Goal: Task Accomplishment & Management: Manage account settings

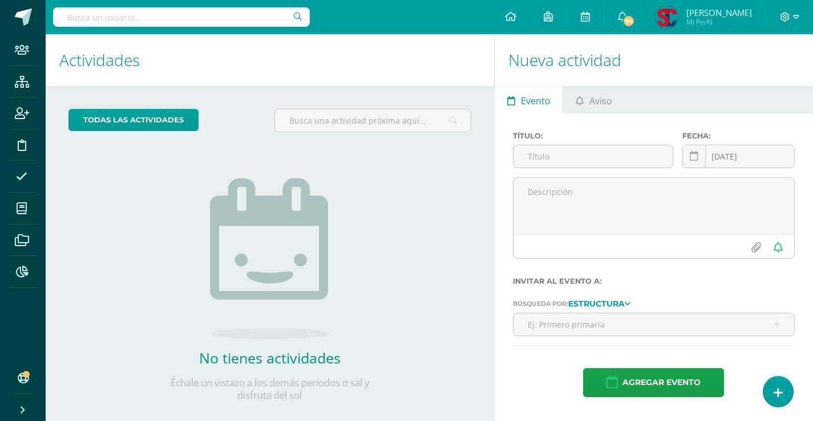
click at [175, 16] on input "text" at bounding box center [181, 16] width 257 height 19
type input "sele"
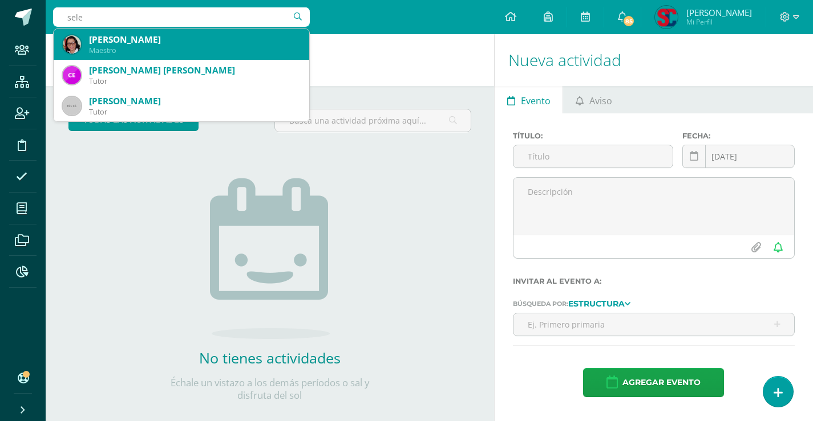
click at [191, 44] on div "[PERSON_NAME]" at bounding box center [194, 40] width 211 height 12
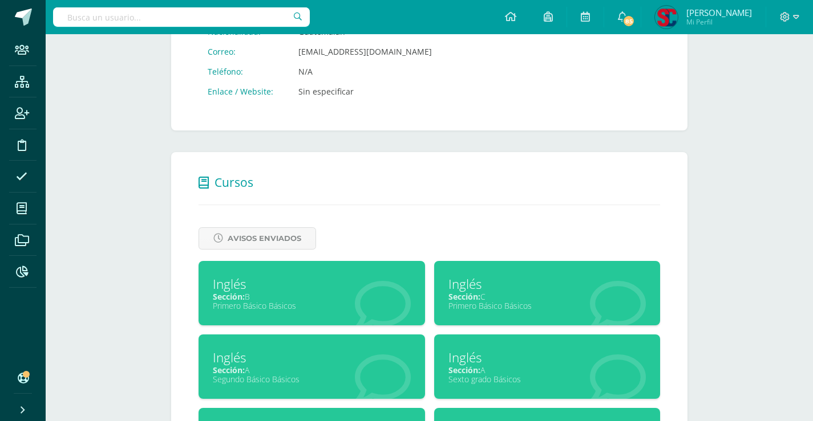
scroll to position [198, 0]
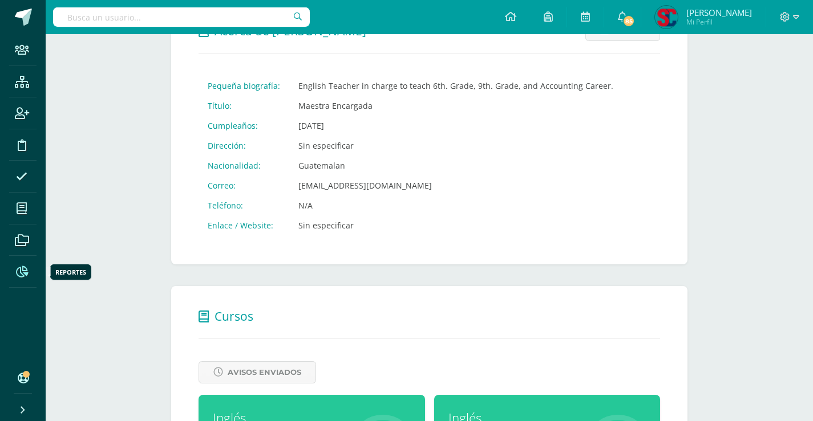
click at [21, 267] on icon at bounding box center [22, 271] width 12 height 11
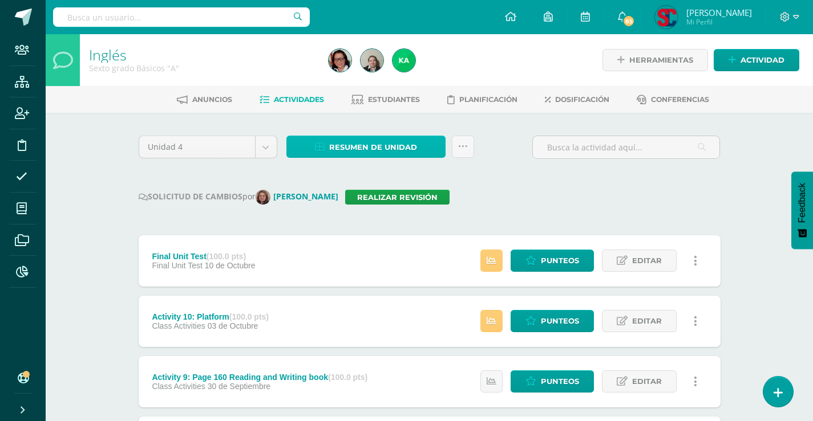
click at [332, 148] on span "Resumen de unidad" at bounding box center [373, 147] width 88 height 21
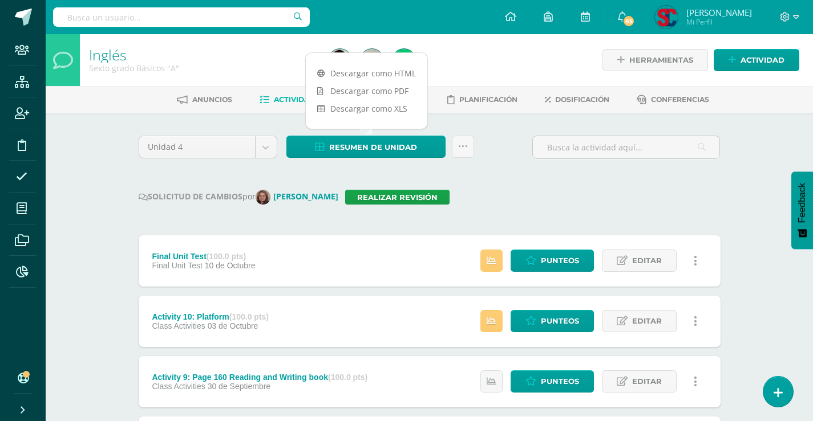
click at [478, 153] on div "Resumen de unidad Subir actividades en masa Enviar punteos a revision Historial…" at bounding box center [380, 152] width 197 height 33
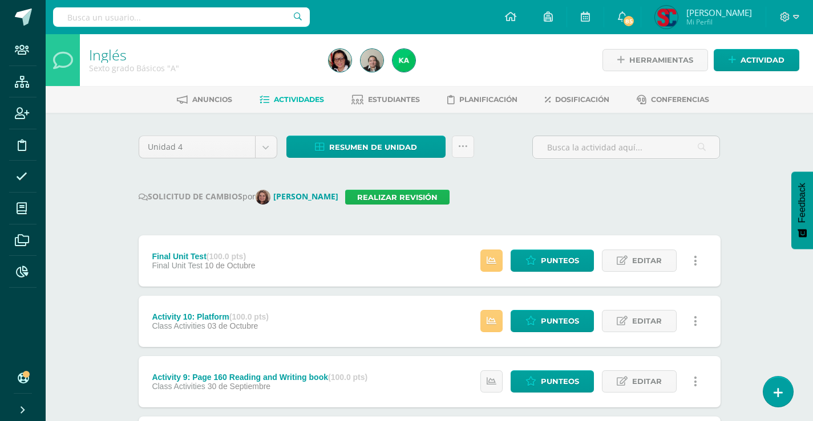
click at [404, 197] on link "Realizar revisión" at bounding box center [397, 197] width 104 height 15
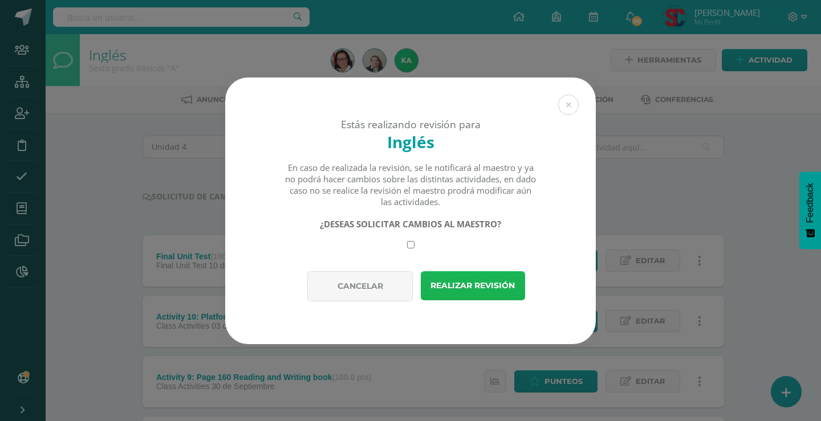
click at [469, 289] on button "Realizar revisión" at bounding box center [473, 285] width 104 height 29
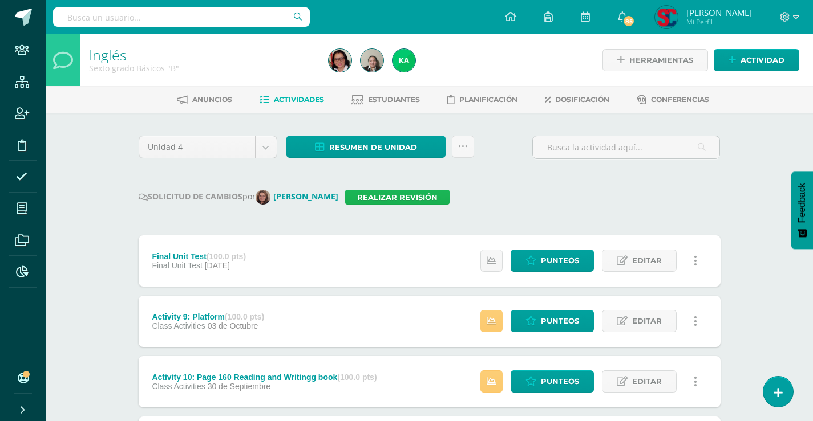
click at [408, 202] on link "Realizar revisión" at bounding box center [397, 197] width 104 height 15
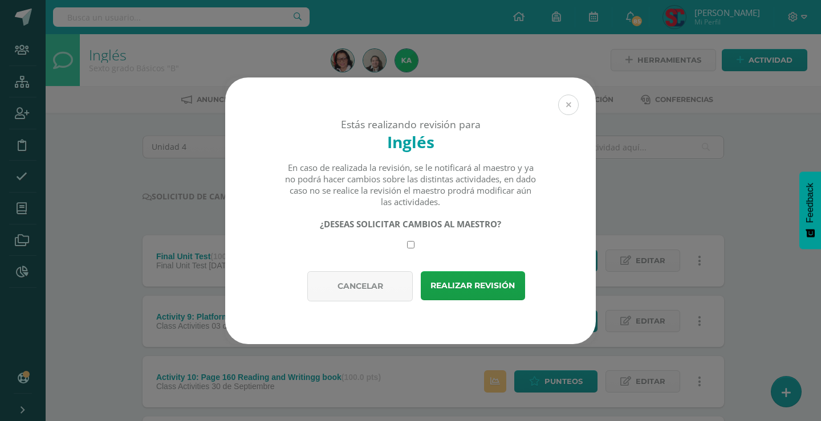
click at [570, 100] on button at bounding box center [568, 105] width 21 height 21
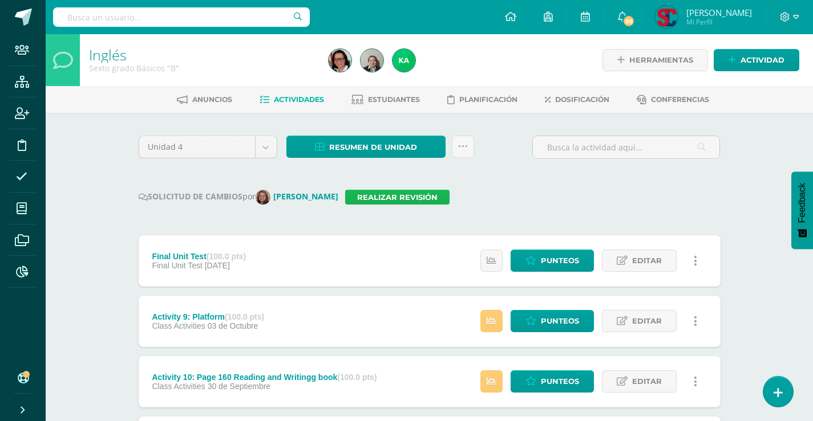
click at [416, 197] on link "Realizar revisión" at bounding box center [397, 197] width 104 height 15
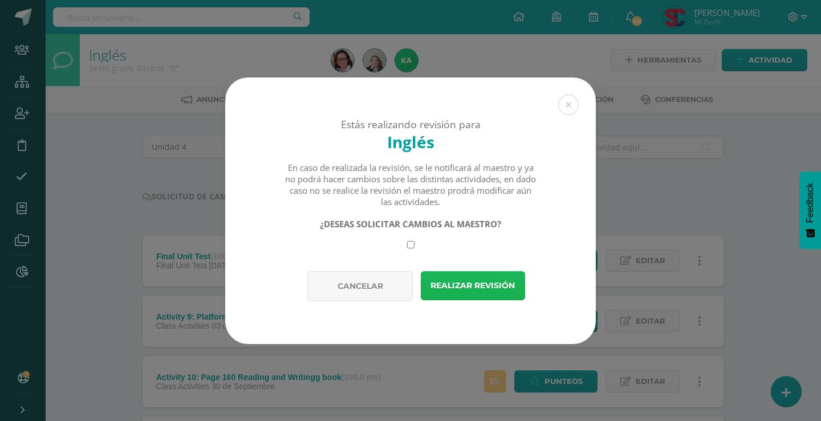
click at [464, 289] on button "Realizar revisión" at bounding box center [473, 285] width 104 height 29
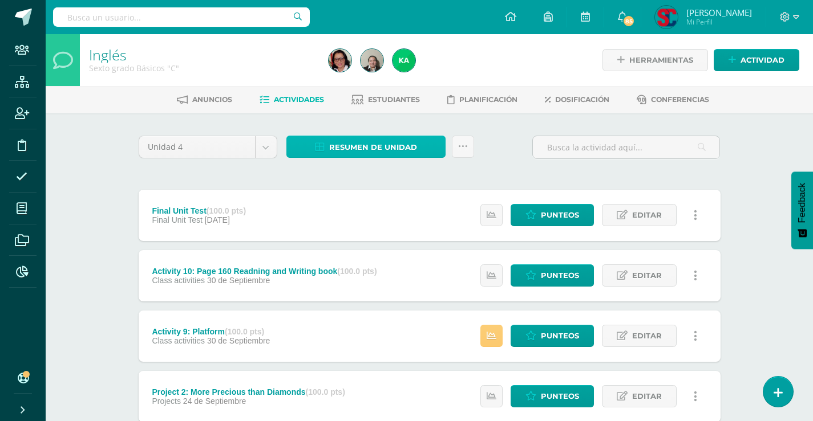
click at [392, 149] on span "Resumen de unidad" at bounding box center [373, 147] width 88 height 21
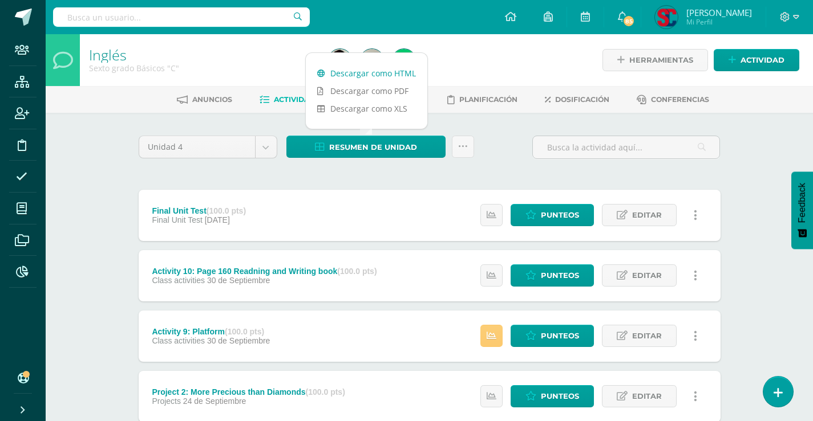
click at [392, 72] on link "Descargar como HTML" at bounding box center [366, 73] width 121 height 18
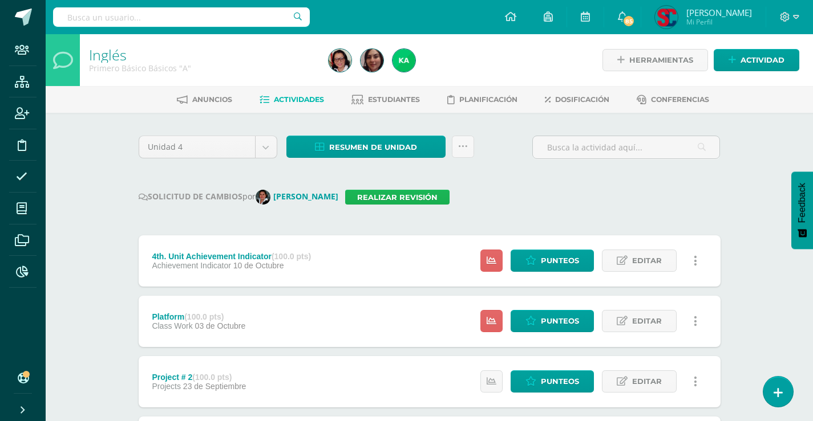
click at [404, 195] on link "Realizar revisión" at bounding box center [397, 197] width 104 height 15
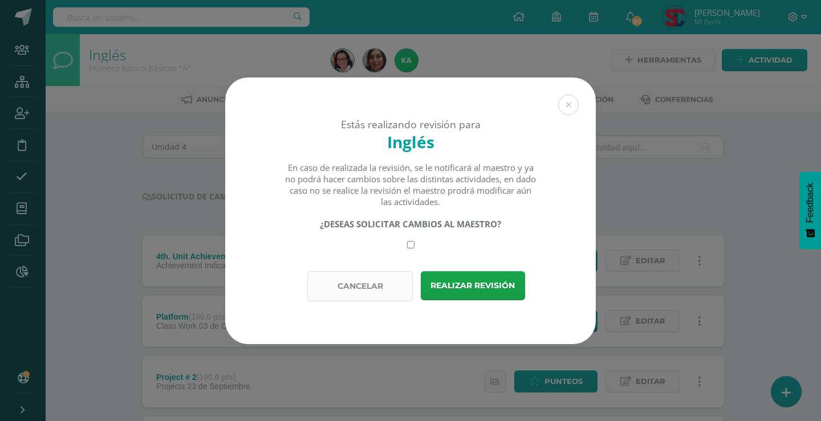
click at [377, 281] on button "Cancelar" at bounding box center [360, 286] width 106 height 30
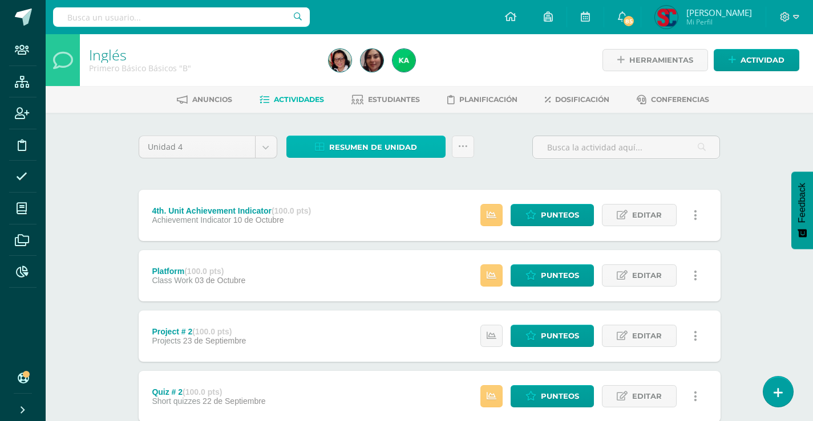
click at [416, 142] on span "Resumen de unidad" at bounding box center [373, 147] width 88 height 21
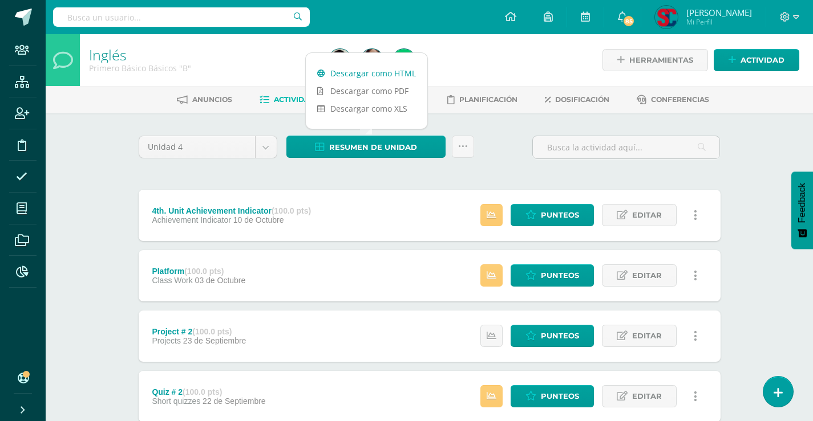
click at [401, 75] on link "Descargar como HTML" at bounding box center [366, 73] width 121 height 18
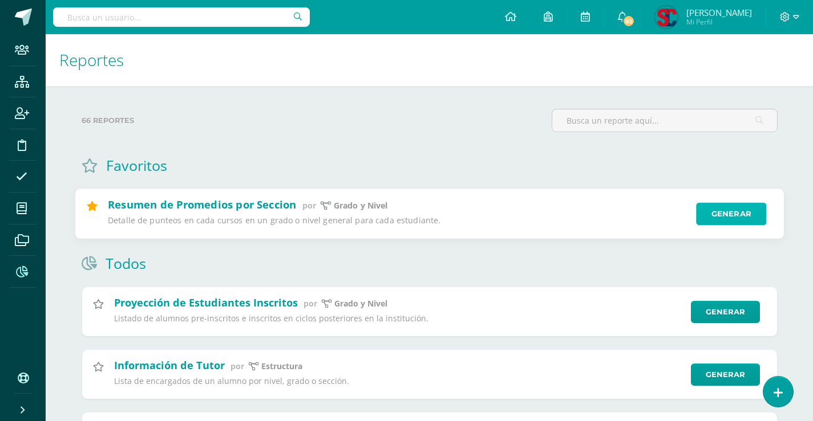
click at [723, 212] on link "Generar" at bounding box center [731, 214] width 70 height 23
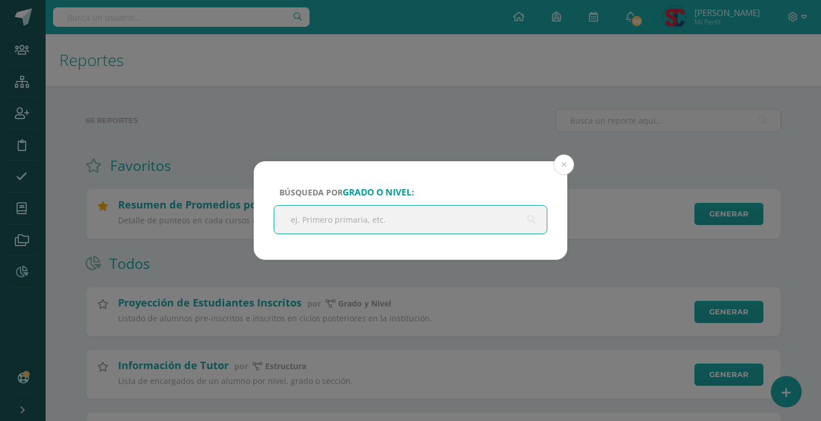
click at [358, 221] on input "text" at bounding box center [410, 220] width 273 height 28
type input "sexto"
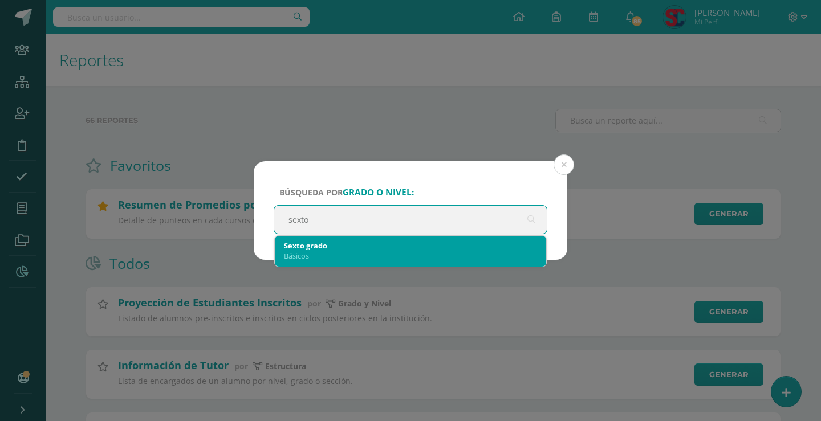
click at [356, 257] on div "Básicos" at bounding box center [410, 256] width 253 height 10
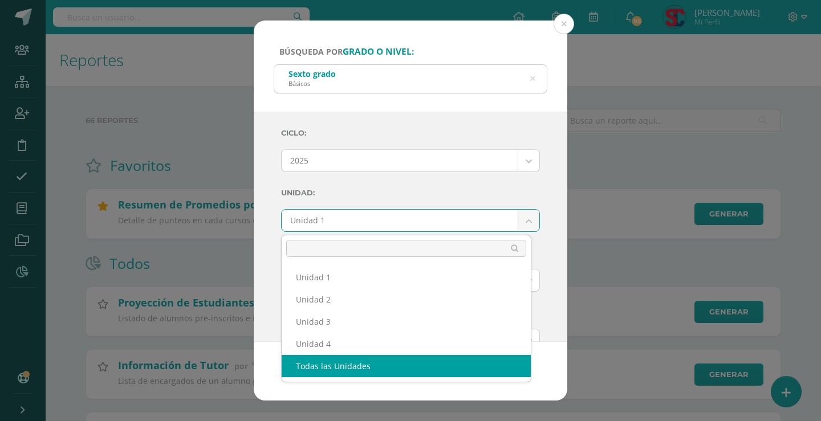
select select "all_units"
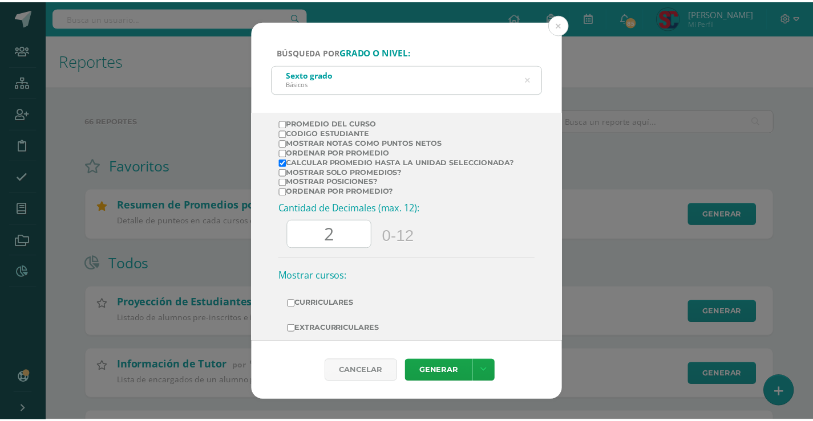
scroll to position [331, 0]
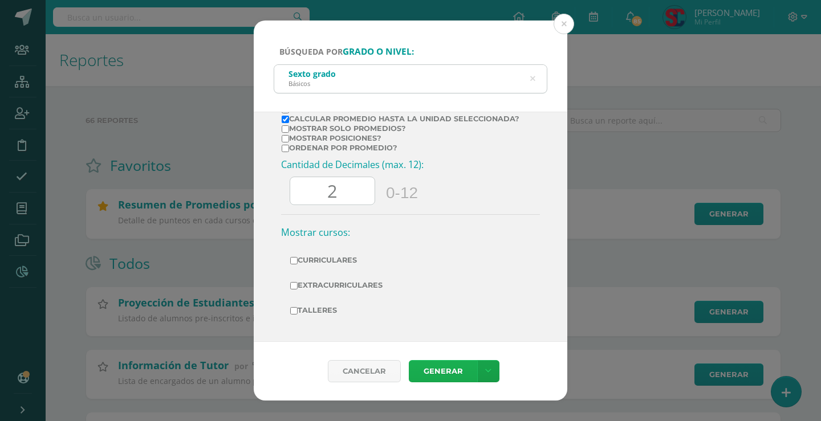
click at [450, 367] on link "Generar" at bounding box center [443, 371] width 68 height 22
click at [565, 23] on button at bounding box center [564, 24] width 21 height 21
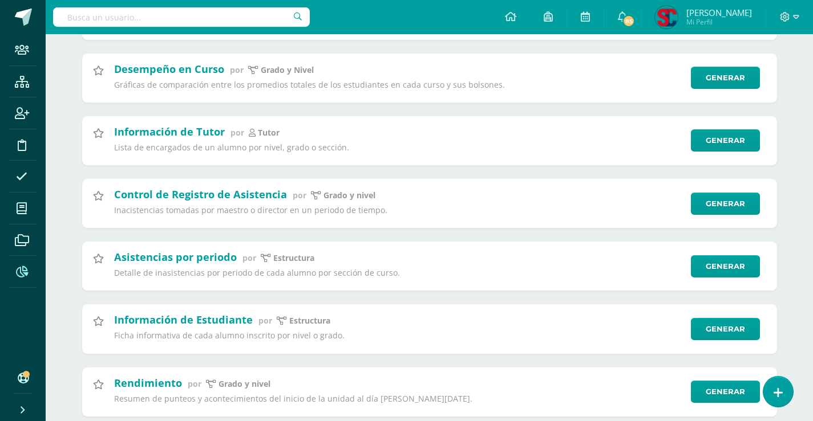
scroll to position [285, 0]
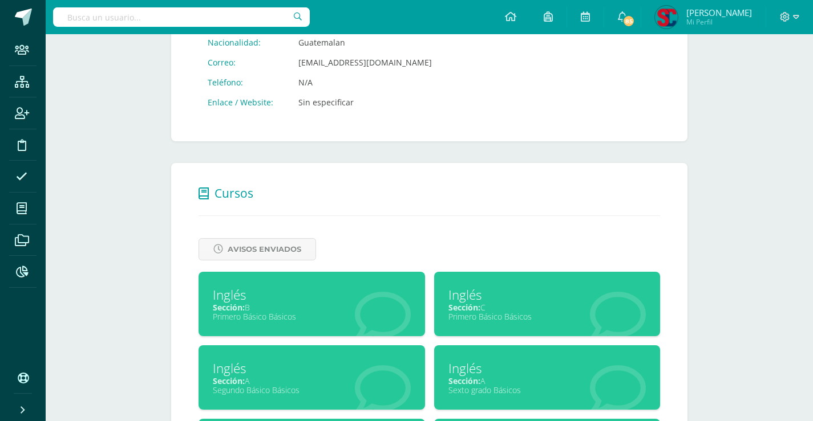
scroll to position [426, 0]
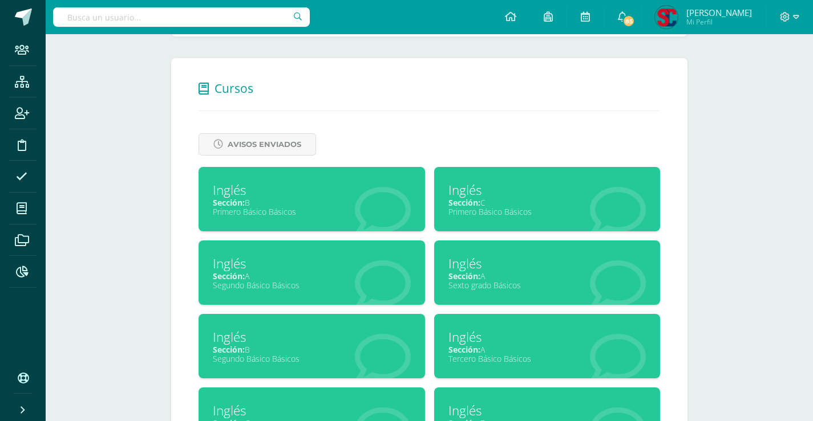
click at [326, 190] on div "Inglés" at bounding box center [312, 190] width 198 height 18
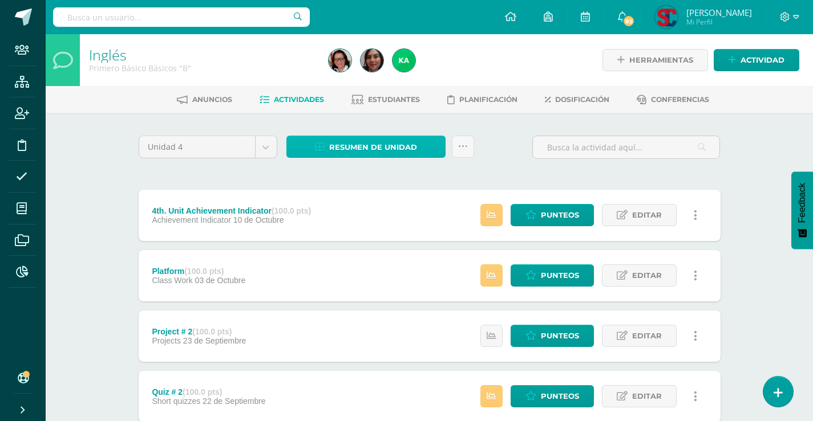
click at [334, 143] on span "Resumen de unidad" at bounding box center [373, 147] width 88 height 21
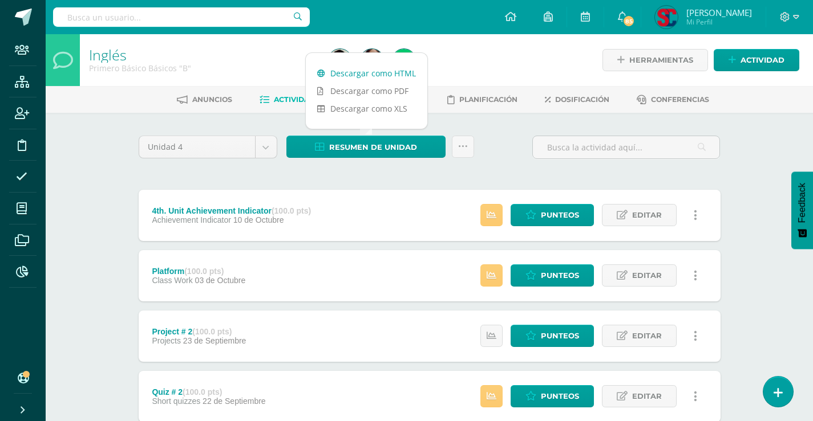
click at [387, 70] on link "Descargar como HTML" at bounding box center [366, 73] width 121 height 18
click at [255, 11] on input "text" at bounding box center [181, 16] width 257 height 19
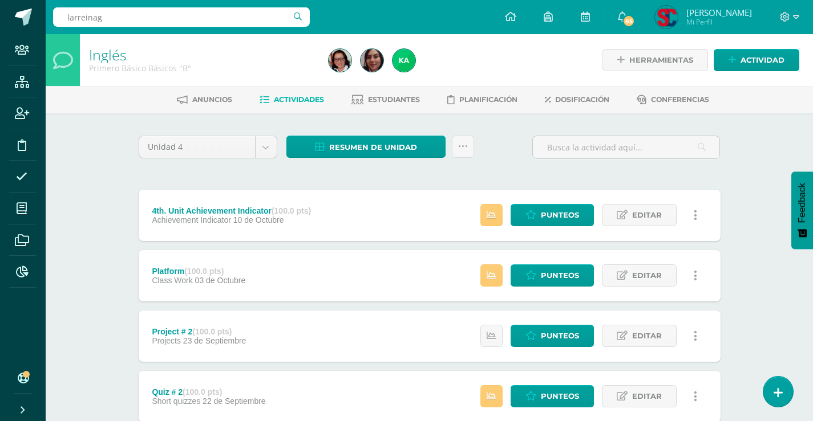
type input "[PERSON_NAME]"
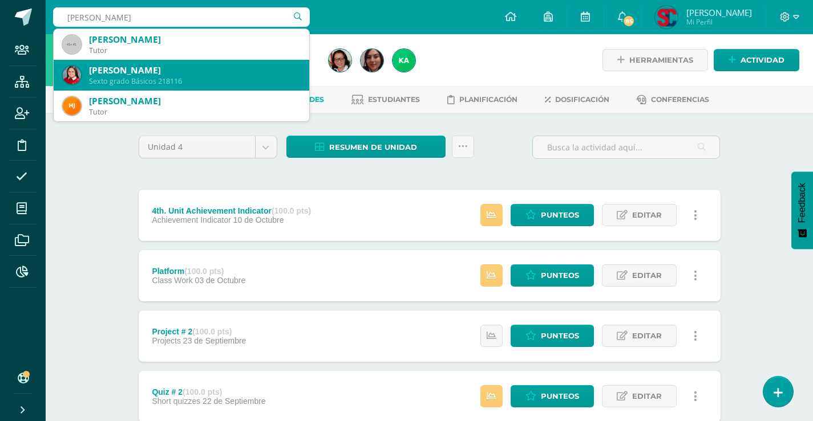
click at [254, 70] on div "[PERSON_NAME]" at bounding box center [194, 70] width 211 height 12
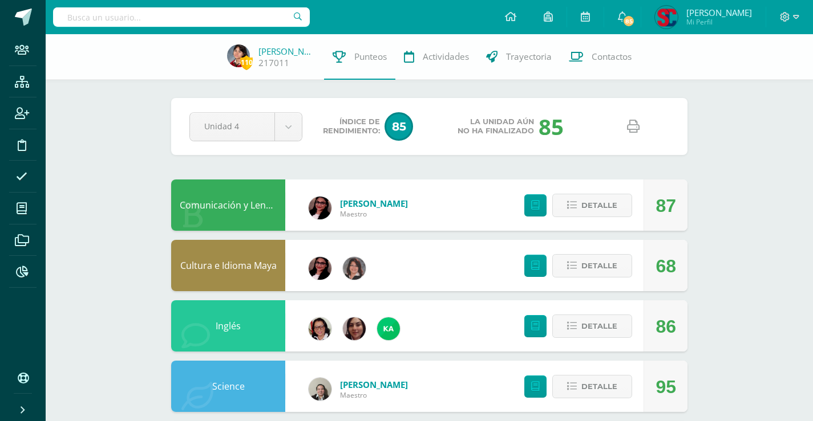
click at [636, 127] on icon at bounding box center [633, 126] width 13 height 13
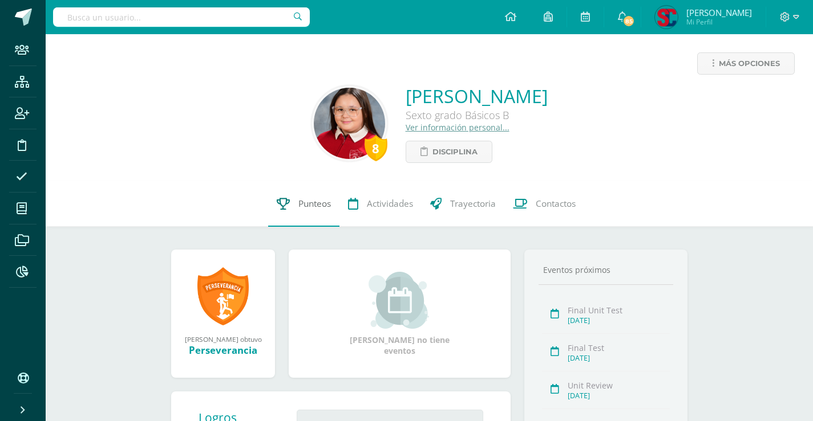
click at [298, 202] on span "Punteos" at bounding box center [314, 204] width 33 height 12
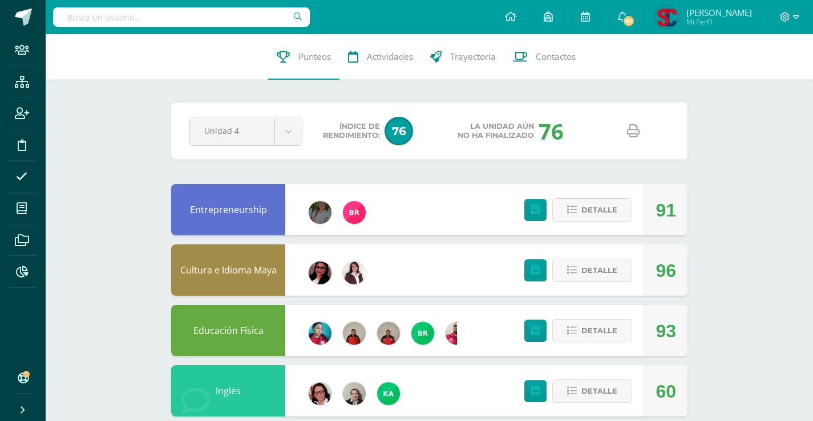
click at [633, 129] on icon at bounding box center [633, 131] width 13 height 13
click at [236, 22] on input "text" at bounding box center [181, 16] width 257 height 19
type input "monteros"
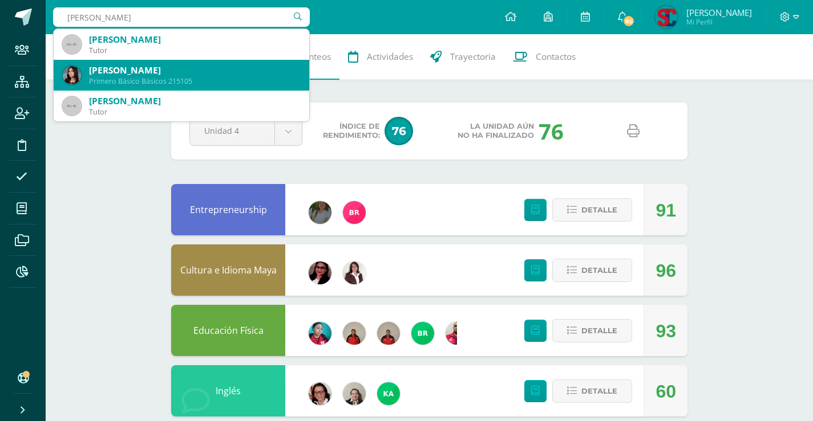
click at [180, 78] on div "Primero Básico Básicos 215105" at bounding box center [194, 81] width 211 height 10
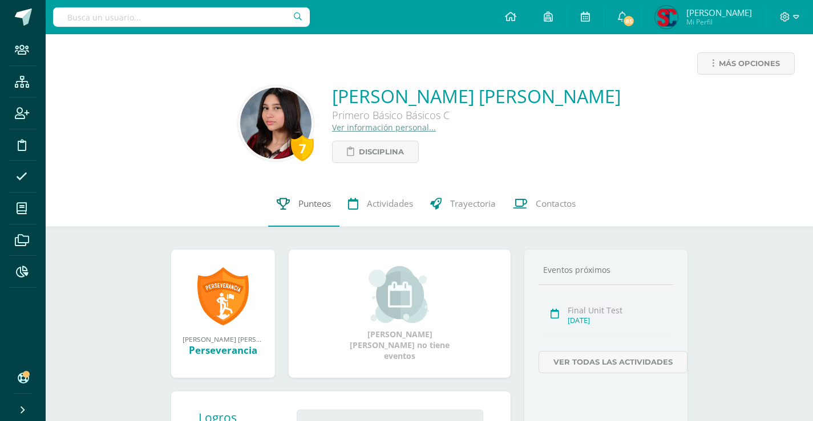
click at [306, 201] on span "Punteos" at bounding box center [314, 204] width 33 height 12
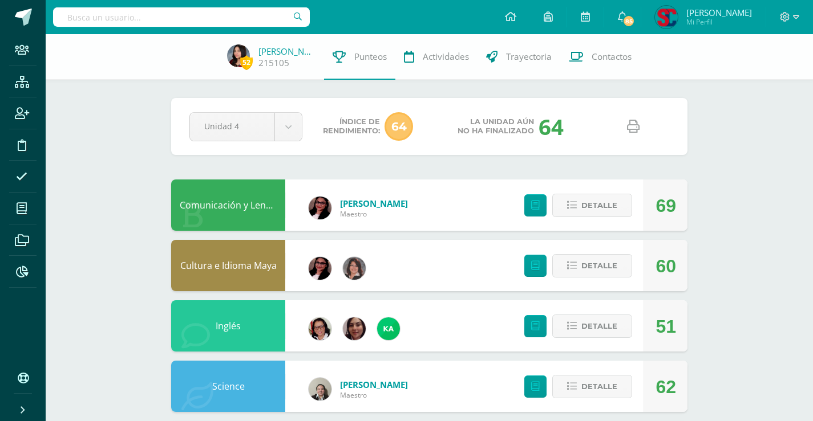
click at [636, 123] on icon at bounding box center [633, 126] width 13 height 13
click at [243, 13] on input "text" at bounding box center [181, 16] width 257 height 19
type input "[PERSON_NAME]"
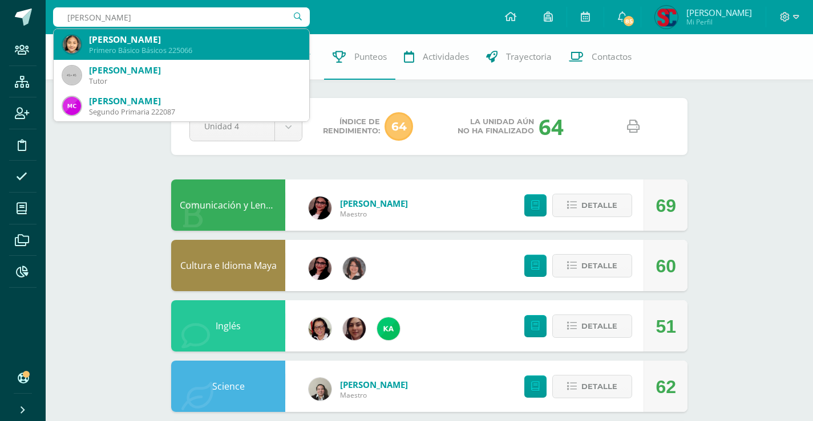
click at [245, 50] on div "Primero Básico Básicos 225066" at bounding box center [194, 51] width 211 height 10
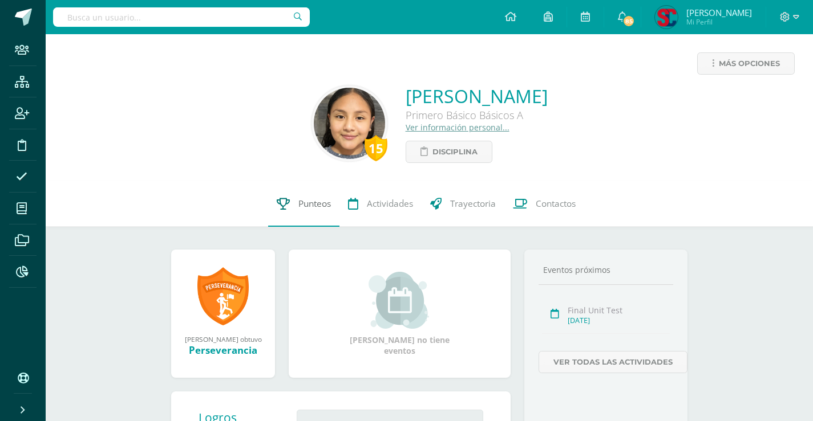
click at [319, 196] on link "Punteos" at bounding box center [303, 204] width 71 height 46
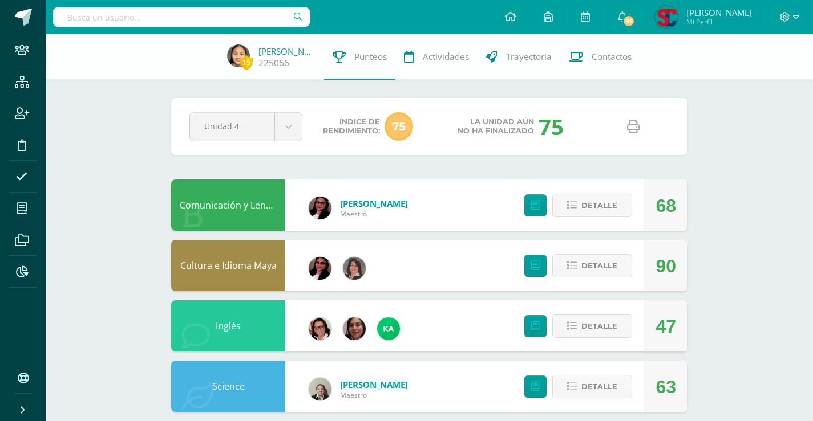
click at [634, 126] on icon at bounding box center [633, 126] width 13 height 13
click at [594, 325] on span "Detalle" at bounding box center [599, 326] width 36 height 21
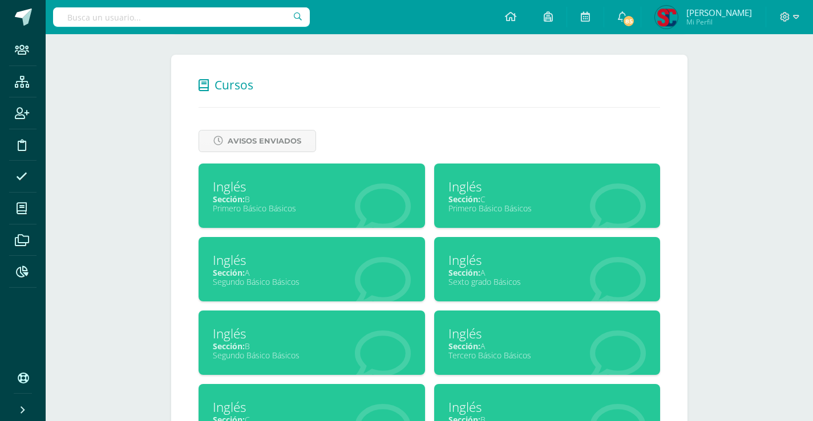
scroll to position [513, 0]
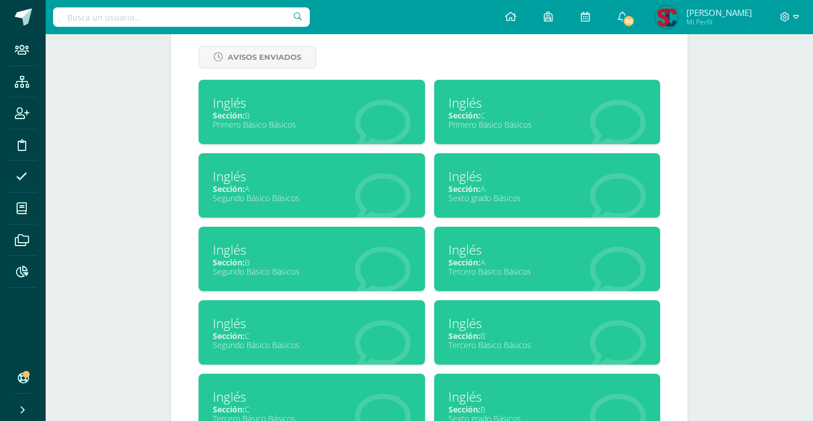
drag, startPoint x: 293, startPoint y: 185, endPoint x: 374, endPoint y: 138, distance: 94.0
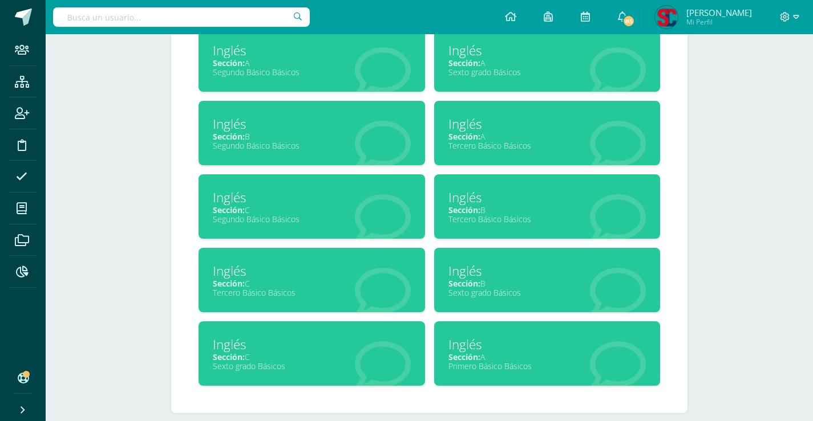
scroll to position [654, 0]
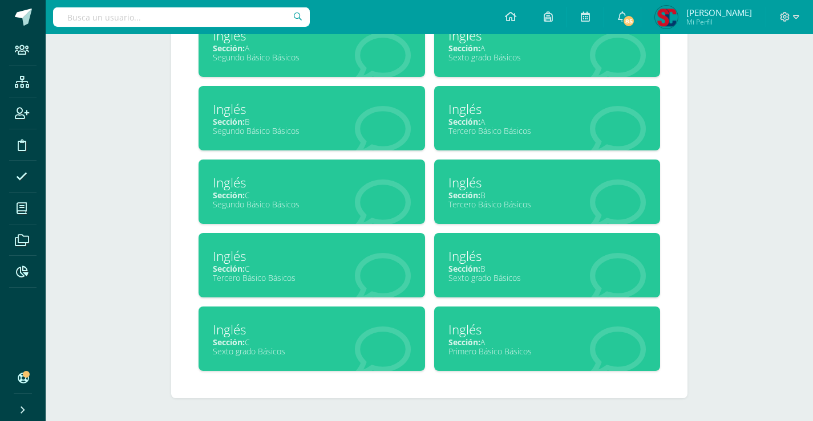
click at [514, 324] on div "Inglés" at bounding box center [547, 330] width 198 height 18
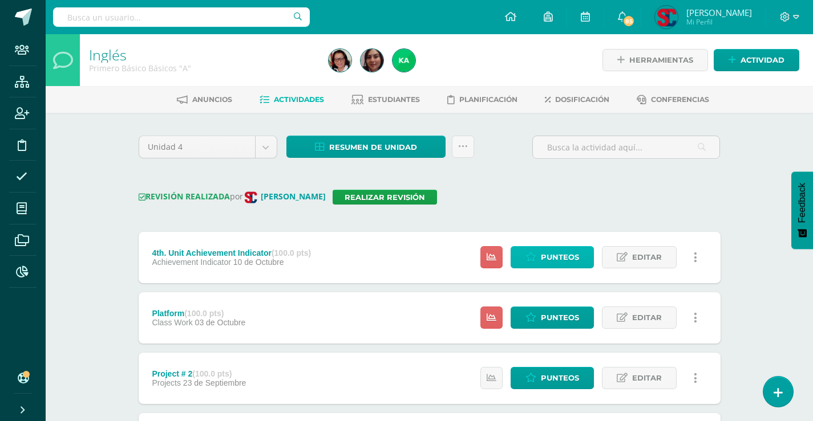
click at [541, 257] on span "Punteos" at bounding box center [560, 257] width 38 height 21
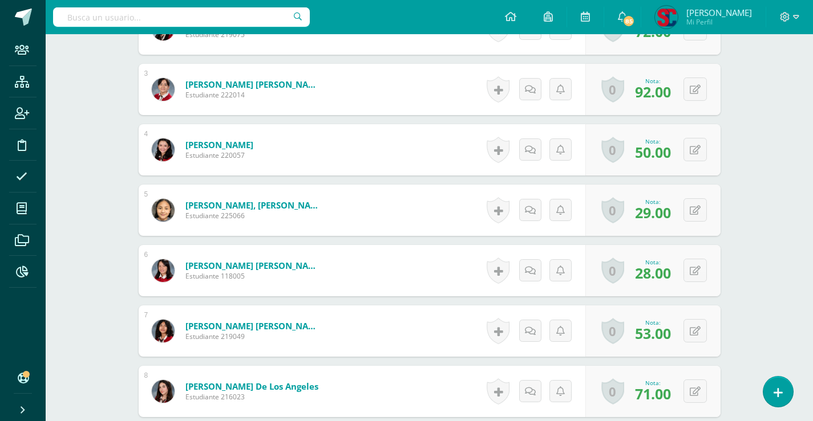
scroll to position [454, 0]
click at [697, 208] on icon at bounding box center [702, 210] width 11 height 10
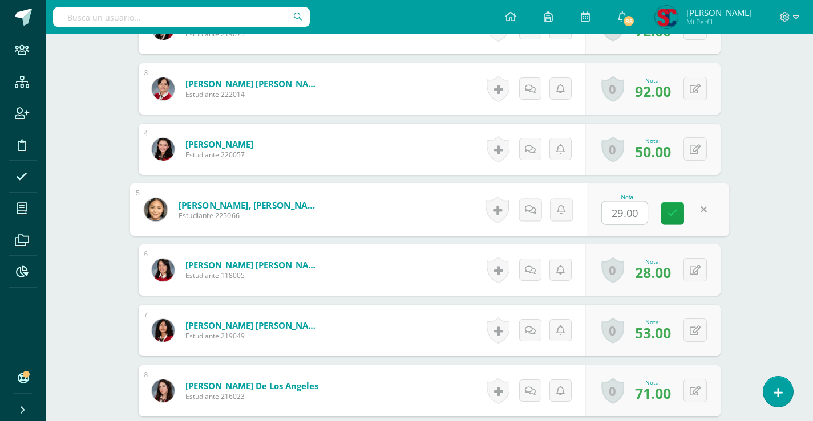
type input "4"
type input "29"
click at [751, 193] on div "Inglés Primero Básico Básicos "A" Herramientas Detalle de asistencias Recuperac…" at bounding box center [429, 305] width 767 height 1451
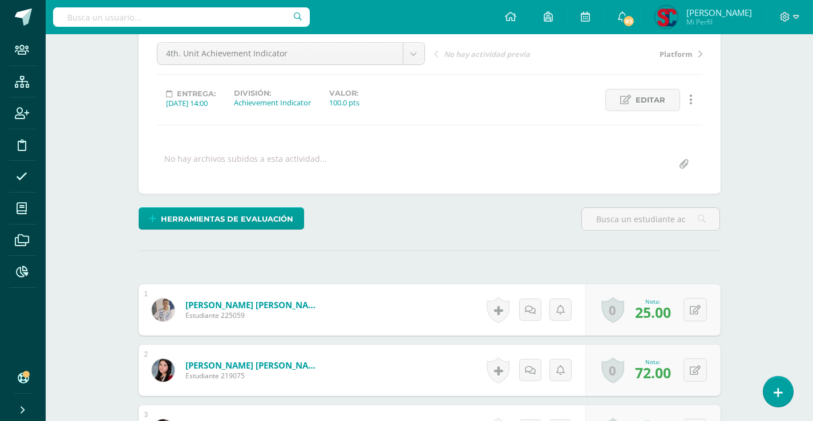
scroll to position [0, 0]
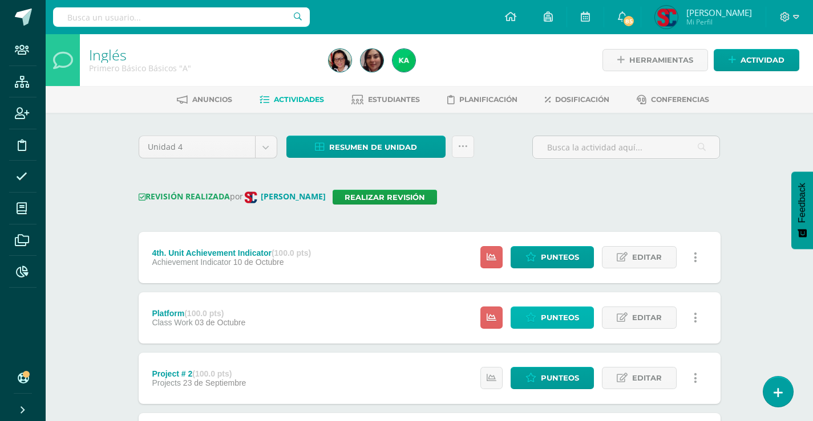
click at [554, 321] on span "Punteos" at bounding box center [560, 317] width 38 height 21
click at [540, 252] on link "Punteos" at bounding box center [551, 257] width 83 height 22
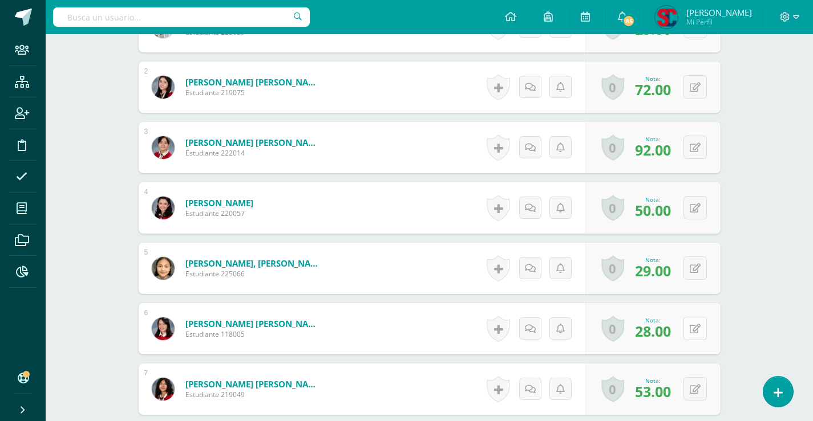
scroll to position [400, 0]
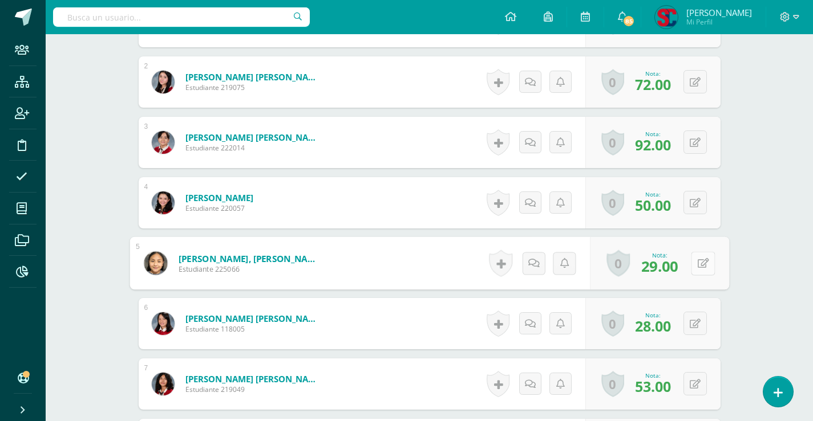
click at [696, 260] on button at bounding box center [703, 264] width 24 height 24
type input "42"
click at [790, 267] on div "Inglés Primero Básico Básicos "A" Herramientas Detalle de asistencias Recuperac…" at bounding box center [429, 359] width 767 height 1451
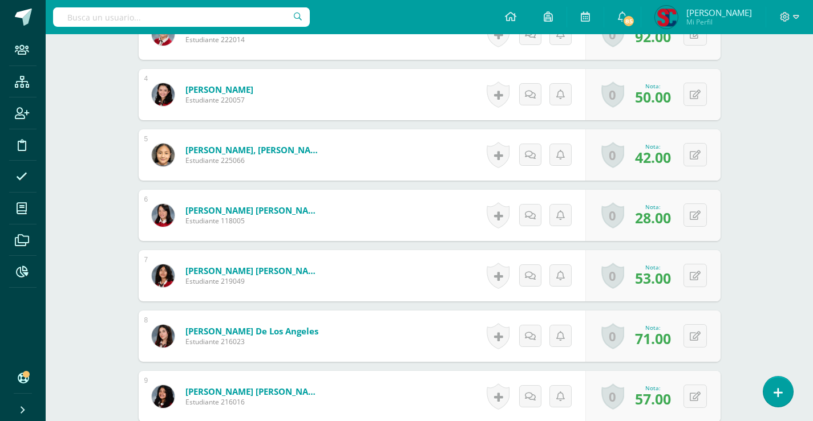
scroll to position [514, 0]
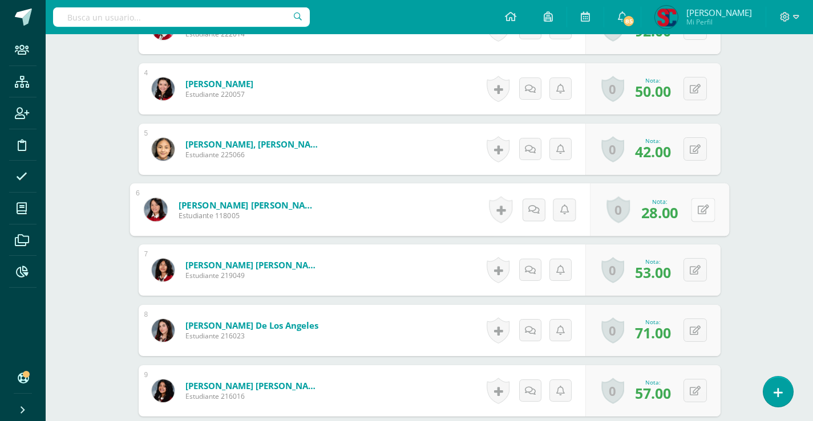
click at [692, 209] on button at bounding box center [703, 210] width 24 height 24
click at [782, 198] on div "Inglés Primero Básico Básicos "A" Herramientas Detalle de asistencias Recuperac…" at bounding box center [429, 245] width 767 height 1451
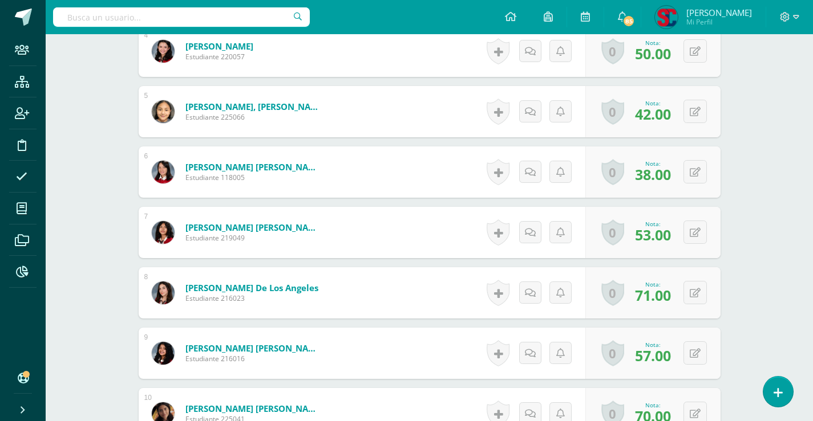
scroll to position [571, 0]
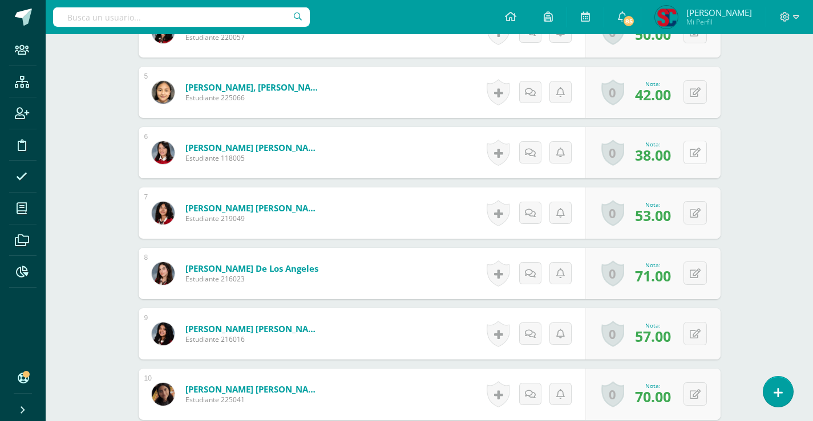
click at [698, 152] on icon at bounding box center [694, 153] width 11 height 10
click at [745, 170] on div "Inglés Primero Básico Básicos "A" Herramientas Detalle de asistencias Recuperac…" at bounding box center [429, 188] width 767 height 1451
click at [696, 153] on button at bounding box center [703, 153] width 24 height 24
type input "3"
type input "28"
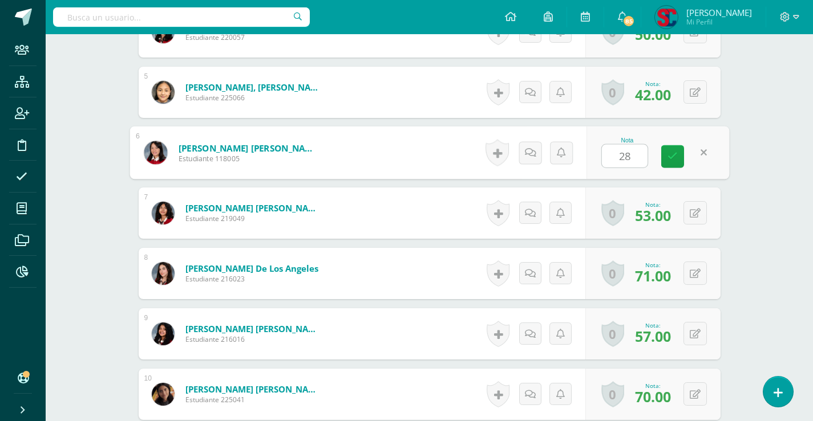
click at [779, 125] on div "Inglés Primero Básico Básicos "A" Herramientas Detalle de asistencias Recuperac…" at bounding box center [429, 188] width 767 height 1451
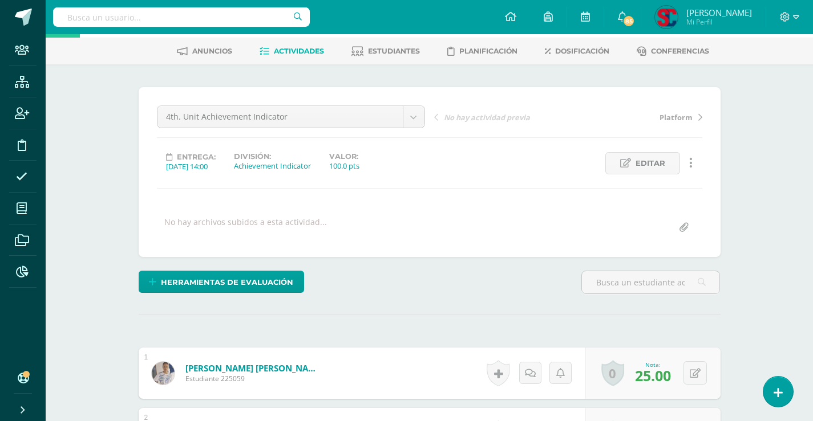
scroll to position [0, 0]
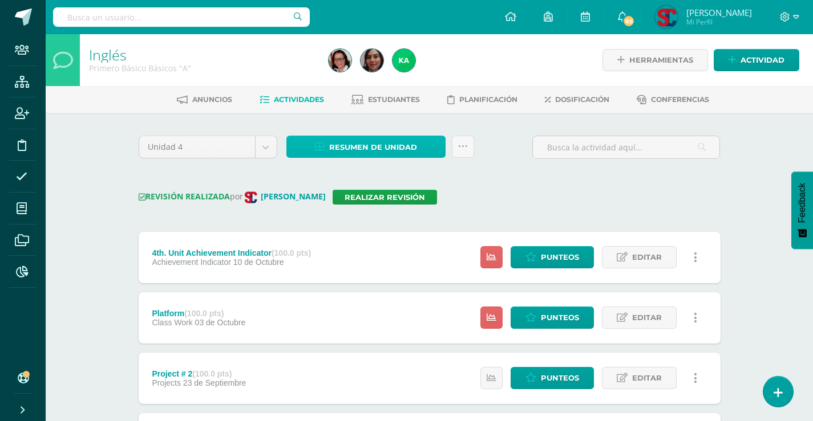
click at [326, 147] on link "Resumen de unidad" at bounding box center [365, 147] width 159 height 22
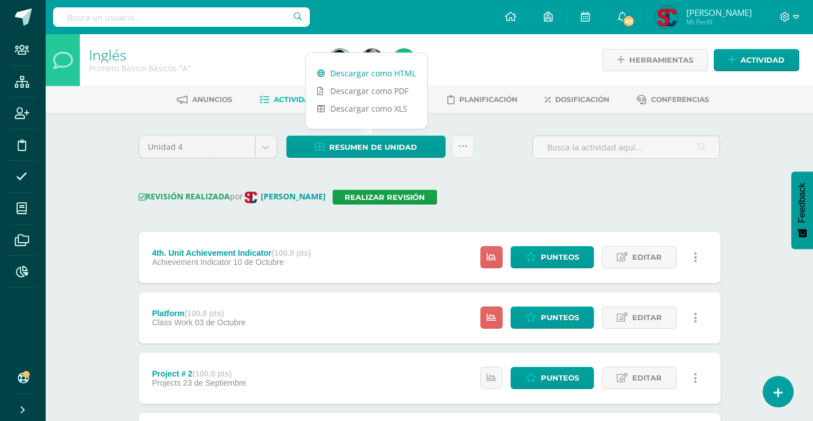
click at [378, 72] on link "Descargar como HTML" at bounding box center [366, 73] width 121 height 18
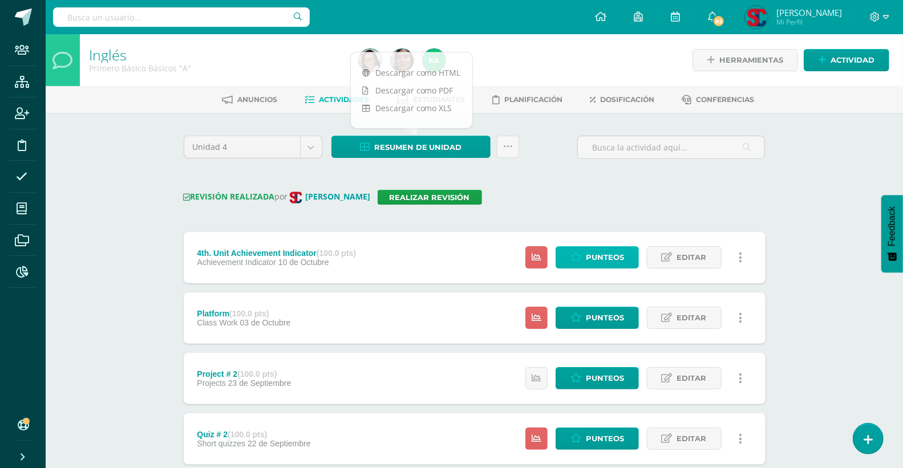
click at [580, 253] on icon at bounding box center [575, 258] width 11 height 10
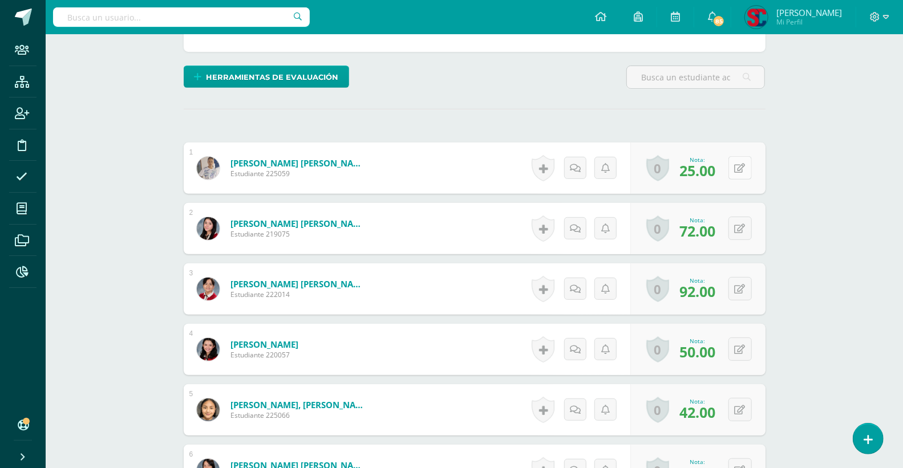
scroll to position [254, 0]
click at [738, 167] on button at bounding box center [748, 168] width 24 height 24
type input "45"
click at [715, 167] on icon at bounding box center [717, 172] width 10 height 10
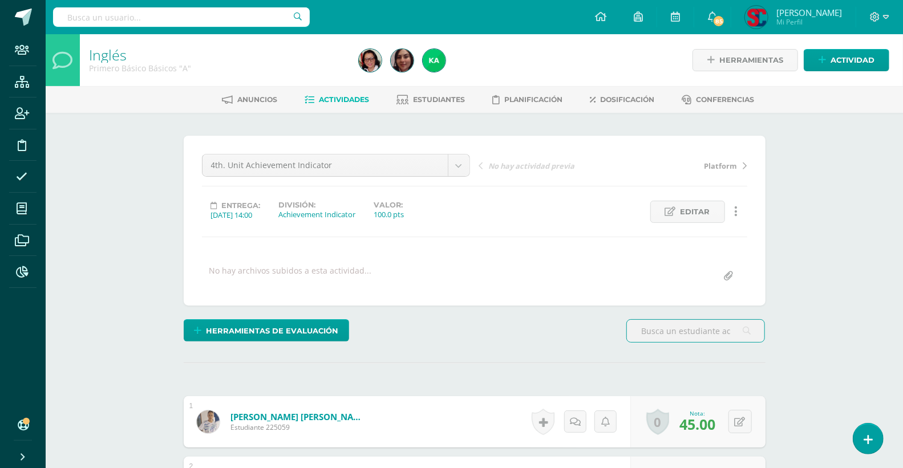
scroll to position [1, 0]
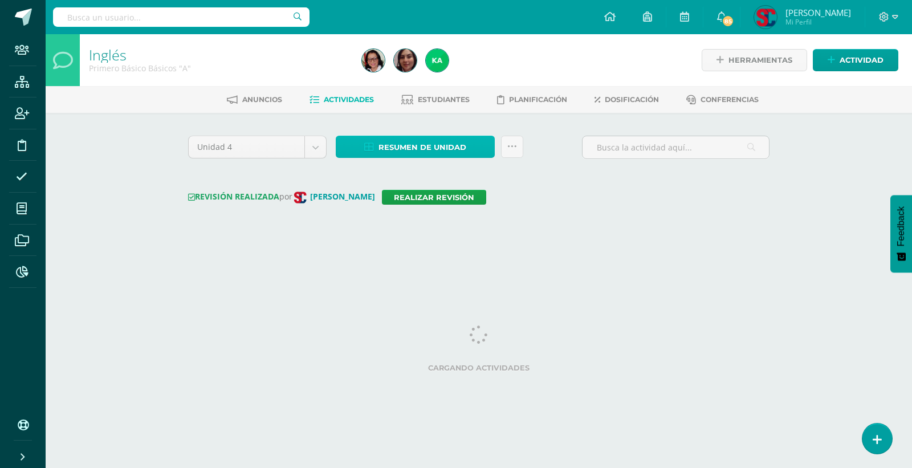
click at [449, 140] on span "Resumen de unidad" at bounding box center [423, 147] width 88 height 21
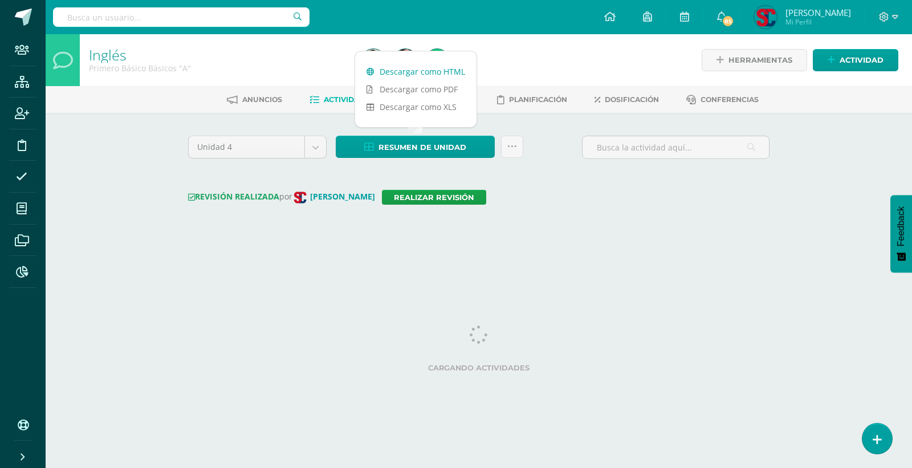
click at [444, 66] on link "Descargar como HTML" at bounding box center [415, 72] width 121 height 18
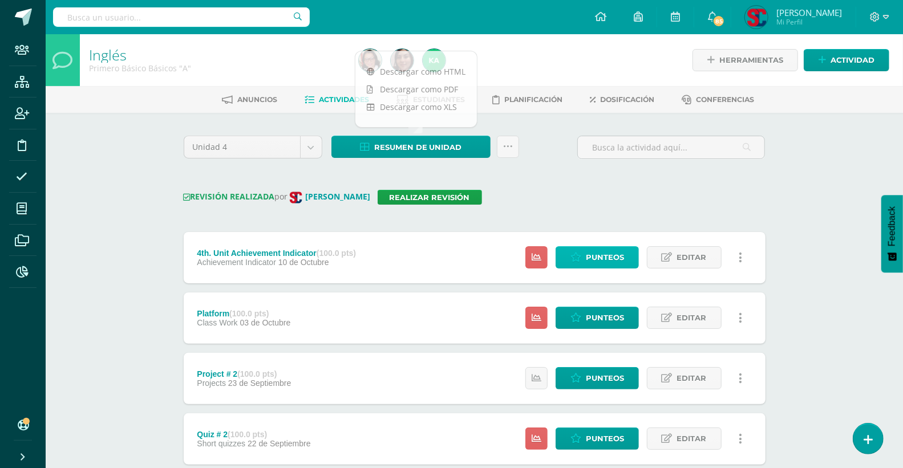
click at [588, 249] on span "Punteos" at bounding box center [605, 257] width 38 height 21
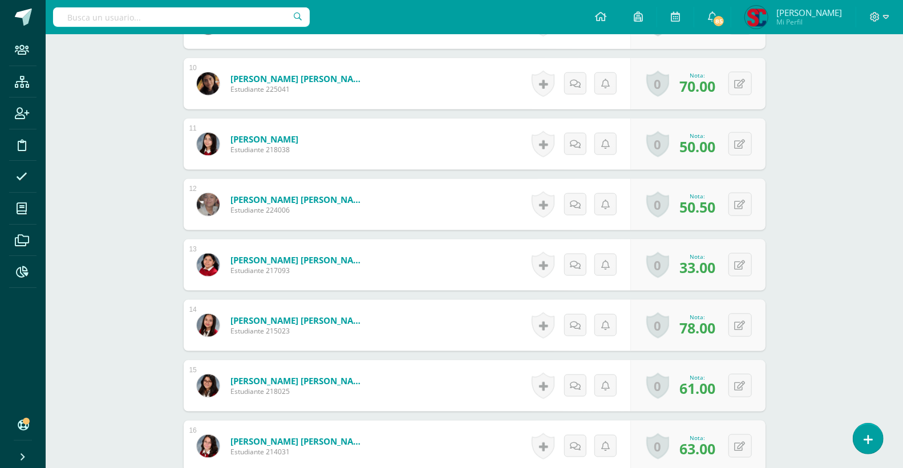
scroll to position [888, 0]
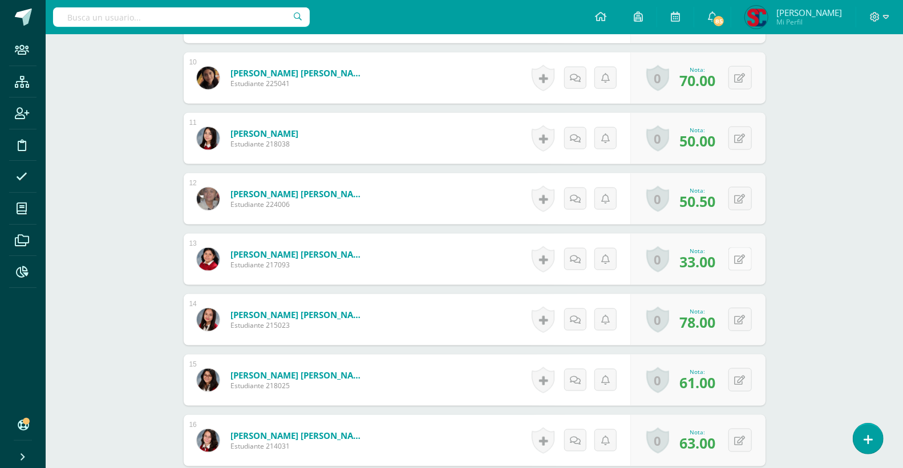
click at [737, 258] on button at bounding box center [739, 259] width 23 height 23
type input "47"
click at [719, 264] on icon at bounding box center [717, 263] width 10 height 10
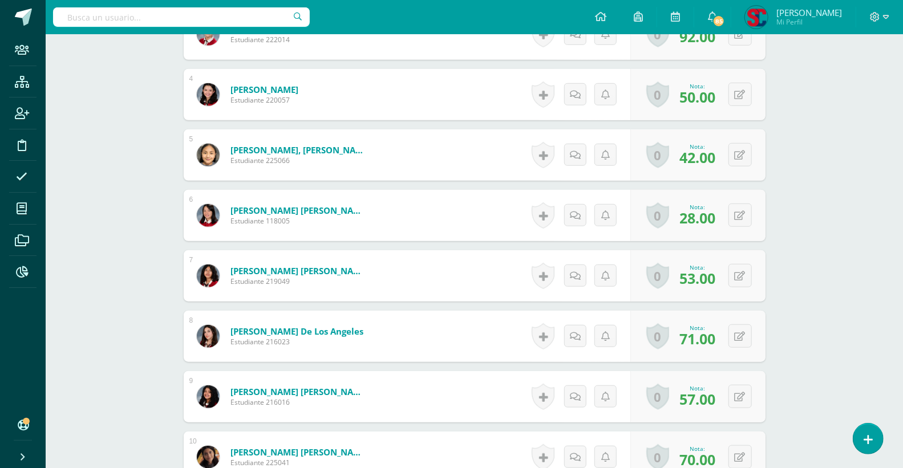
scroll to position [508, 0]
click at [736, 214] on button at bounding box center [748, 216] width 24 height 24
type input "33"
click at [711, 214] on link at bounding box center [717, 220] width 23 height 23
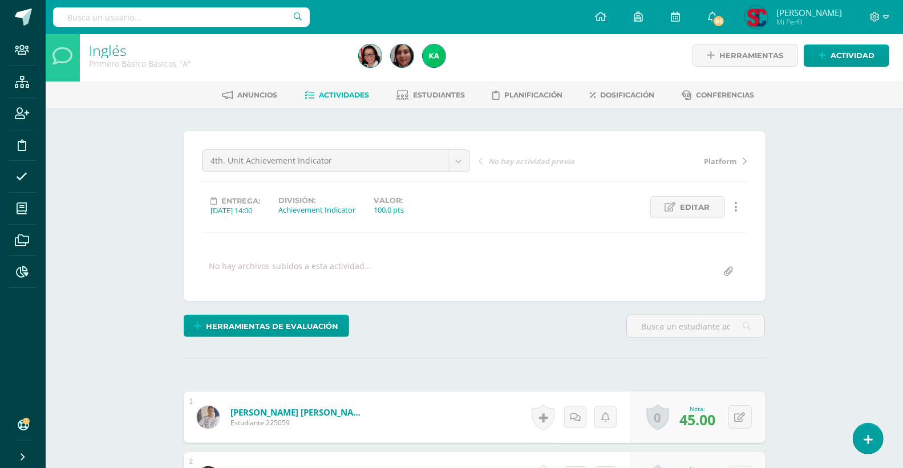
scroll to position [1, 0]
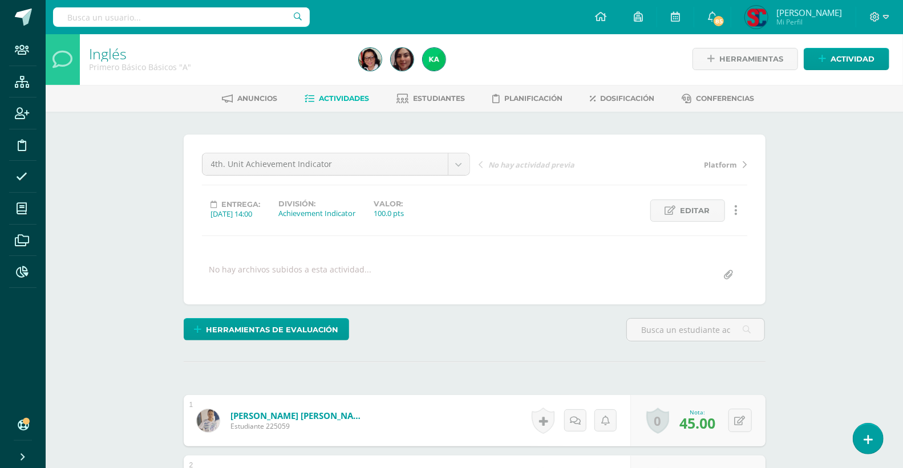
click at [217, 15] on input "text" at bounding box center [181, 16] width 257 height 19
click at [246, 17] on input "text" at bounding box center [181, 16] width 257 height 19
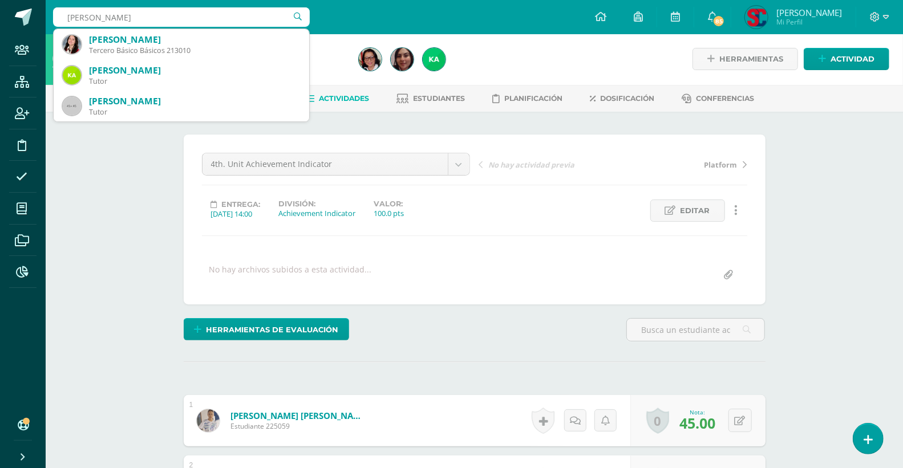
type input "paola quezada"
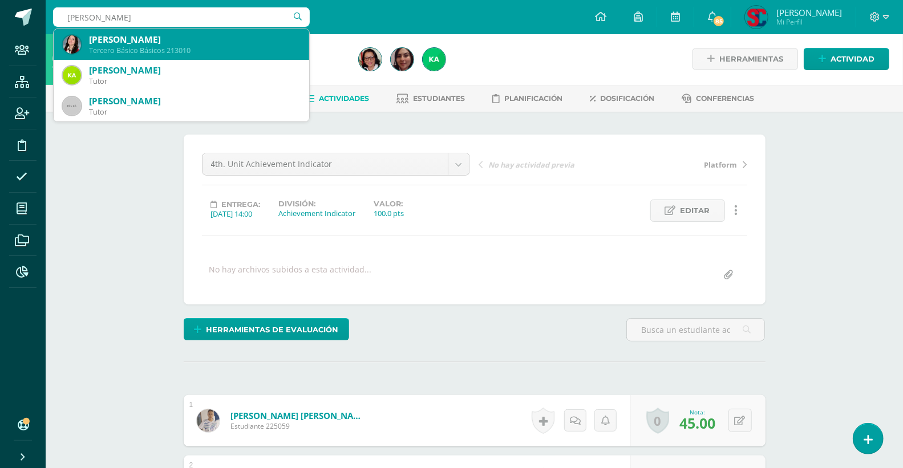
click at [230, 42] on div "Paola Jazmín Quezada Palencia" at bounding box center [194, 40] width 211 height 12
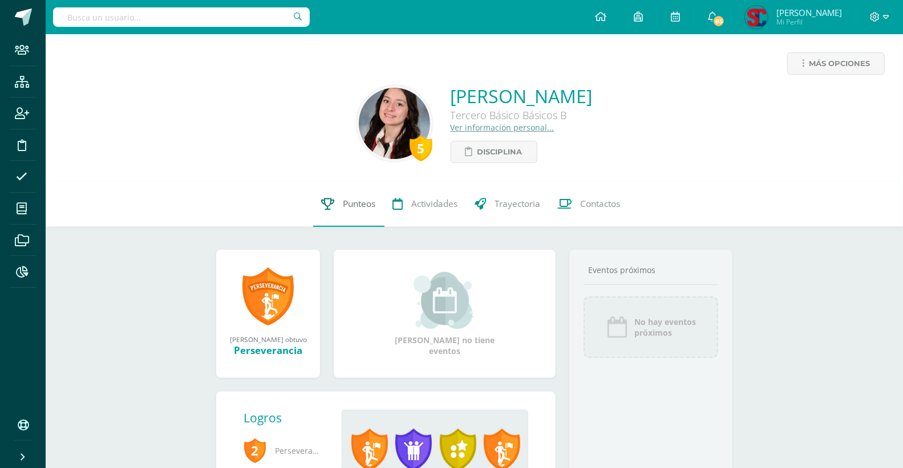
click at [350, 206] on span "Punteos" at bounding box center [359, 204] width 33 height 12
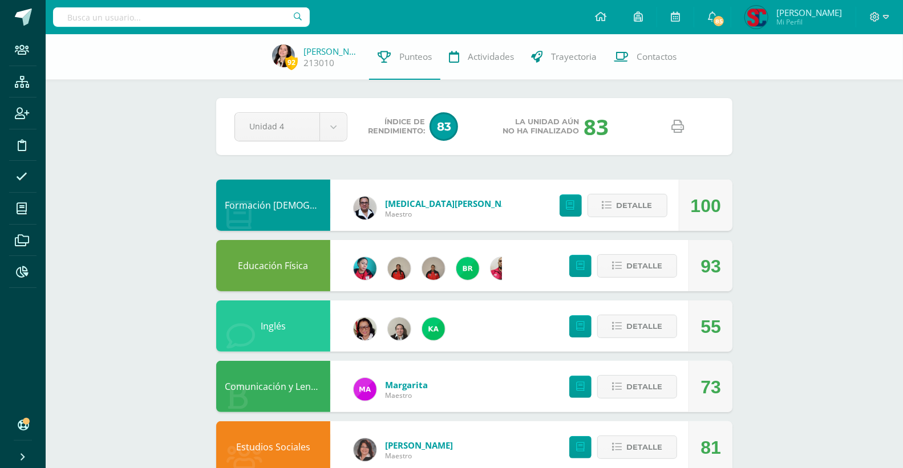
drag, startPoint x: 160, startPoint y: 15, endPoint x: 160, endPoint y: 3, distance: 12.0
click at [160, 14] on input "text" at bounding box center [181, 16] width 257 height 19
type input "e"
type input "karla alvarez"
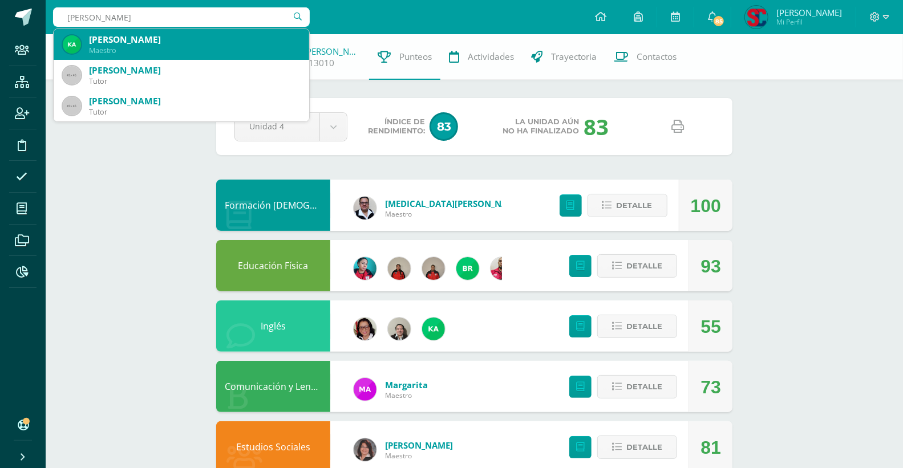
click at [131, 47] on div "Maestro" at bounding box center [194, 51] width 211 height 10
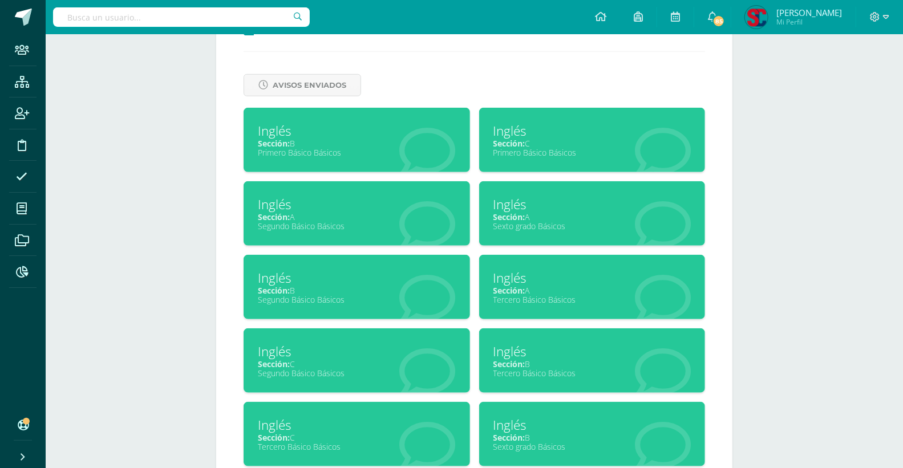
scroll to position [506, 0]
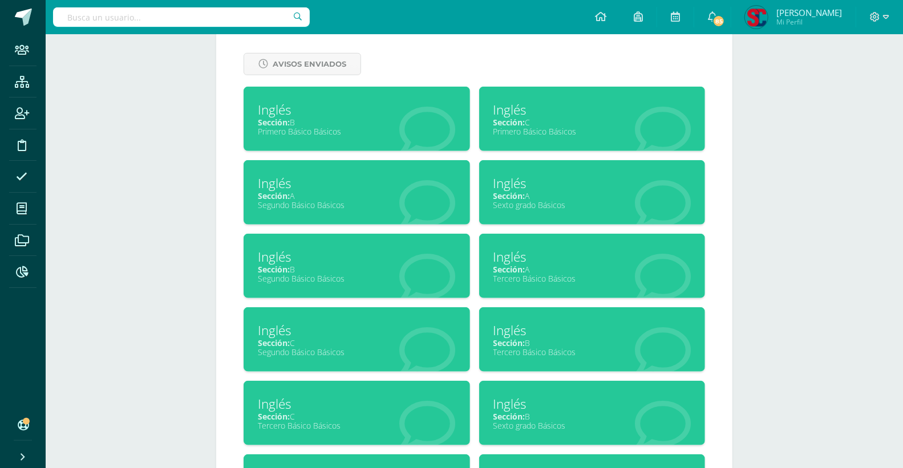
drag, startPoint x: 522, startPoint y: 348, endPoint x: 807, endPoint y: 327, distance: 285.3
click at [827, 327] on div "Más opciones [PERSON_NAME] [EMAIL_ADDRESS][DOMAIN_NAME] Título: Maestro Editar …" at bounding box center [474, 48] width 857 height 1041
click at [578, 347] on div "Tercero Básico Básicos" at bounding box center [592, 352] width 198 height 11
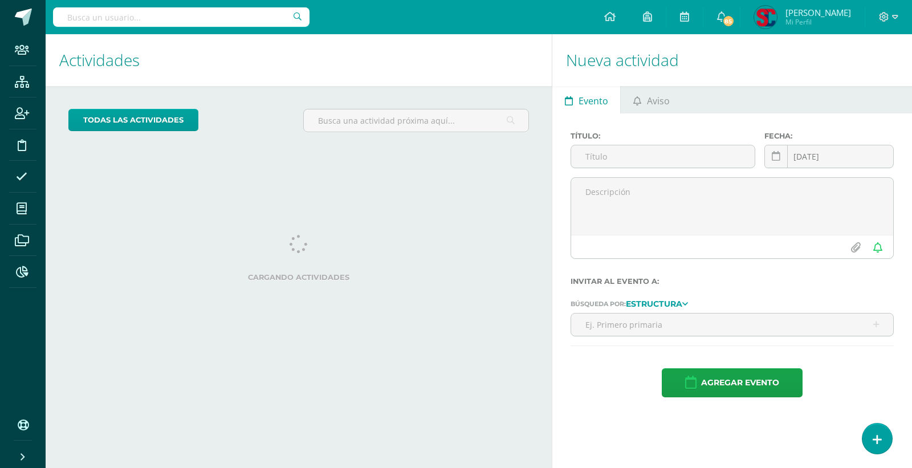
click at [241, 11] on input "text" at bounding box center [181, 16] width 257 height 19
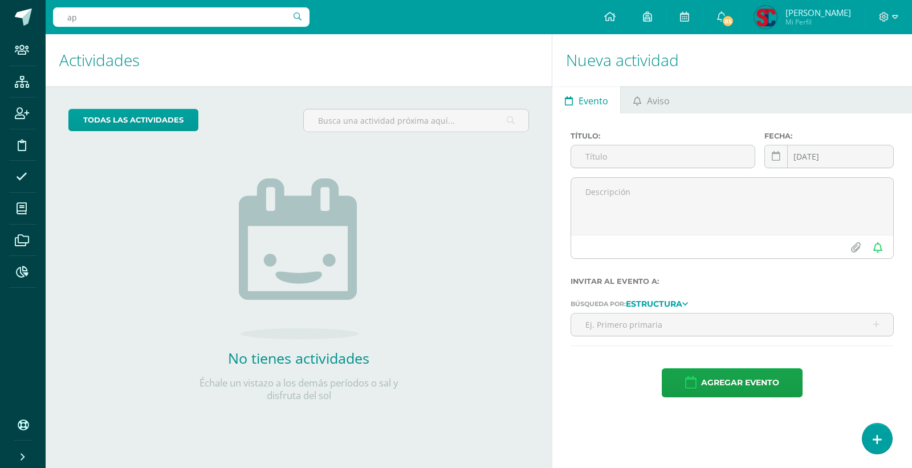
type input "a"
type input "paola quezada"
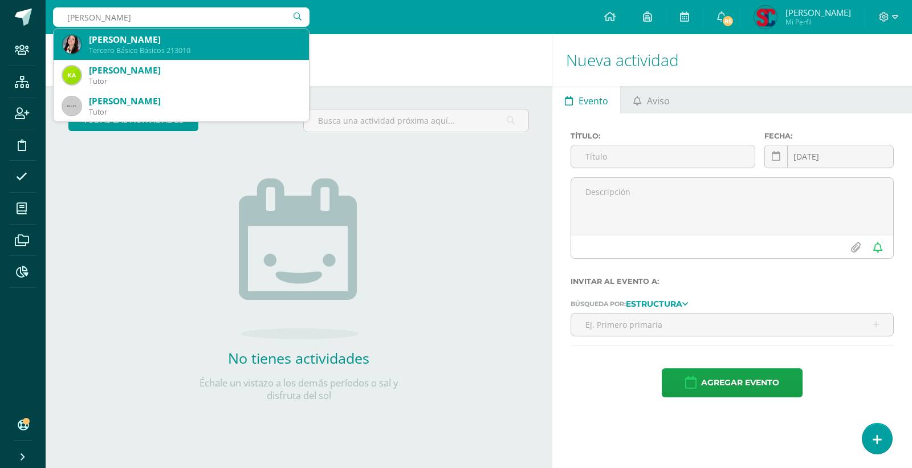
click at [209, 39] on div "[PERSON_NAME]" at bounding box center [194, 40] width 211 height 12
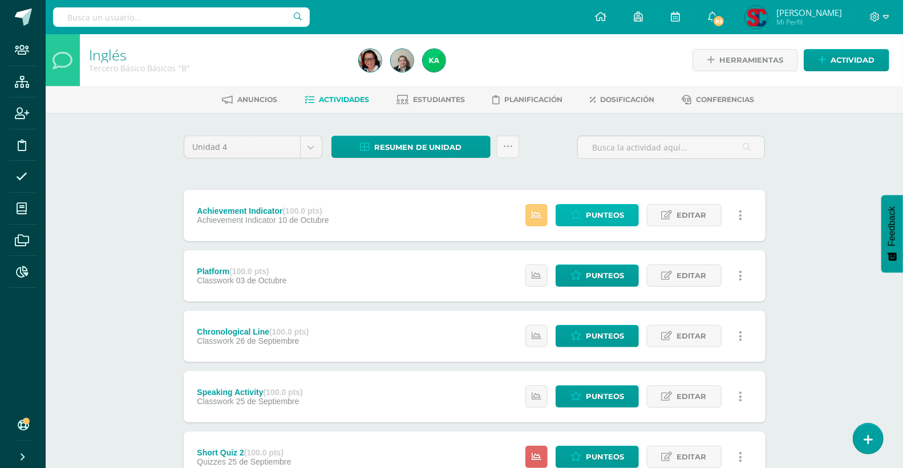
click at [592, 219] on span "Punteos" at bounding box center [605, 215] width 38 height 21
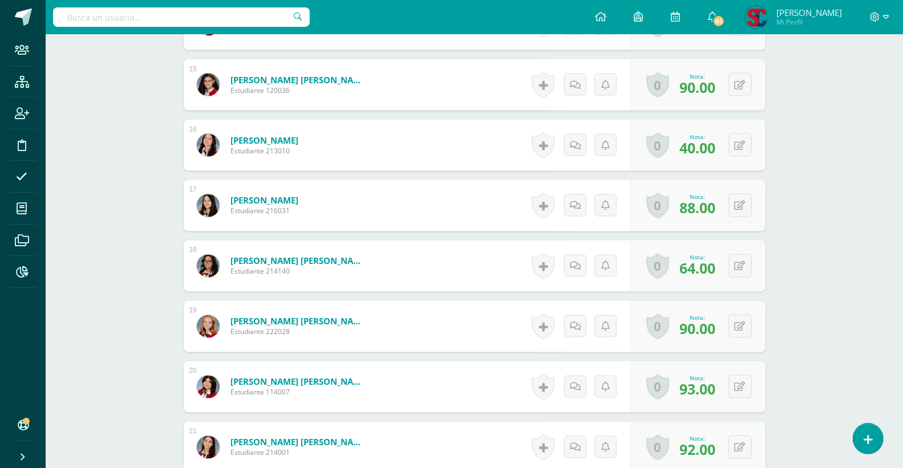
scroll to position [1127, 0]
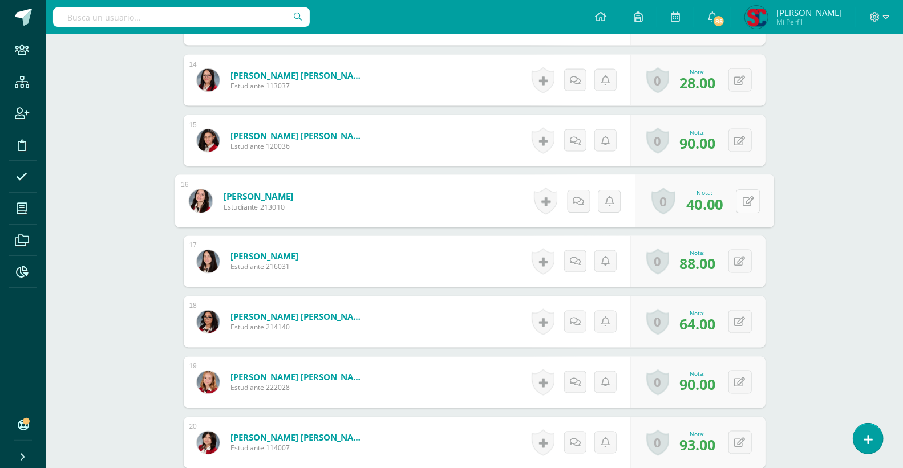
click at [743, 198] on icon at bounding box center [747, 201] width 11 height 10
type input "52"
click at [715, 206] on icon at bounding box center [717, 205] width 10 height 10
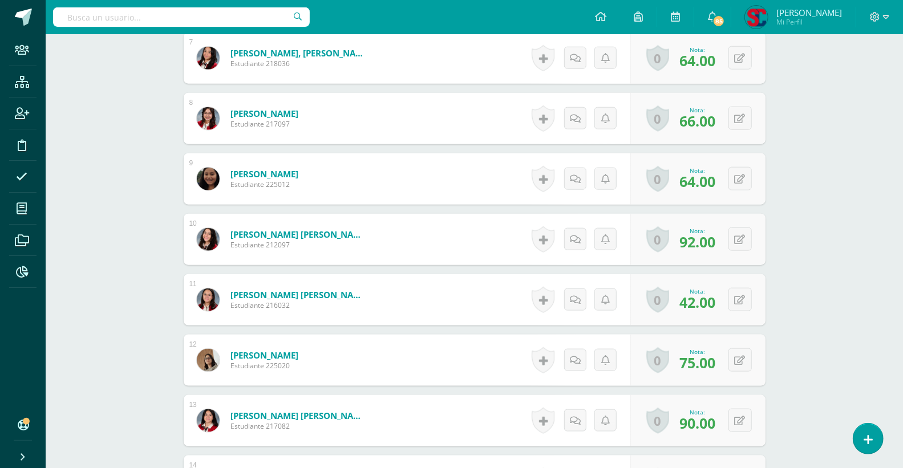
scroll to position [555, 0]
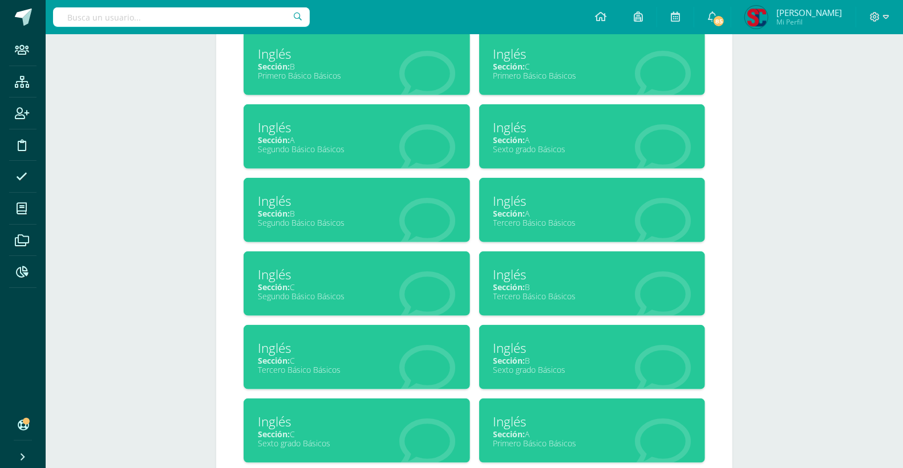
scroll to position [606, 0]
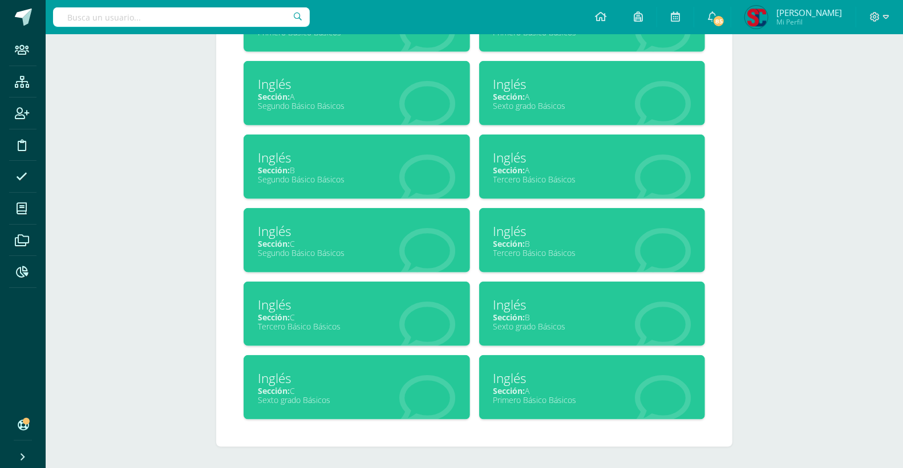
click at [348, 316] on div "Sección: C" at bounding box center [357, 317] width 198 height 11
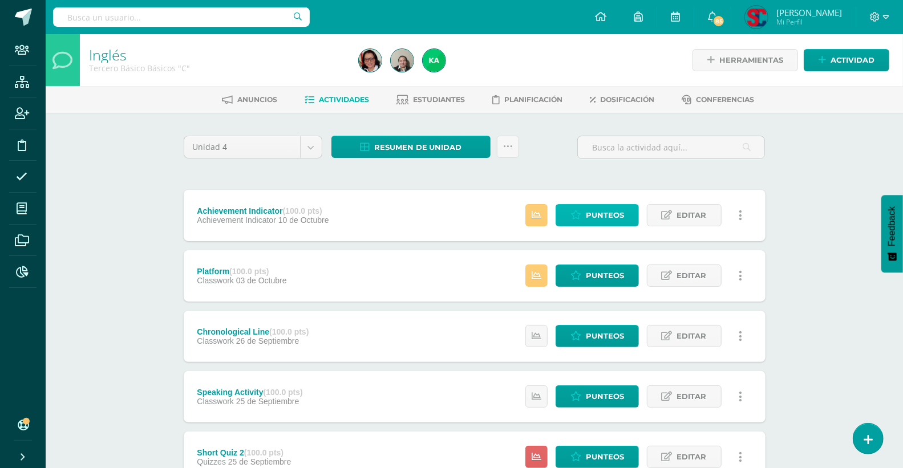
click at [590, 209] on span "Punteos" at bounding box center [605, 215] width 38 height 21
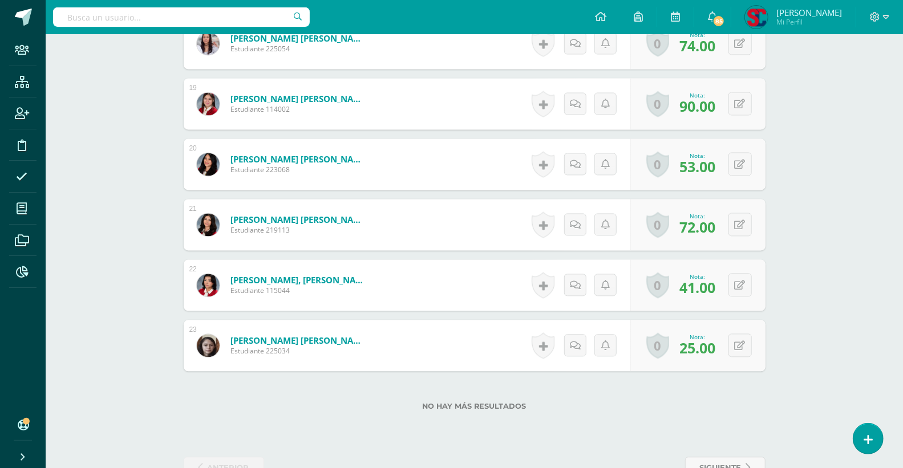
scroll to position [1439, 0]
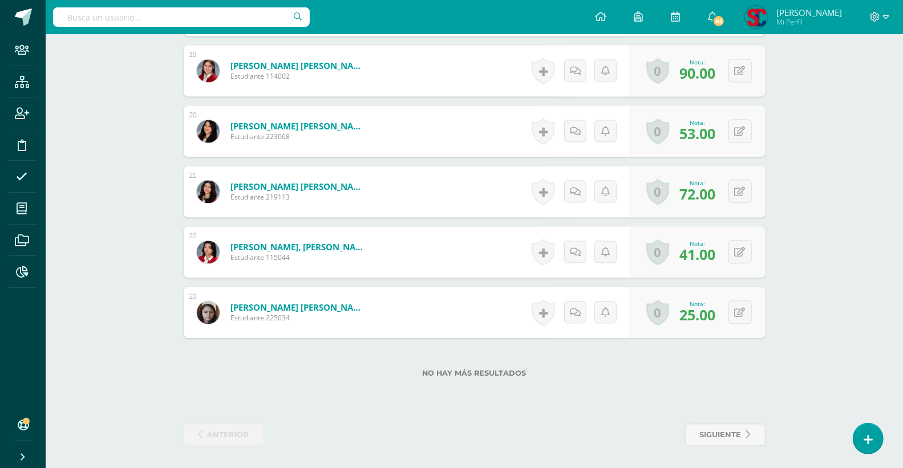
click at [726, 307] on div "0 Logros Logros obtenidos Aún no hay logros agregados Nota: 25.00" at bounding box center [697, 312] width 135 height 51
click at [739, 308] on button at bounding box center [748, 313] width 24 height 24
type input "35"
click at [717, 314] on icon at bounding box center [717, 316] width 10 height 10
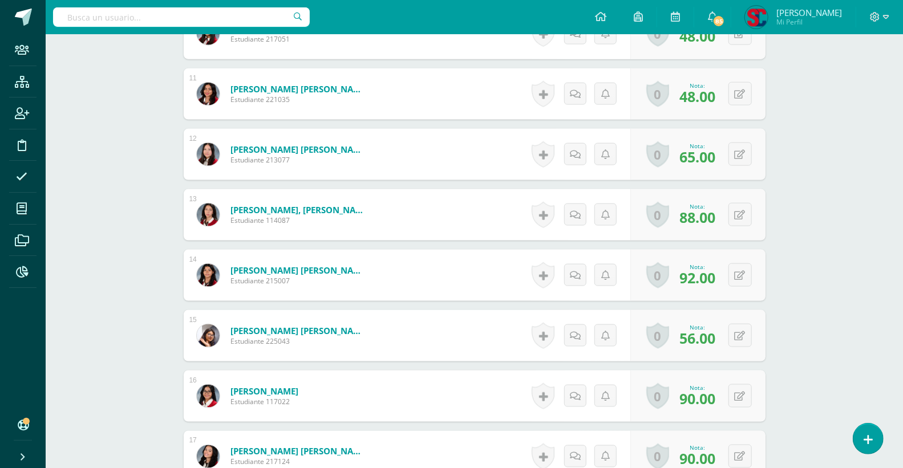
scroll to position [679, 0]
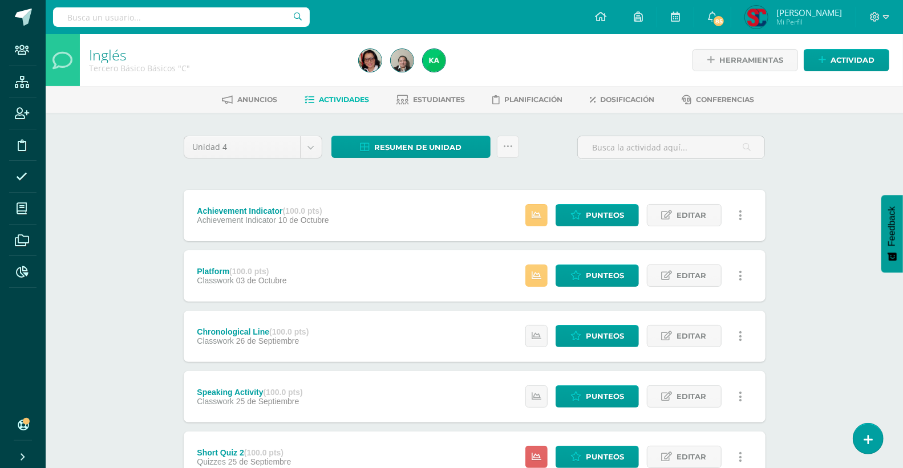
click at [202, 18] on input "text" at bounding box center [181, 16] width 257 height 19
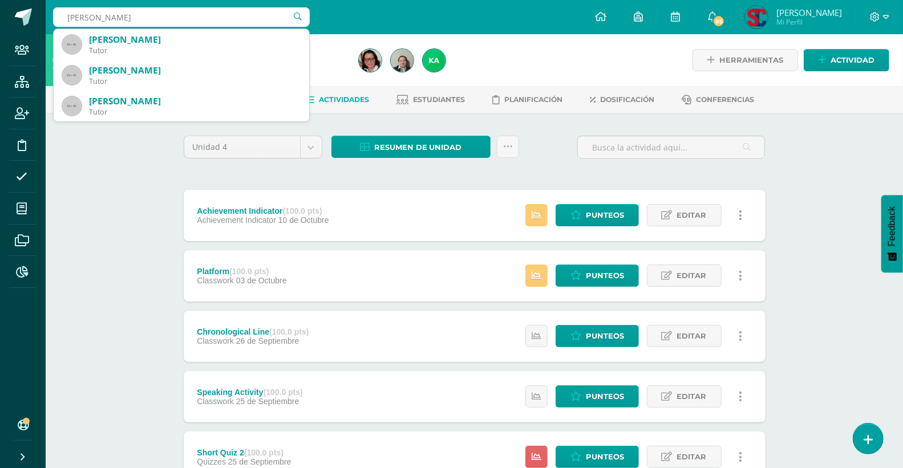
type input "maria renee perez orellana"
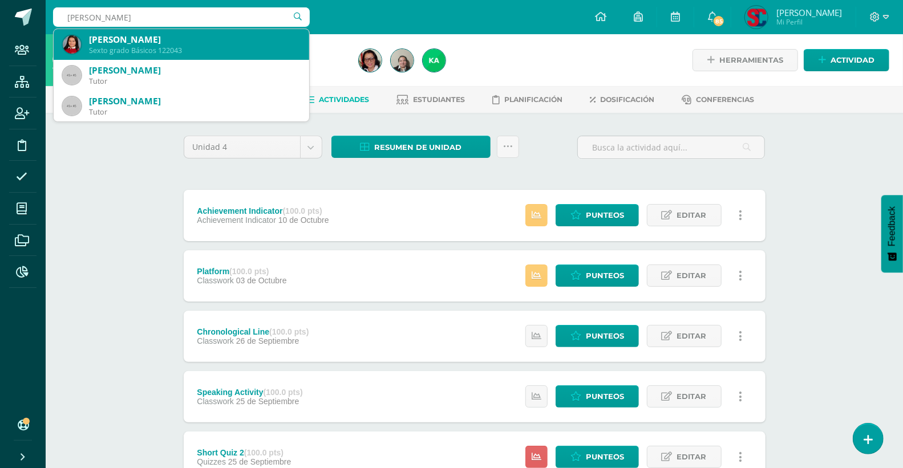
click at [202, 36] on div "María René Pérez Orellana" at bounding box center [194, 40] width 211 height 12
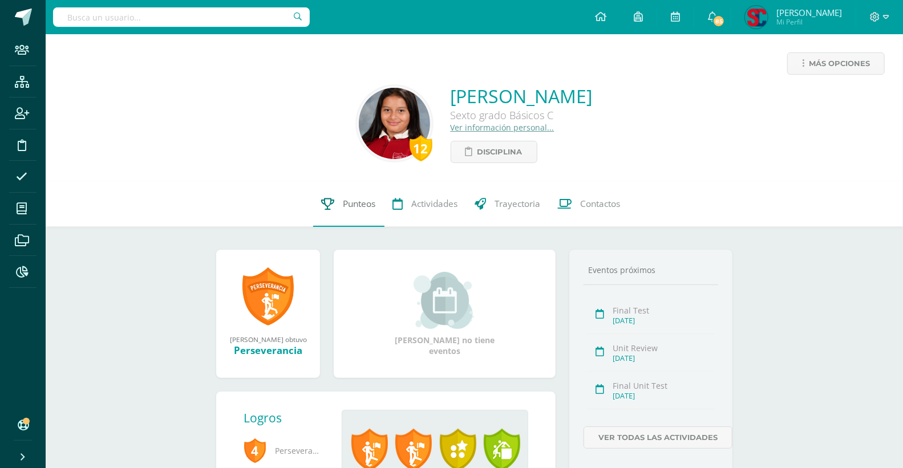
click at [357, 206] on span "Punteos" at bounding box center [359, 204] width 33 height 12
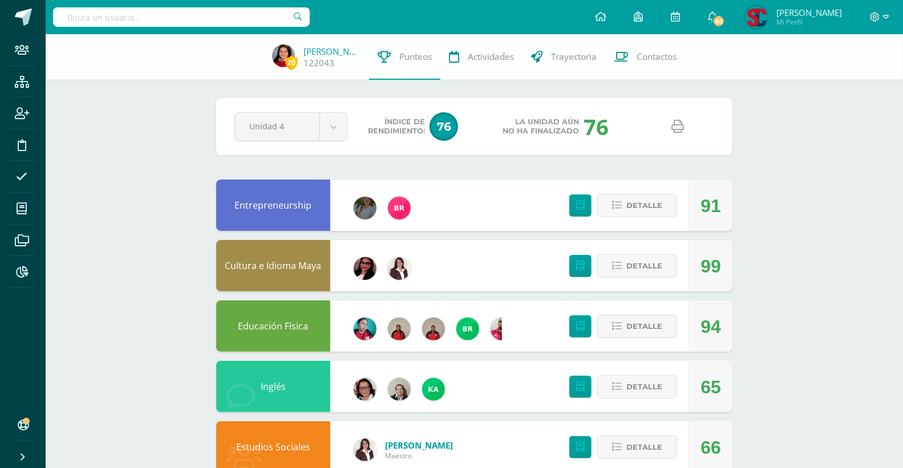
click at [676, 131] on icon at bounding box center [678, 126] width 13 height 13
click at [616, 383] on icon at bounding box center [617, 387] width 10 height 10
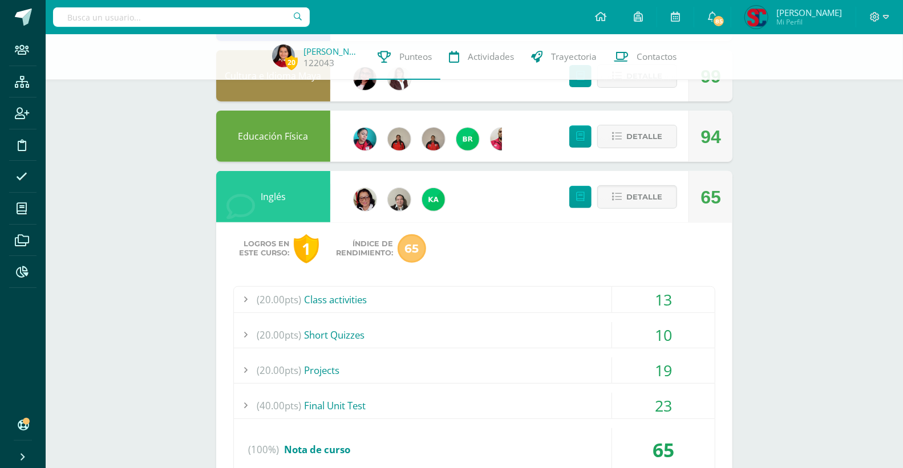
scroll to position [317, 0]
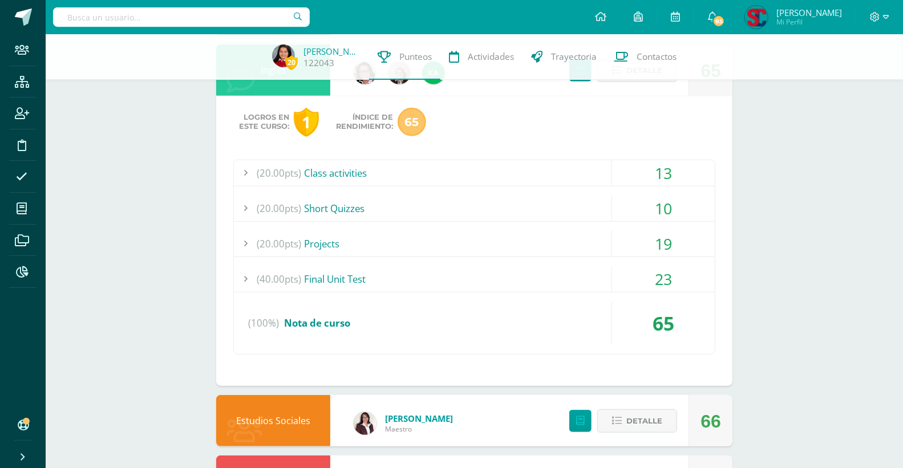
click at [671, 280] on div "23" at bounding box center [663, 279] width 103 height 26
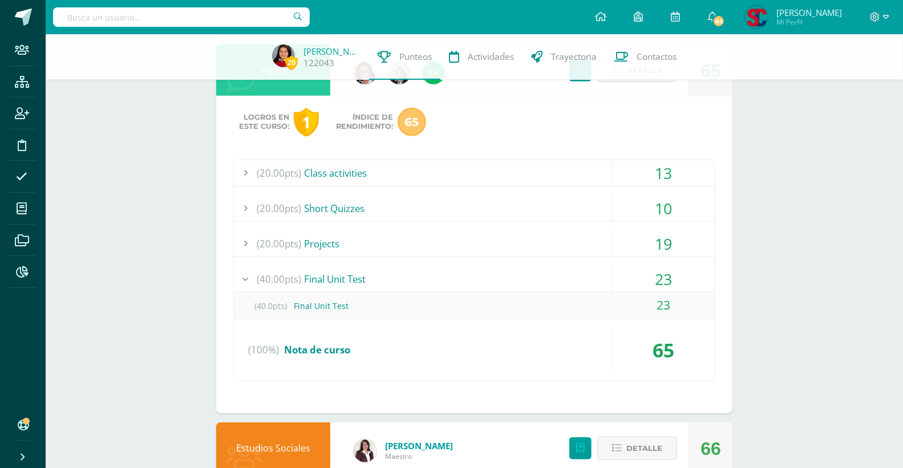
click at [671, 280] on div "23" at bounding box center [663, 279] width 103 height 26
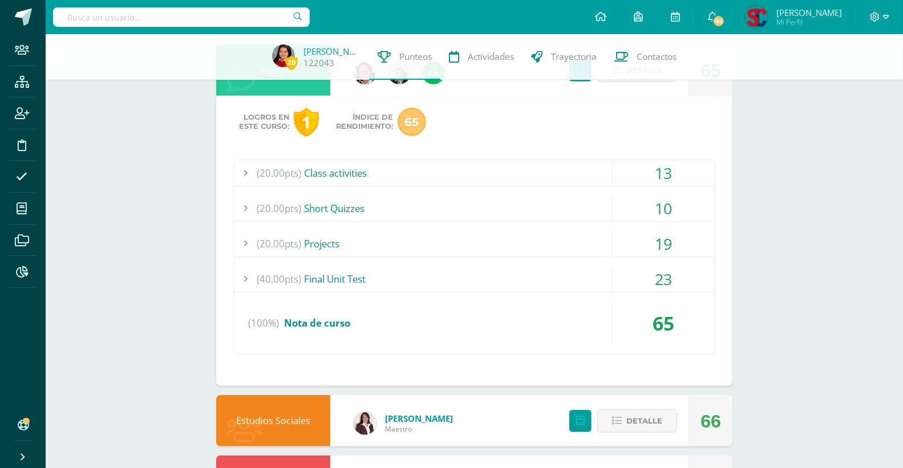
click at [258, 18] on input "text" at bounding box center [181, 16] width 257 height 19
type input "lany alvarez"
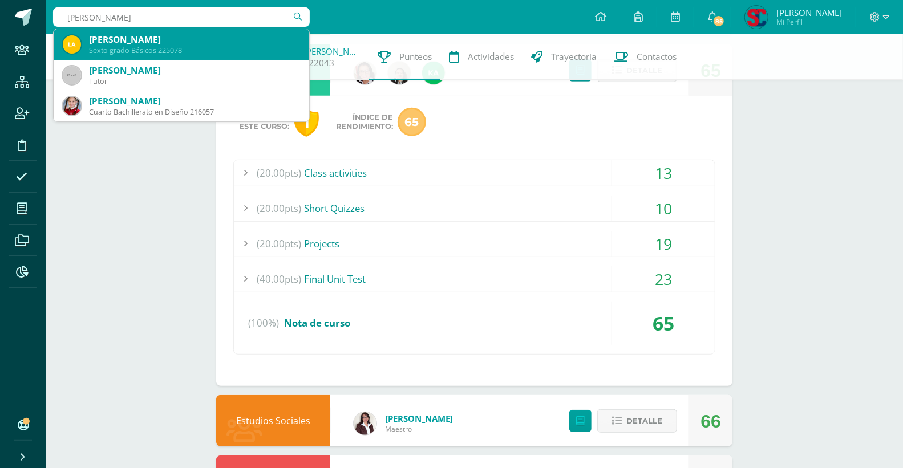
click at [209, 42] on div "Lany Abigail Alvarez Pérez" at bounding box center [194, 40] width 211 height 12
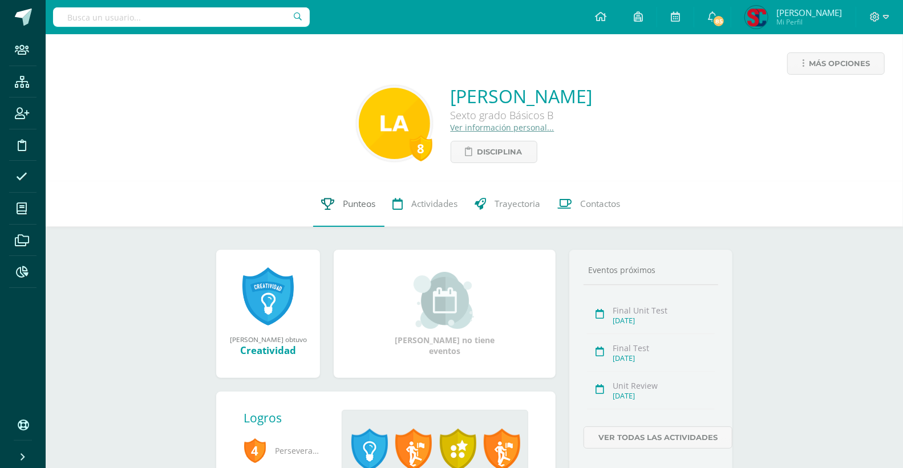
click at [355, 200] on span "Punteos" at bounding box center [359, 204] width 33 height 12
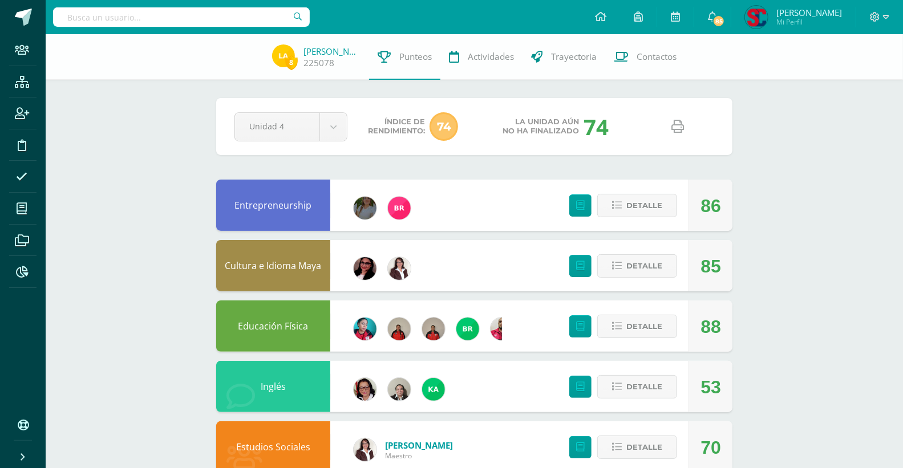
click at [677, 123] on icon at bounding box center [678, 126] width 13 height 13
click at [271, 15] on input "text" at bounding box center [181, 16] width 257 height 19
type input "[PERSON_NAME]"
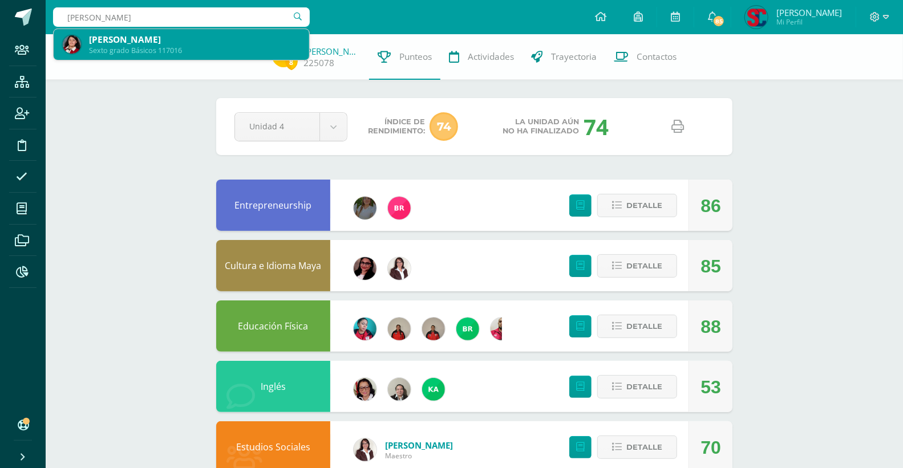
click at [242, 48] on div "Sexto grado Básicos 117016" at bounding box center [194, 51] width 211 height 10
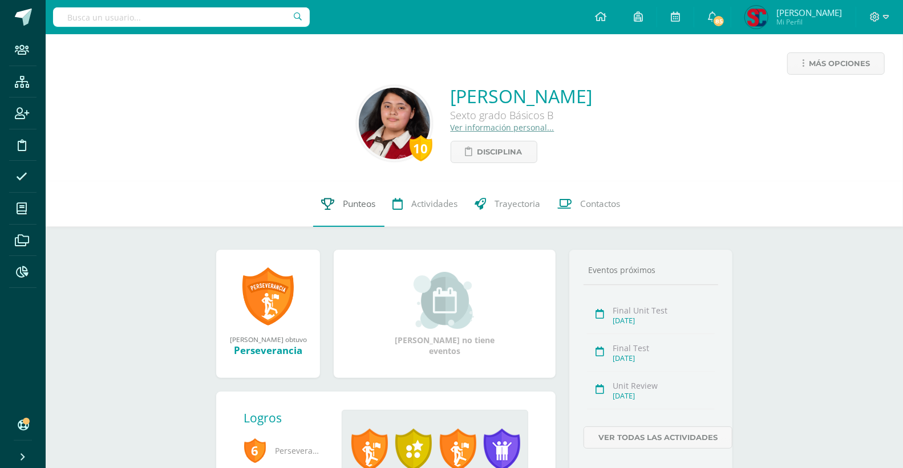
click at [360, 201] on span "Punteos" at bounding box center [359, 204] width 33 height 12
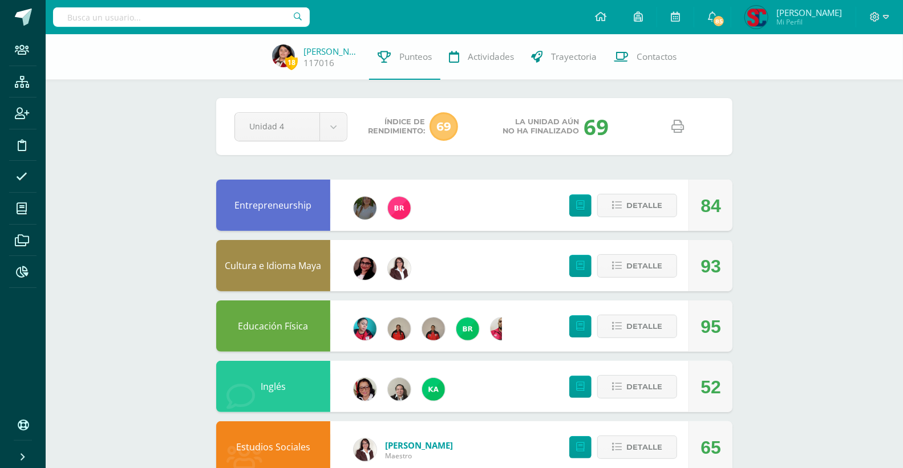
click at [675, 123] on icon at bounding box center [678, 126] width 13 height 13
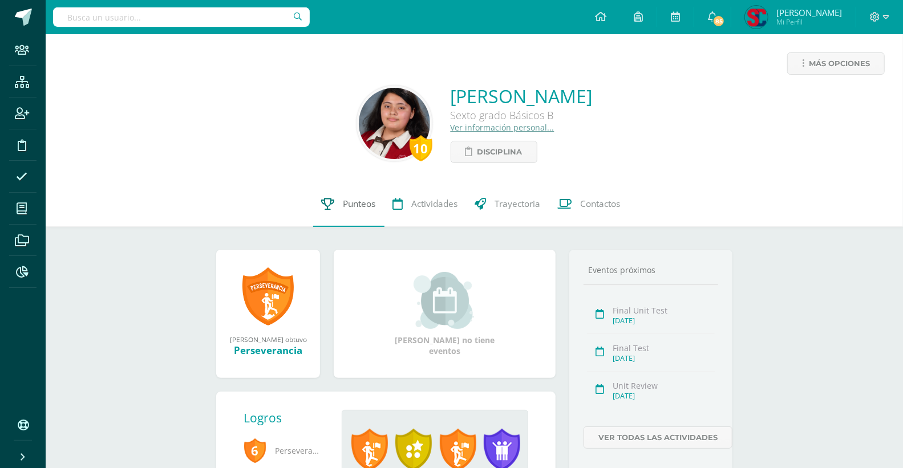
click at [348, 201] on span "Punteos" at bounding box center [359, 204] width 33 height 12
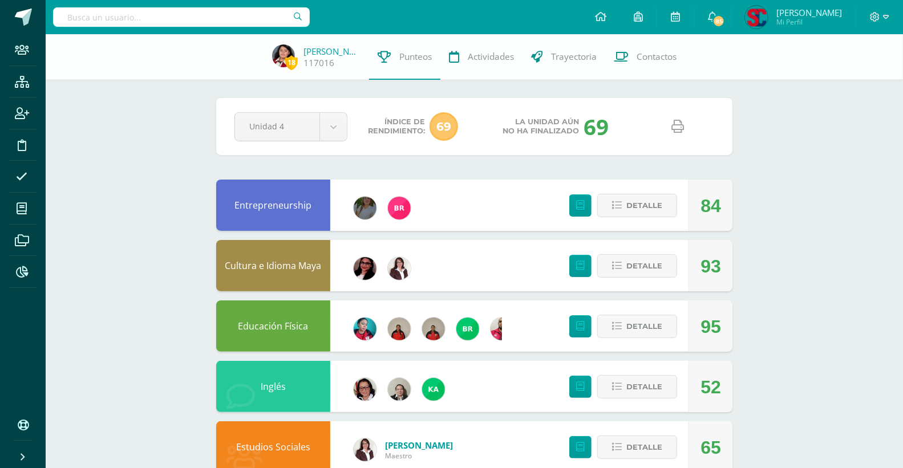
click at [151, 13] on input "text" at bounding box center [181, 16] width 257 height 19
type input "s"
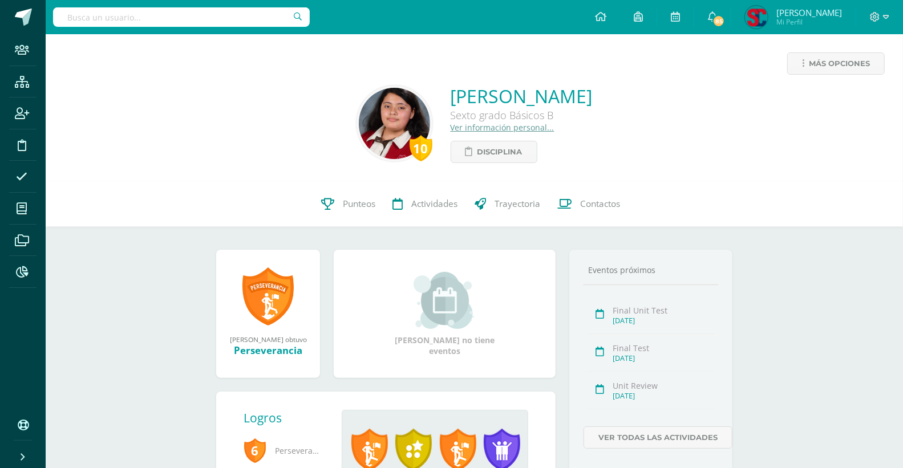
click at [152, 13] on input "text" at bounding box center [181, 16] width 257 height 19
type input "selene valdez"
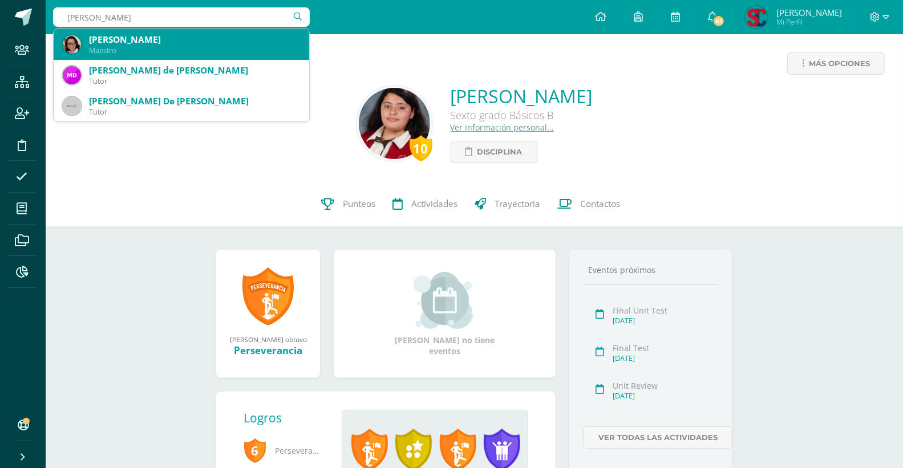
click at [143, 43] on div "Silvia Selene Valdez Orellana" at bounding box center [194, 40] width 211 height 12
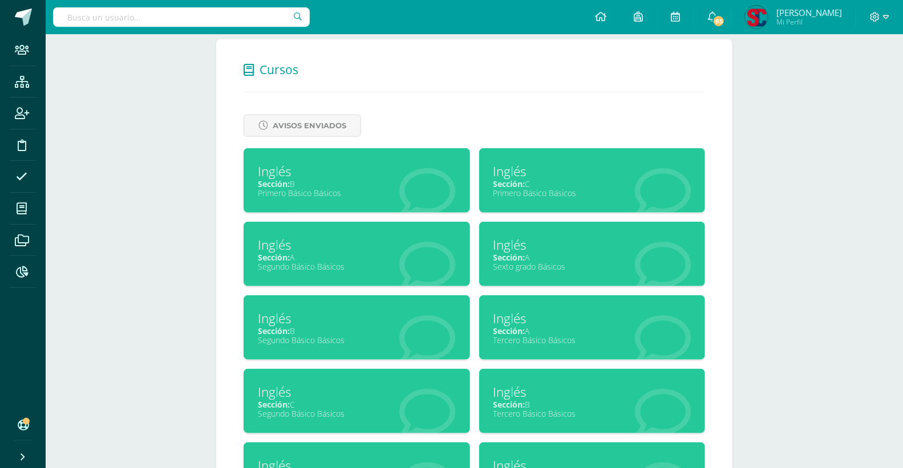
scroll to position [506, 0]
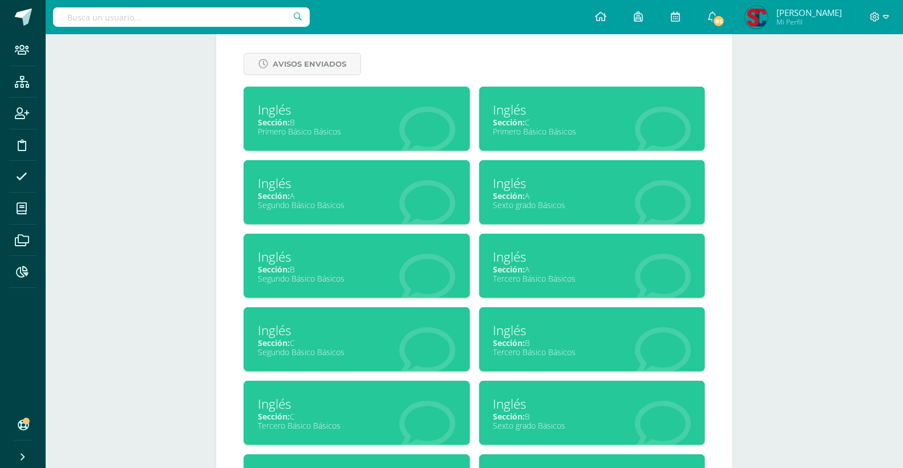
click at [345, 269] on div "Sección: B" at bounding box center [357, 269] width 198 height 11
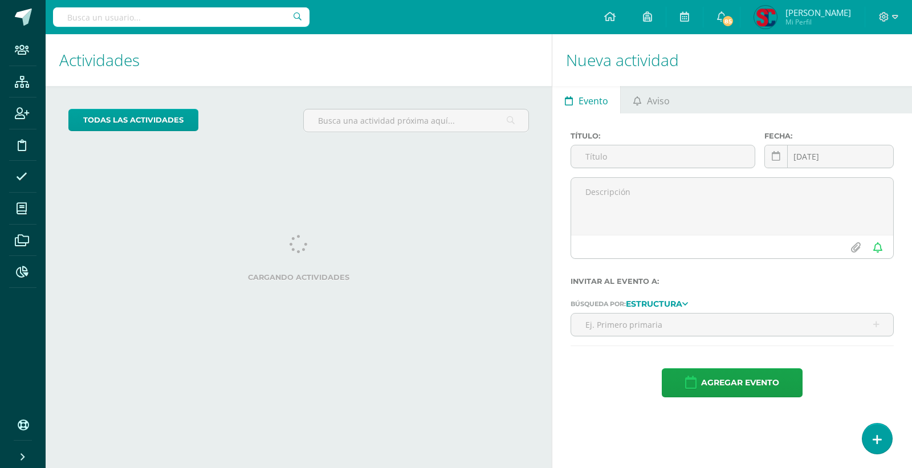
click at [261, 3] on div at bounding box center [181, 17] width 257 height 34
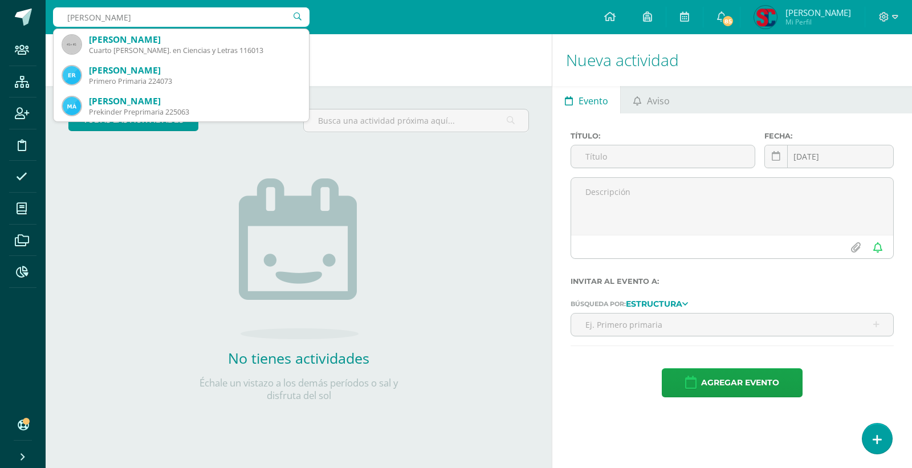
type input "emily de leon"
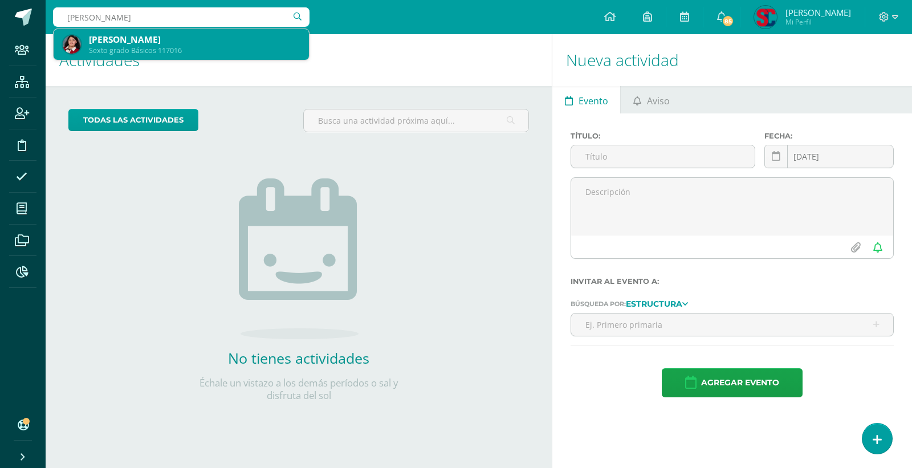
click at [197, 40] on div "Emily Nohemi León Ortega" at bounding box center [194, 40] width 211 height 12
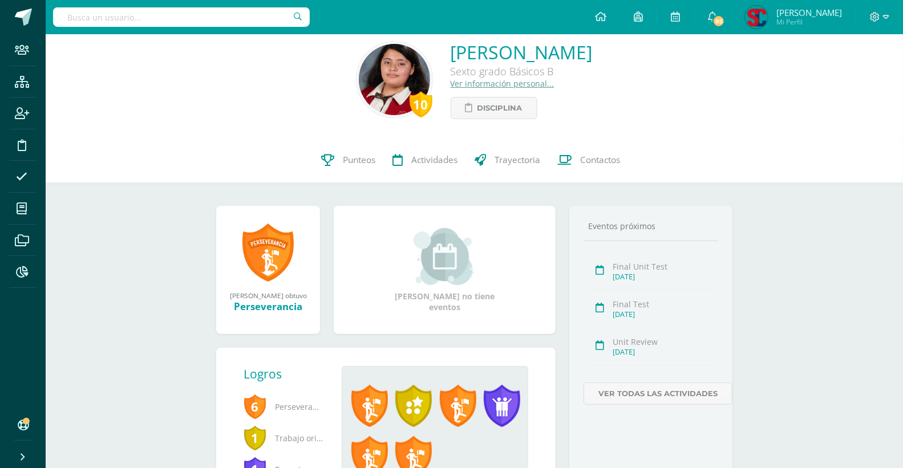
scroll to position [63, 0]
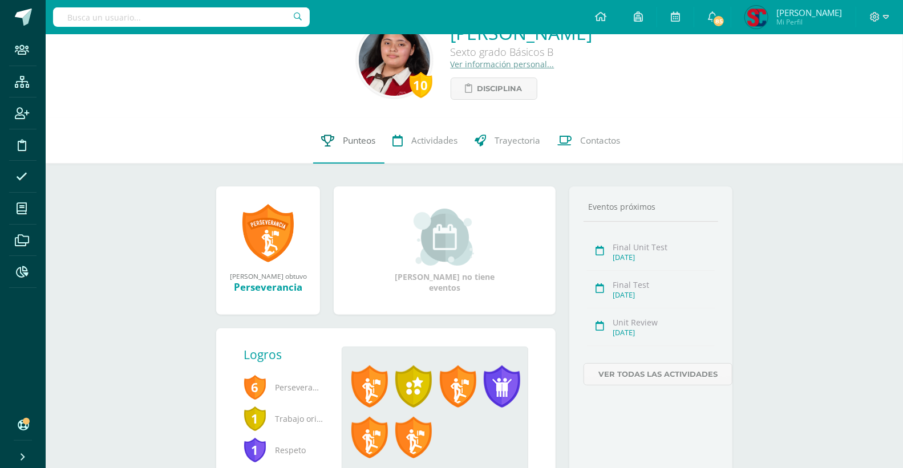
click at [355, 140] on span "Punteos" at bounding box center [359, 141] width 33 height 12
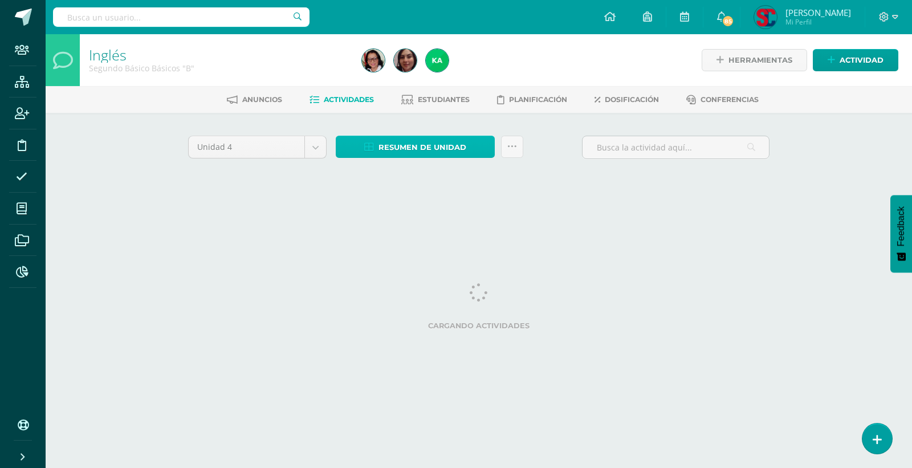
click at [407, 143] on span "Resumen de unidad" at bounding box center [423, 147] width 88 height 21
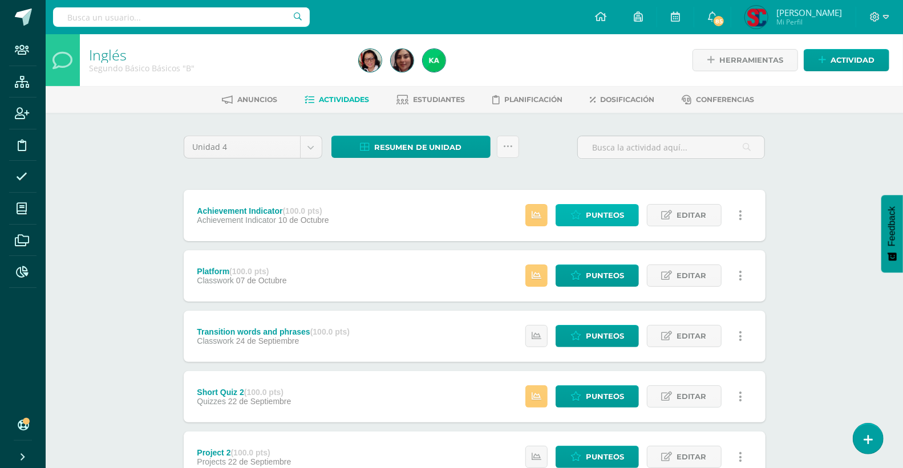
click at [584, 206] on link "Punteos" at bounding box center [596, 215] width 83 height 22
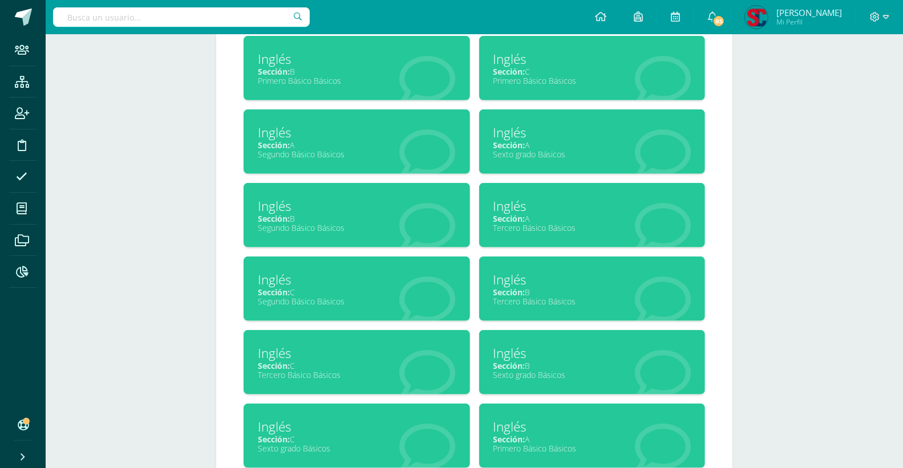
scroll to position [570, 0]
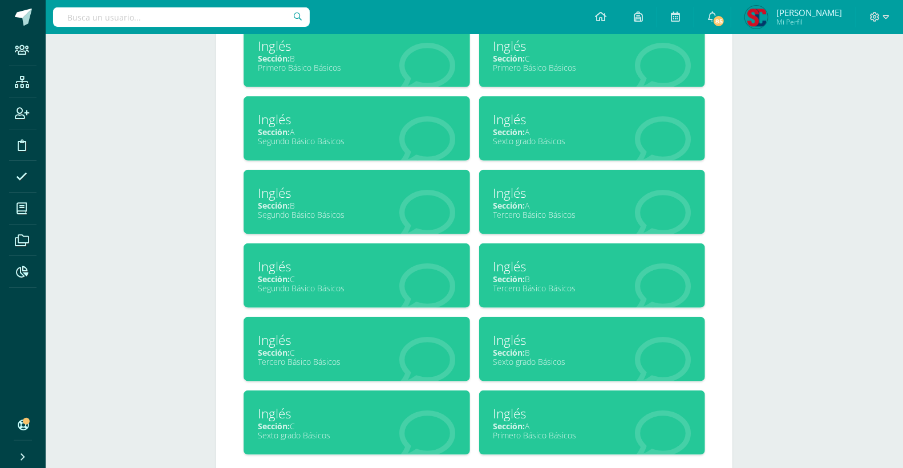
click at [551, 344] on div "Inglés" at bounding box center [592, 340] width 198 height 18
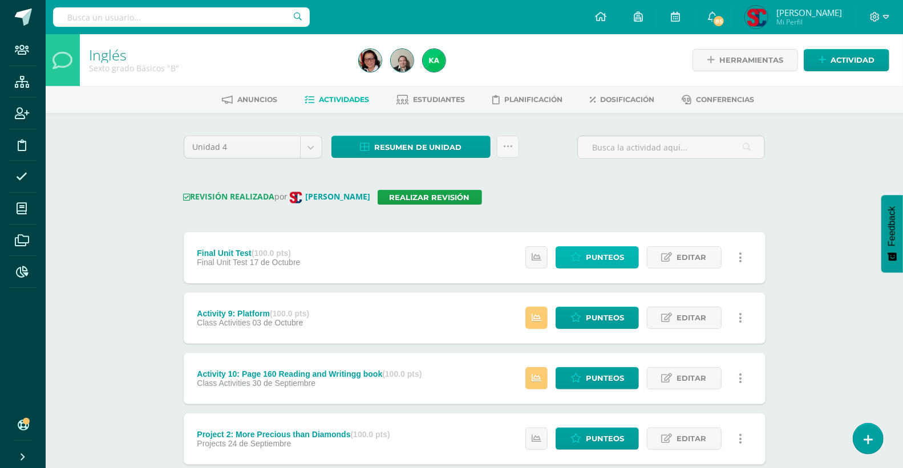
click at [609, 253] on span "Punteos" at bounding box center [605, 257] width 38 height 21
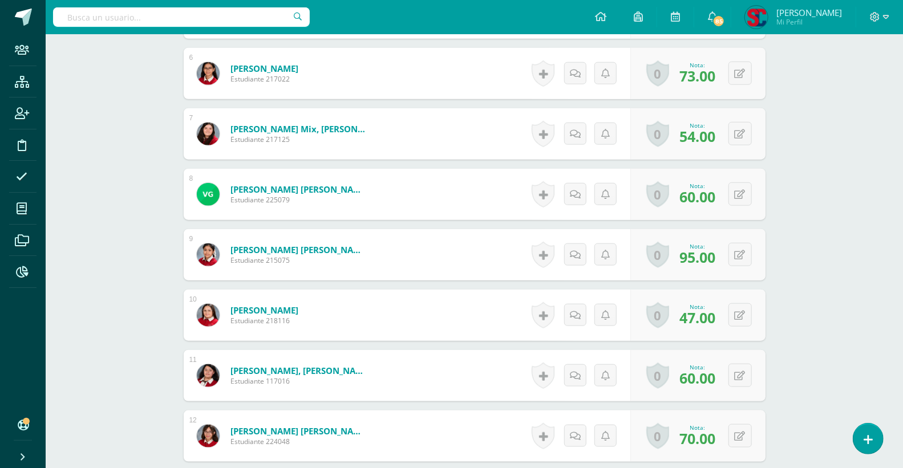
scroll to position [824, 0]
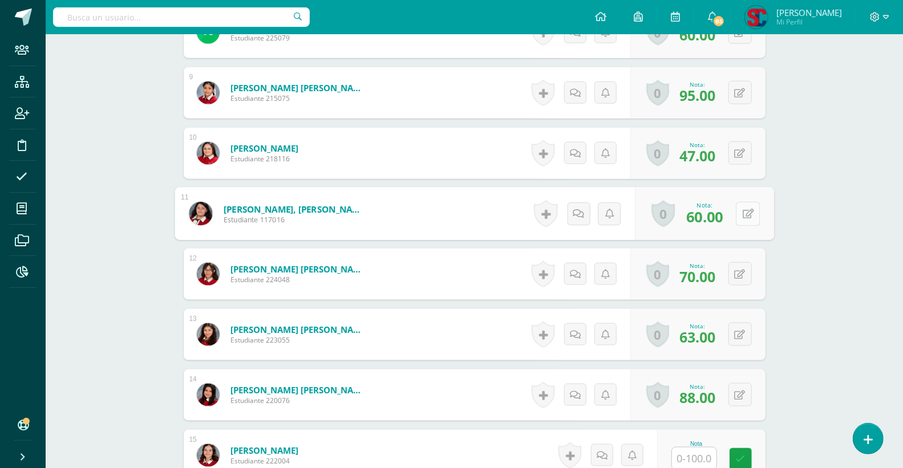
click at [736, 215] on button at bounding box center [748, 214] width 24 height 24
click at [800, 196] on div "Inglés Sexto grado Básicos "B" Herramientas Detalle de asistencias Recuperacion…" at bounding box center [474, 2] width 857 height 1583
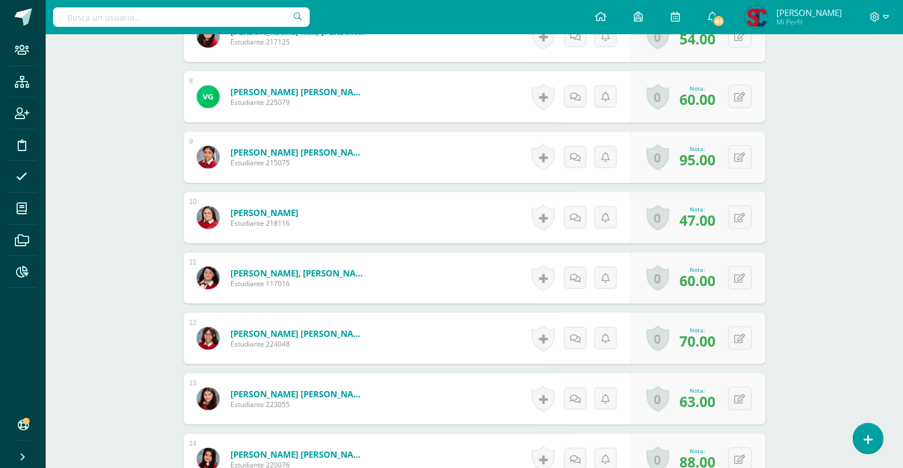
scroll to position [760, 0]
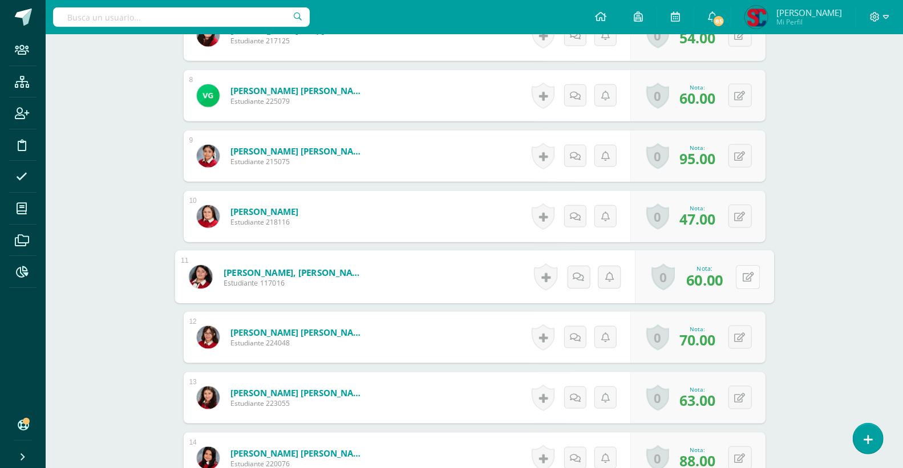
click at [735, 276] on div "0 Logros Logros obtenidos Aún no hay logros agregados Nota: 60.00" at bounding box center [704, 277] width 139 height 53
click at [747, 277] on icon at bounding box center [747, 277] width 11 height 10
type input "65"
click at [715, 282] on icon at bounding box center [717, 281] width 10 height 10
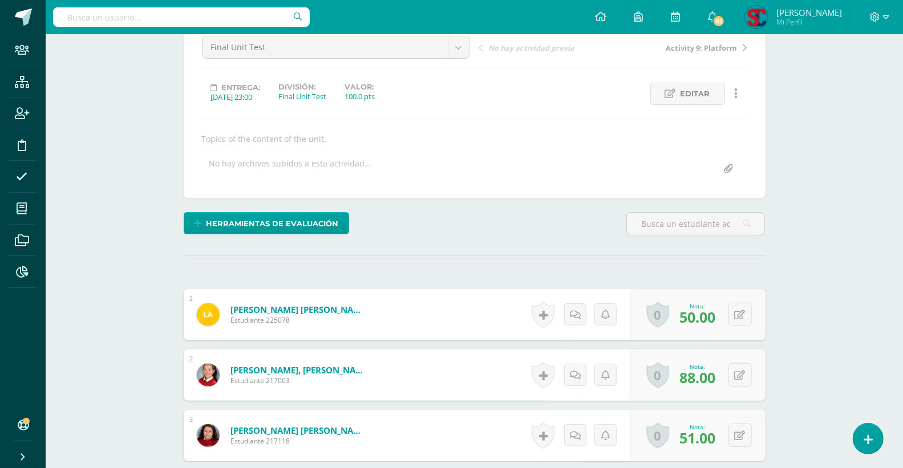
scroll to position [0, 0]
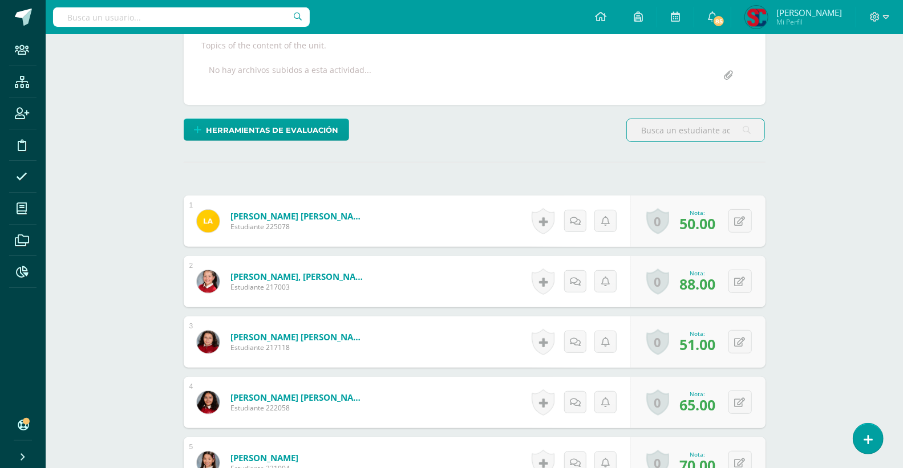
scroll to position [254, 0]
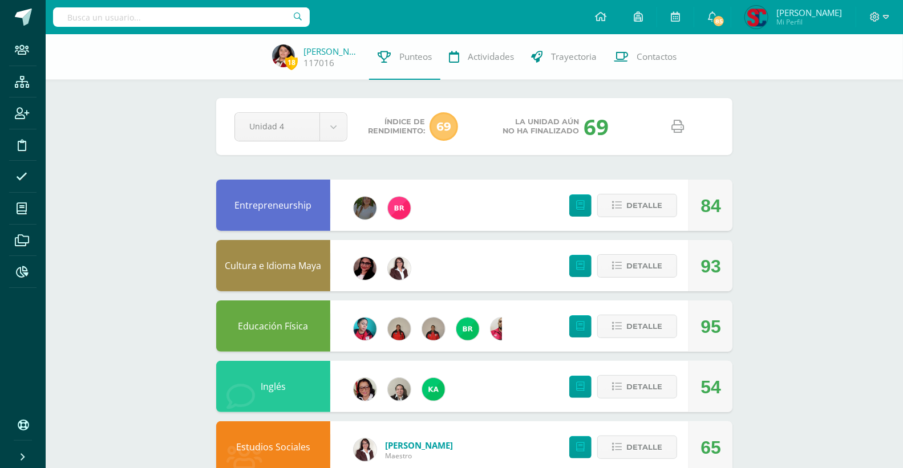
click at [676, 121] on icon at bounding box center [678, 126] width 13 height 13
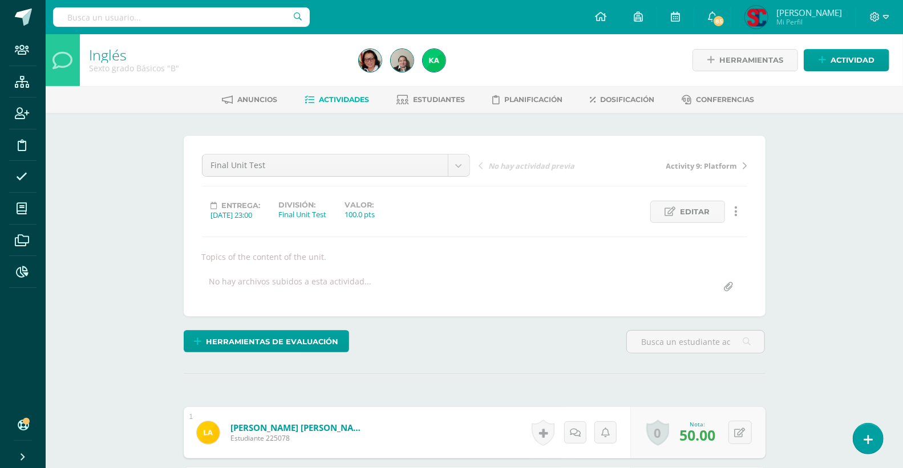
click at [345, 94] on link "Actividades" at bounding box center [337, 100] width 64 height 18
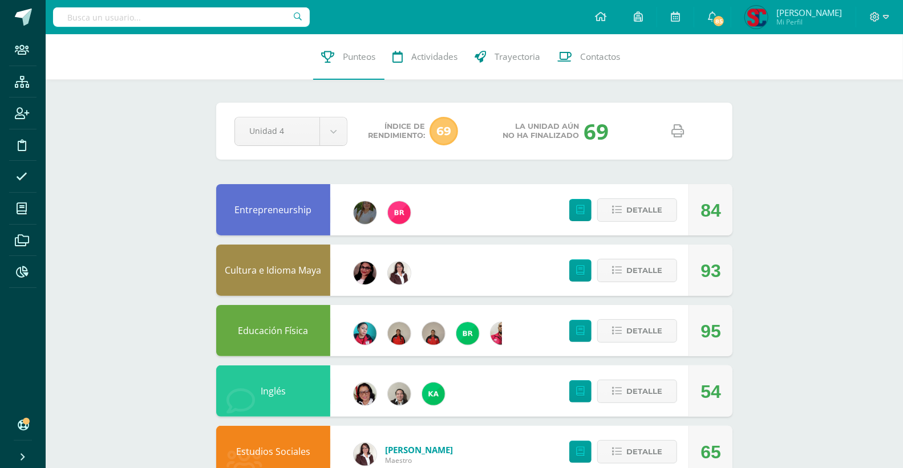
click at [679, 129] on icon at bounding box center [678, 131] width 13 height 13
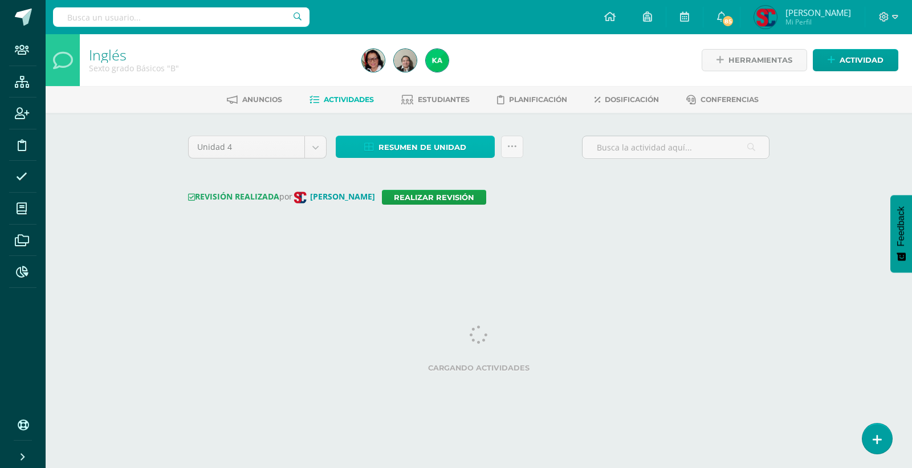
click at [460, 151] on span "Resumen de unidad" at bounding box center [423, 147] width 88 height 21
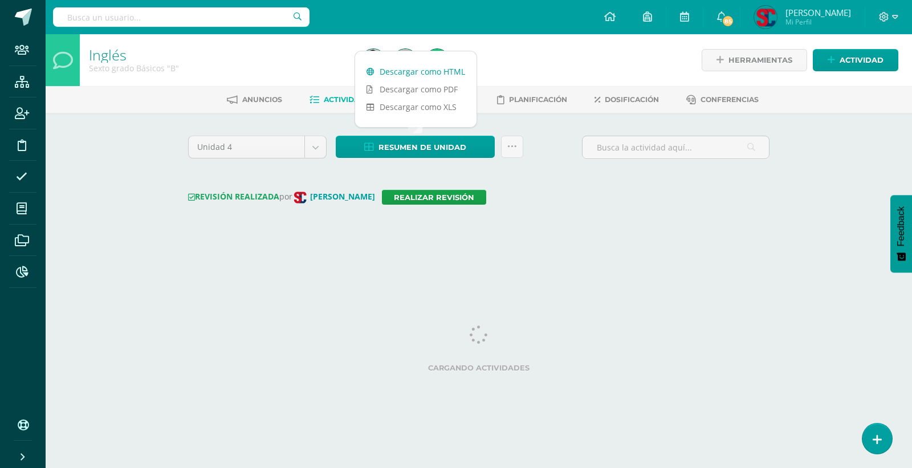
click at [437, 67] on link "Descargar como HTML" at bounding box center [415, 72] width 121 height 18
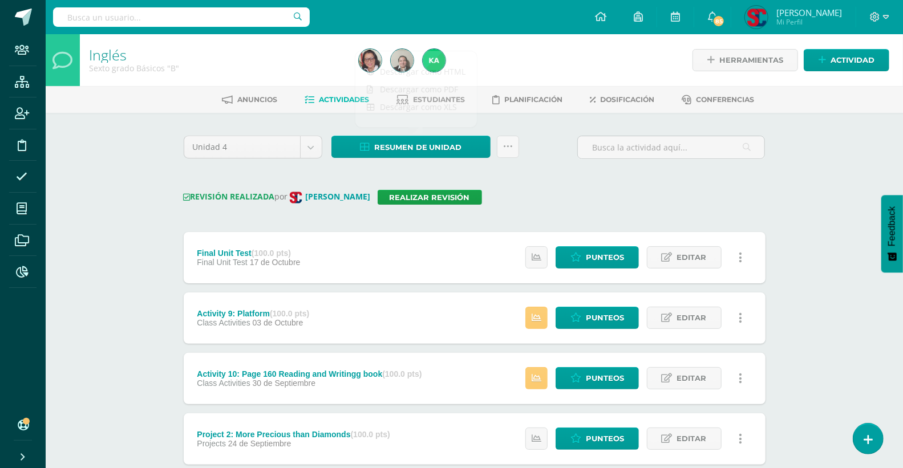
drag, startPoint x: 160, startPoint y: 19, endPoint x: 170, endPoint y: 11, distance: 12.6
click at [161, 18] on input "text" at bounding box center [181, 16] width 257 height 19
type input "e"
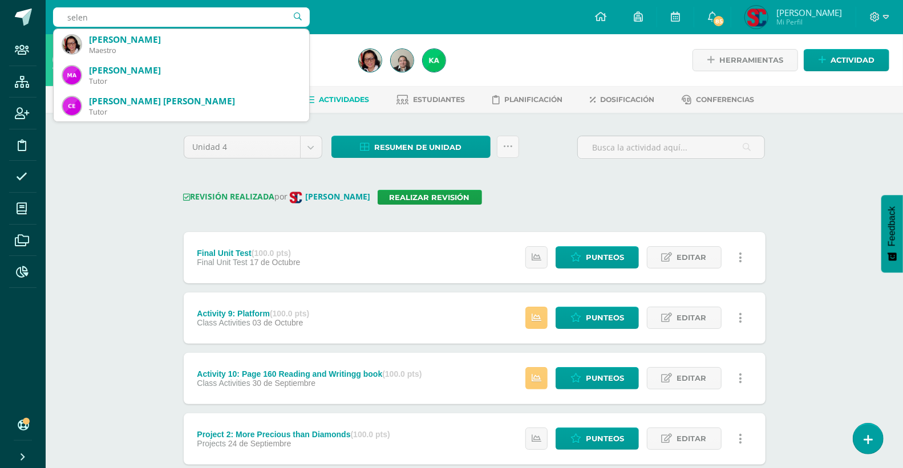
type input "selene"
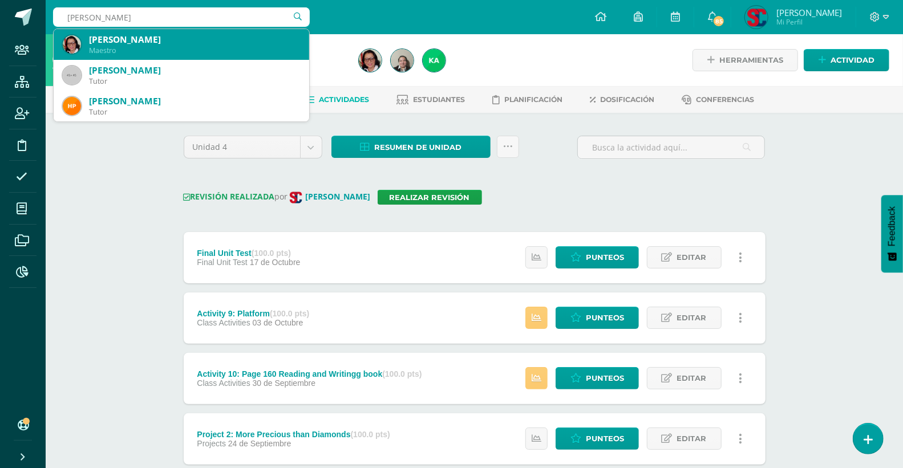
click at [191, 46] on div "Silvia Selene Valdez Orellana" at bounding box center [194, 40] width 211 height 12
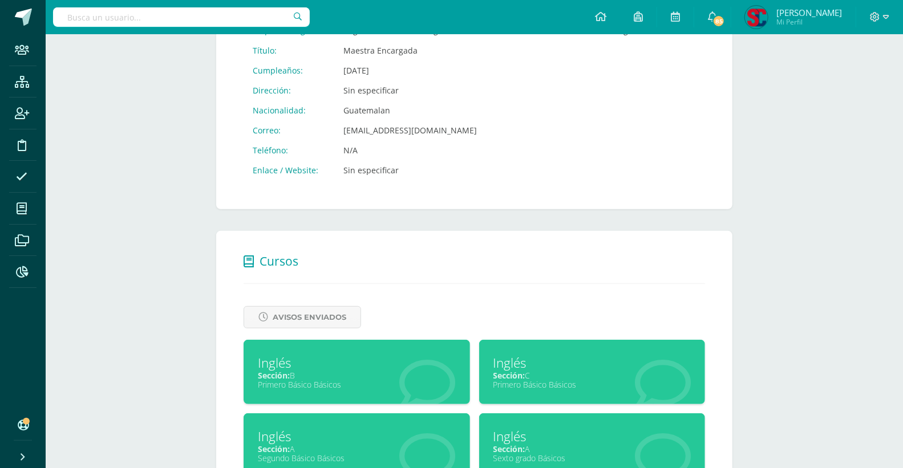
scroll to position [506, 0]
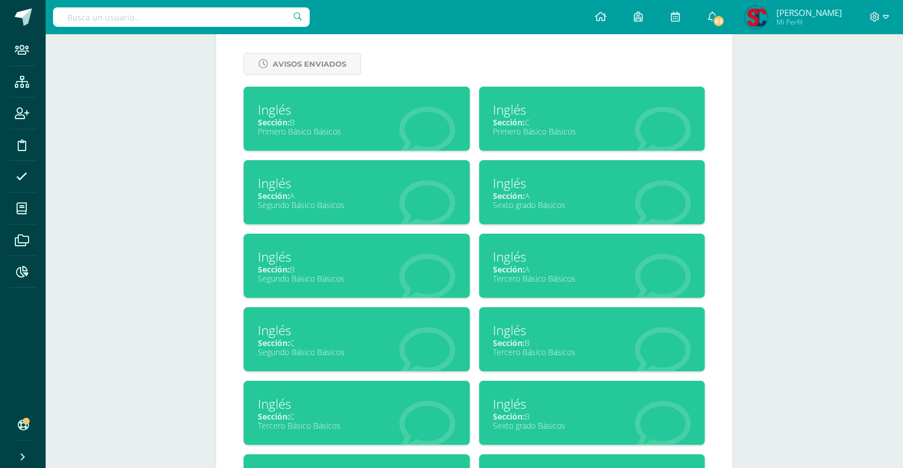
click at [524, 413] on span "Sección:" at bounding box center [509, 416] width 32 height 11
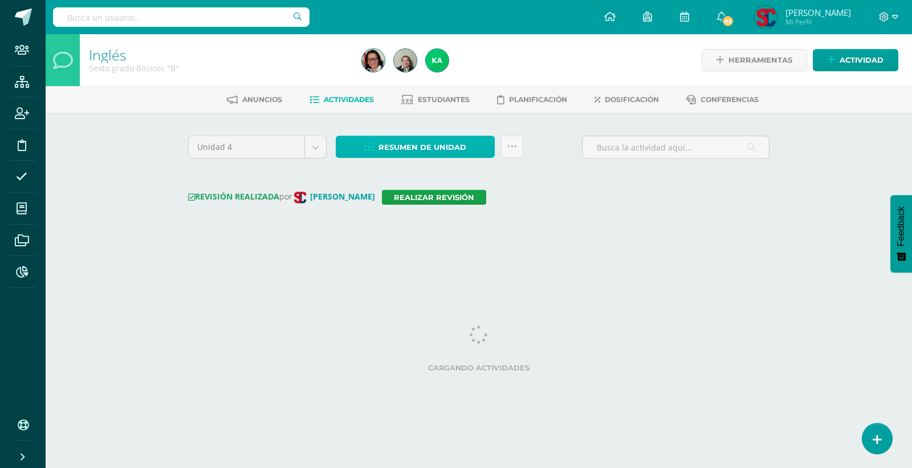
click at [451, 146] on span "Resumen de unidad" at bounding box center [423, 147] width 88 height 21
click at [513, 255] on html "Staff Estructura Inscripción Disciplina Asistencia Mis cursos Archivos Reportes…" at bounding box center [456, 127] width 912 height 255
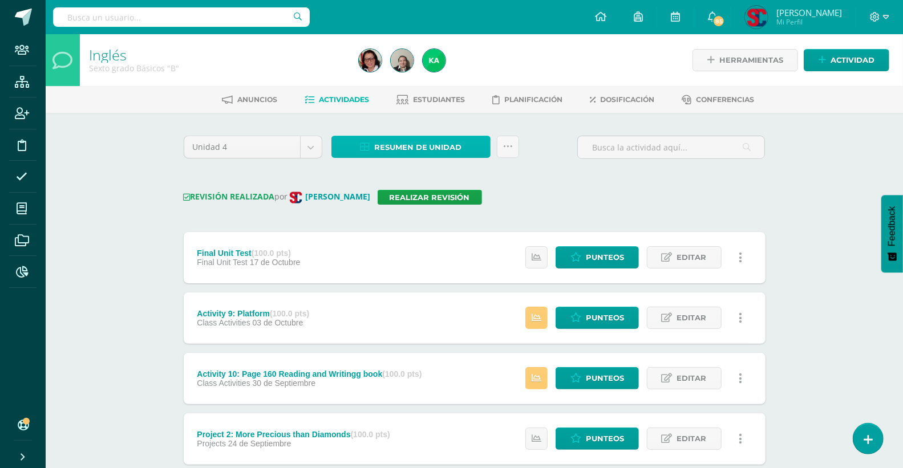
click at [468, 141] on link "Resumen de unidad" at bounding box center [410, 147] width 159 height 22
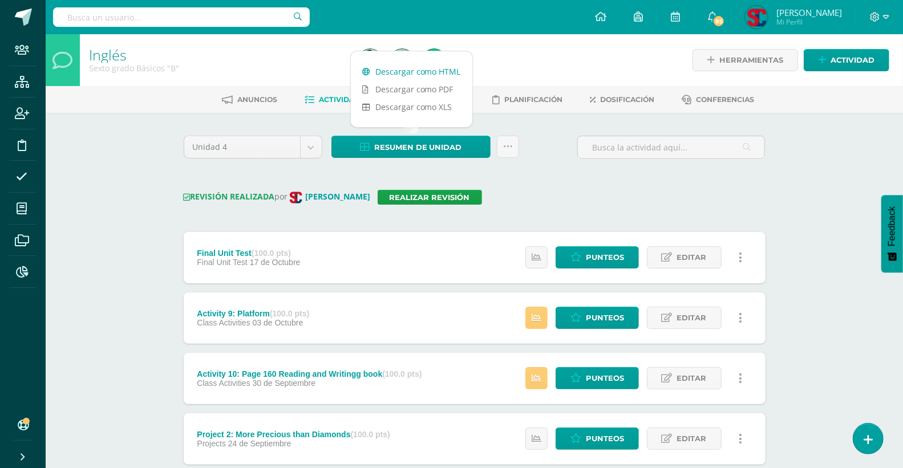
click at [449, 68] on link "Descargar como HTML" at bounding box center [411, 72] width 121 height 18
click at [235, 16] on input "text" at bounding box center [181, 16] width 257 height 19
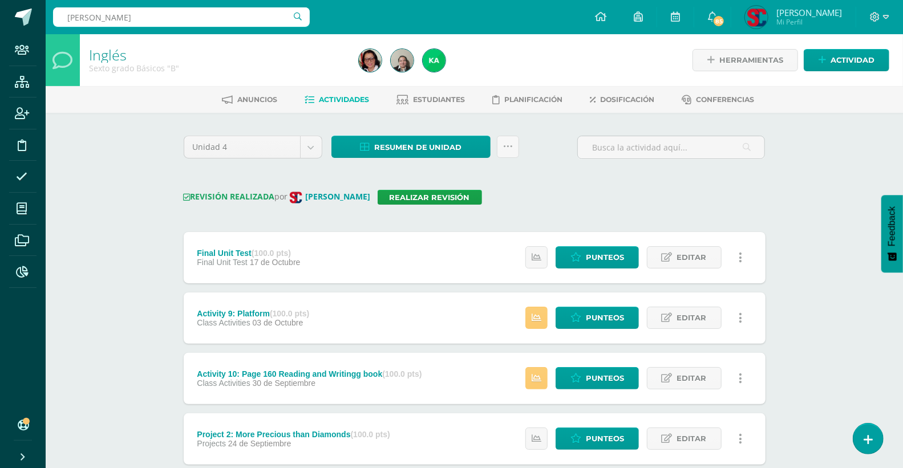
type input "emily leon"
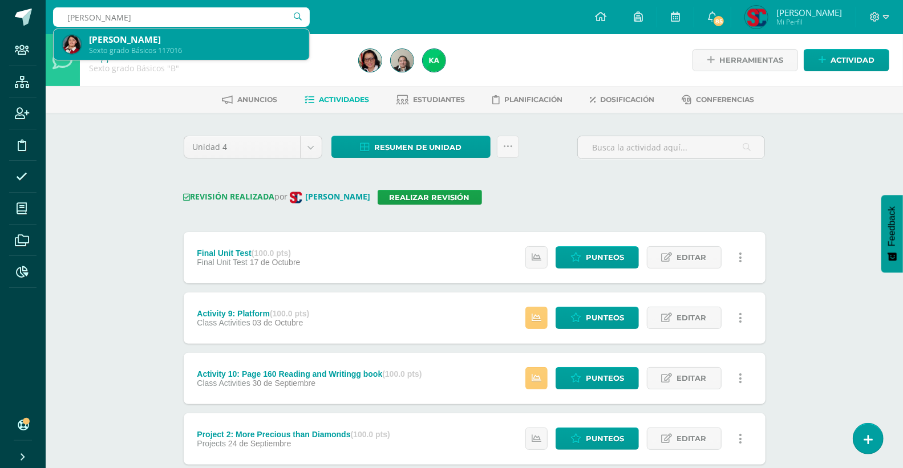
click at [237, 48] on div "Sexto grado Básicos 117016" at bounding box center [194, 51] width 211 height 10
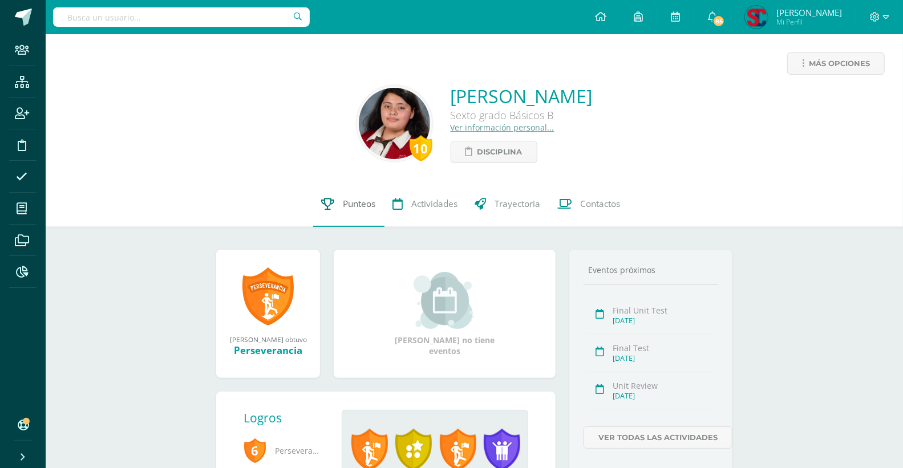
click at [363, 206] on span "Punteos" at bounding box center [359, 204] width 33 height 12
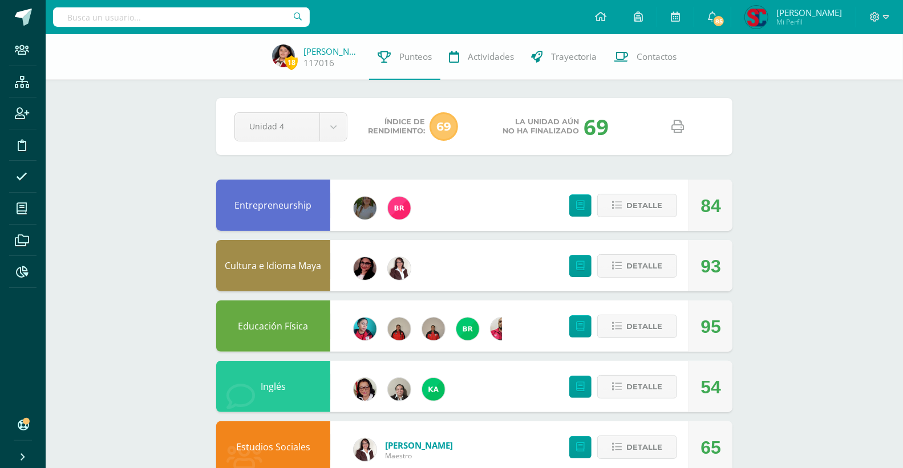
click at [681, 128] on icon at bounding box center [678, 126] width 13 height 13
click at [259, 13] on input "text" at bounding box center [181, 16] width 257 height 19
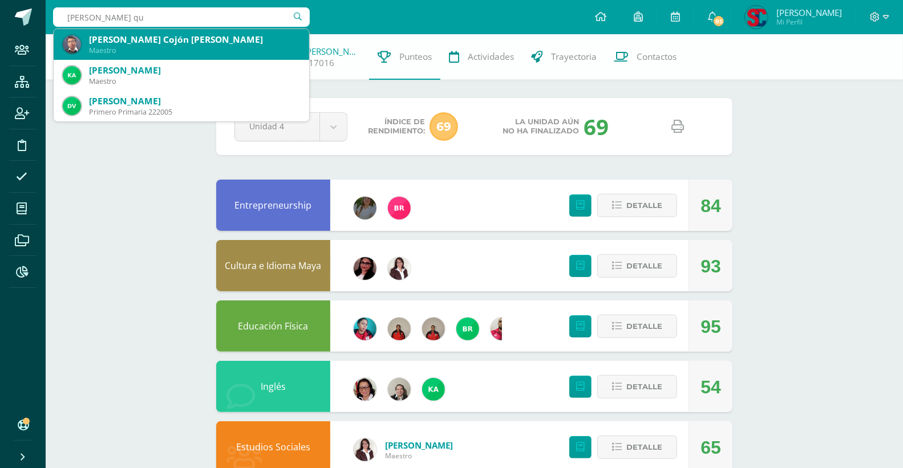
type input "sofia perez qui"
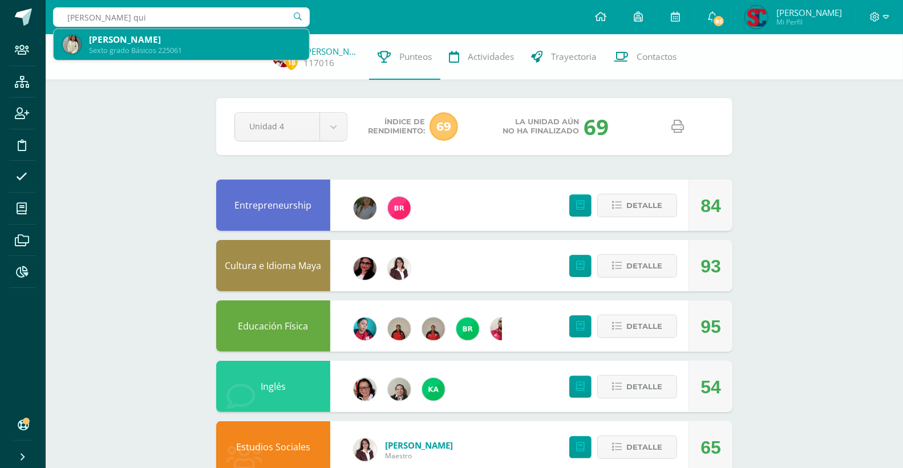
click at [225, 36] on div "Sofía Guadalupe Pérez Quijivix" at bounding box center [194, 40] width 211 height 12
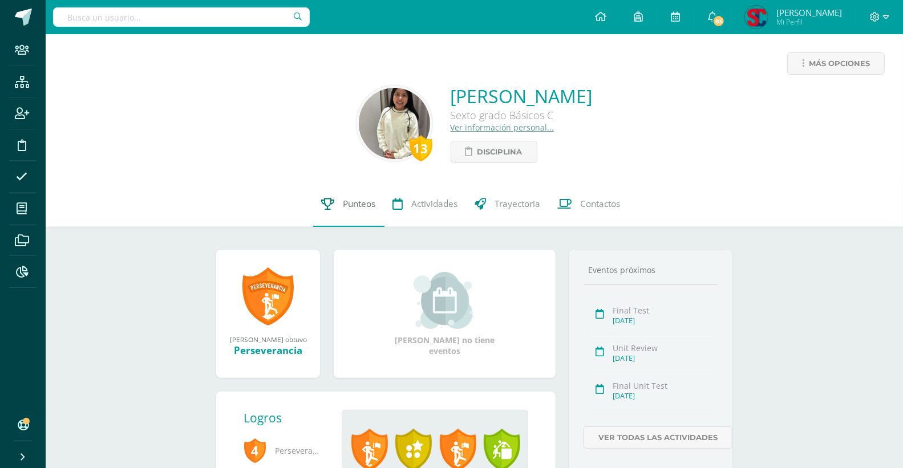
click at [358, 203] on span "Punteos" at bounding box center [359, 204] width 33 height 12
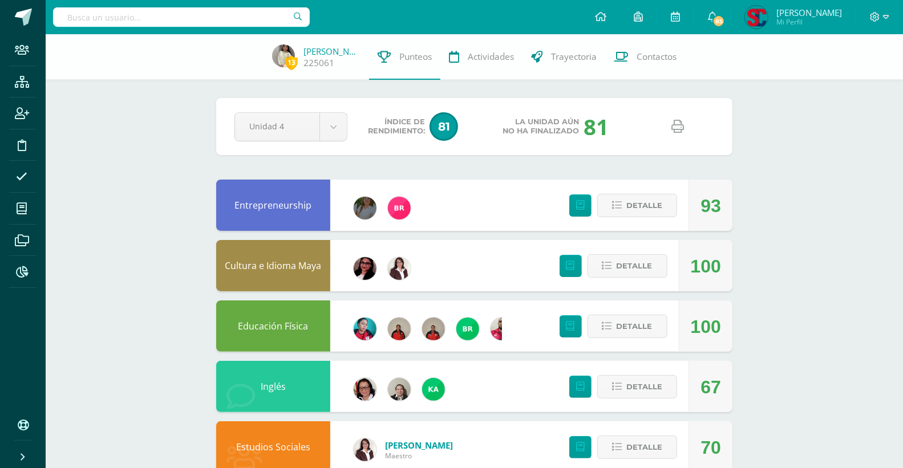
click at [674, 126] on icon at bounding box center [678, 126] width 13 height 13
click at [208, 22] on input "text" at bounding box center [181, 16] width 257 height 19
type input "andrea monteros"
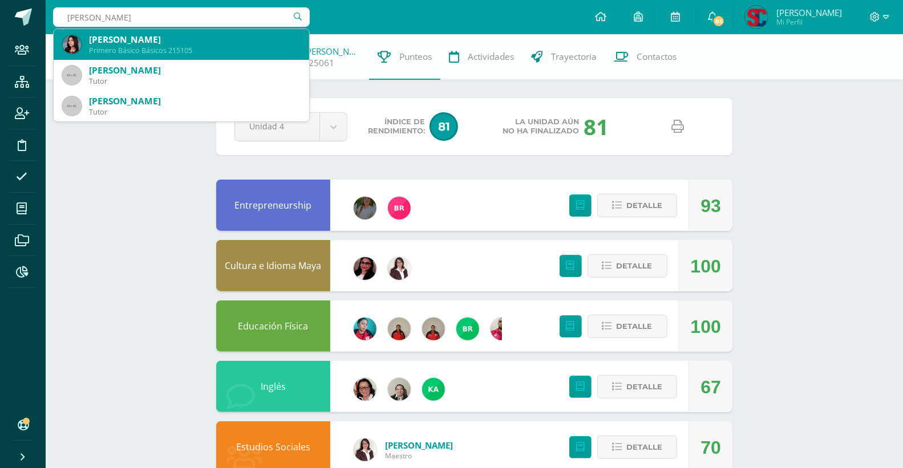
click at [190, 47] on div "Primero Básico Básicos 215105" at bounding box center [194, 51] width 211 height 10
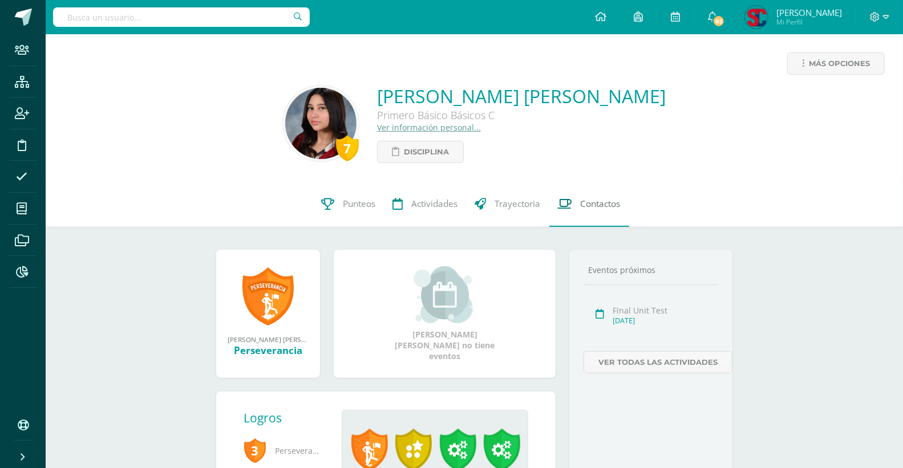
click at [611, 206] on span "Contactos" at bounding box center [601, 204] width 40 height 12
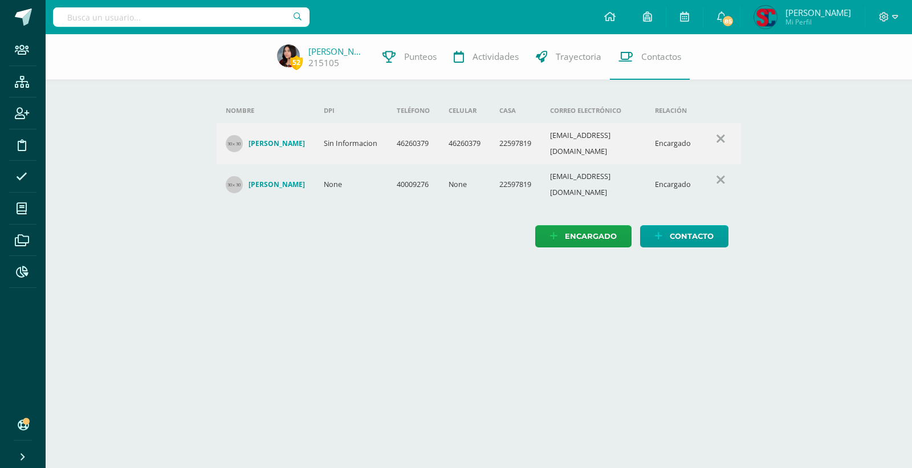
click at [274, 143] on h4 "Maylin Michelle Zarazua Herrera" at bounding box center [277, 143] width 56 height 9
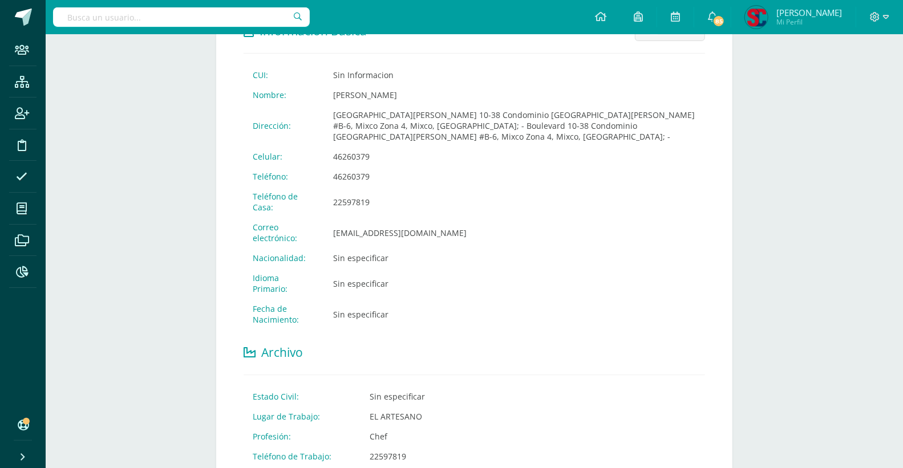
scroll to position [317, 0]
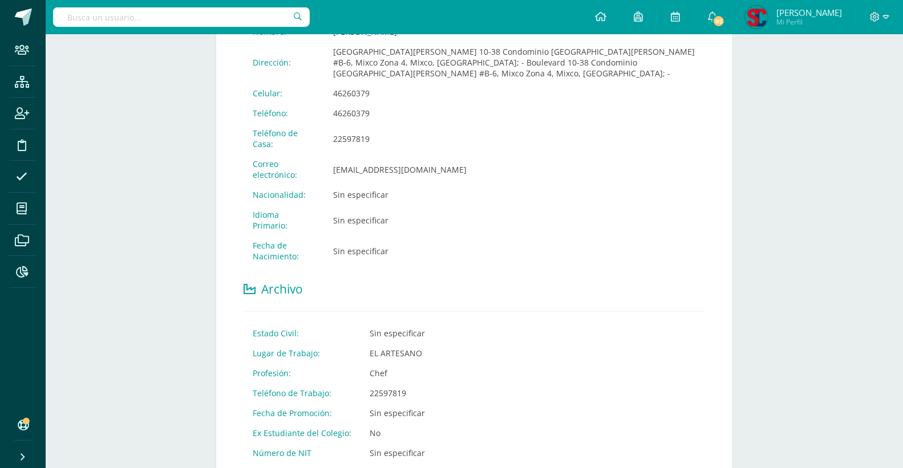
drag, startPoint x: 459, startPoint y: 157, endPoint x: 338, endPoint y: 153, distance: 121.0
click at [338, 154] on td "michellezarazua2709@gmail.com" at bounding box center [514, 169] width 381 height 31
drag, startPoint x: 338, startPoint y: 153, endPoint x: 479, endPoint y: 148, distance: 140.9
click at [479, 154] on td "michellezarazua2709@gmail.com" at bounding box center [514, 169] width 381 height 31
drag, startPoint x: 464, startPoint y: 157, endPoint x: 332, endPoint y: 156, distance: 132.3
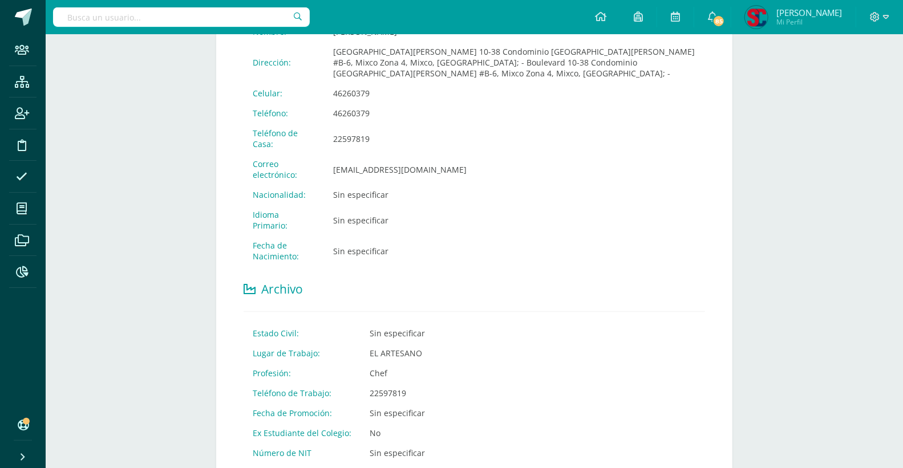
click at [330, 156] on td "michellezarazua2709@gmail.com" at bounding box center [514, 169] width 381 height 31
copy td "michellezarazua2709@gmail.com"
click at [167, 16] on input "text" at bounding box center [181, 16] width 257 height 19
type input "lany alvarez"
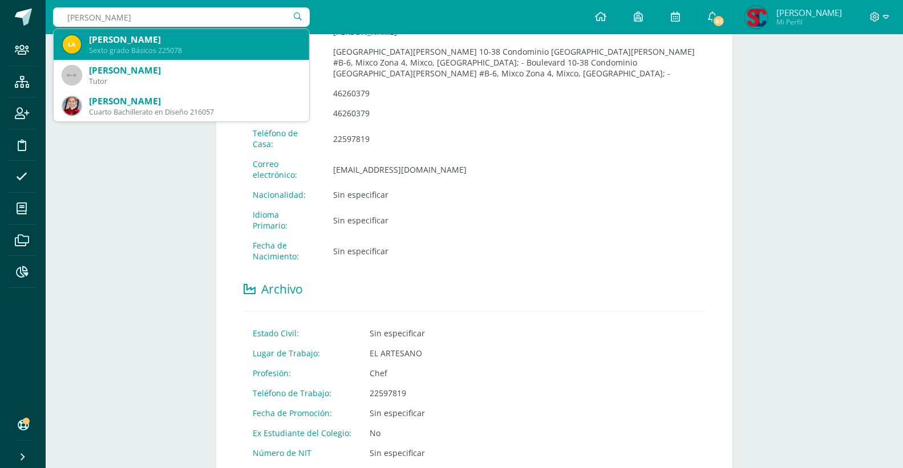
click at [164, 44] on div "Lany Abigail Alvarez Pérez" at bounding box center [194, 40] width 211 height 12
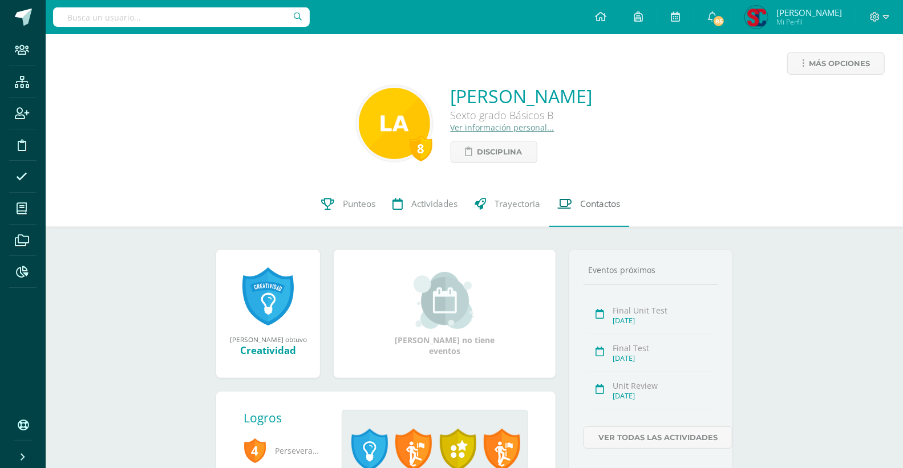
click at [606, 201] on span "Contactos" at bounding box center [601, 204] width 40 height 12
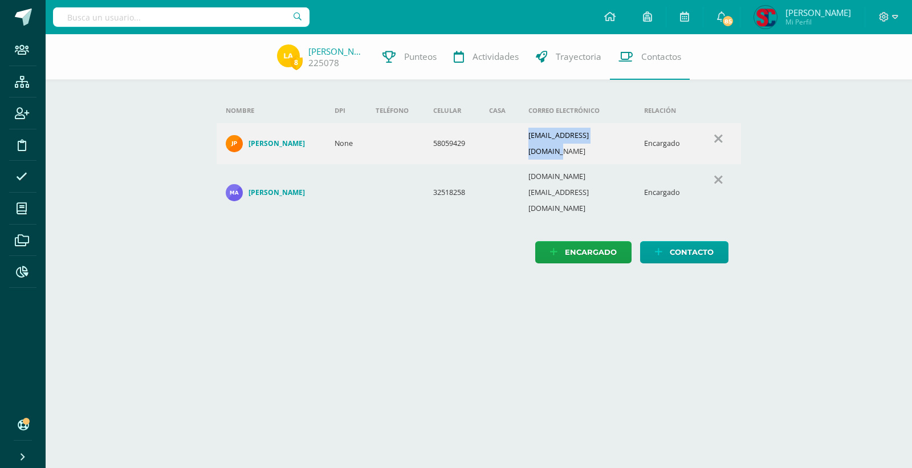
drag, startPoint x: 624, startPoint y: 139, endPoint x: 529, endPoint y: 138, distance: 95.2
click at [529, 138] on td "[EMAIL_ADDRESS][DOMAIN_NAME]" at bounding box center [578, 143] width 116 height 41
copy td "[EMAIL_ADDRESS][DOMAIN_NAME]"
click at [267, 139] on h4 "[PERSON_NAME]" at bounding box center [277, 143] width 56 height 9
drag, startPoint x: 277, startPoint y: 21, endPoint x: 292, endPoint y: 13, distance: 17.1
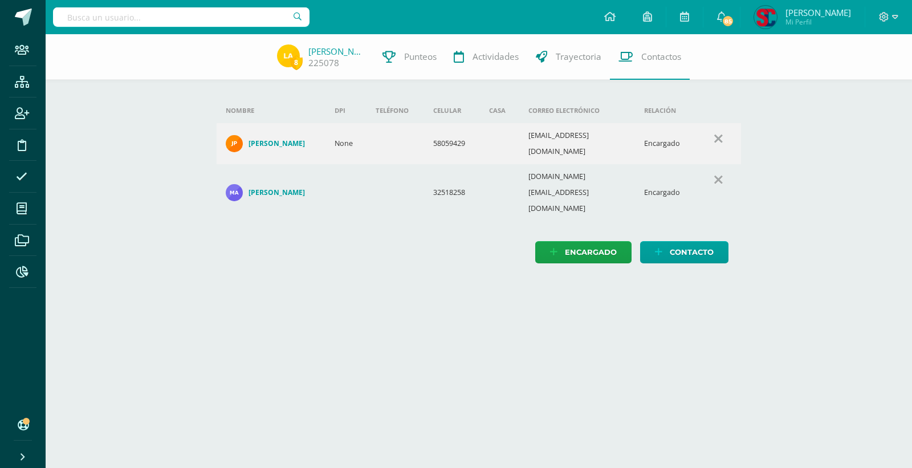
click at [283, 20] on input "text" at bounding box center [181, 16] width 257 height 19
type input "maria renee perez"
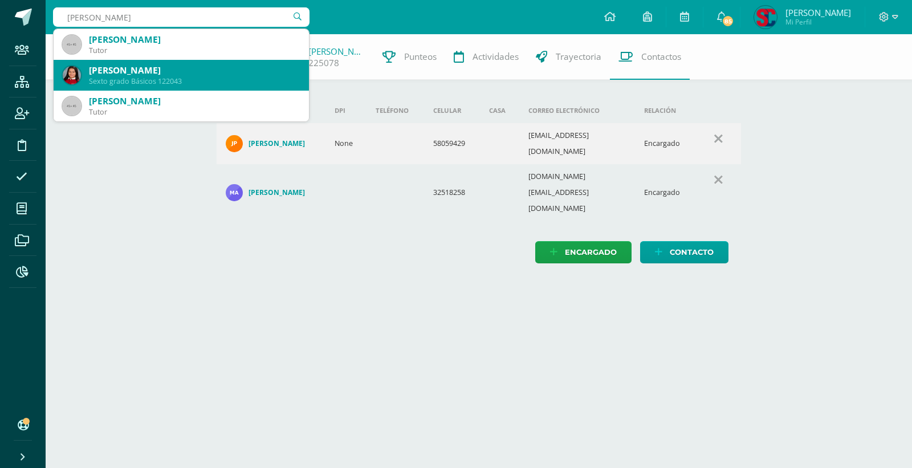
click at [160, 78] on div "Sexto grado Básicos 122043" at bounding box center [194, 81] width 211 height 10
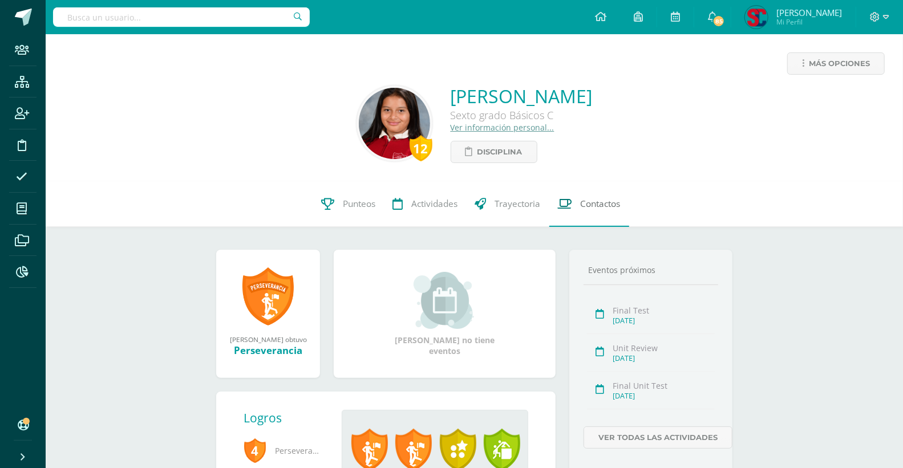
click at [589, 206] on span "Contactos" at bounding box center [601, 204] width 40 height 12
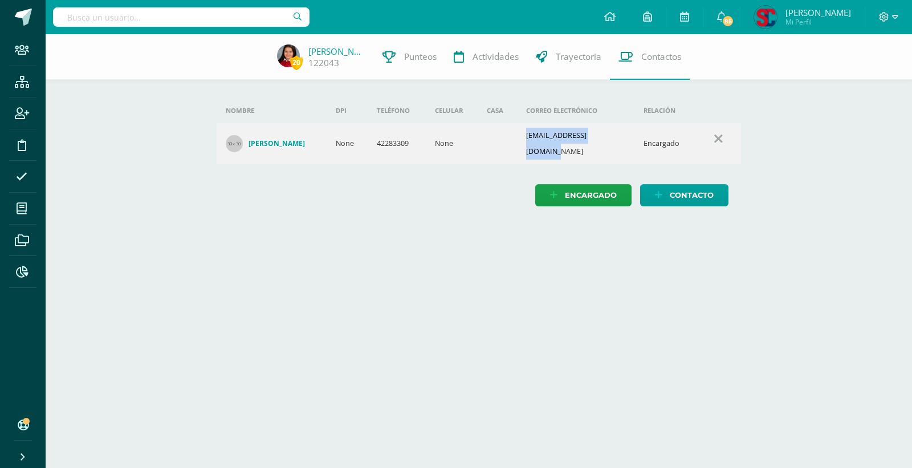
drag, startPoint x: 617, startPoint y: 140, endPoint x: 529, endPoint y: 141, distance: 87.8
click at [529, 141] on td "[EMAIL_ADDRESS][DOMAIN_NAME]" at bounding box center [575, 143] width 117 height 41
copy td "[EMAIL_ADDRESS][DOMAIN_NAME]"
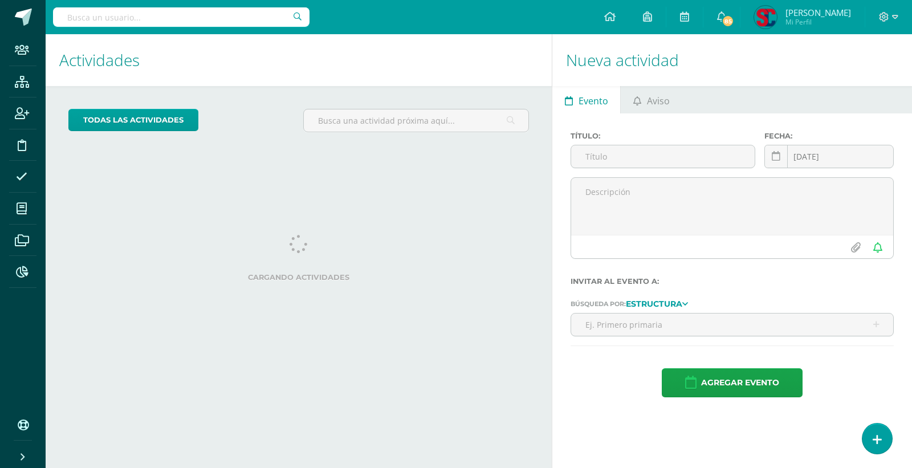
click at [213, 18] on input "text" at bounding box center [181, 16] width 257 height 19
type input "selene"
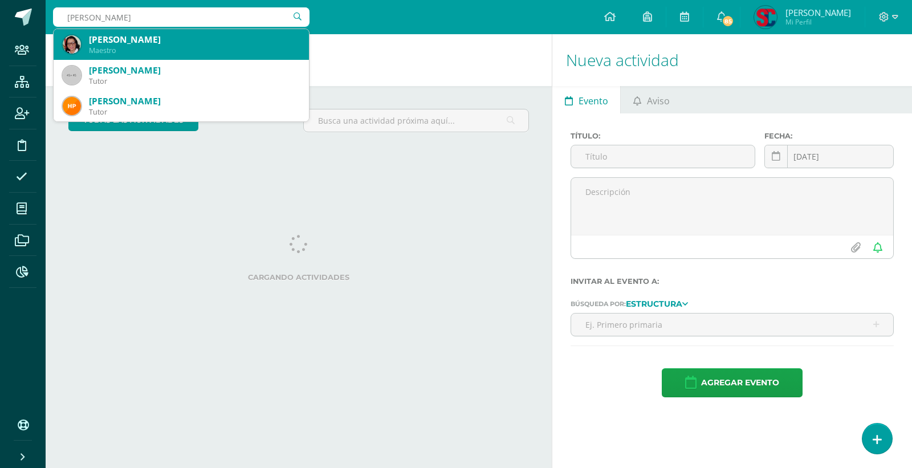
click at [197, 34] on div "Silvia Selene Valdez Orellana" at bounding box center [194, 40] width 211 height 12
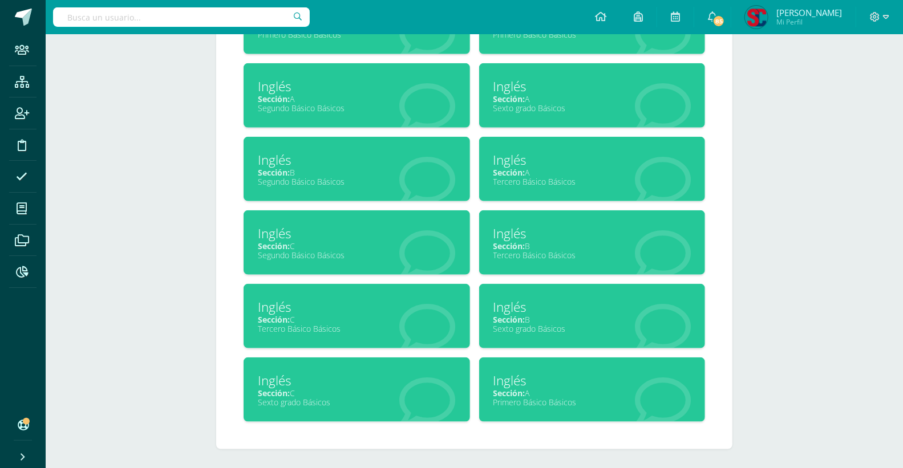
scroll to position [606, 0]
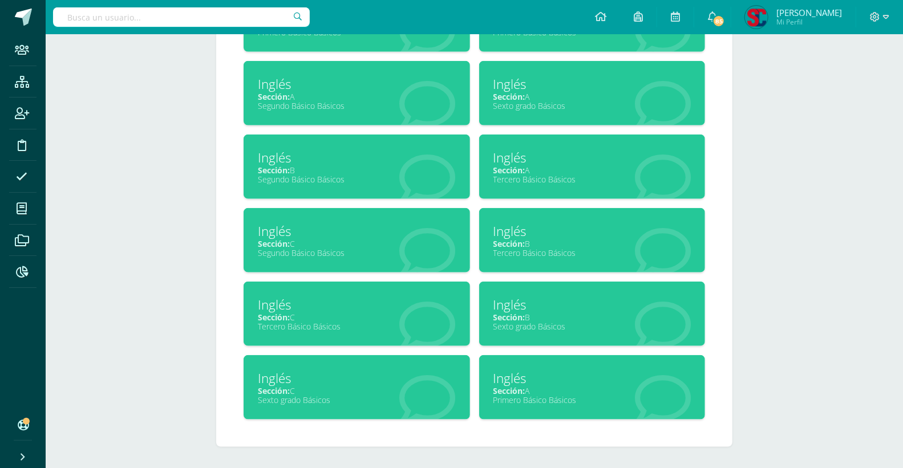
click at [543, 317] on div "Sección: B" at bounding box center [592, 317] width 198 height 11
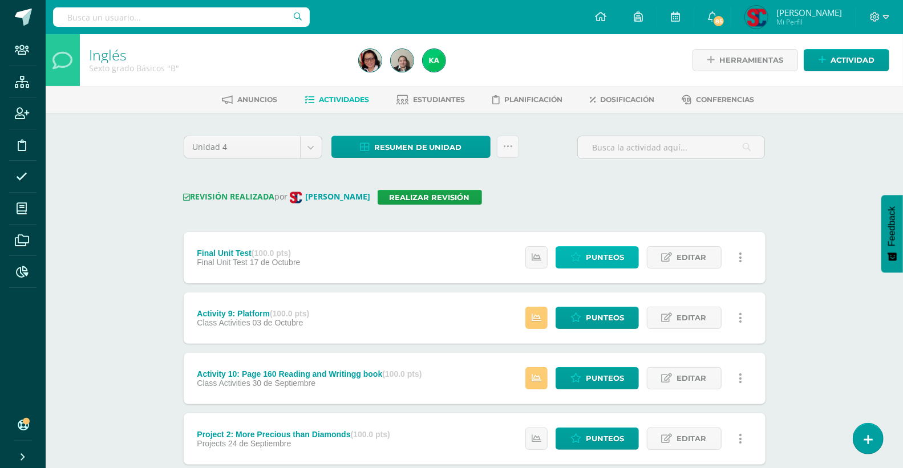
click at [591, 254] on span "Punteos" at bounding box center [605, 257] width 38 height 21
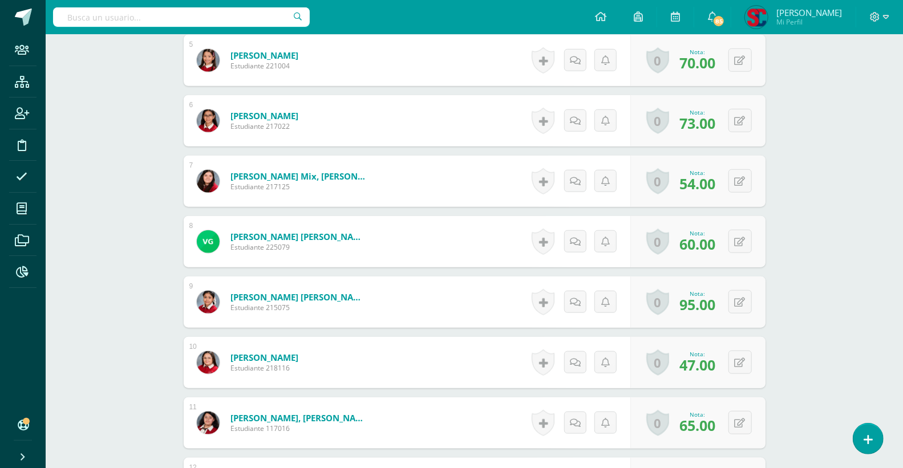
scroll to position [635, 0]
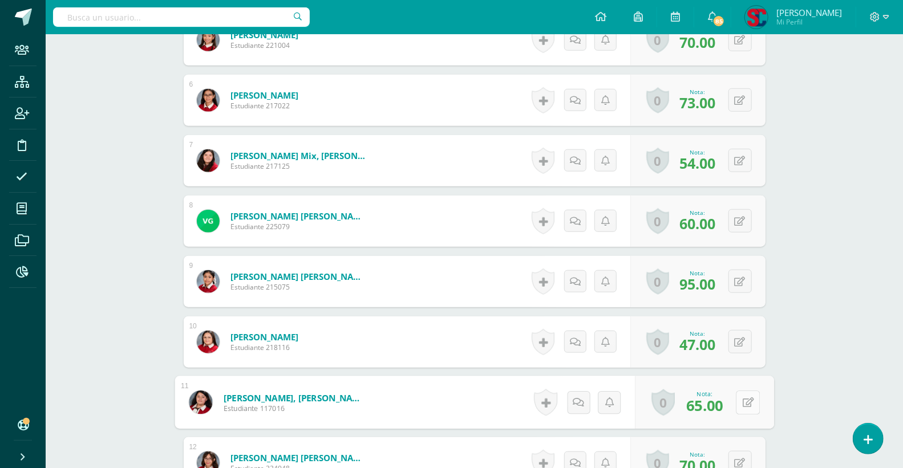
click at [745, 399] on button at bounding box center [748, 403] width 24 height 24
type input "70"
click at [709, 408] on link at bounding box center [717, 406] width 23 height 23
click at [302, 396] on link "[PERSON_NAME], [PERSON_NAME]" at bounding box center [298, 397] width 137 height 11
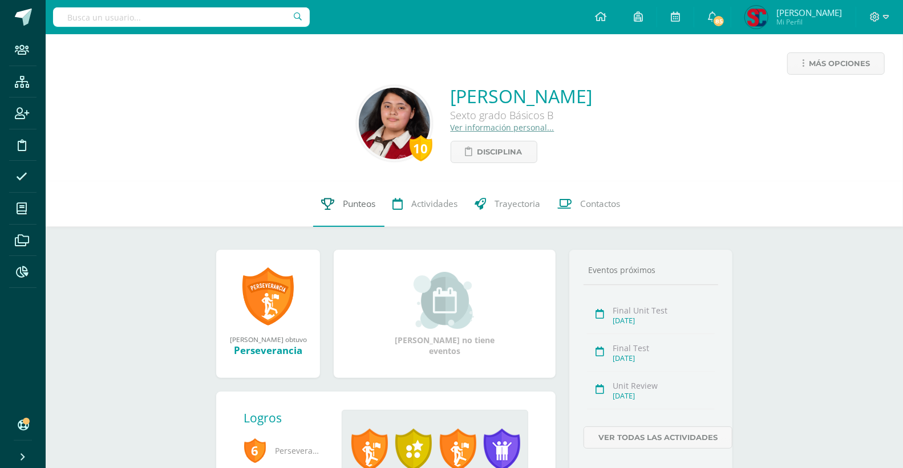
click at [360, 205] on span "Punteos" at bounding box center [359, 204] width 33 height 12
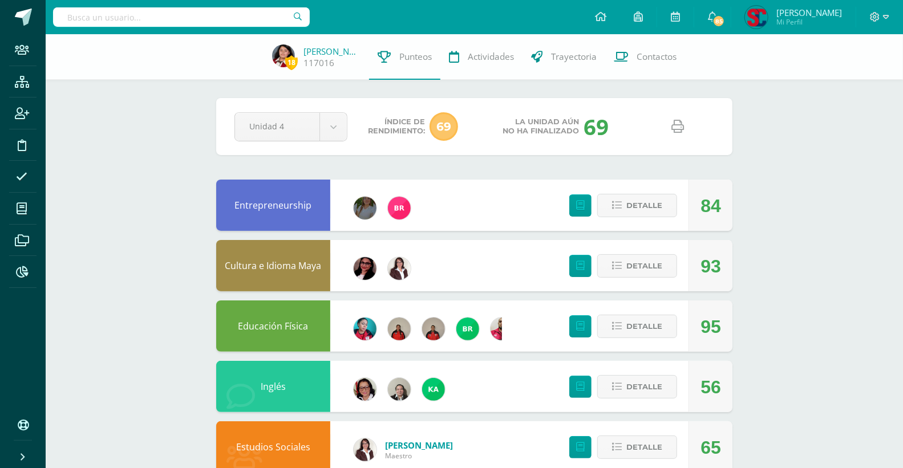
click at [675, 124] on icon at bounding box center [678, 126] width 13 height 13
click at [206, 14] on input "text" at bounding box center [181, 16] width 257 height 19
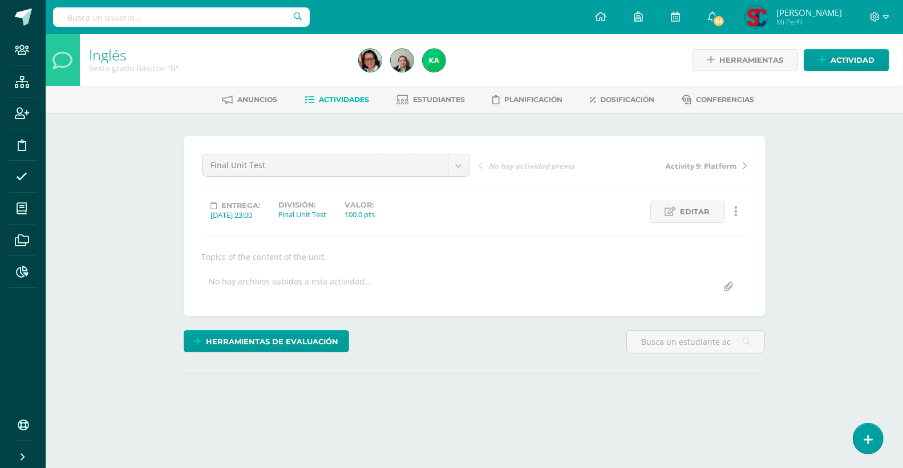
click at [234, 14] on input "text" at bounding box center [181, 16] width 257 height 19
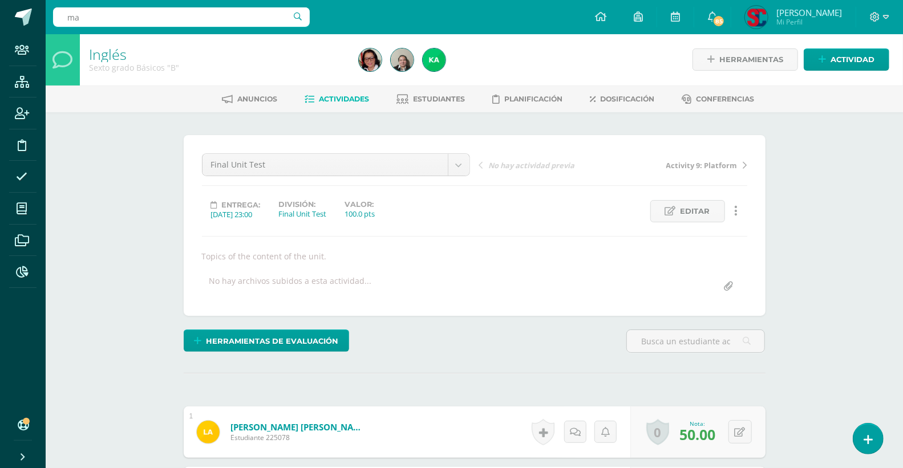
scroll to position [1, 0]
type input "mayorga"
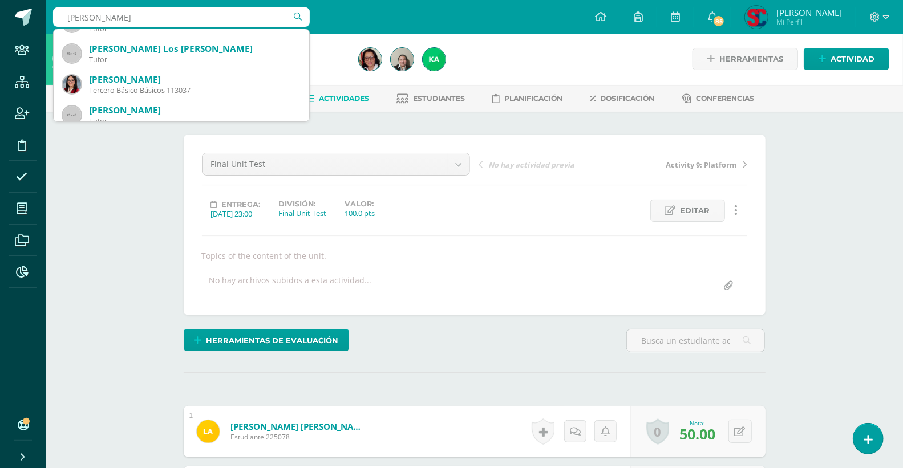
scroll to position [127, 0]
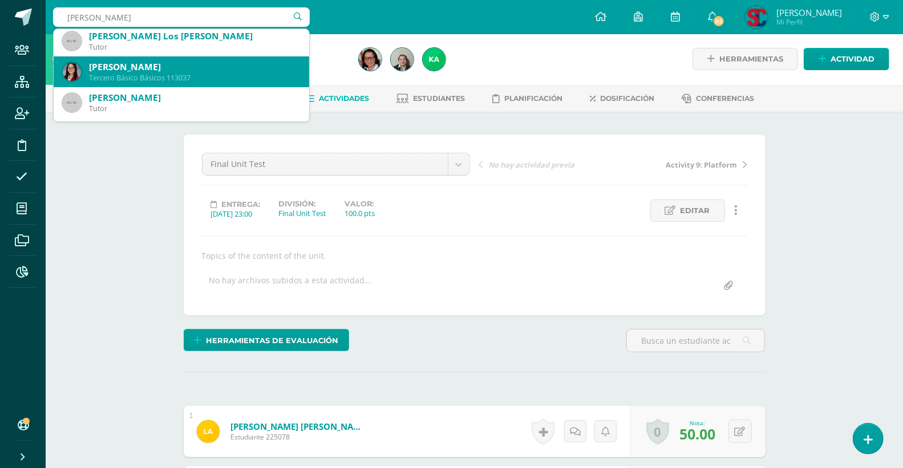
click at [268, 61] on div "[PERSON_NAME]" at bounding box center [194, 67] width 211 height 12
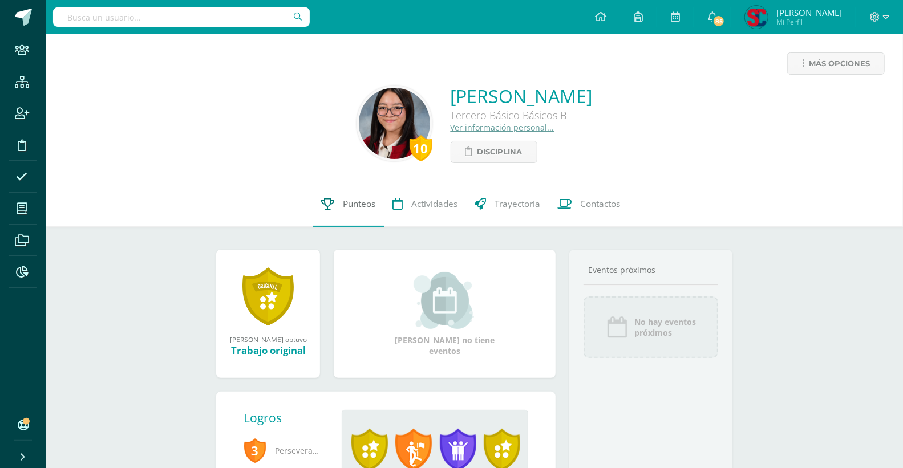
click at [354, 207] on span "Punteos" at bounding box center [359, 204] width 33 height 12
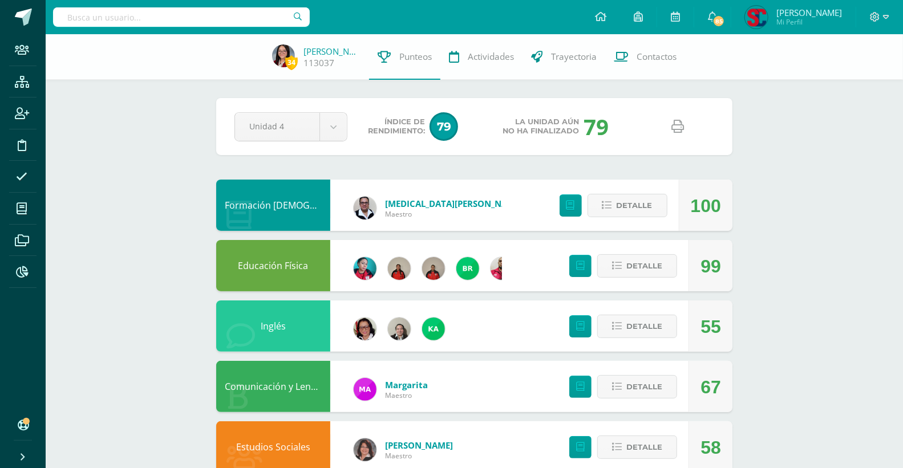
click at [682, 126] on icon at bounding box center [678, 126] width 13 height 13
click at [138, 15] on input "text" at bounding box center [181, 16] width 257 height 19
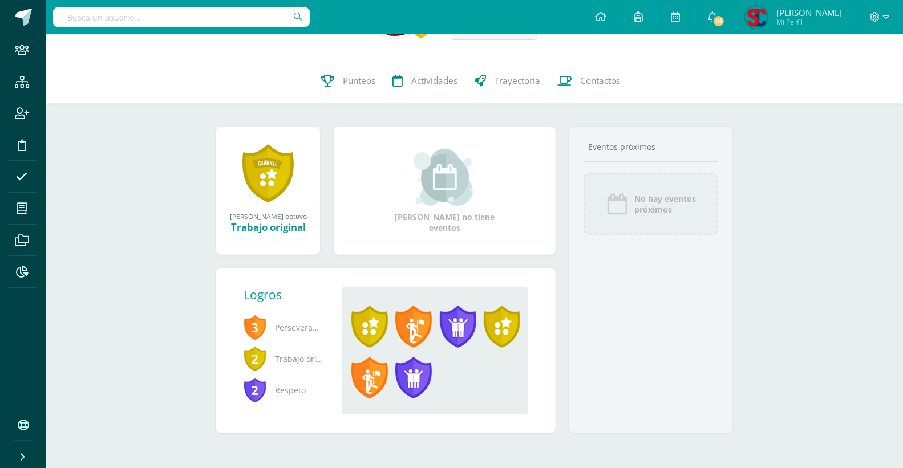
scroll to position [126, 0]
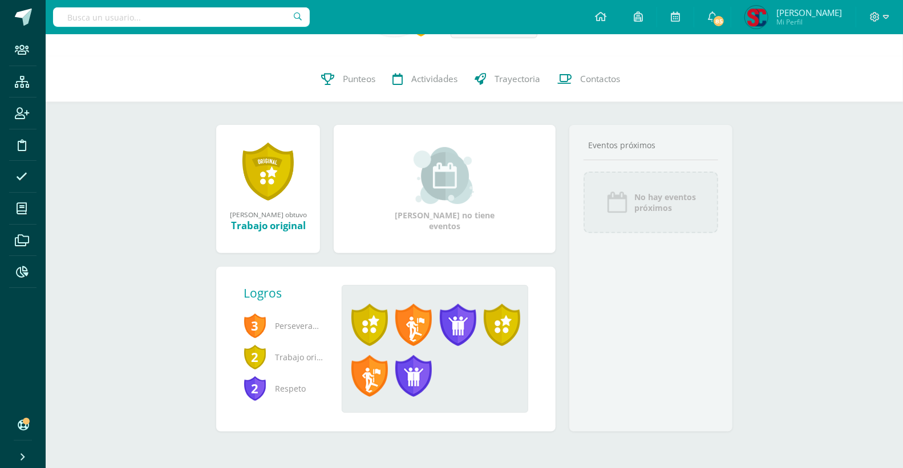
click at [144, 14] on input "text" at bounding box center [181, 16] width 257 height 19
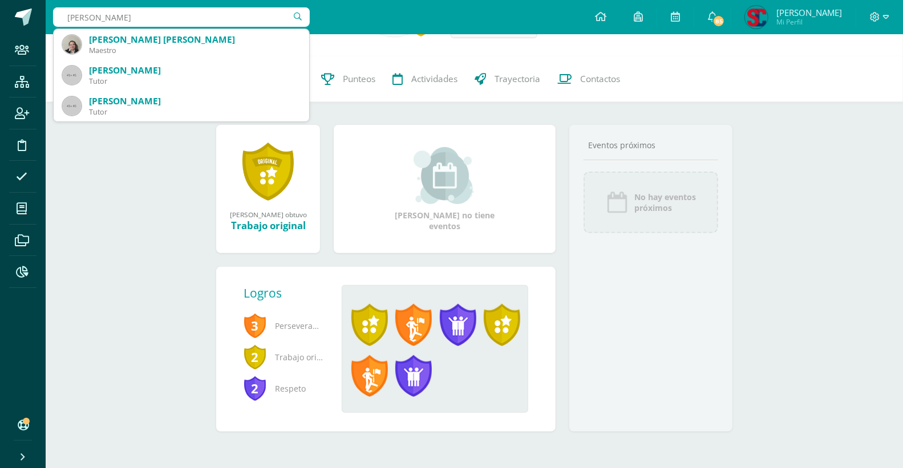
type input "[PERSON_NAME]"
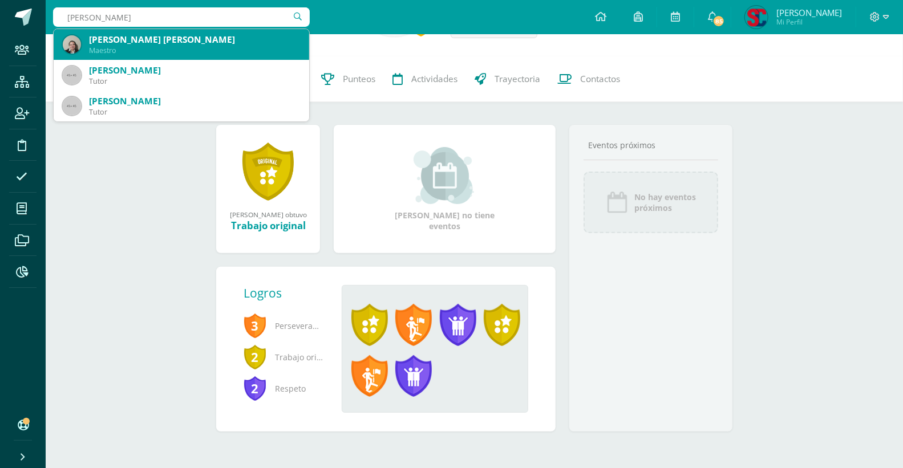
click at [154, 37] on div "María del Rosario Calderón Parada" at bounding box center [194, 40] width 211 height 12
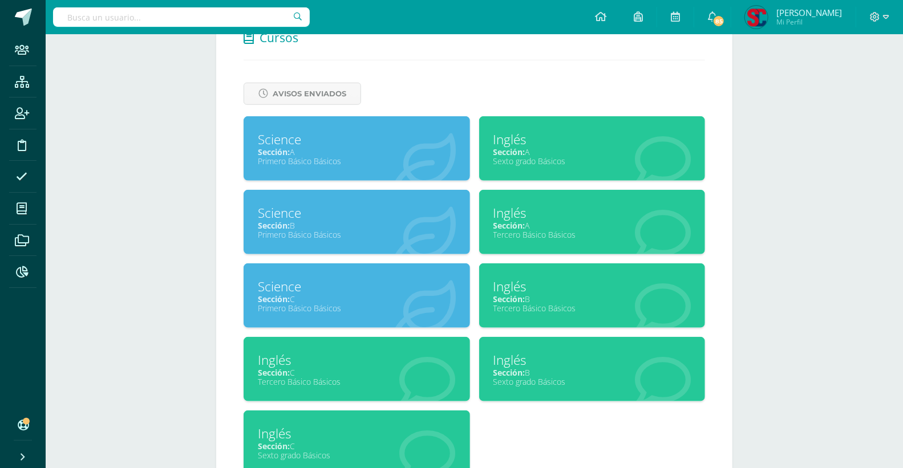
scroll to position [543, 0]
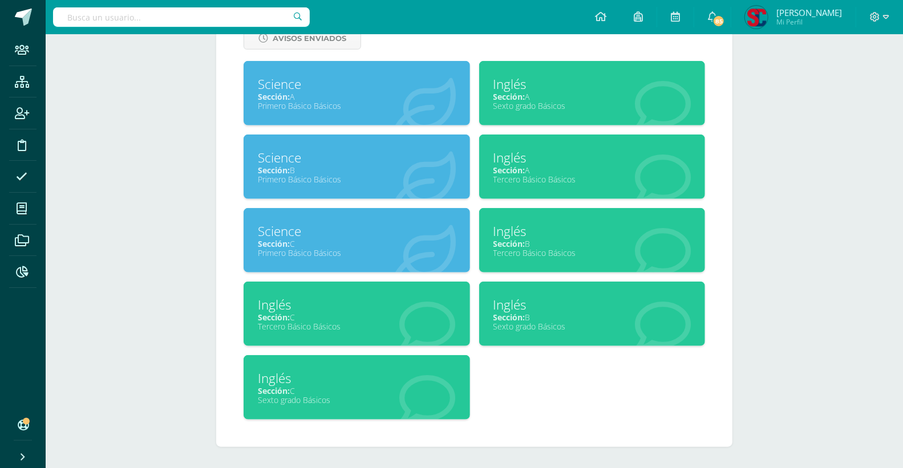
click at [549, 244] on div "Sección: B" at bounding box center [592, 243] width 198 height 11
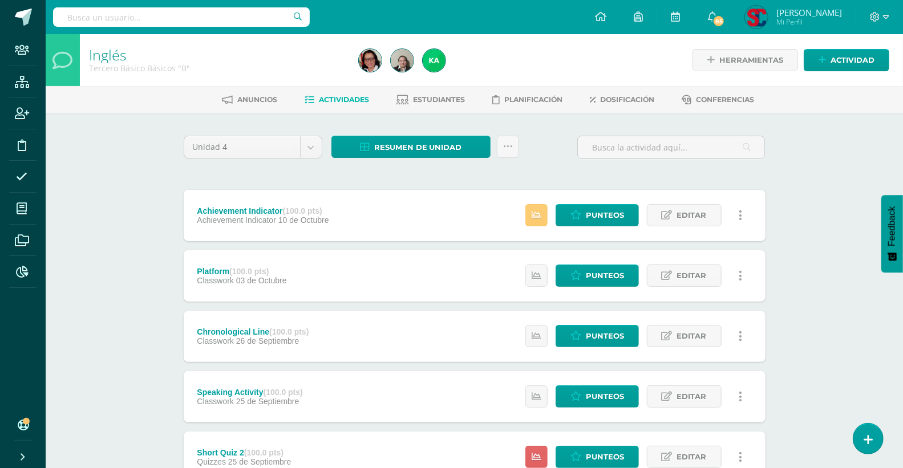
click at [192, 24] on input "text" at bounding box center [181, 16] width 257 height 19
type input "mayorga"
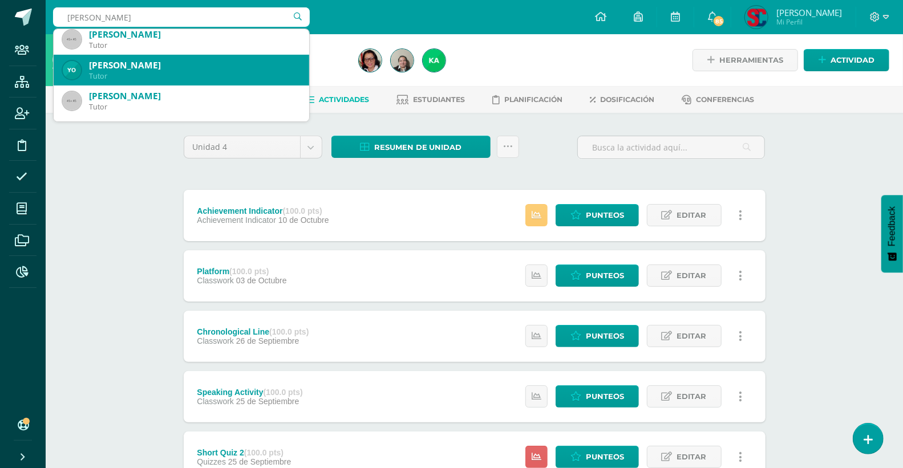
scroll to position [127, 0]
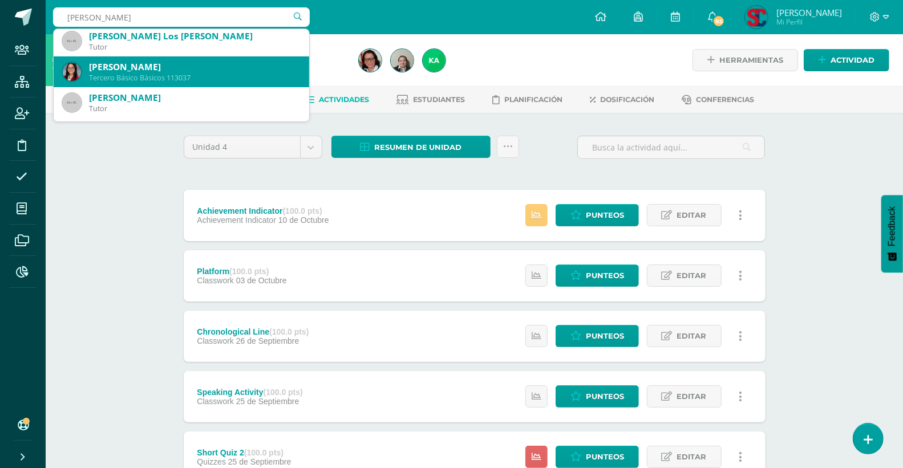
click at [224, 68] on div "Estefani Mariana Izabel Mayorga Molina" at bounding box center [194, 67] width 211 height 12
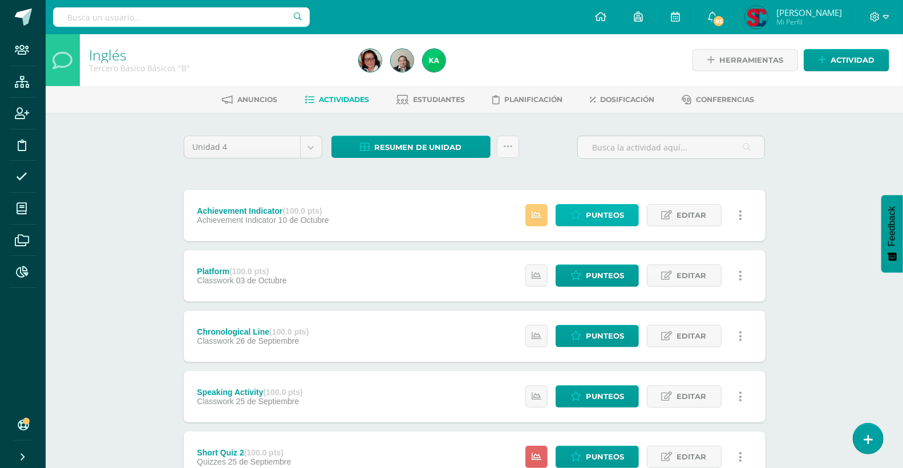
click at [578, 210] on icon at bounding box center [575, 215] width 11 height 10
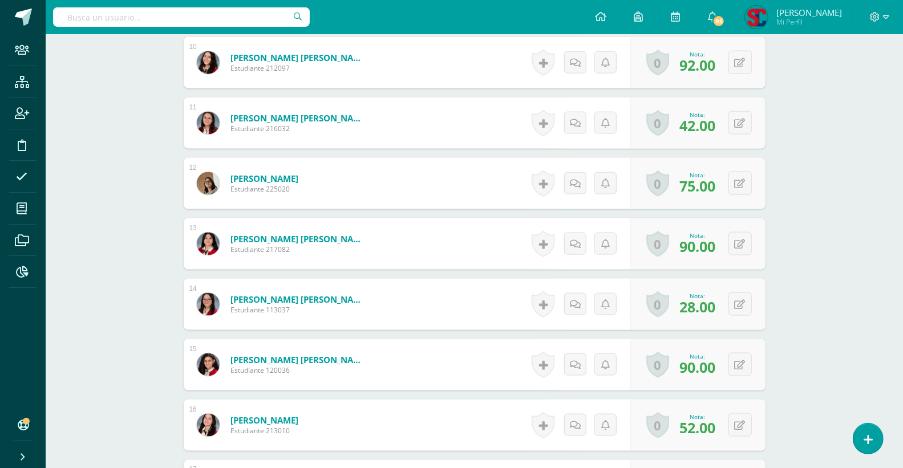
scroll to position [904, 0]
click at [743, 301] on icon at bounding box center [747, 304] width 11 height 10
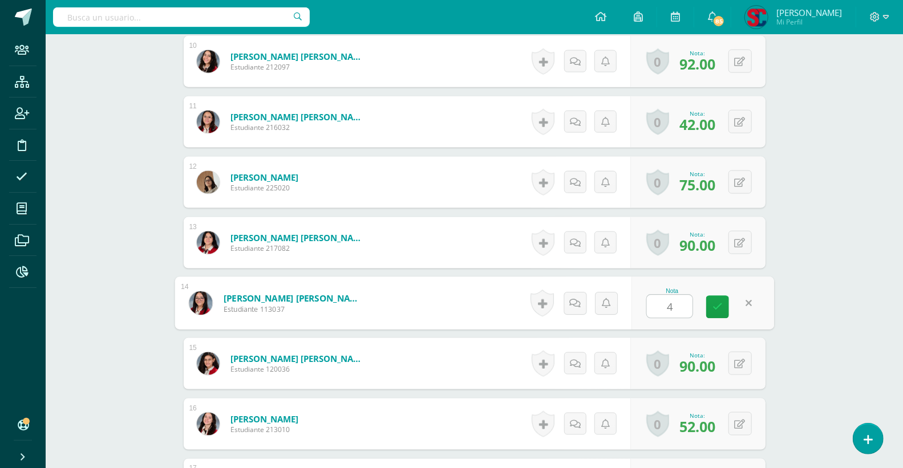
type input "40"
click at [711, 305] on link at bounding box center [717, 307] width 23 height 23
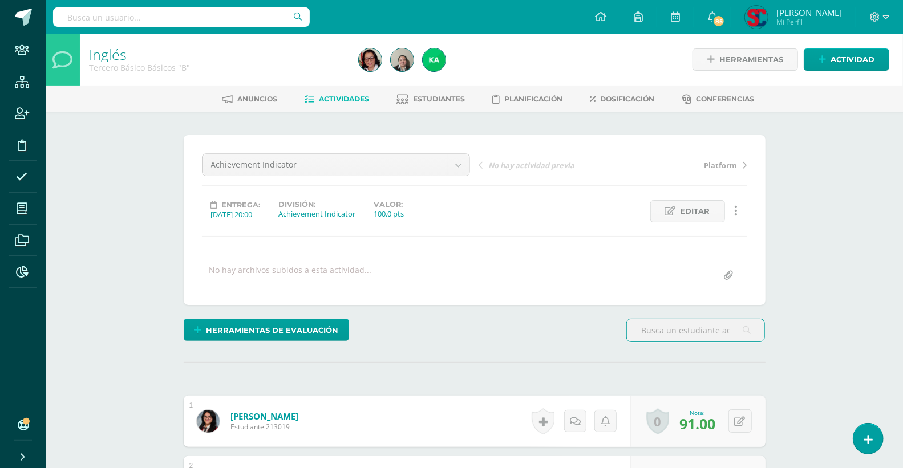
scroll to position [1, 0]
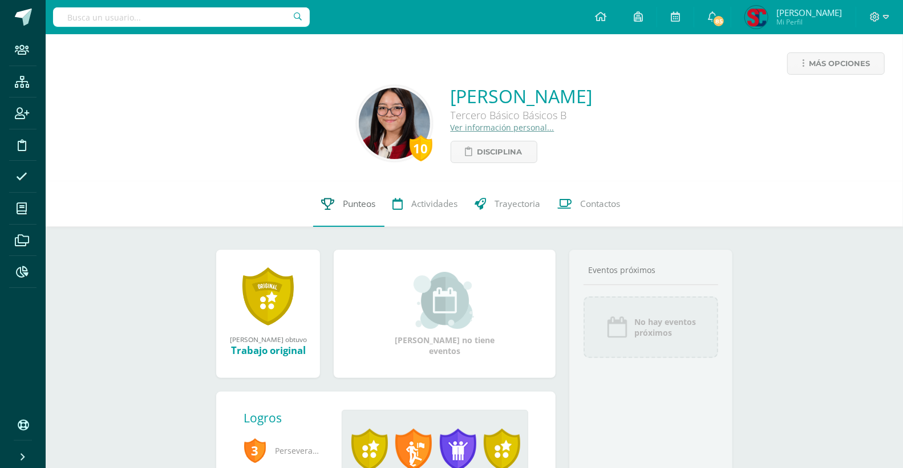
click at [346, 202] on span "Punteos" at bounding box center [359, 204] width 33 height 12
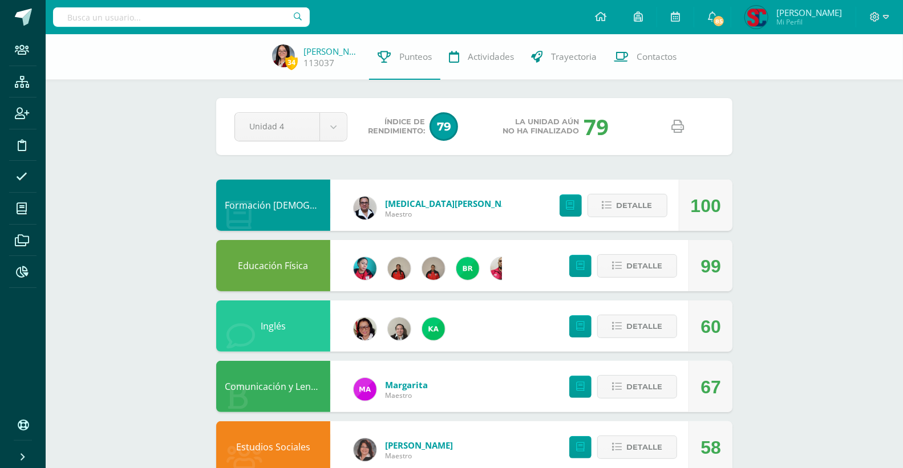
click at [674, 124] on icon at bounding box center [678, 126] width 13 height 13
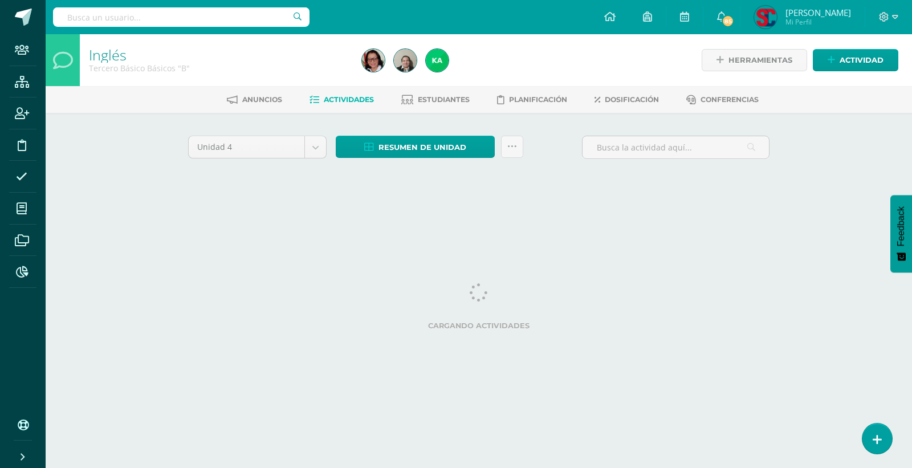
click at [106, 15] on input "text" at bounding box center [181, 16] width 257 height 19
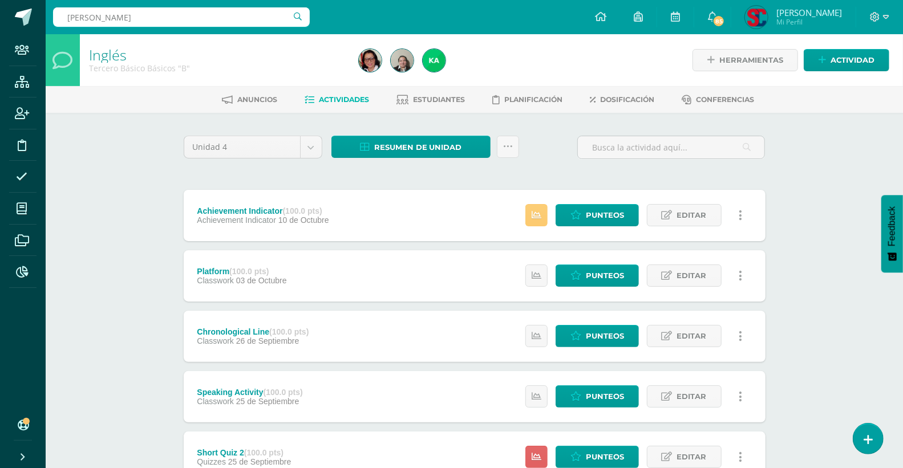
type input "rosario calderon"
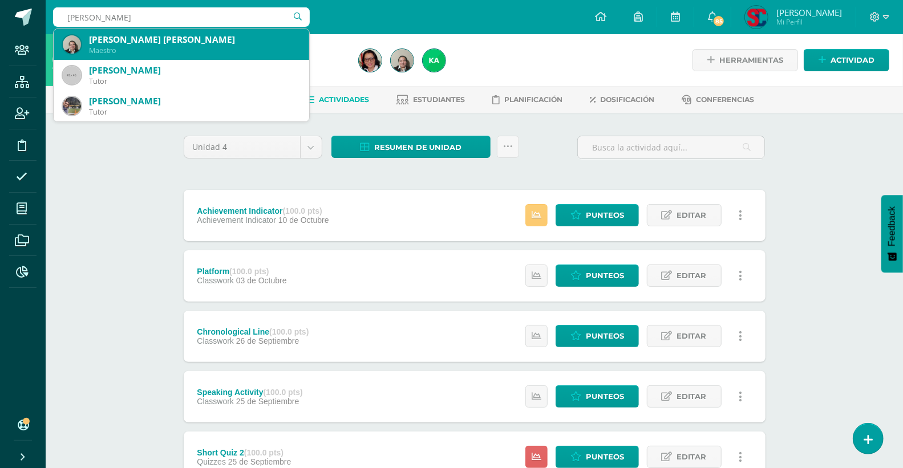
click at [121, 41] on div "María del Rosario Calderón Parada" at bounding box center [194, 40] width 211 height 12
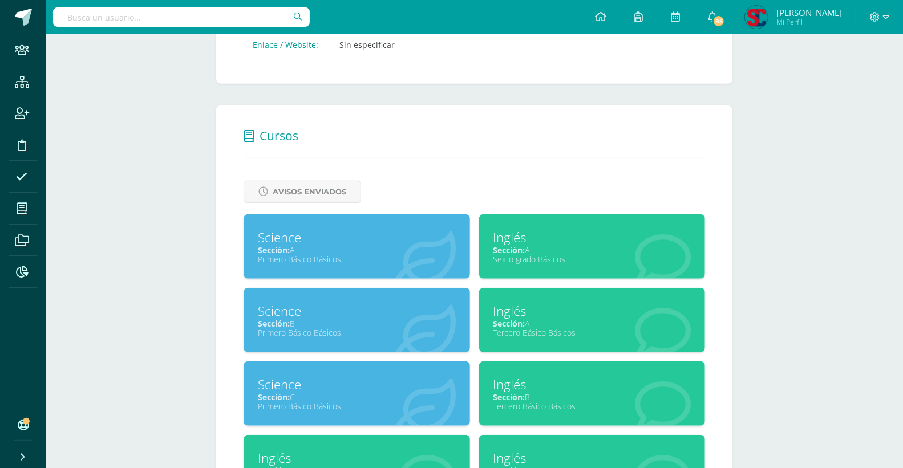
scroll to position [506, 0]
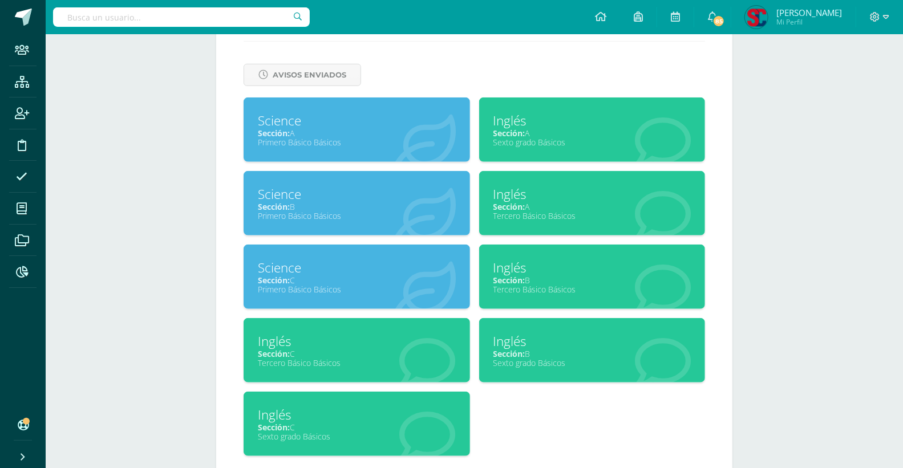
click at [545, 132] on div "Sección: A" at bounding box center [592, 133] width 198 height 11
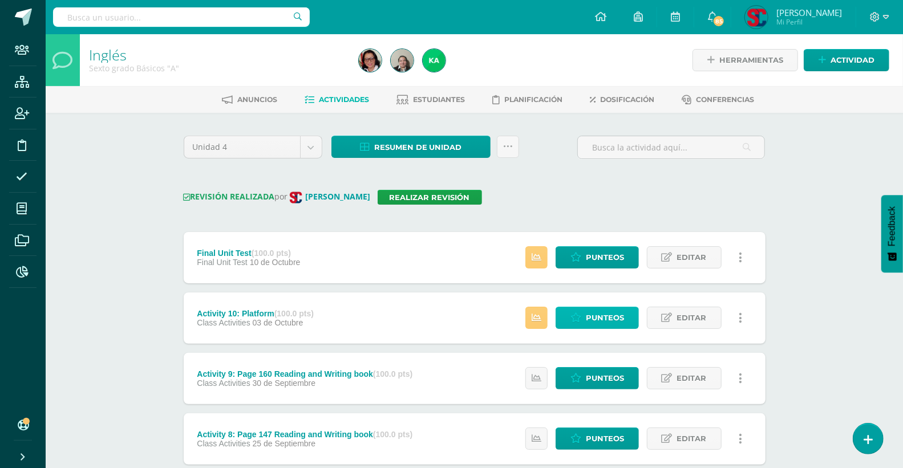
click at [606, 315] on span "Punteos" at bounding box center [605, 317] width 38 height 21
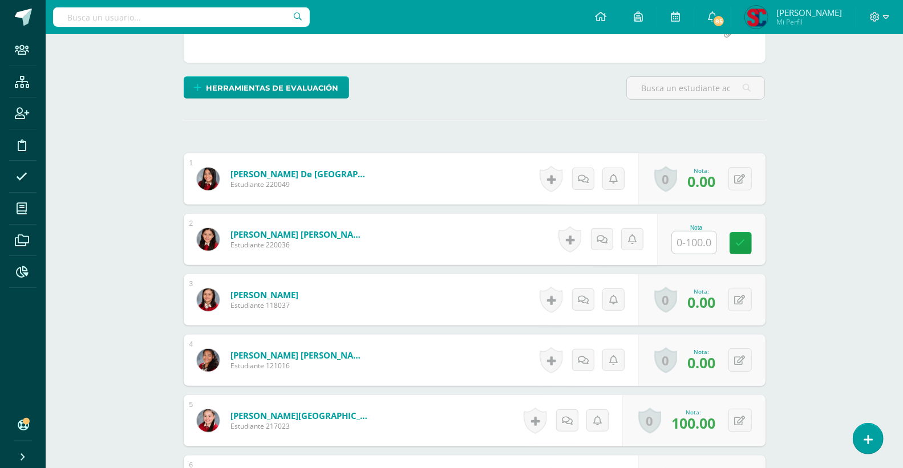
scroll to position [254, 0]
click at [686, 240] on input "text" at bounding box center [701, 242] width 46 height 23
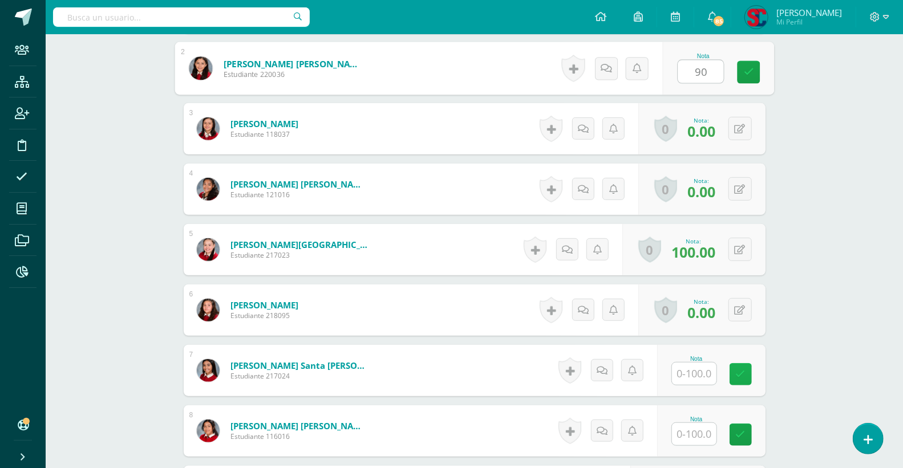
scroll to position [445, 0]
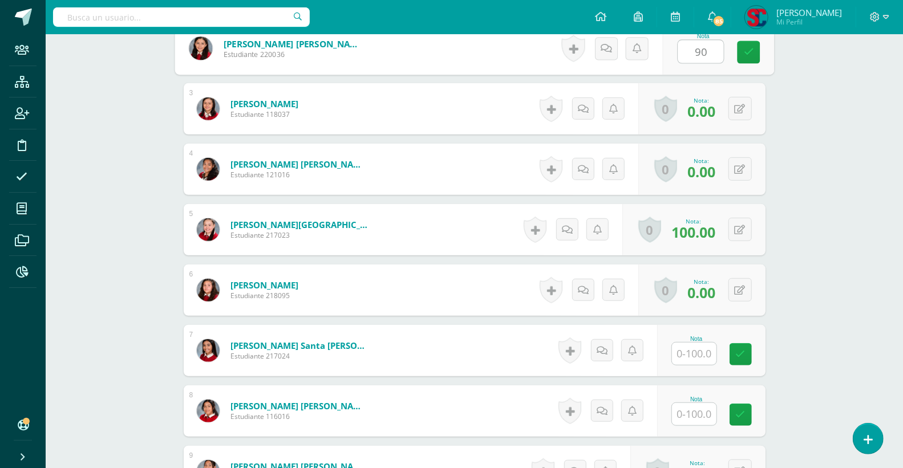
type input "90"
click at [697, 350] on input "text" at bounding box center [694, 354] width 44 height 22
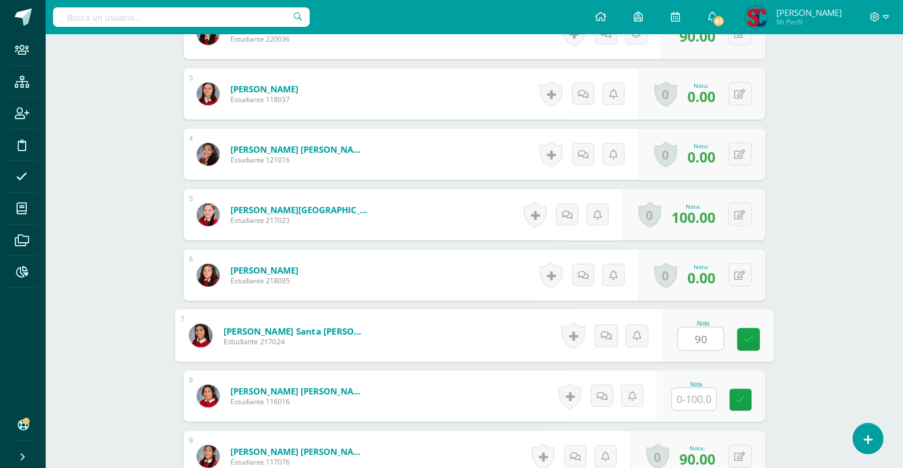
scroll to position [508, 0]
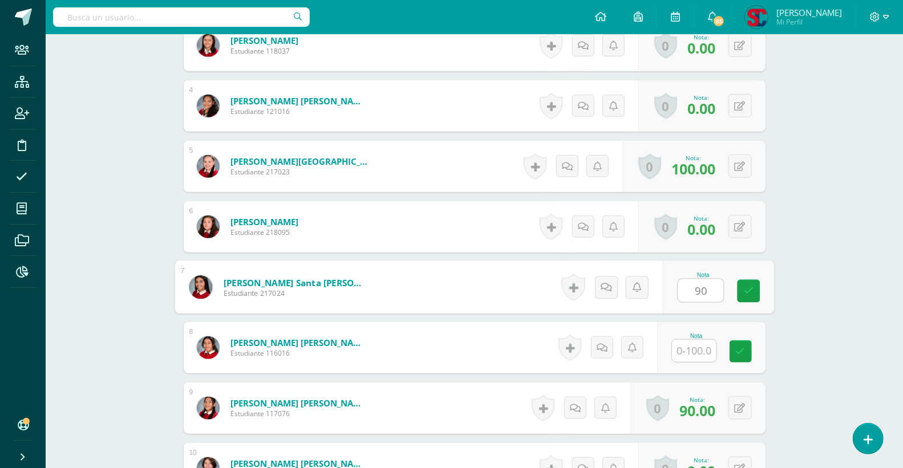
type input "90"
click at [705, 359] on input "text" at bounding box center [694, 351] width 44 height 22
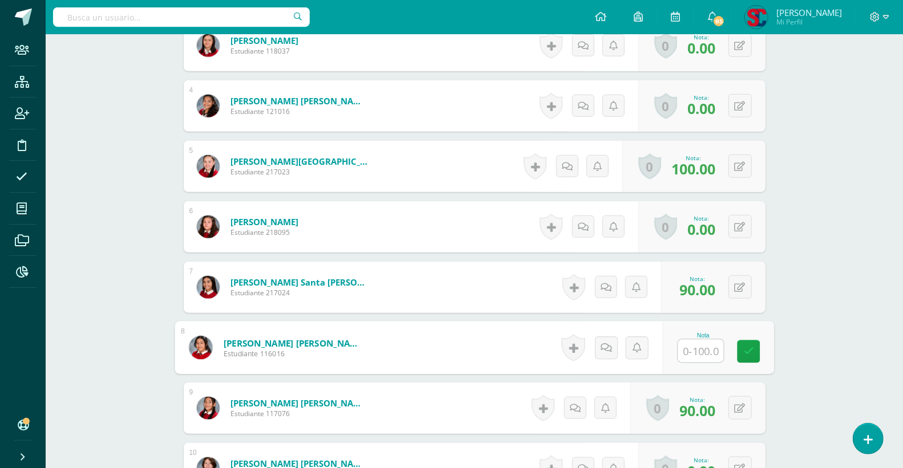
click at [705, 352] on input "text" at bounding box center [701, 351] width 46 height 23
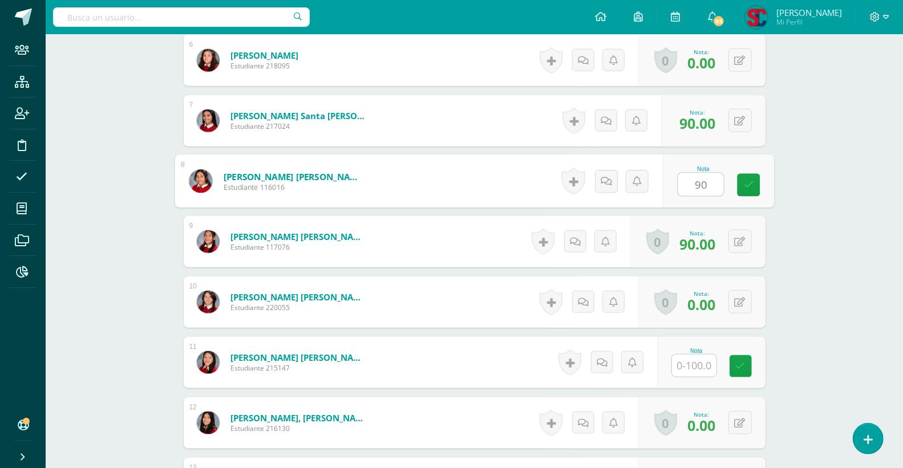
scroll to position [698, 0]
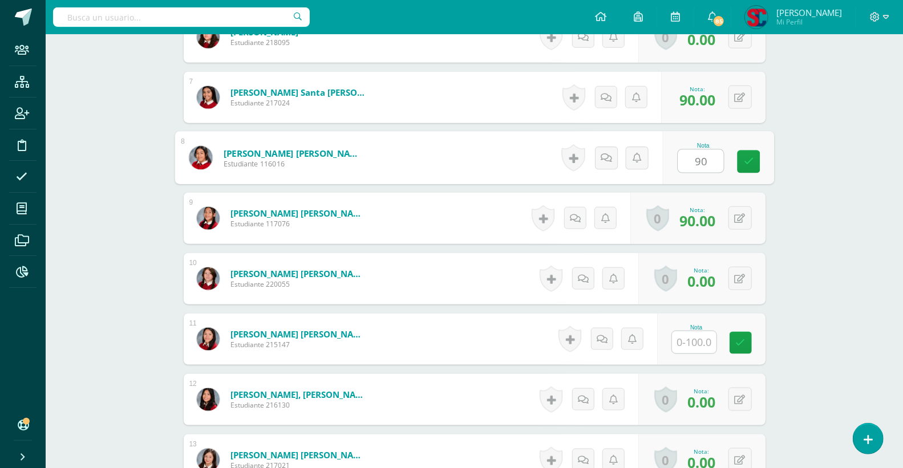
type input "90"
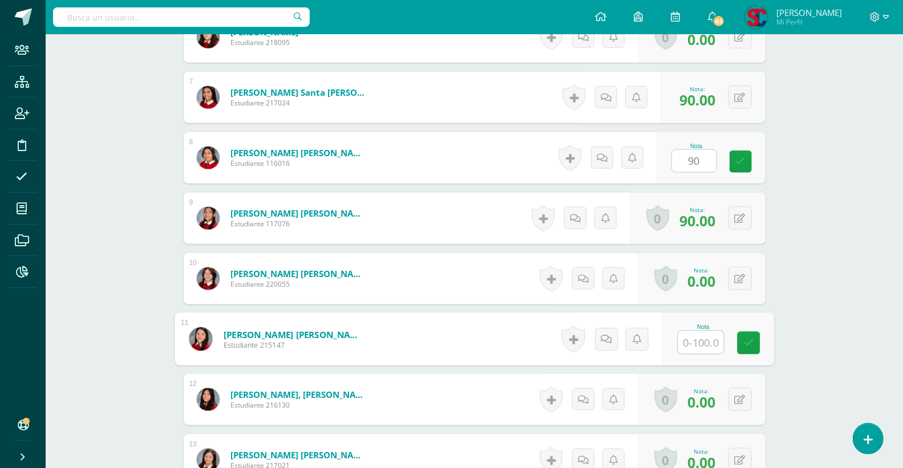
click at [704, 341] on input "text" at bounding box center [701, 342] width 46 height 23
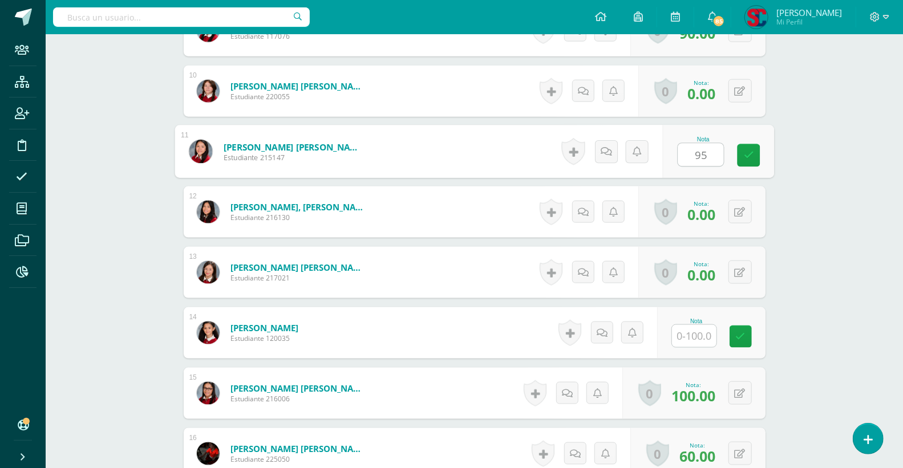
scroll to position [888, 0]
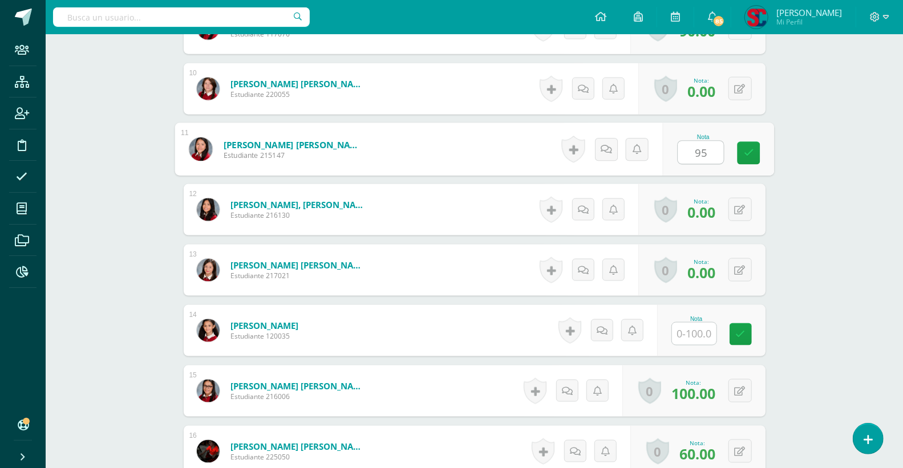
type input "95"
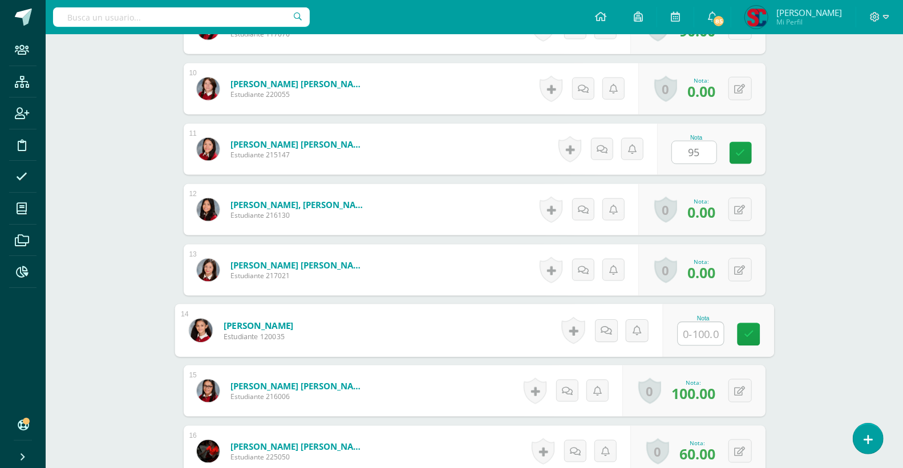
click at [687, 334] on input "text" at bounding box center [701, 334] width 46 height 23
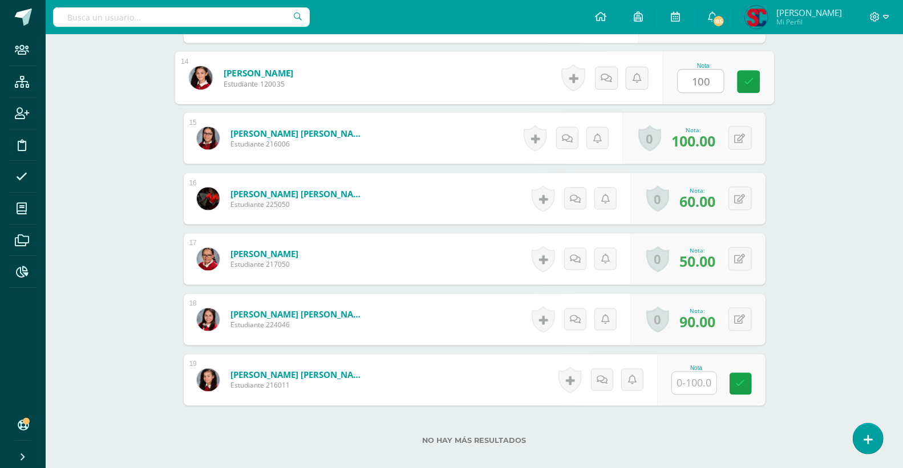
scroll to position [1142, 0]
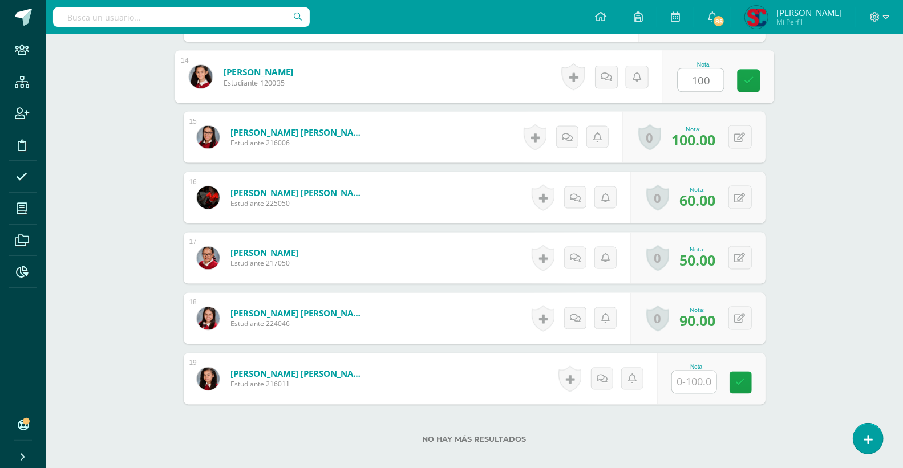
type input "100"
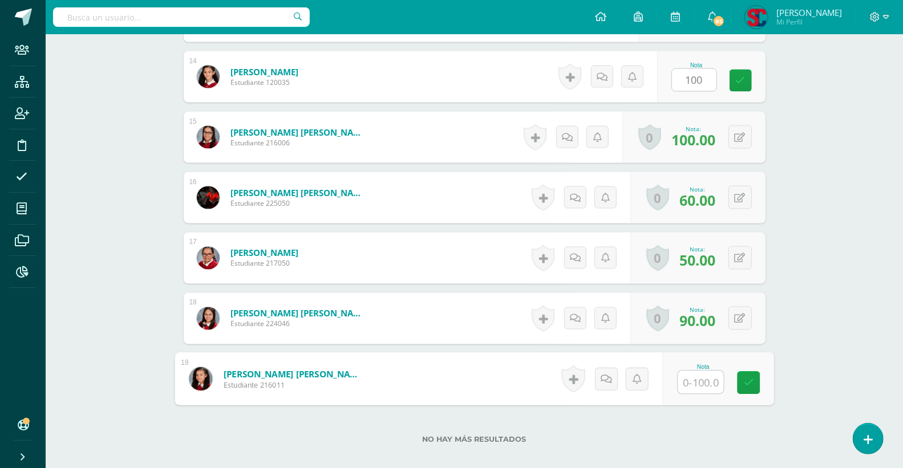
click at [699, 383] on input "text" at bounding box center [701, 382] width 46 height 23
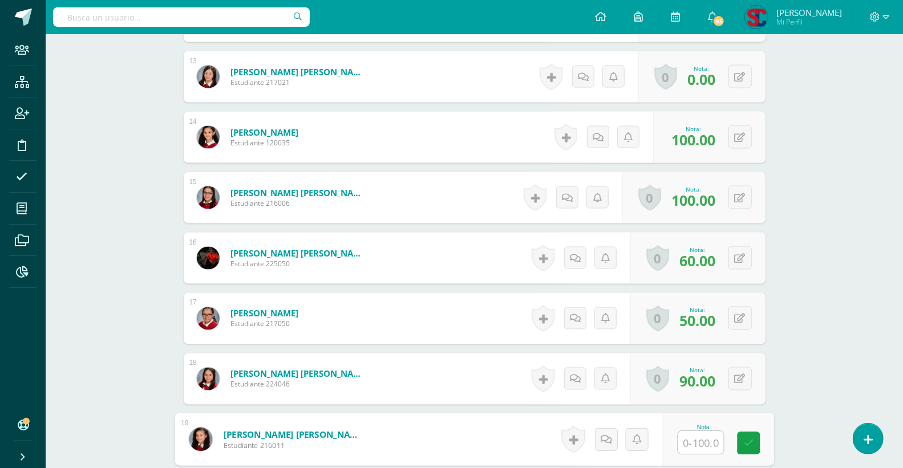
scroll to position [1208, 0]
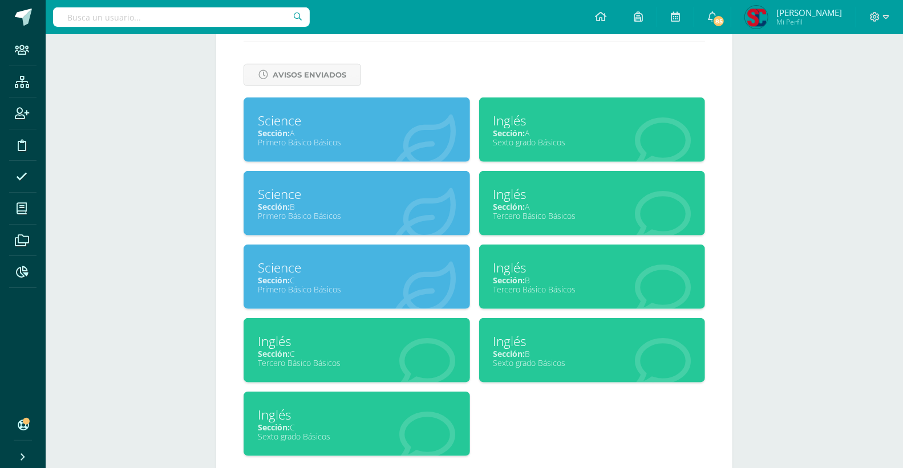
click at [521, 341] on div "Inglés" at bounding box center [592, 341] width 198 height 18
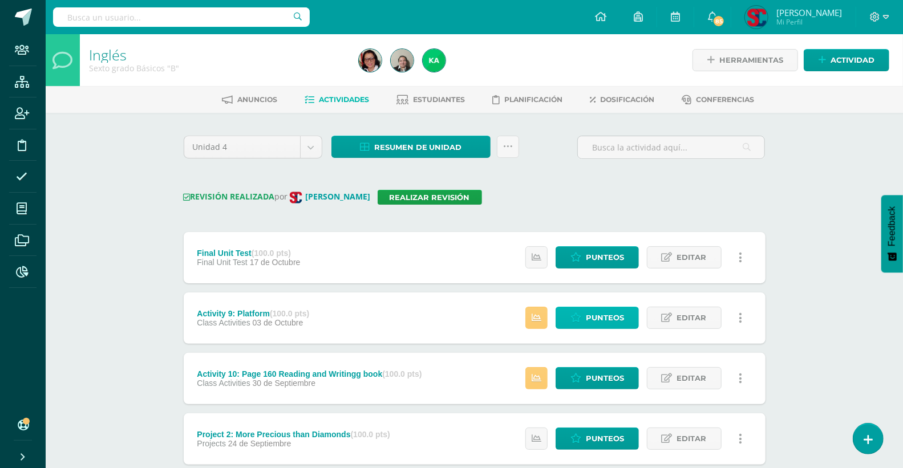
click at [614, 319] on span "Punteos" at bounding box center [605, 317] width 38 height 21
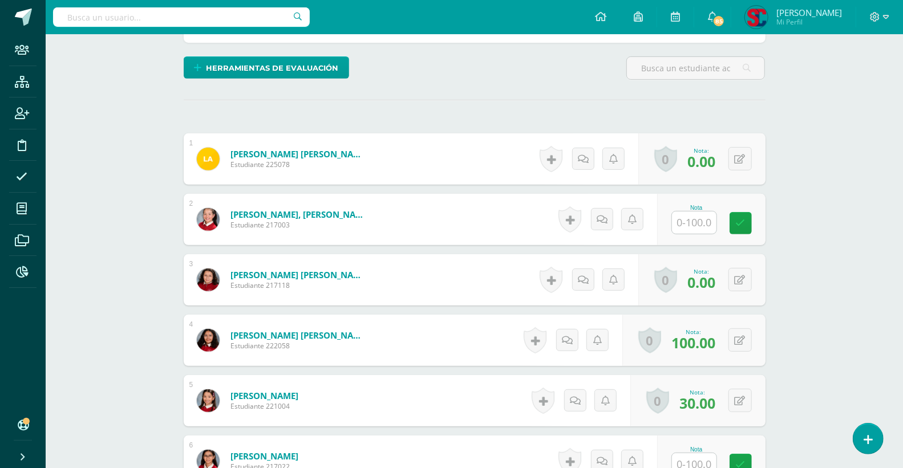
scroll to position [274, 0]
click at [686, 226] on input "text" at bounding box center [701, 222] width 46 height 23
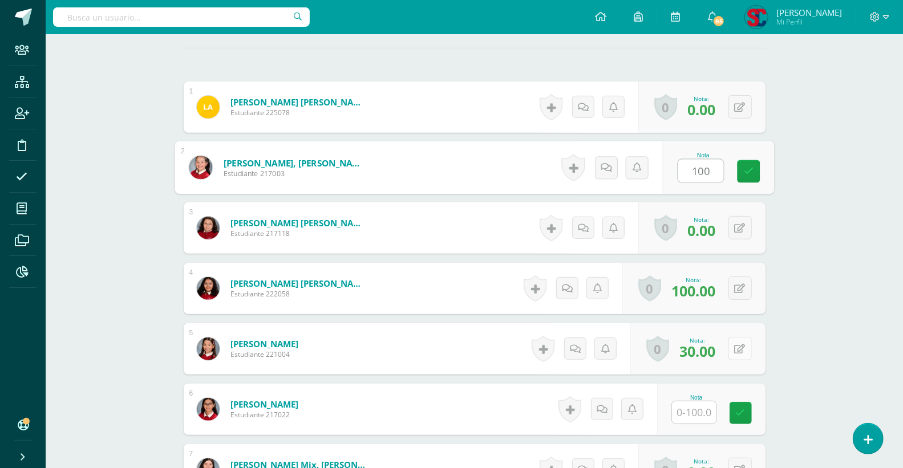
scroll to position [401, 0]
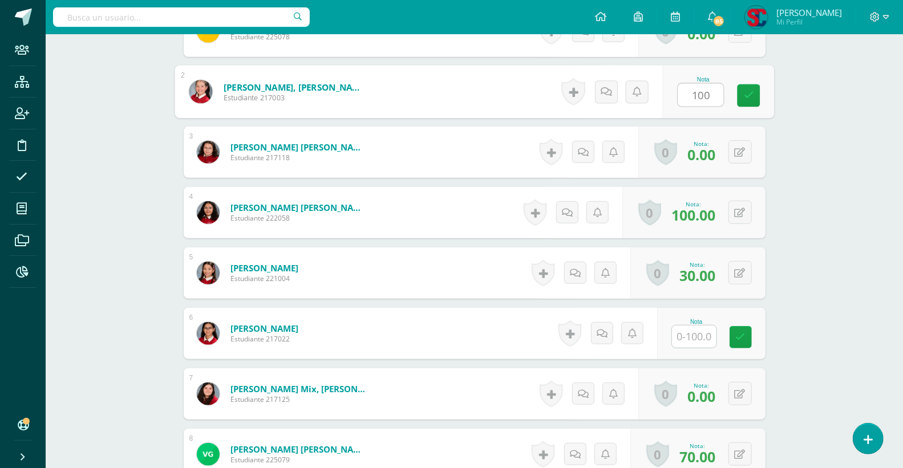
type input "100"
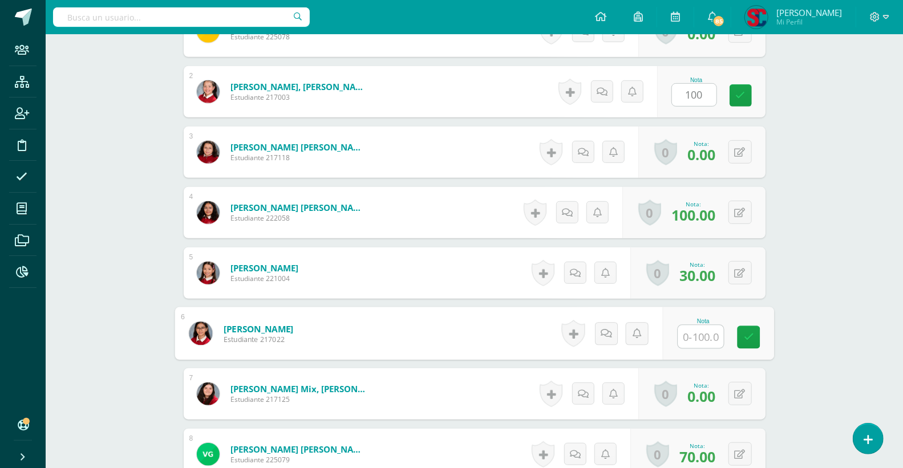
click at [703, 331] on input "text" at bounding box center [701, 337] width 46 height 23
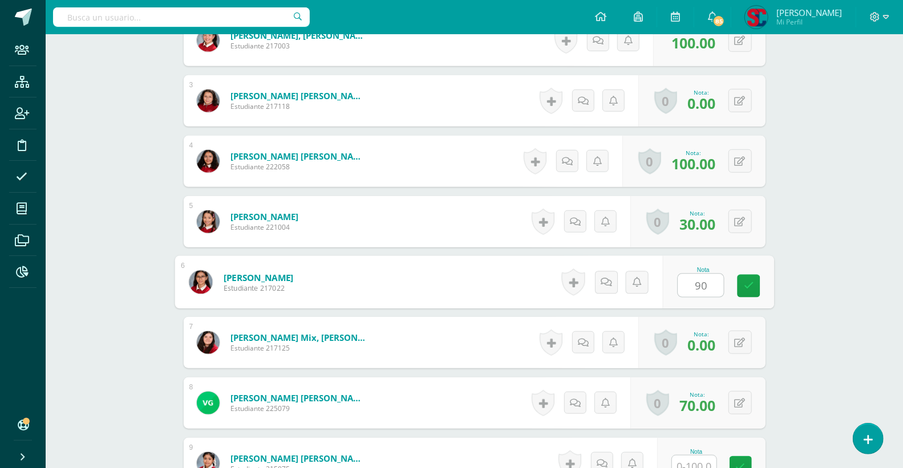
scroll to position [591, 0]
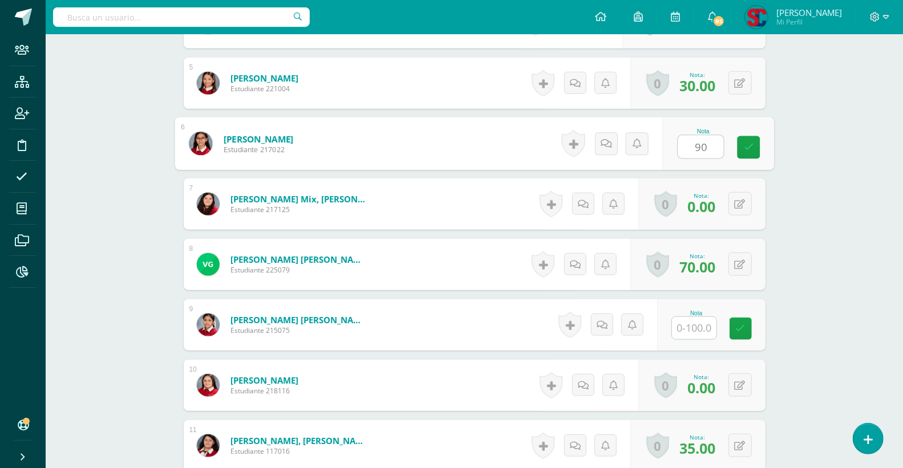
type input "90"
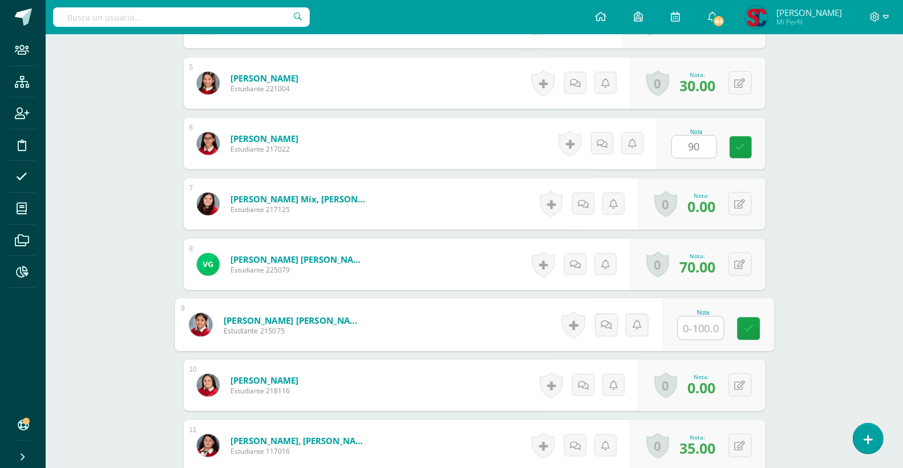
click at [705, 326] on input "text" at bounding box center [701, 328] width 46 height 23
type input "100"
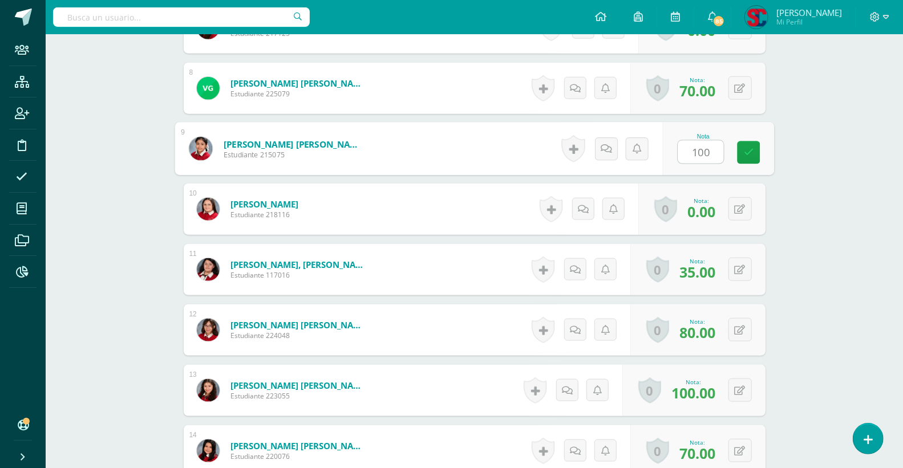
scroll to position [388, 0]
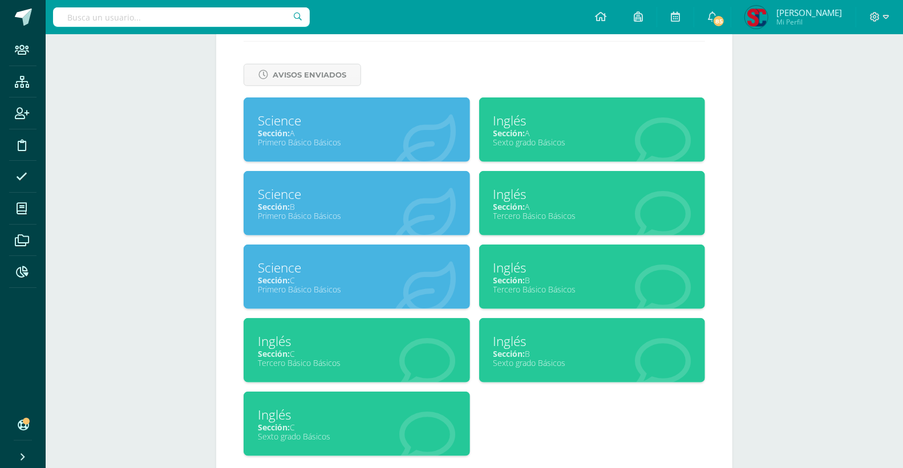
click at [567, 128] on div "Sección: A" at bounding box center [592, 133] width 198 height 11
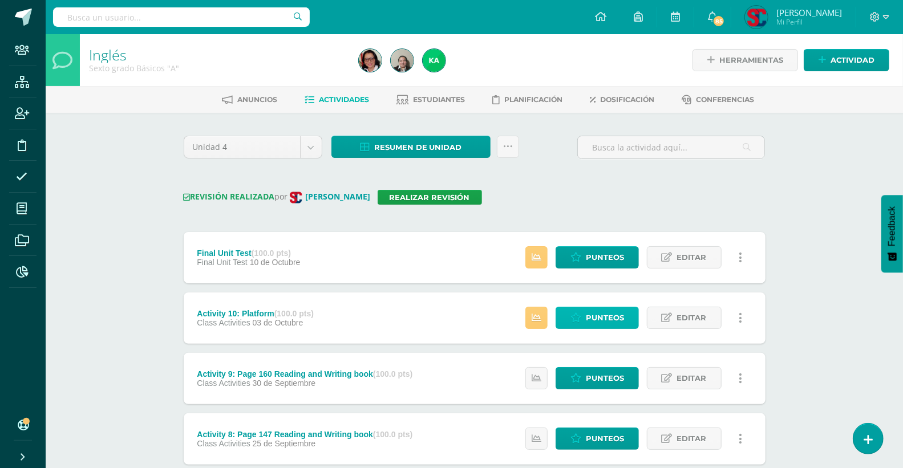
click at [577, 314] on icon at bounding box center [575, 318] width 11 height 10
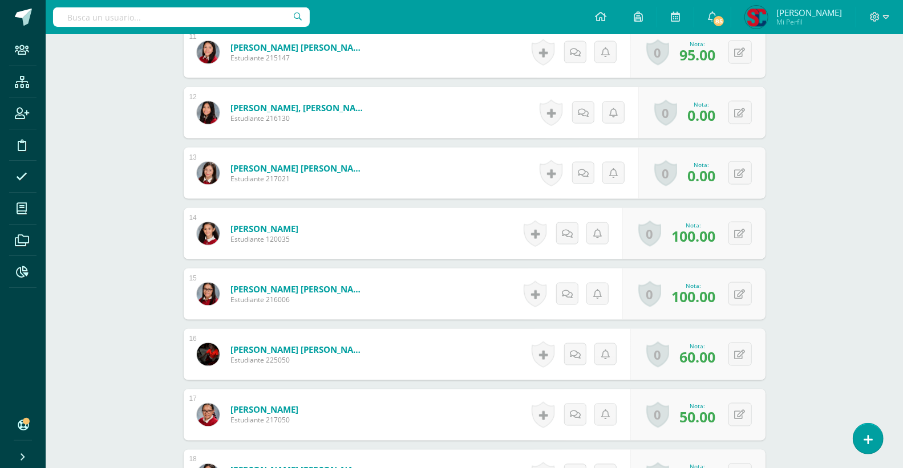
scroll to position [1208, 0]
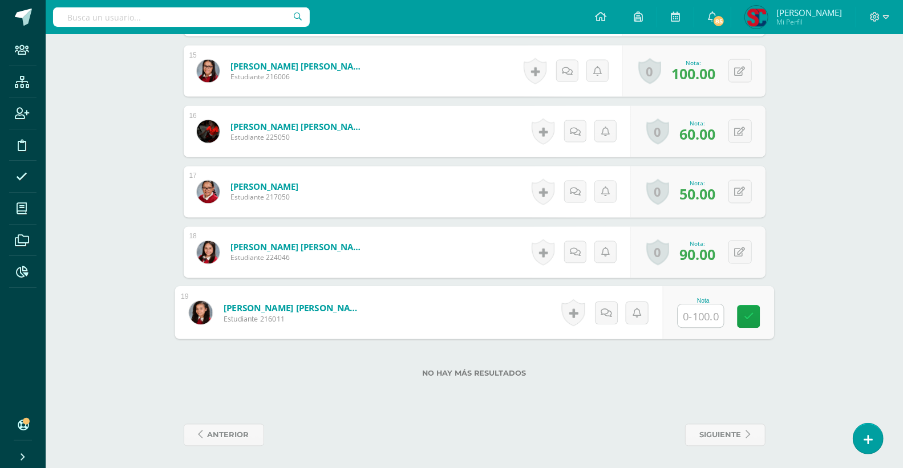
click at [691, 314] on input "text" at bounding box center [701, 316] width 46 height 23
type input "0"
click at [755, 310] on link at bounding box center [748, 317] width 23 height 23
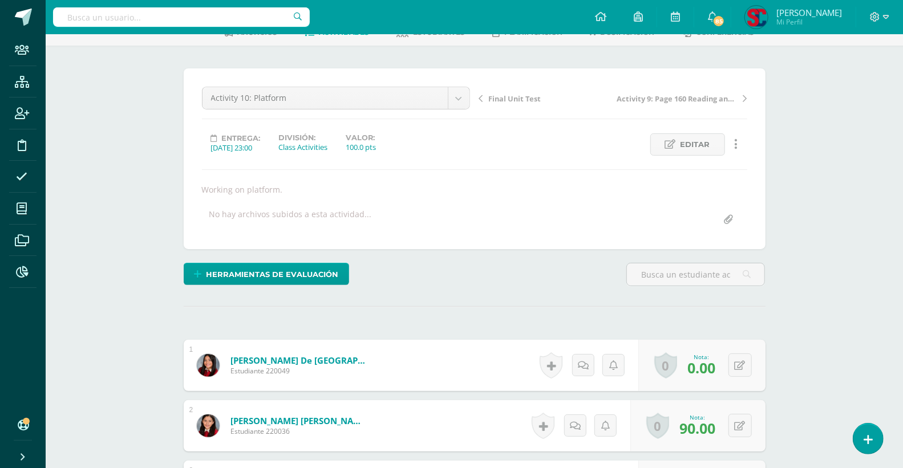
scroll to position [0, 0]
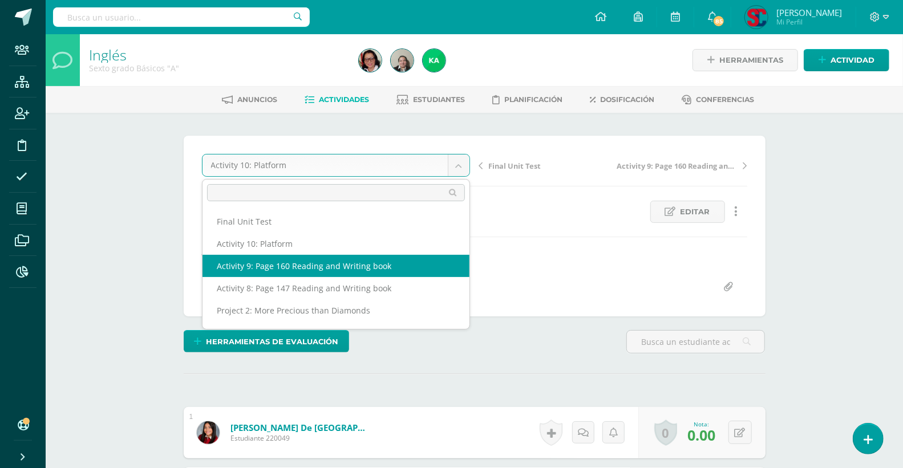
select select "/dashboard/teacher/grade-activity/207726/"
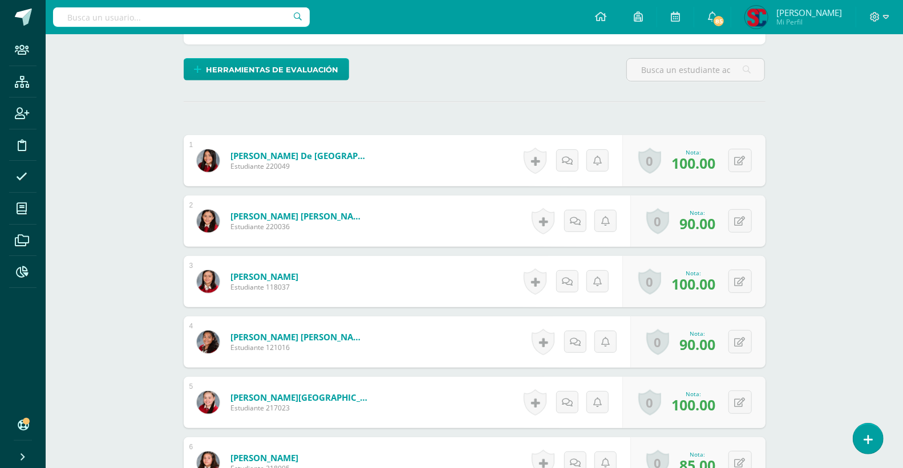
scroll to position [258, 0]
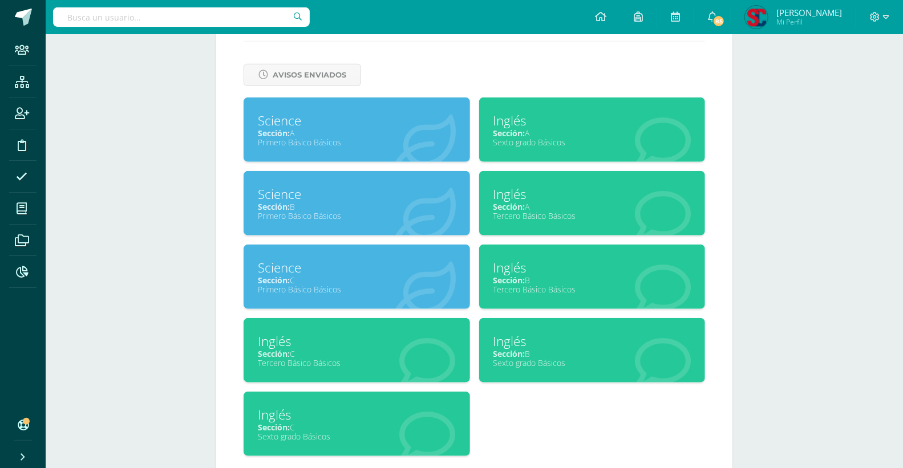
click at [532, 337] on div "Inglés" at bounding box center [592, 341] width 198 height 18
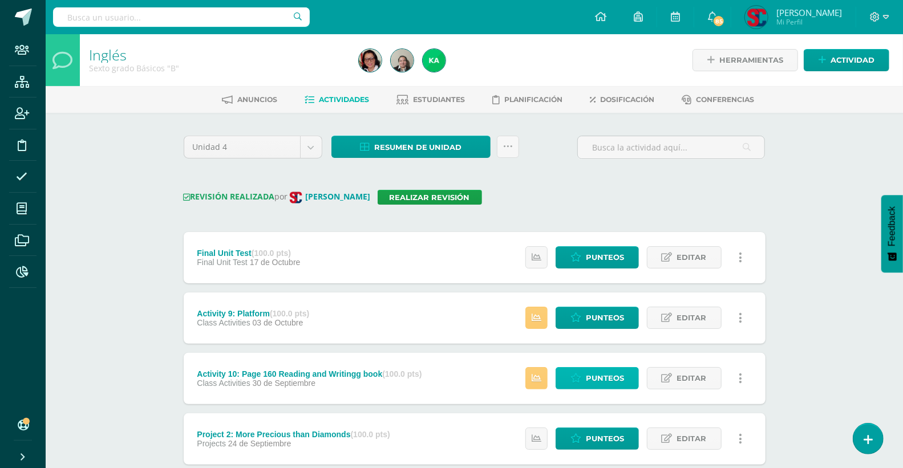
click at [602, 379] on span "Punteos" at bounding box center [605, 378] width 38 height 21
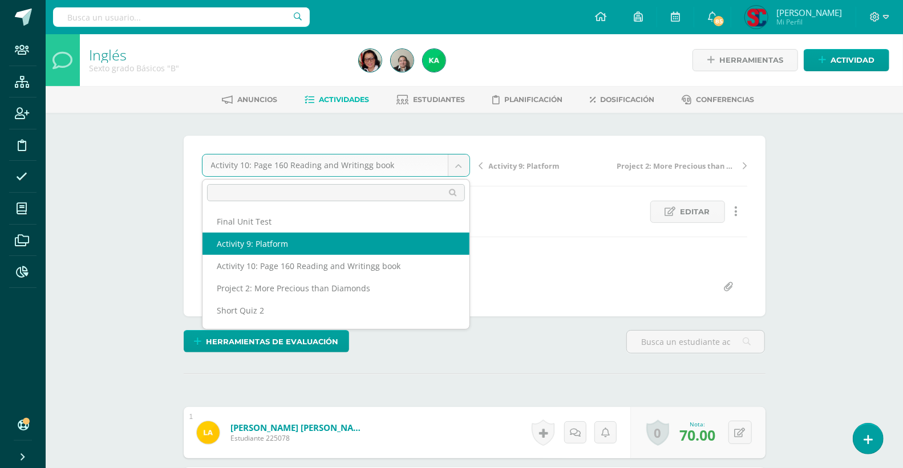
select select "/dashboard/teacher/grade-activity/207727/"
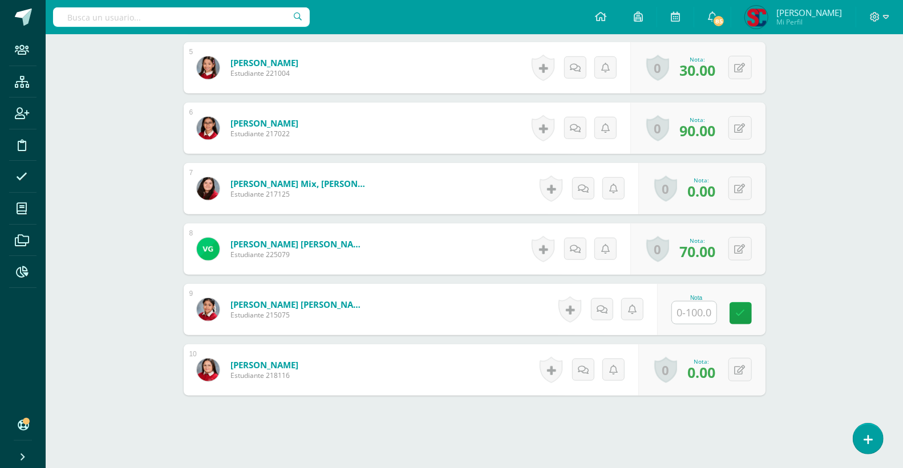
scroll to position [654, 0]
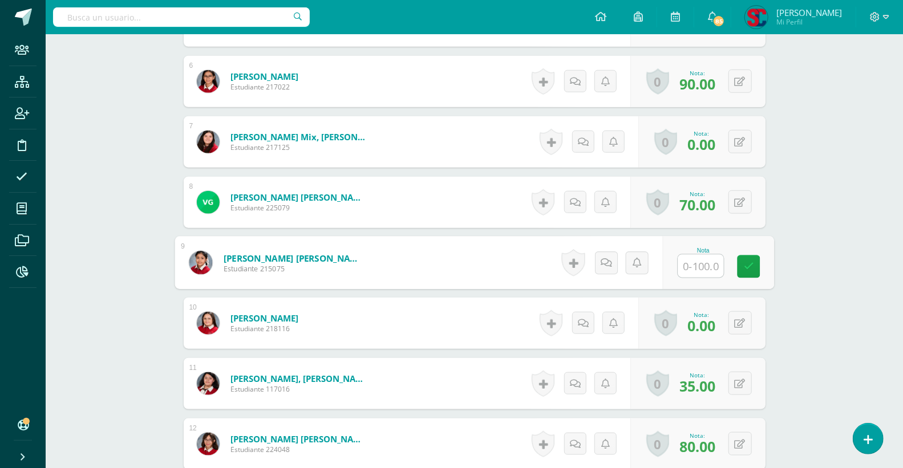
click at [679, 270] on input "text" at bounding box center [701, 266] width 46 height 23
type input "100"
click at [739, 259] on link at bounding box center [748, 266] width 23 height 23
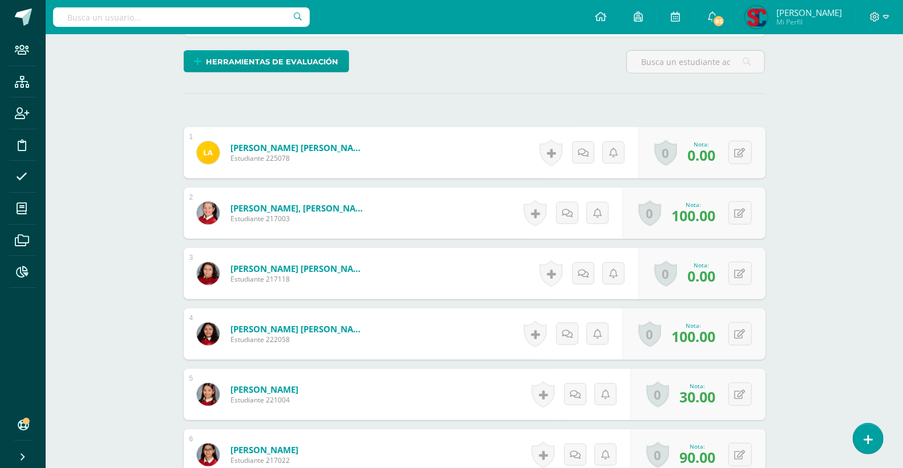
scroll to position [261, 0]
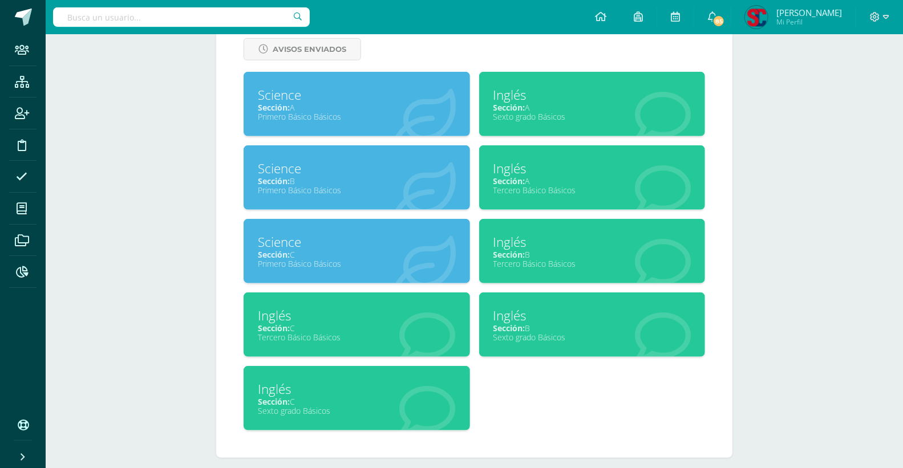
scroll to position [543, 0]
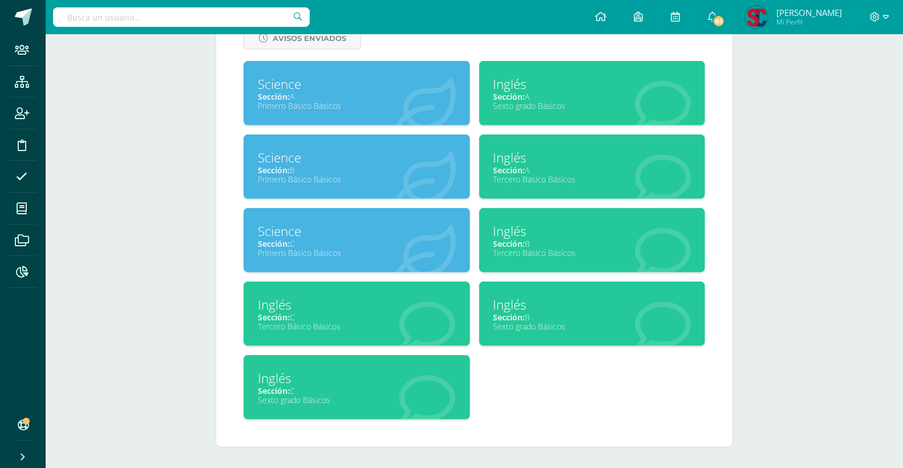
click at [313, 386] on div "Sección: C" at bounding box center [357, 391] width 198 height 11
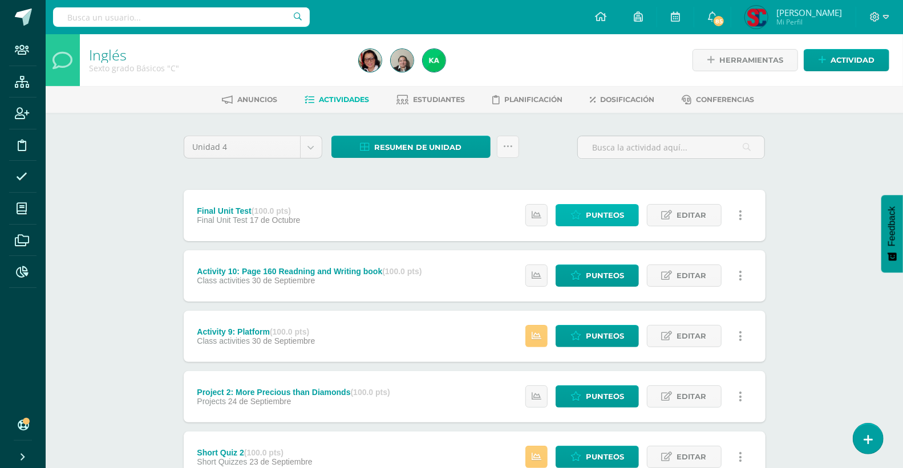
click at [588, 214] on span "Punteos" at bounding box center [605, 215] width 38 height 21
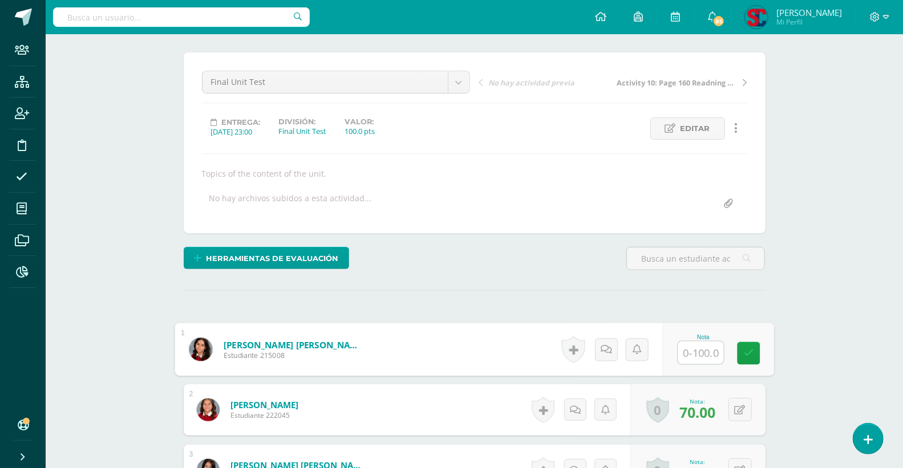
scroll to position [84, 0]
click at [687, 354] on input "text" at bounding box center [701, 352] width 46 height 23
type input "100"
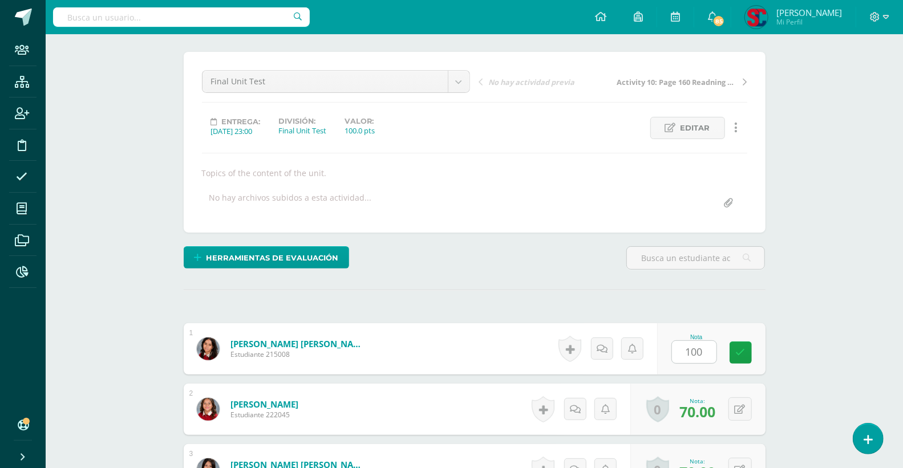
click at [734, 354] on div "Nota 100" at bounding box center [711, 348] width 108 height 51
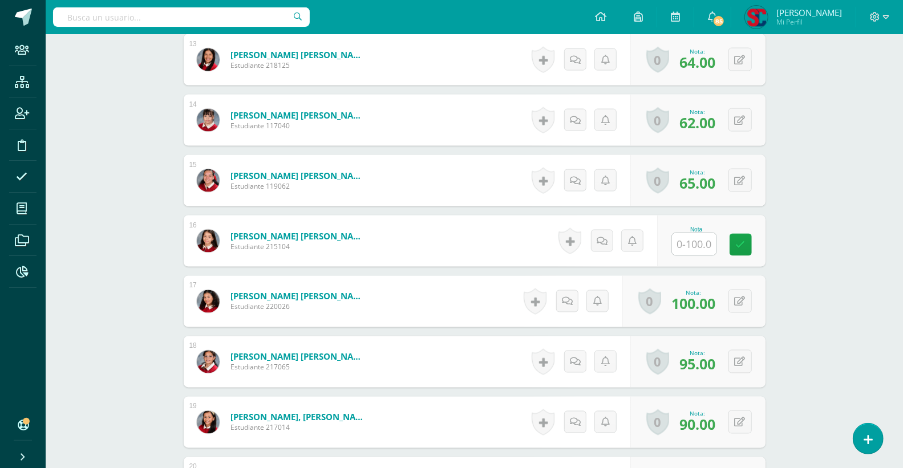
scroll to position [1099, 0]
click at [692, 244] on input "text" at bounding box center [701, 244] width 46 height 23
type input "90"
click at [744, 241] on icon at bounding box center [748, 245] width 10 height 10
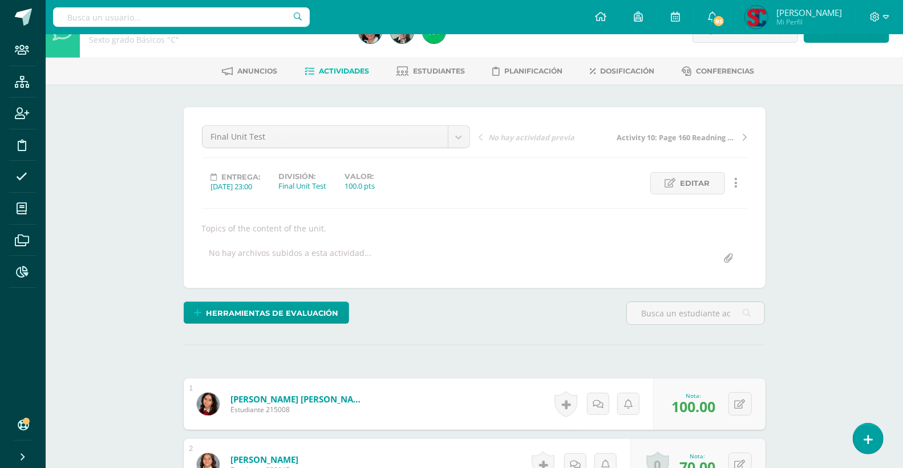
scroll to position [0, 0]
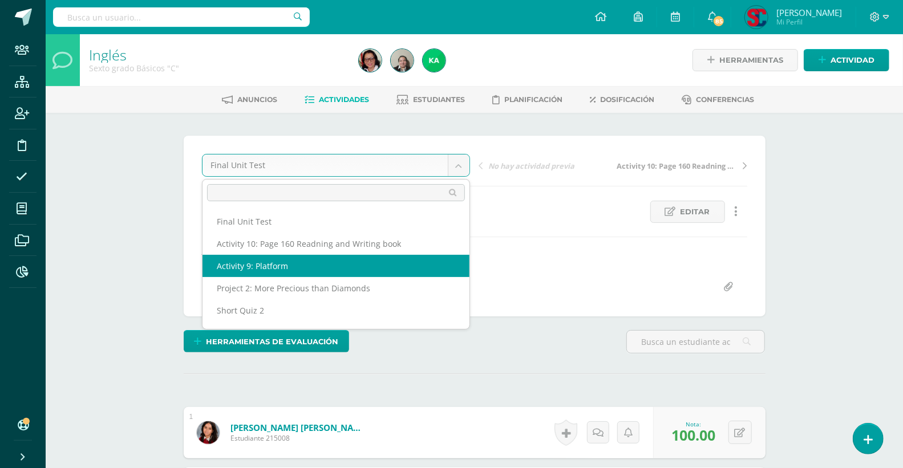
select select "/dashboard/teacher/grade-activity/207728/"
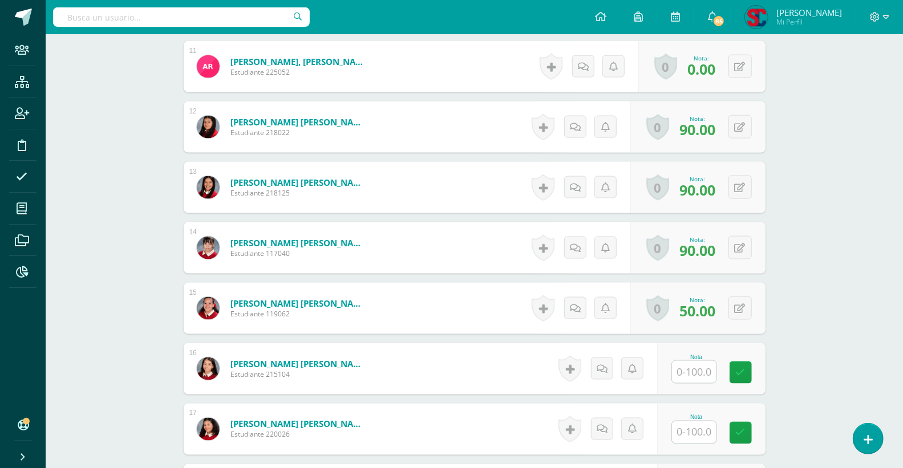
scroll to position [1015, 0]
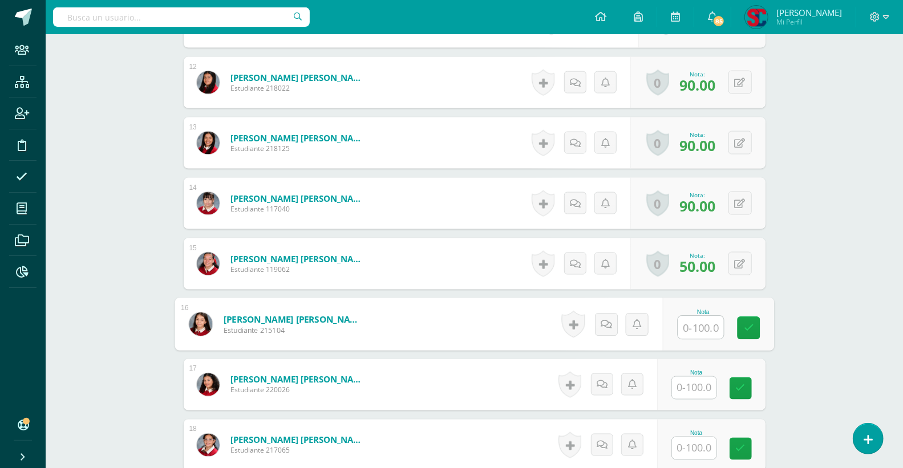
click at [697, 330] on input "text" at bounding box center [701, 328] width 46 height 23
type input "90"
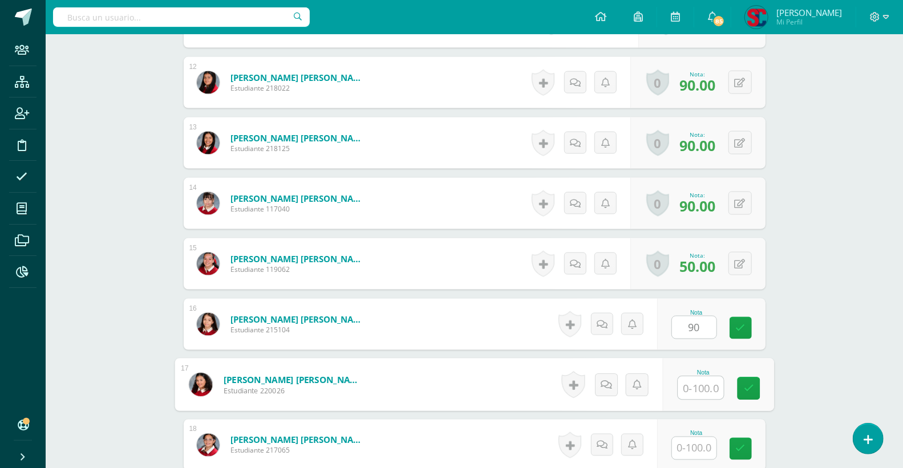
click at [683, 390] on input "text" at bounding box center [701, 388] width 46 height 23
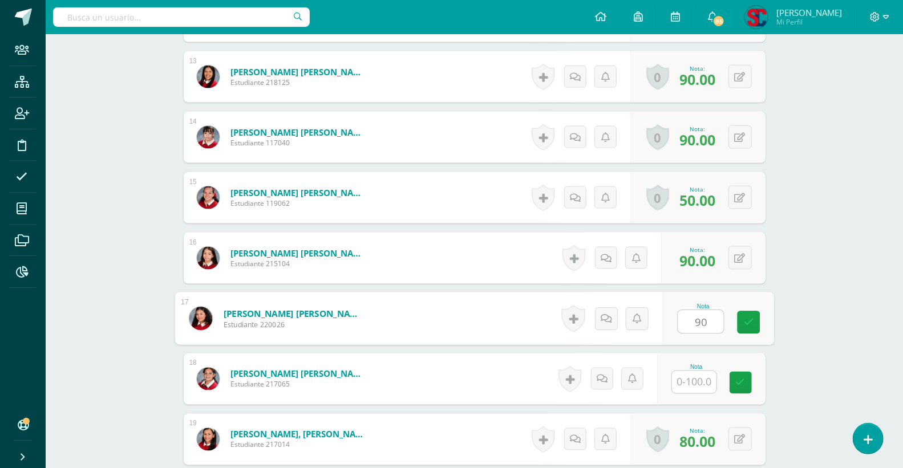
scroll to position [1142, 0]
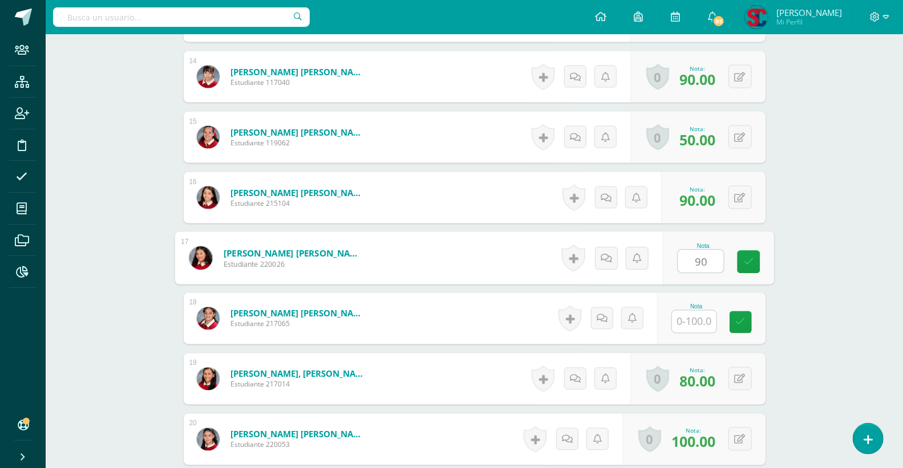
type input "90"
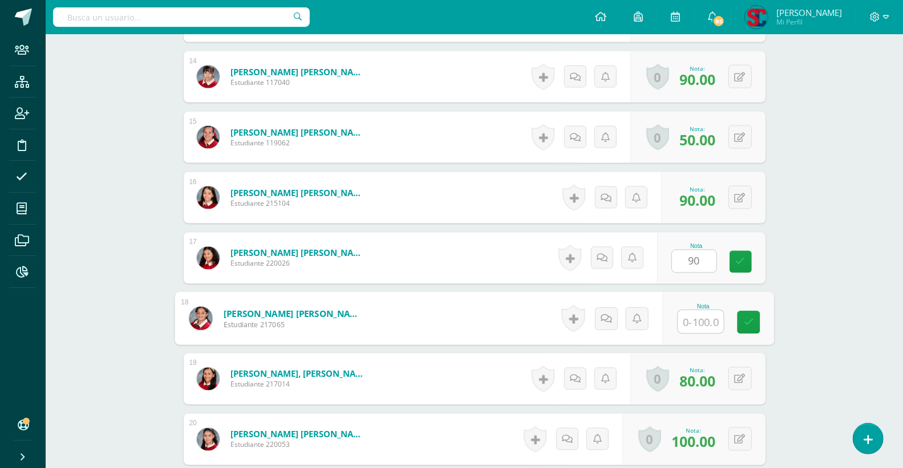
click at [690, 328] on input "text" at bounding box center [701, 322] width 46 height 23
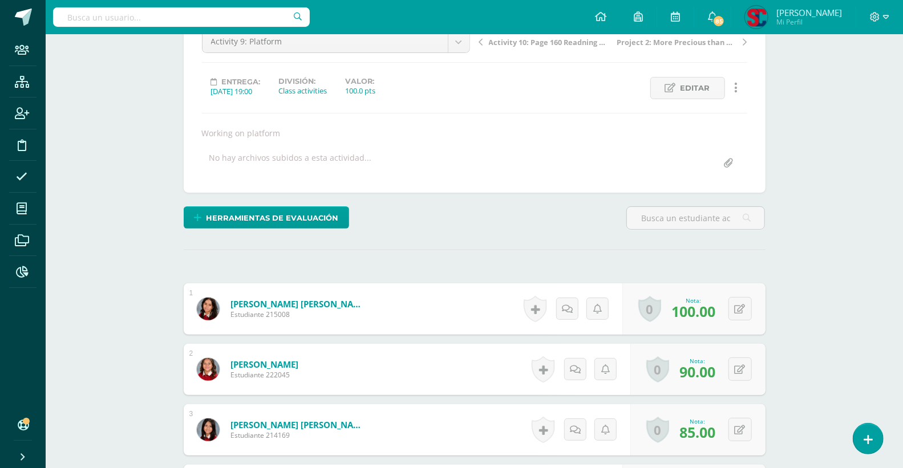
scroll to position [0, 0]
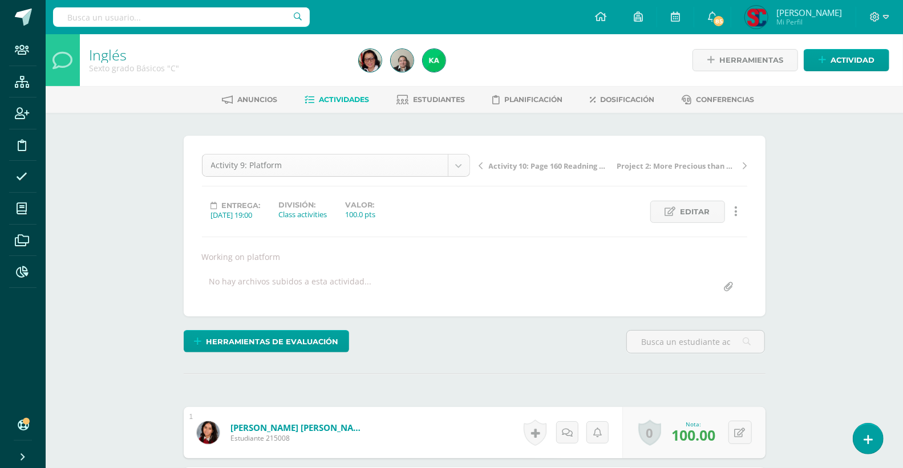
type input "100"
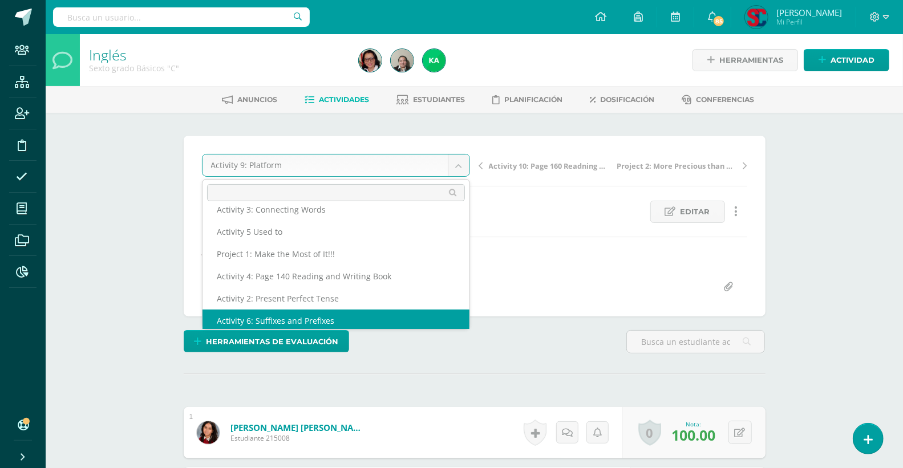
scroll to position [192, 0]
select select "/dashboard/teacher/grade-activity/207731/"
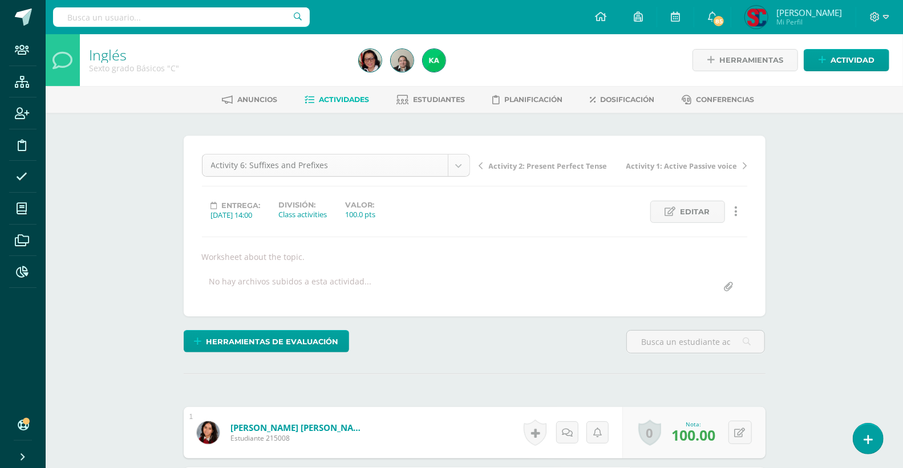
scroll to position [192, 0]
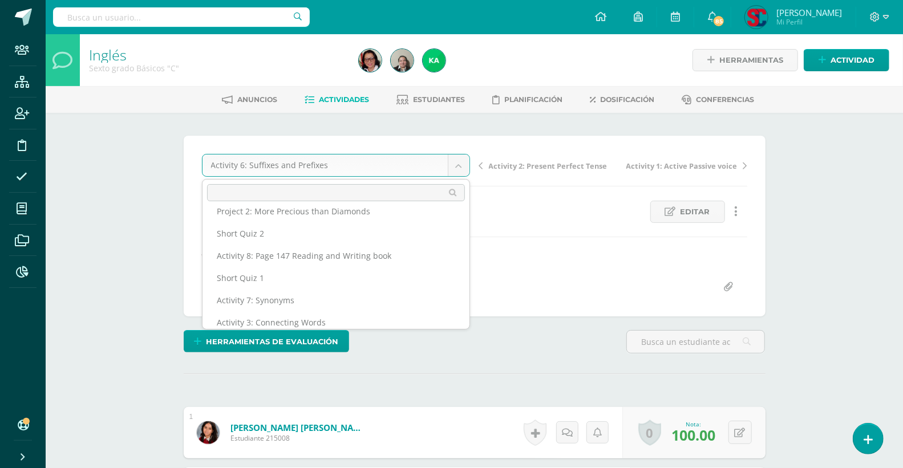
scroll to position [0, 0]
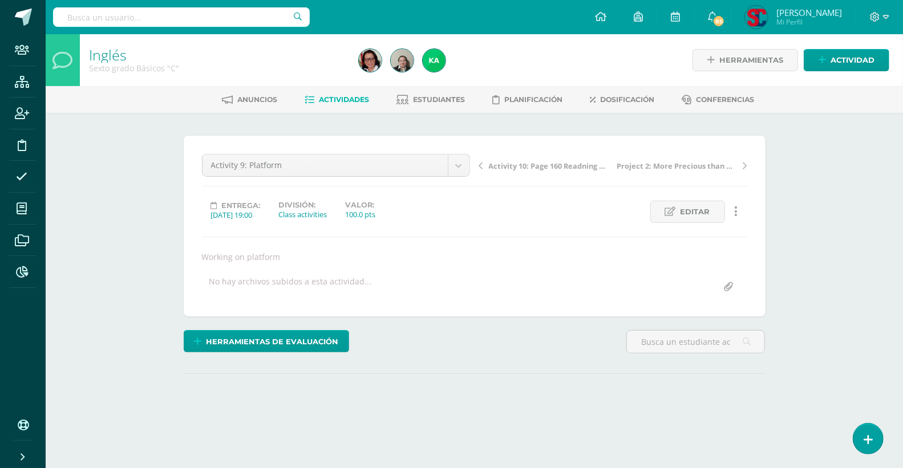
click at [337, 95] on span "Actividades" at bounding box center [344, 99] width 50 height 9
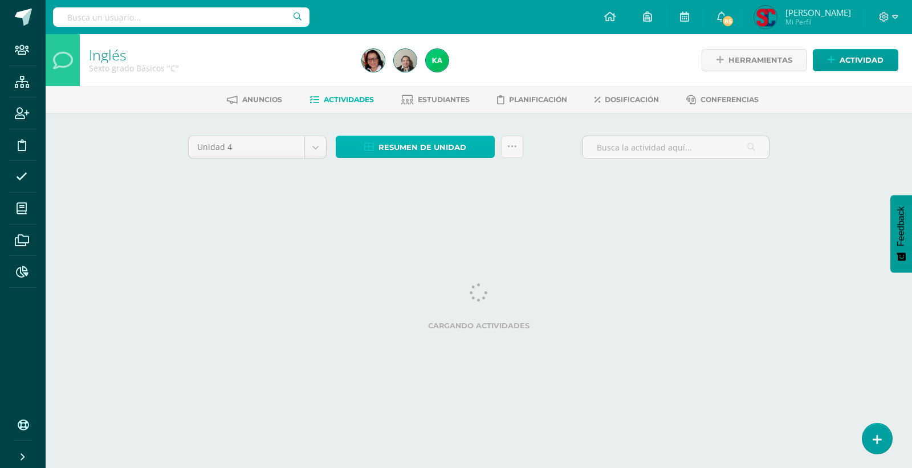
click at [419, 147] on span "Resumen de unidad" at bounding box center [423, 147] width 88 height 21
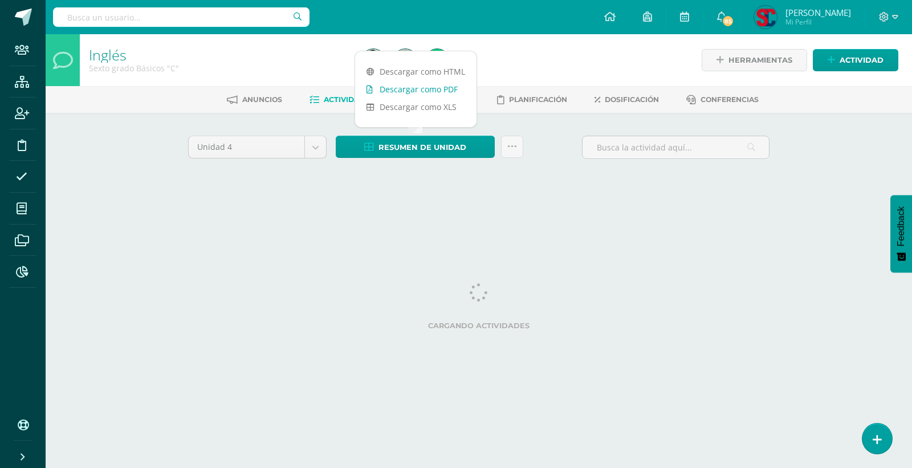
click at [431, 88] on link "Descargar como PDF" at bounding box center [415, 89] width 121 height 18
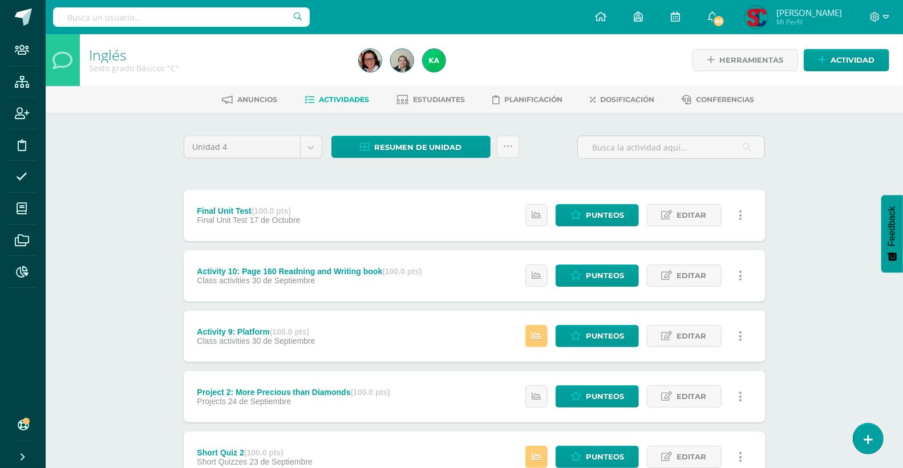
scroll to position [253, 0]
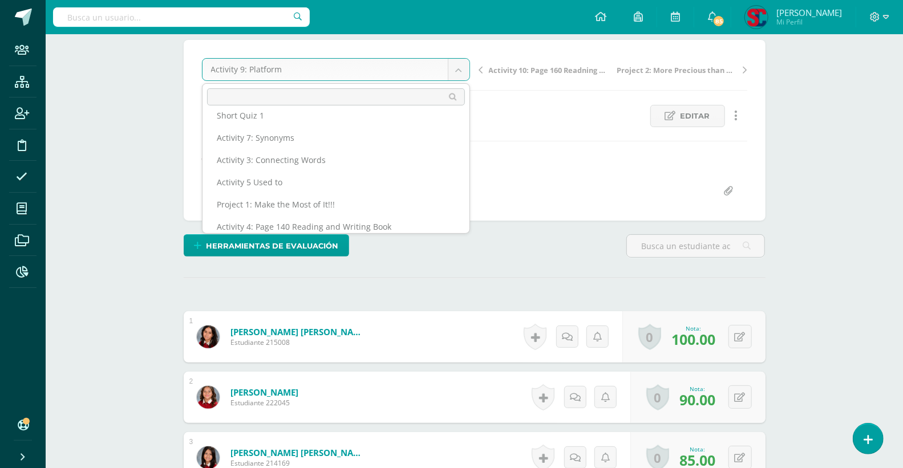
scroll to position [130, 0]
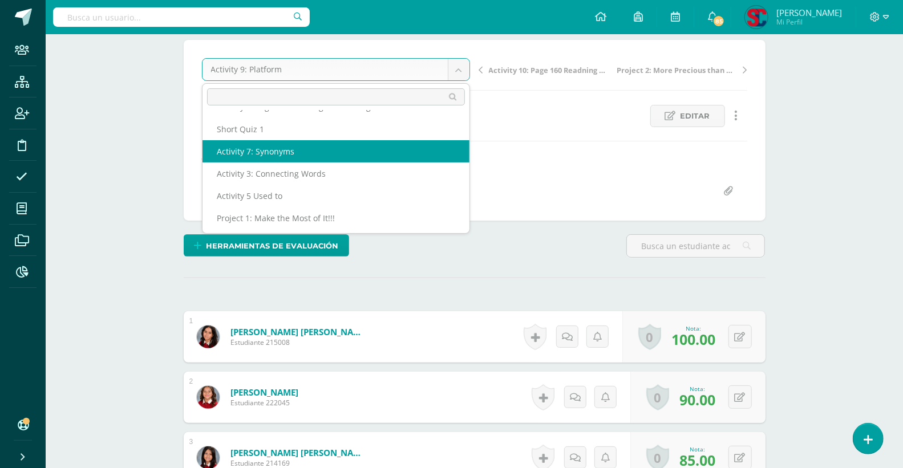
select select "/dashboard/teacher/grade-activity/207737/"
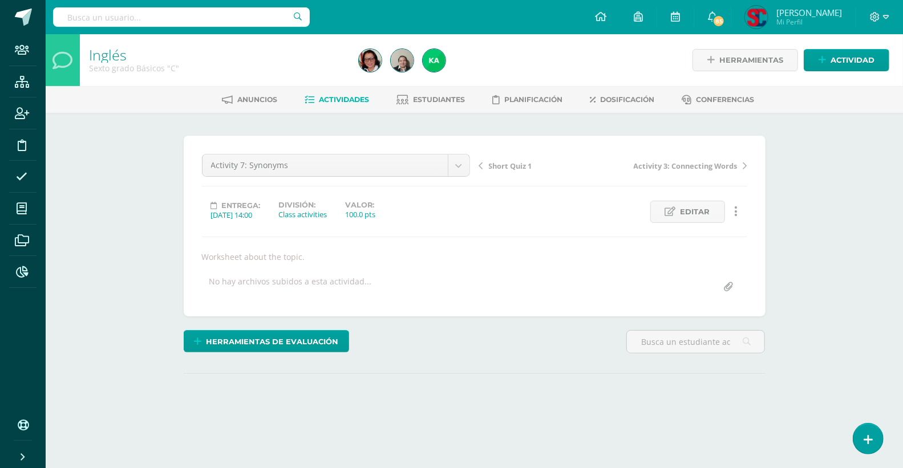
scroll to position [63, 0]
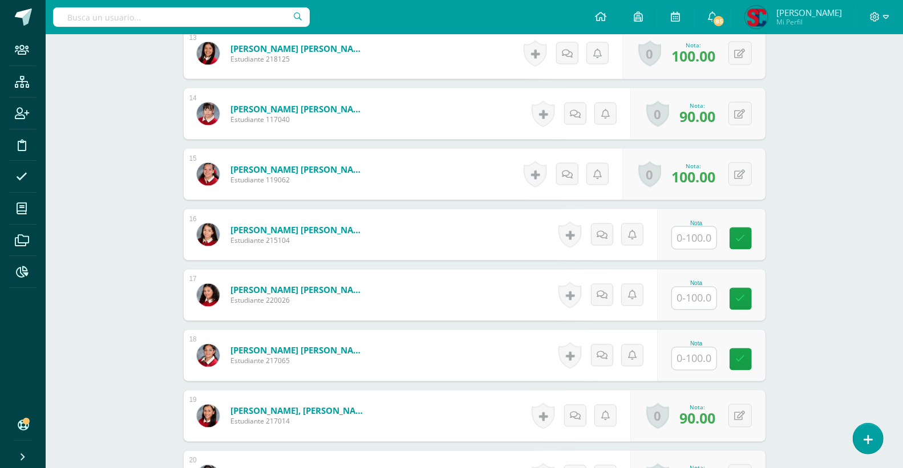
click at [702, 234] on input "text" at bounding box center [694, 238] width 44 height 22
type input "92"
click at [696, 300] on input "text" at bounding box center [701, 298] width 46 height 23
type input "90"
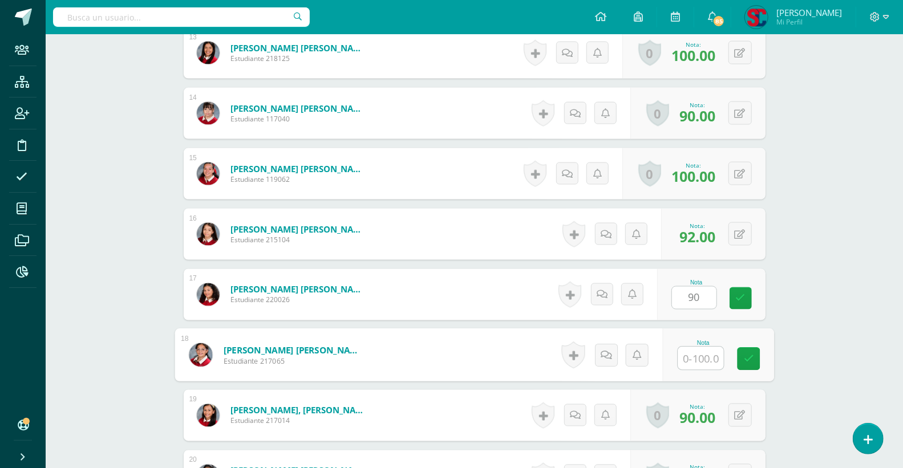
click at [703, 362] on input "text" at bounding box center [701, 358] width 46 height 23
type input "100"
click at [747, 360] on icon at bounding box center [748, 359] width 10 height 10
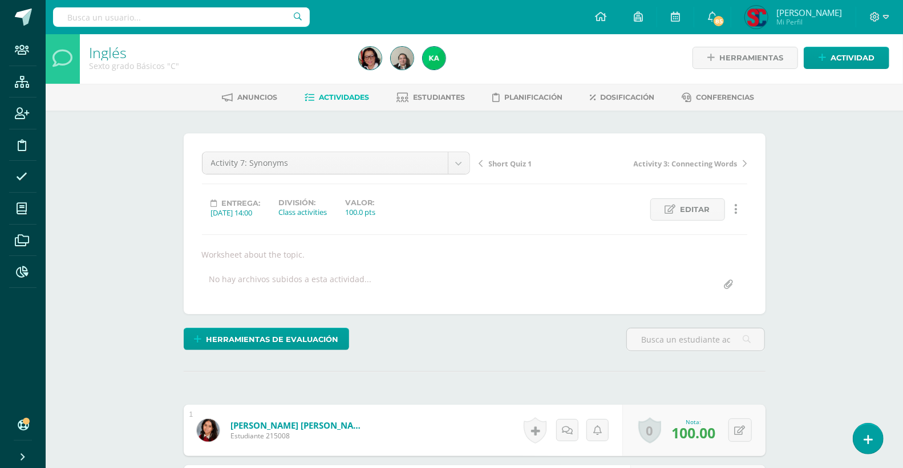
scroll to position [0, 0]
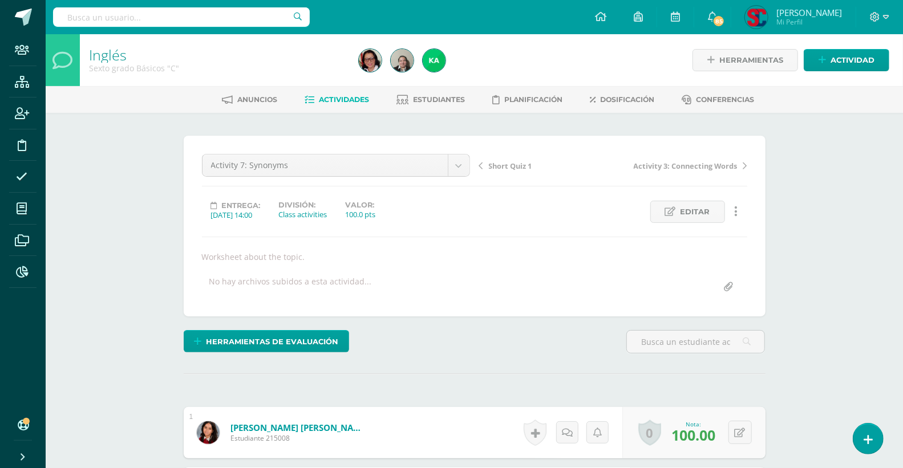
click at [346, 95] on span "Actividades" at bounding box center [344, 99] width 50 height 9
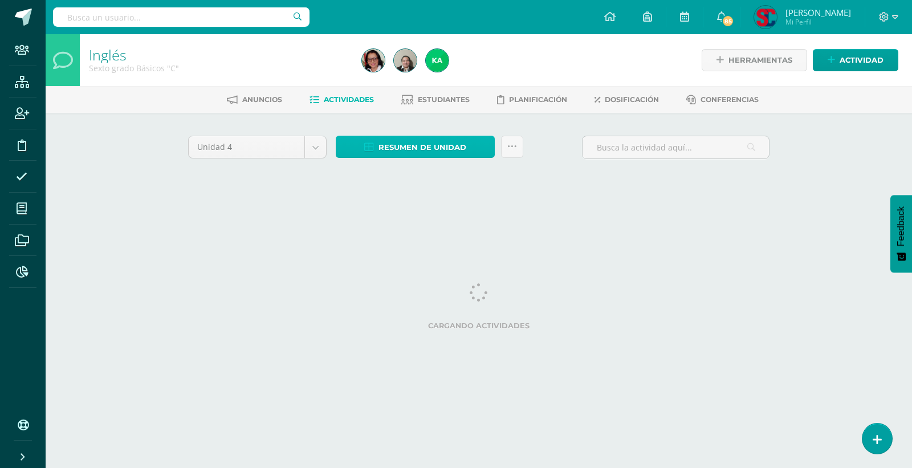
click at [400, 143] on span "Resumen de unidad" at bounding box center [423, 147] width 88 height 21
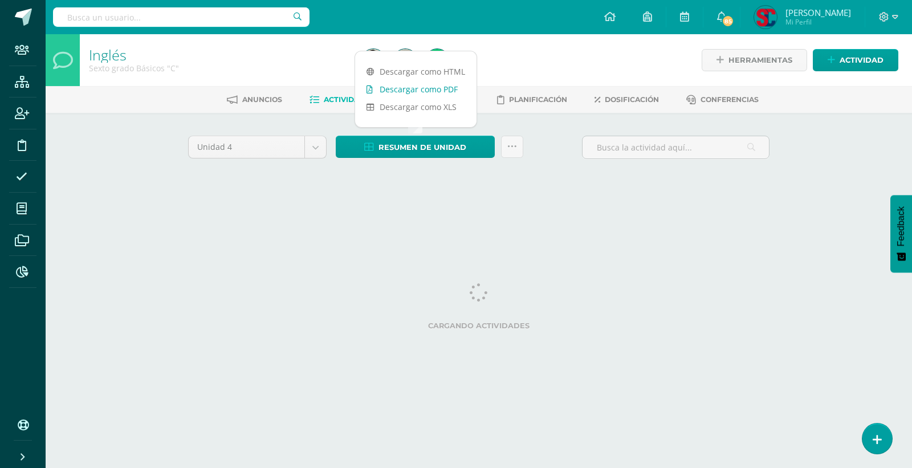
click at [423, 84] on link "Descargar como PDF" at bounding box center [415, 89] width 121 height 18
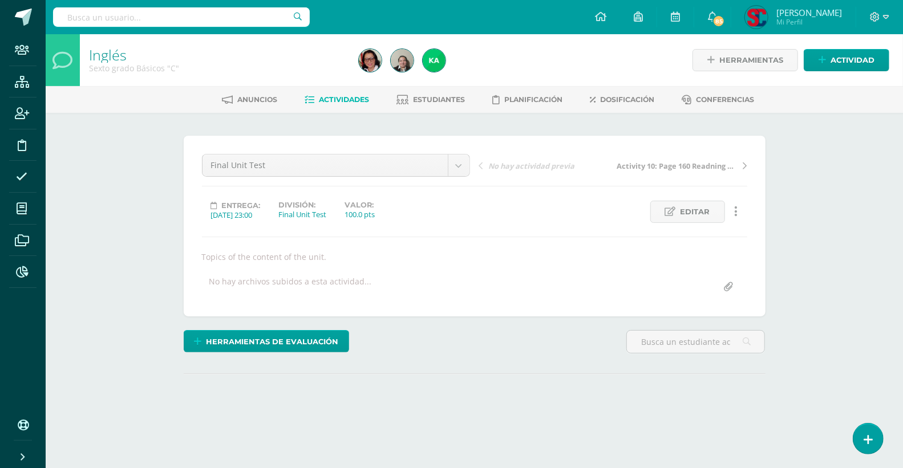
click at [221, 12] on input "text" at bounding box center [181, 16] width 257 height 19
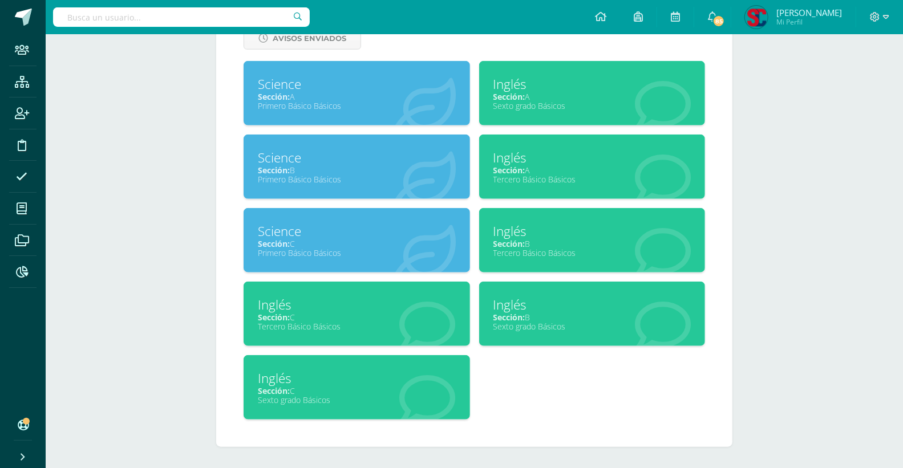
click at [546, 305] on div "Inglés" at bounding box center [592, 305] width 198 height 18
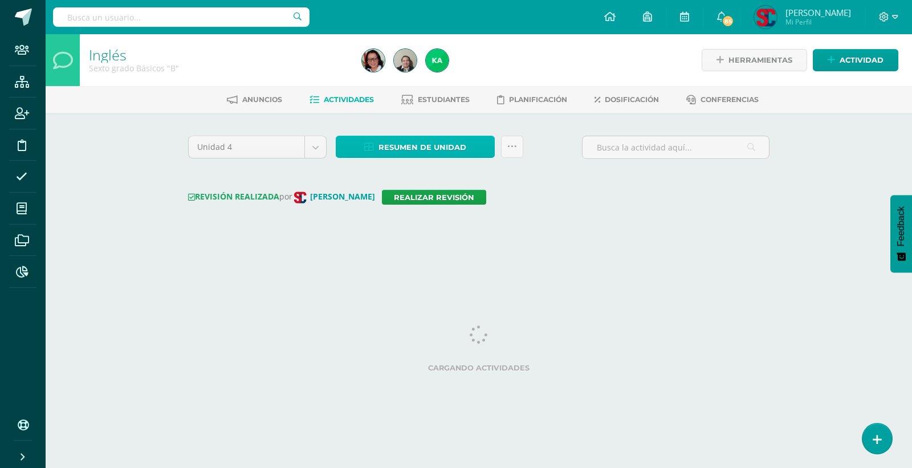
click at [362, 147] on link "Resumen de unidad" at bounding box center [415, 147] width 159 height 22
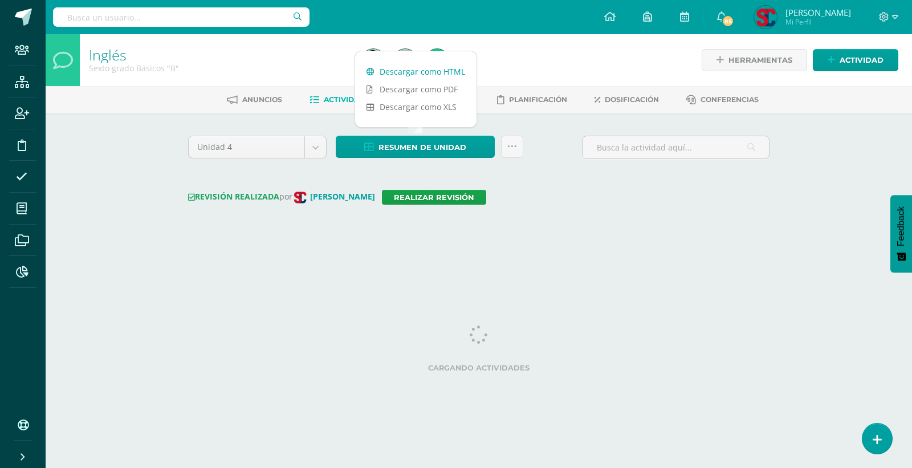
click at [376, 76] on link "Descargar como HTML" at bounding box center [415, 72] width 121 height 18
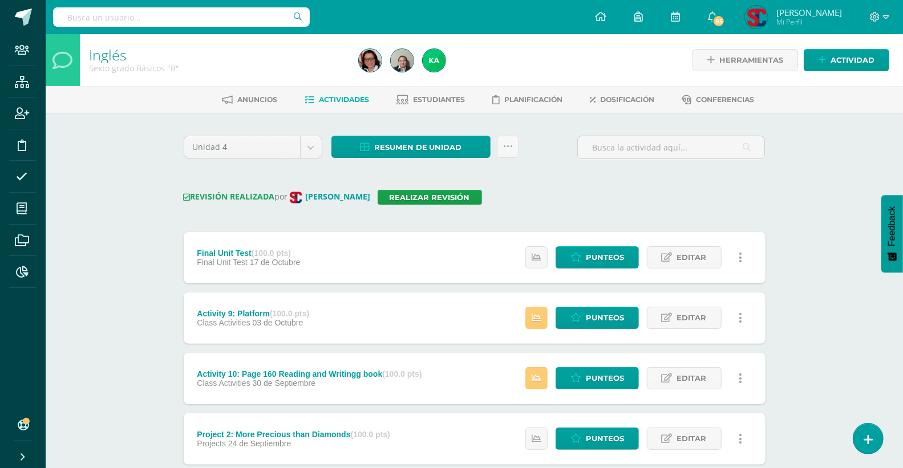
click at [319, 97] on span "Actividades" at bounding box center [344, 99] width 50 height 9
click at [598, 249] on span "Punteos" at bounding box center [605, 257] width 38 height 21
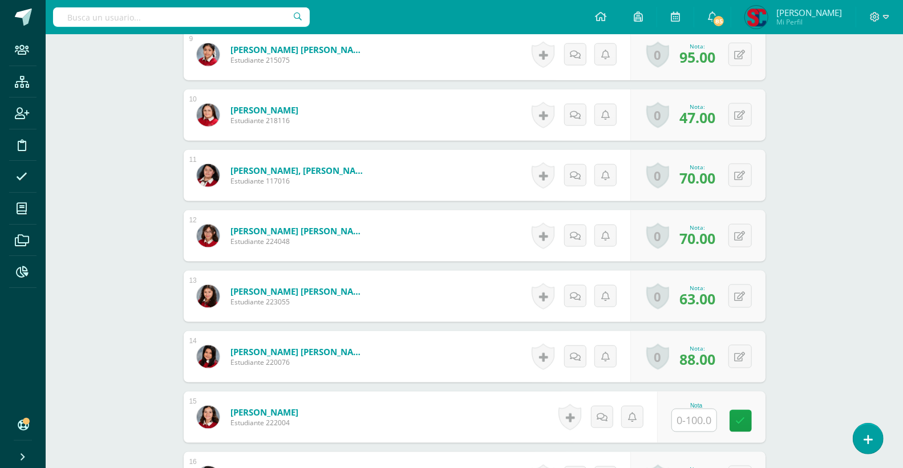
scroll to position [978, 0]
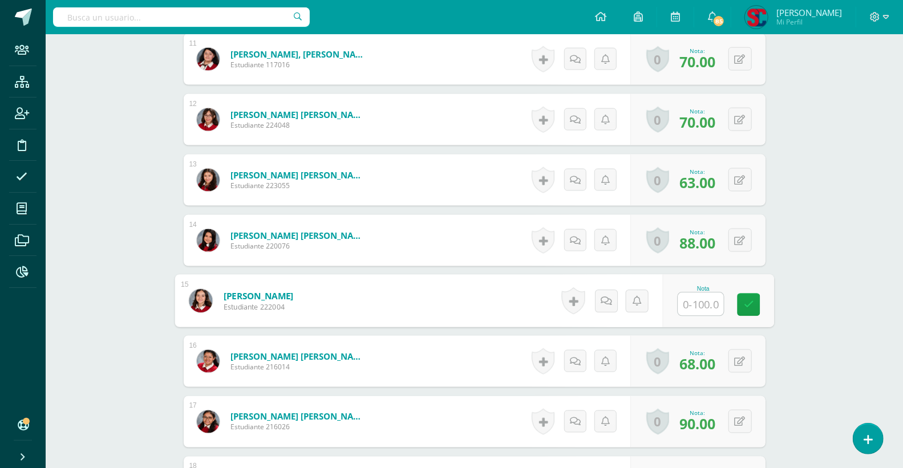
click at [686, 304] on input "text" at bounding box center [701, 304] width 46 height 23
type input "95"
click at [739, 305] on link at bounding box center [748, 305] width 23 height 23
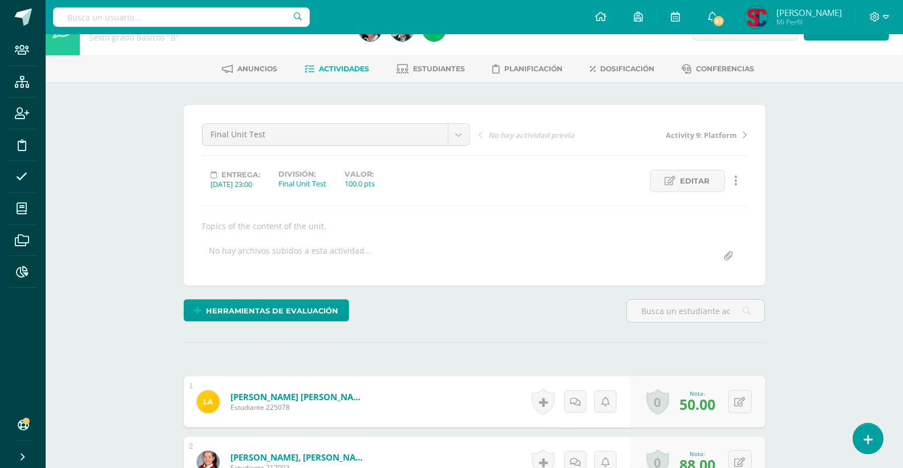
scroll to position [0, 0]
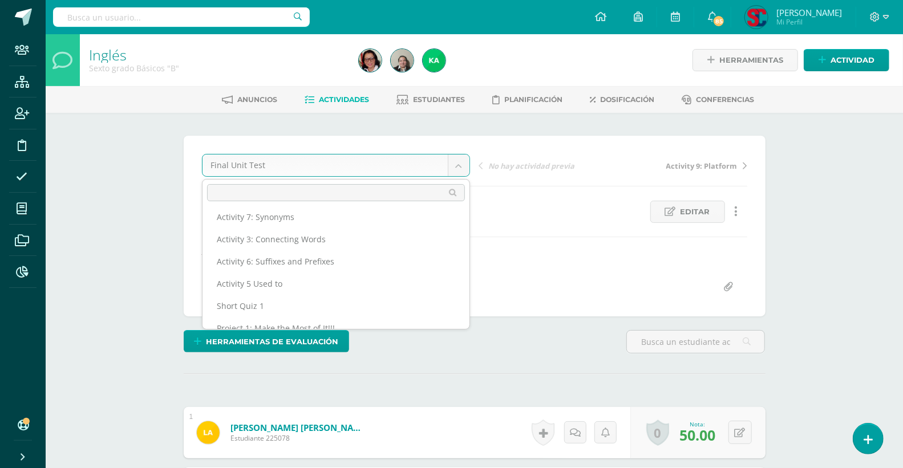
scroll to position [140, 0]
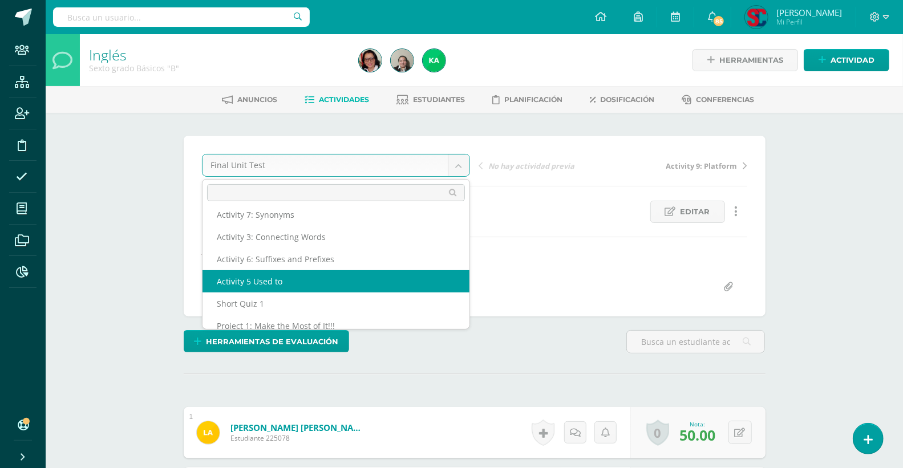
select select "/dashboard/teacher/grade-activity/207724/"
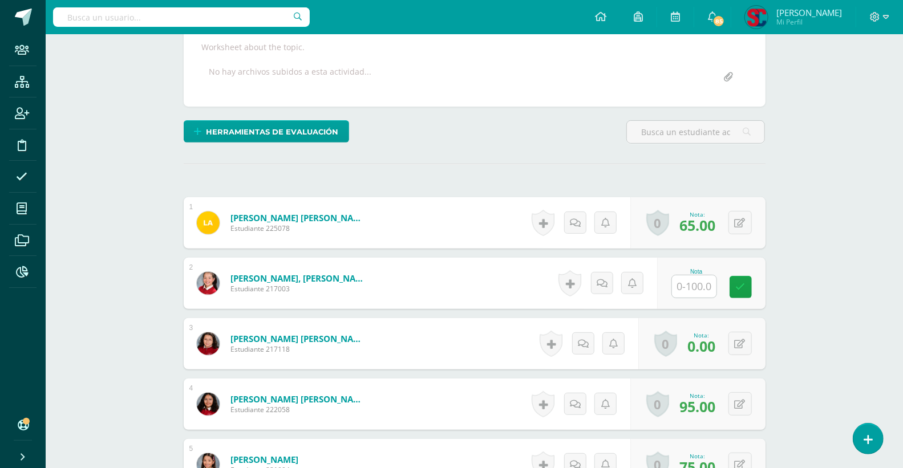
scroll to position [211, 0]
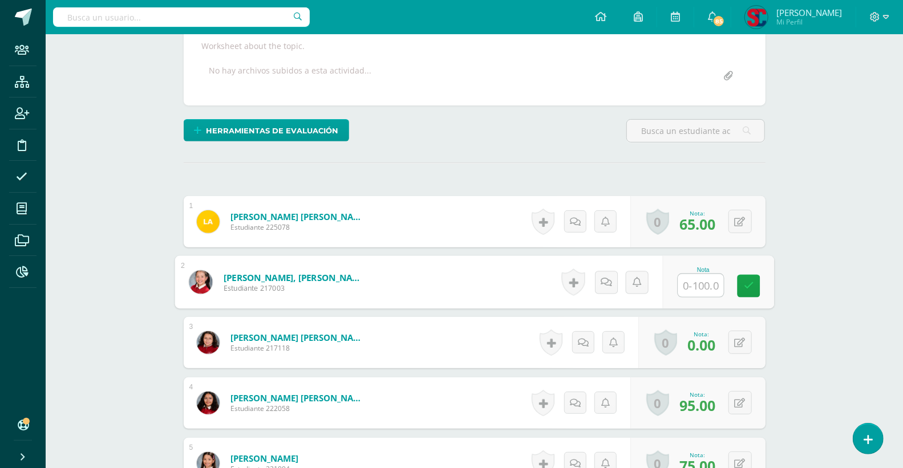
click at [697, 286] on input "text" at bounding box center [701, 285] width 46 height 23
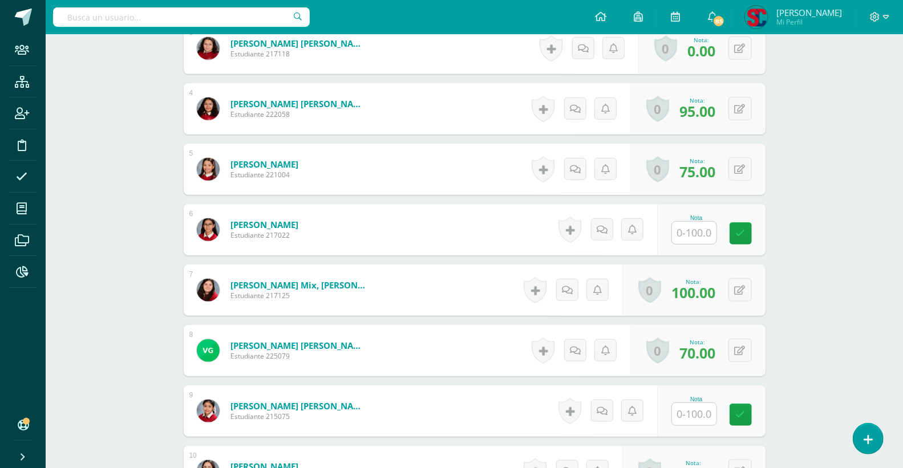
scroll to position [528, 0]
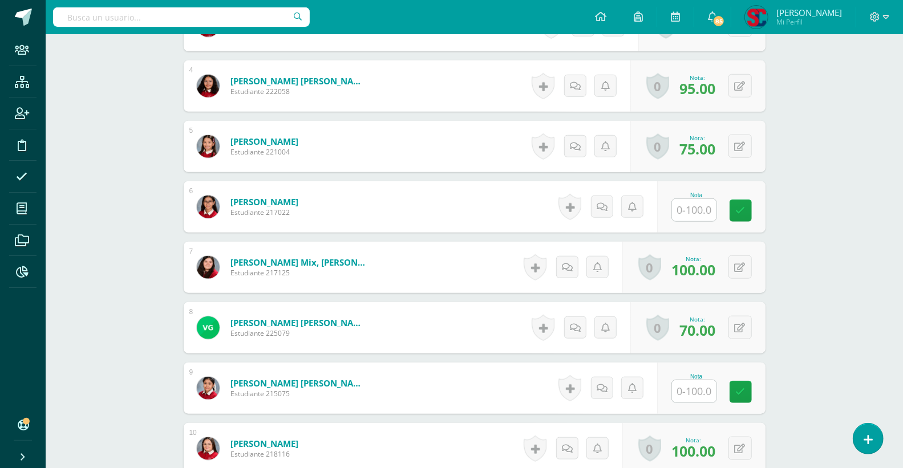
type input "95"
click at [693, 205] on input "text" at bounding box center [694, 210] width 44 height 22
type input "90"
click at [697, 386] on input "text" at bounding box center [701, 391] width 46 height 23
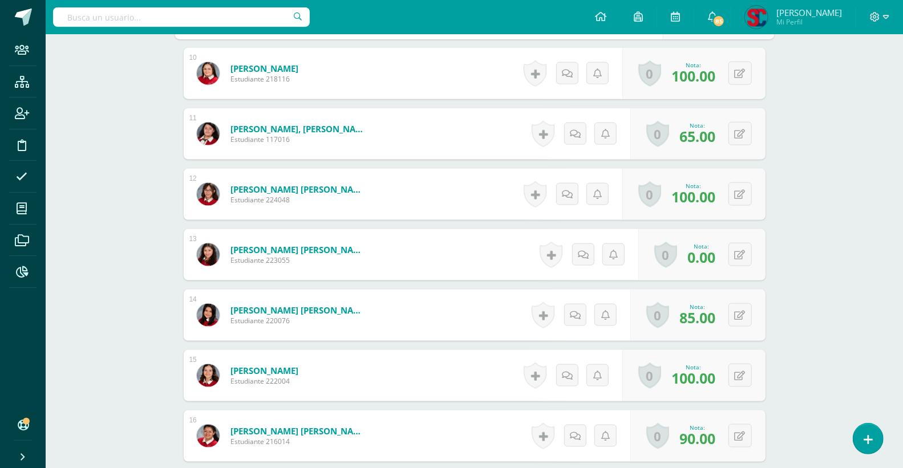
scroll to position [1098, 0]
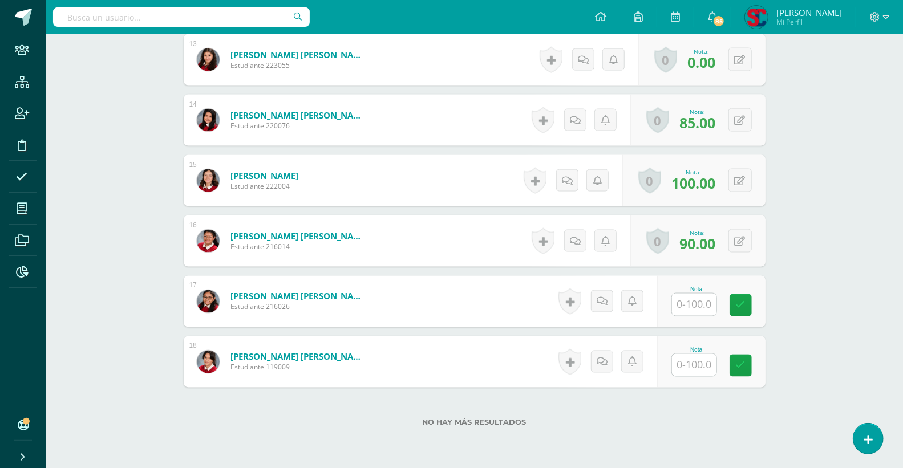
type input "100"
click at [696, 299] on input "text" at bounding box center [694, 305] width 44 height 22
type input "90"
click at [698, 368] on input "text" at bounding box center [701, 365] width 46 height 23
type input "100"
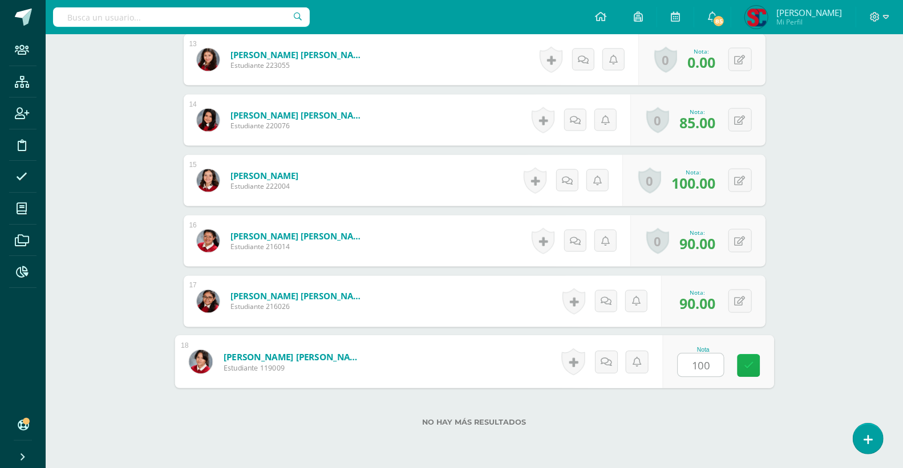
click at [746, 364] on icon at bounding box center [748, 366] width 10 height 10
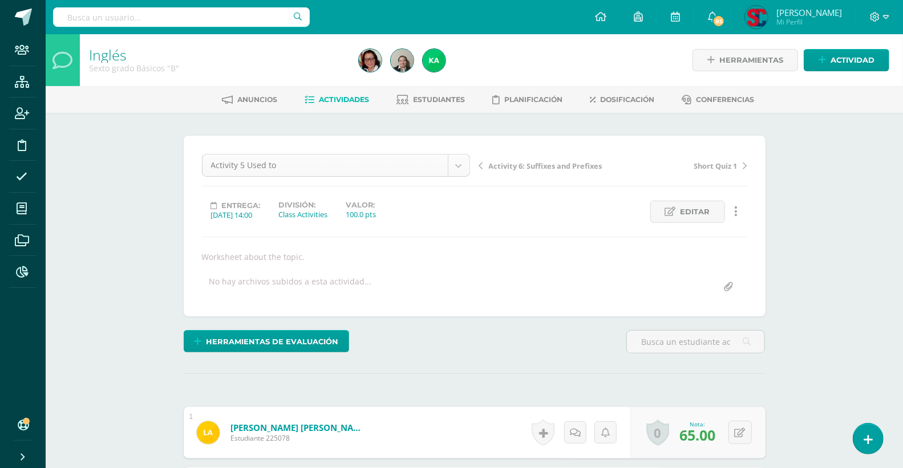
scroll to position [104, 0]
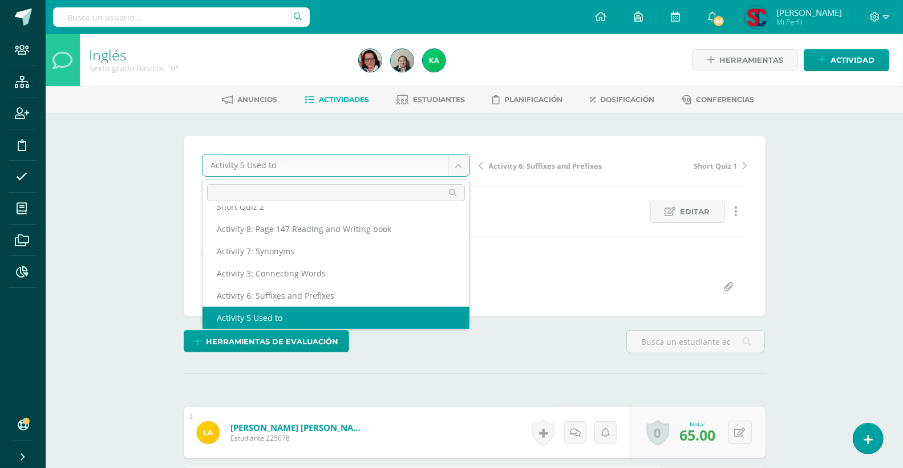
scroll to position [94, 0]
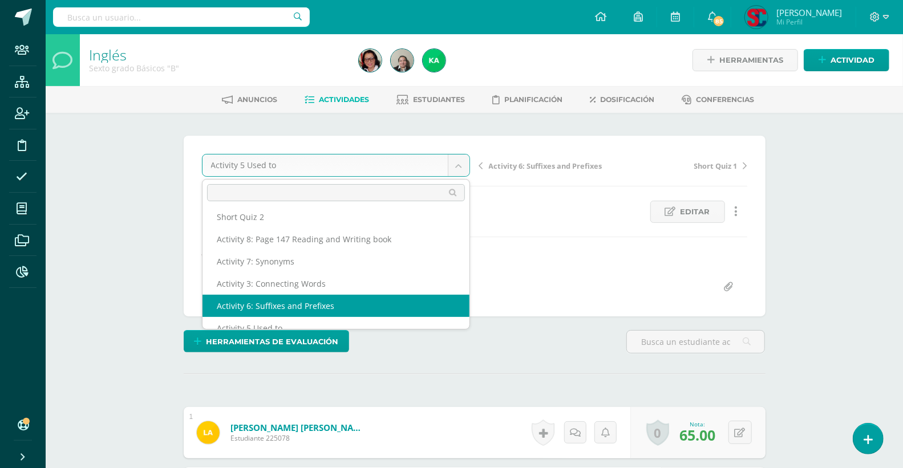
select select "/dashboard/teacher/grade-activity/207730/"
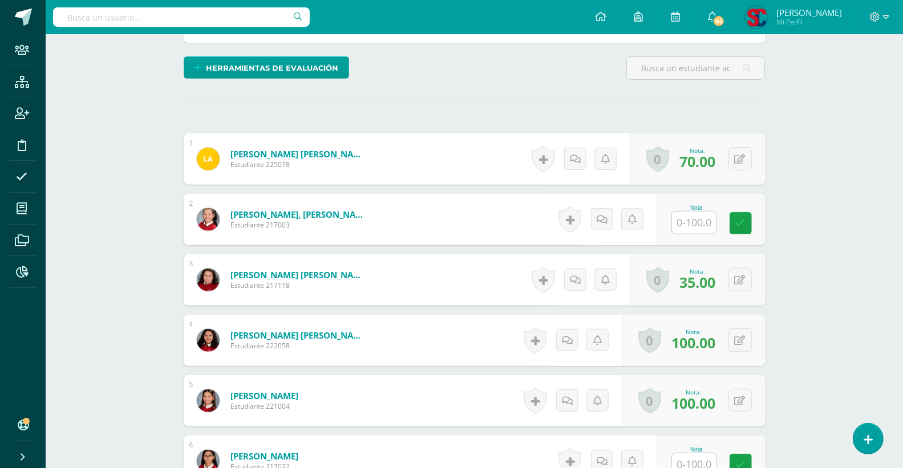
scroll to position [274, 0]
click at [697, 218] on input "text" at bounding box center [694, 222] width 44 height 22
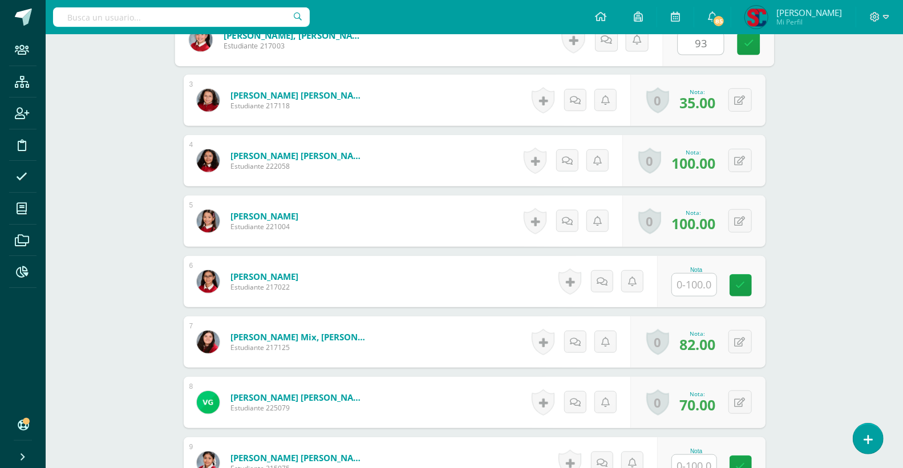
scroll to position [465, 0]
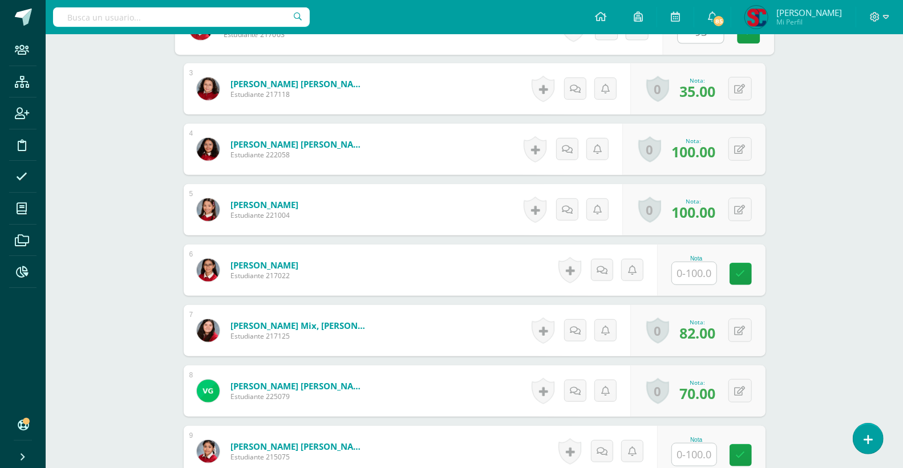
type input "93"
click at [701, 271] on input "text" at bounding box center [701, 273] width 46 height 23
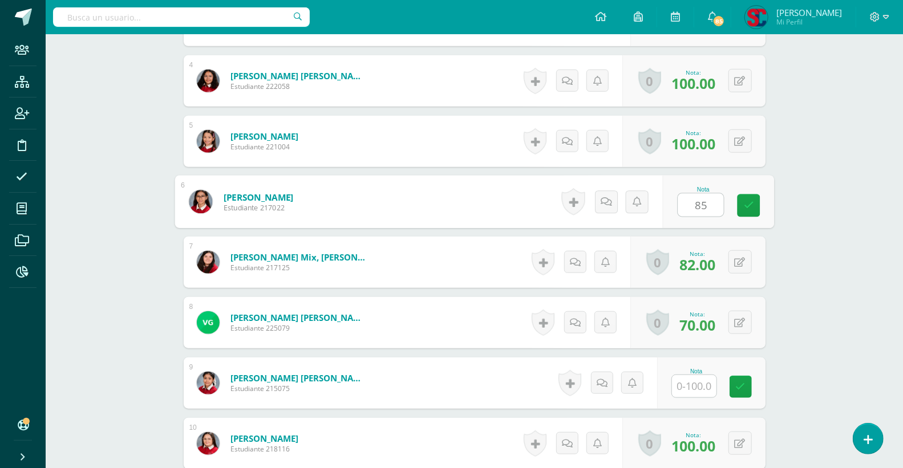
scroll to position [591, 0]
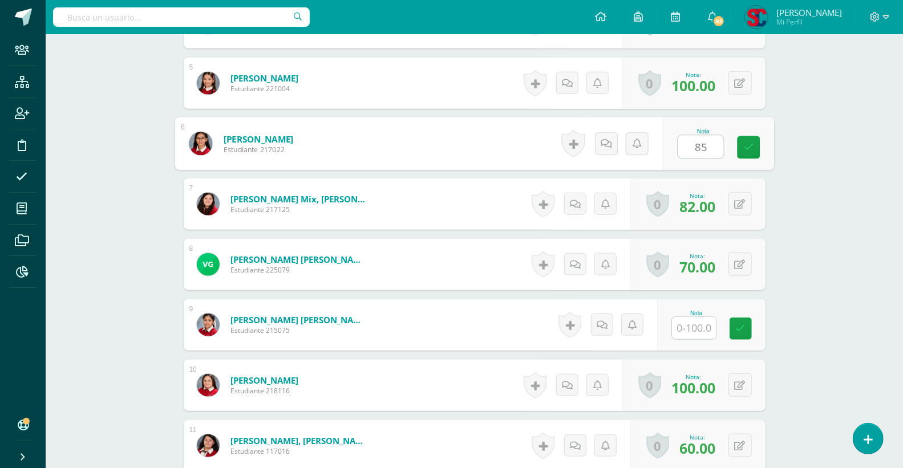
type input "85"
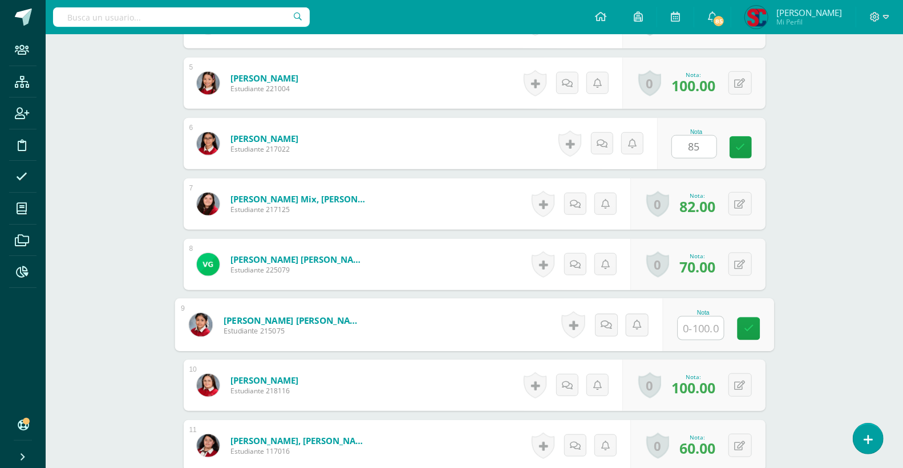
click at [691, 327] on input "text" at bounding box center [701, 328] width 46 height 23
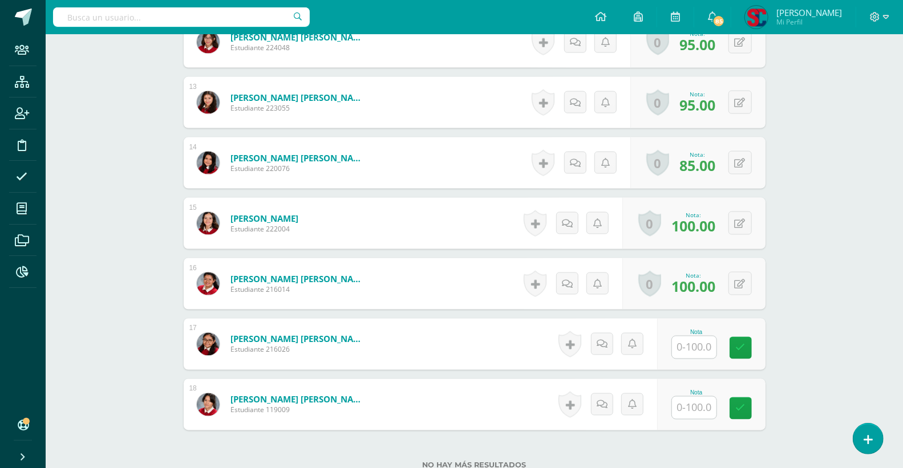
scroll to position [1098, 0]
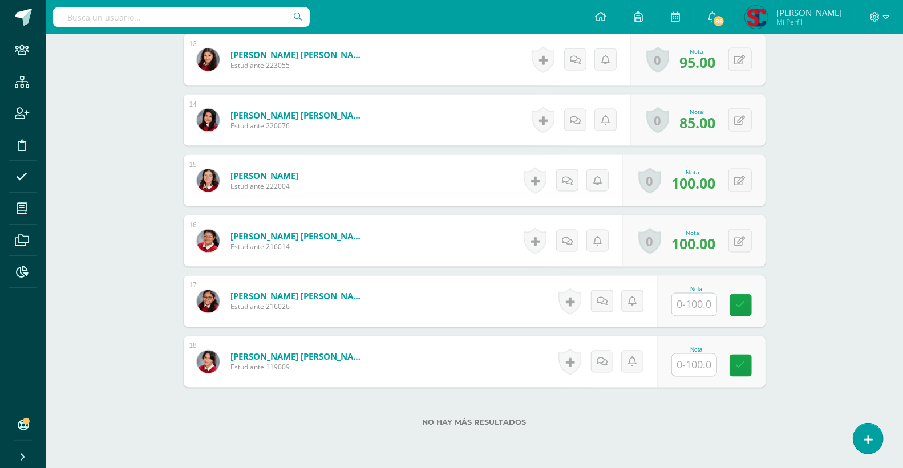
type input "100"
click at [696, 311] on input "text" at bounding box center [694, 305] width 44 height 22
type input "92"
click at [692, 363] on input "text" at bounding box center [701, 365] width 46 height 23
type input "100"
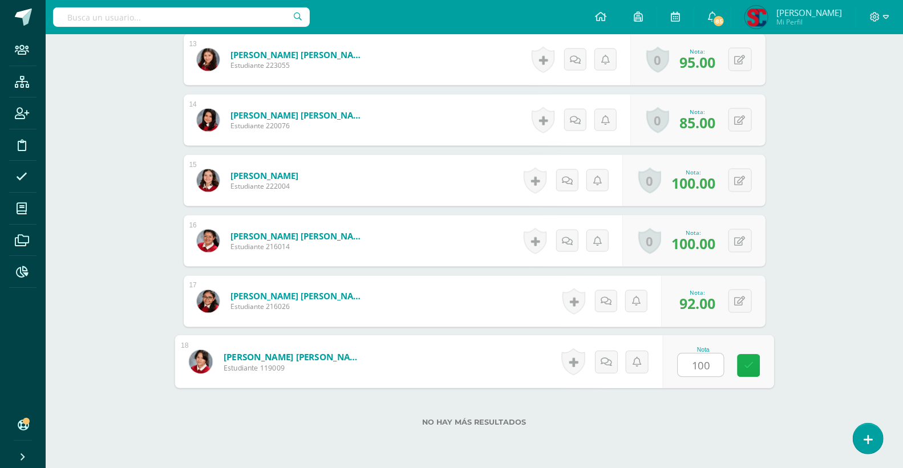
click at [742, 368] on link at bounding box center [748, 366] width 23 height 23
click at [253, 18] on input "text" at bounding box center [181, 16] width 257 height 19
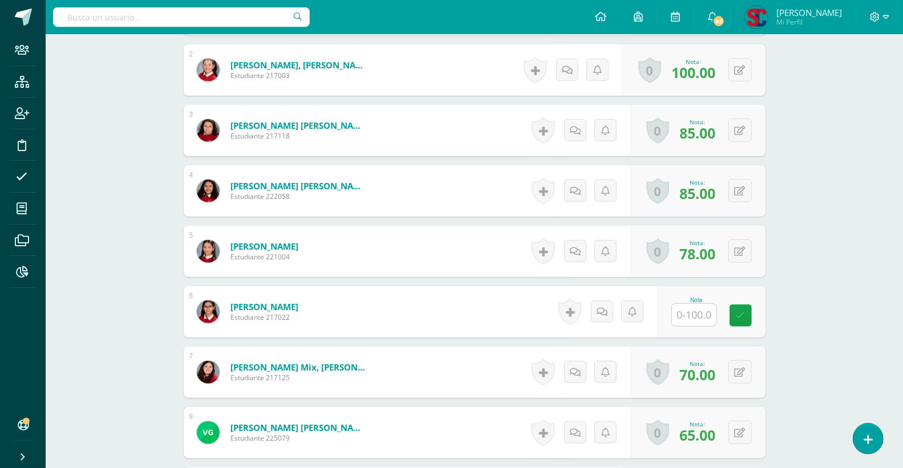
scroll to position [443, 0]
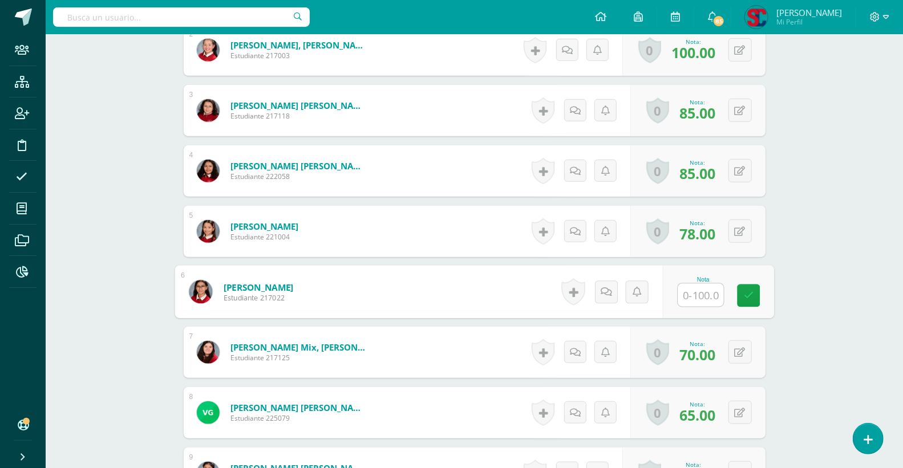
click at [709, 293] on input "text" at bounding box center [701, 295] width 46 height 23
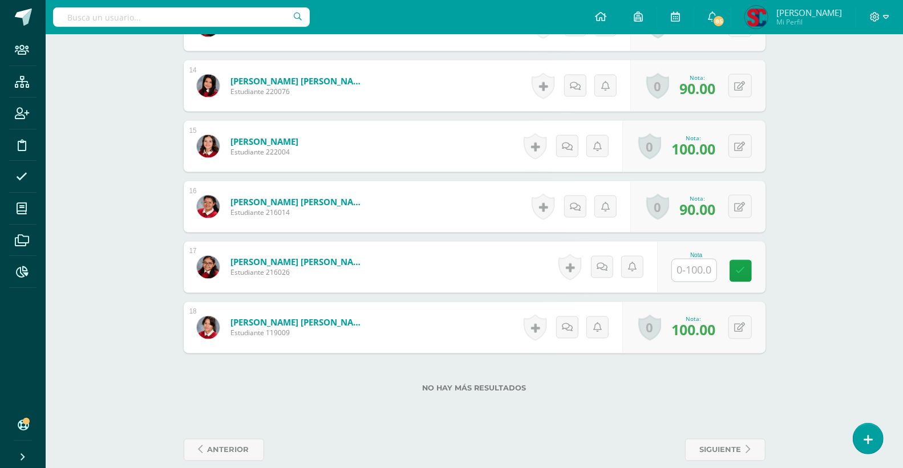
scroll to position [1141, 0]
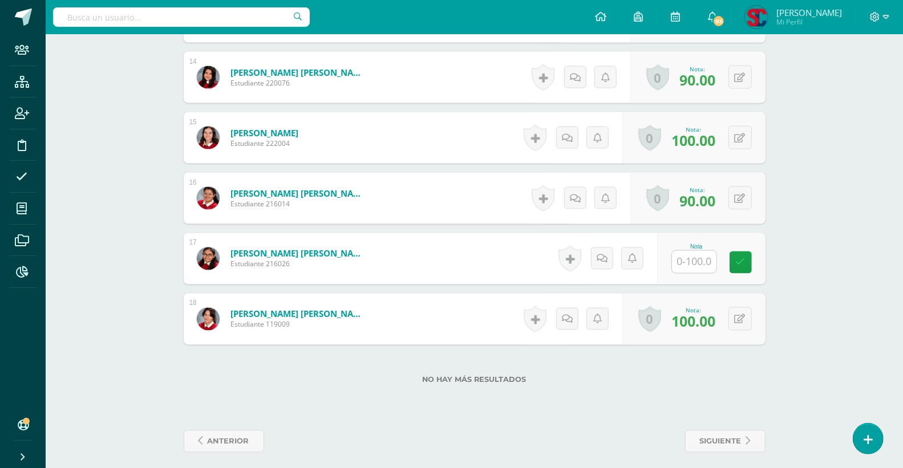
type input "93"
click at [704, 257] on input "text" at bounding box center [694, 262] width 44 height 22
type input "91"
click at [746, 259] on icon at bounding box center [748, 263] width 10 height 10
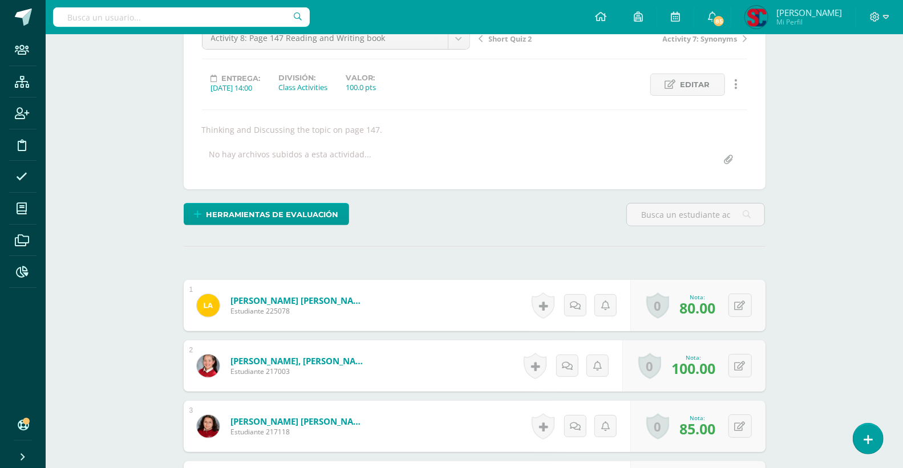
scroll to position [1, 0]
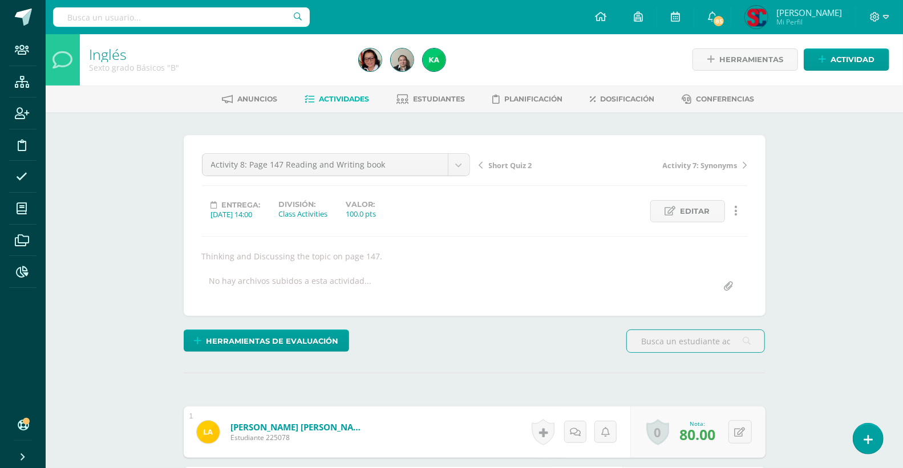
scroll to position [1, 0]
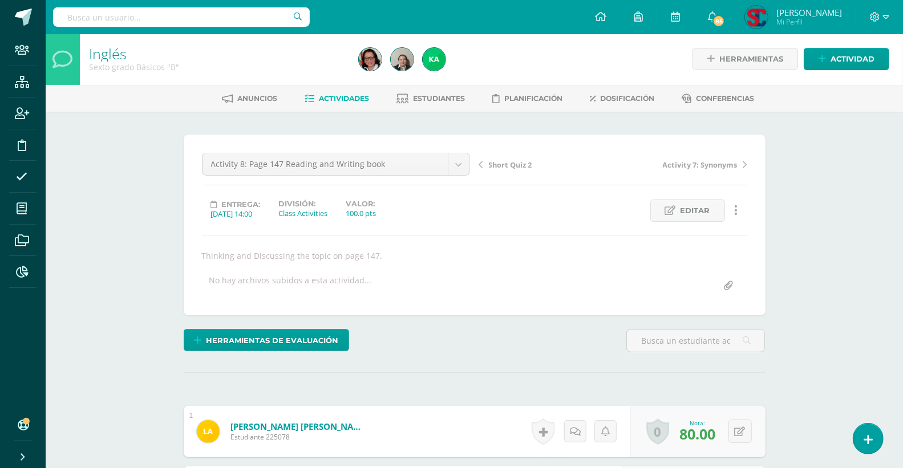
click at [129, 18] on input "text" at bounding box center [181, 16] width 257 height 19
click at [212, 21] on input "text" at bounding box center [181, 16] width 257 height 19
click at [23, 275] on icon at bounding box center [22, 271] width 12 height 11
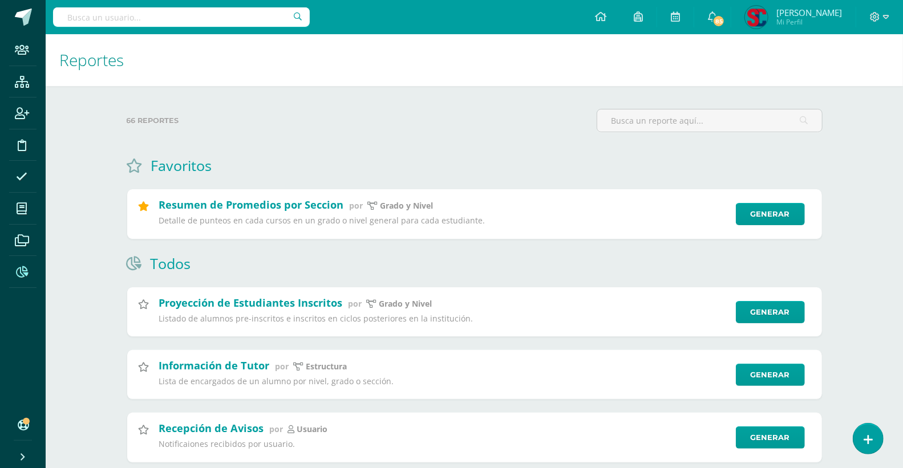
click at [445, 127] on label "66 reportes" at bounding box center [357, 120] width 461 height 23
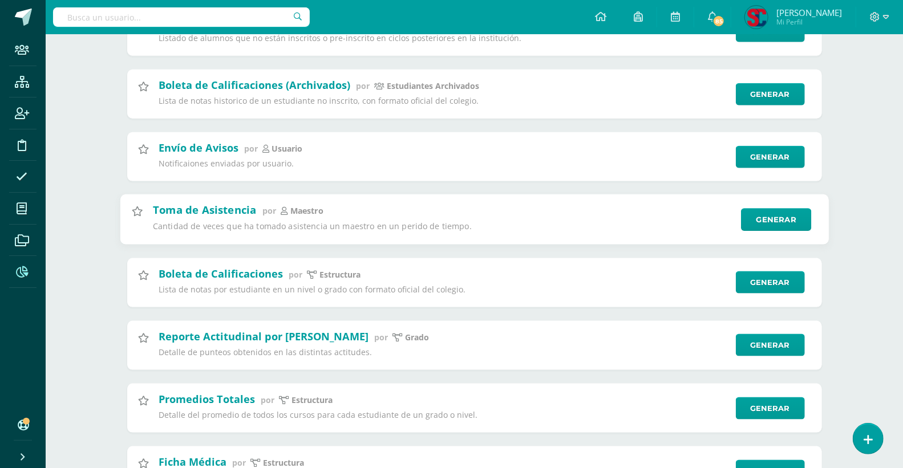
scroll to position [887, 0]
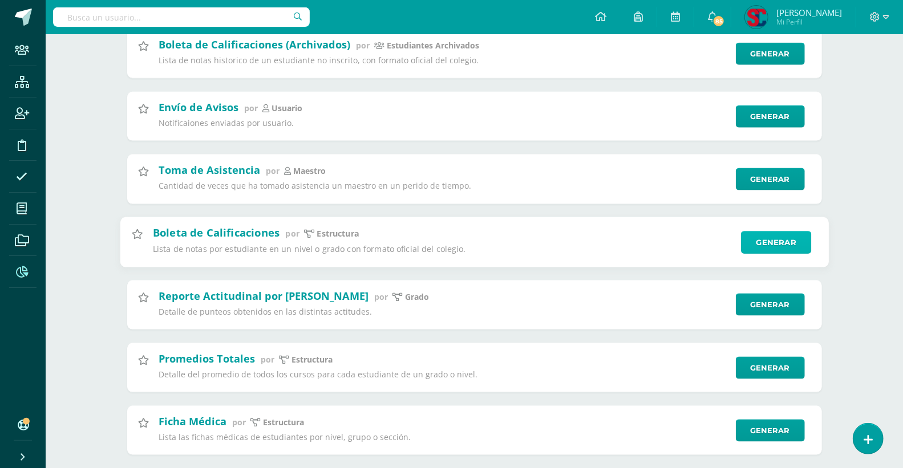
click at [757, 254] on link "Generar" at bounding box center [776, 242] width 70 height 23
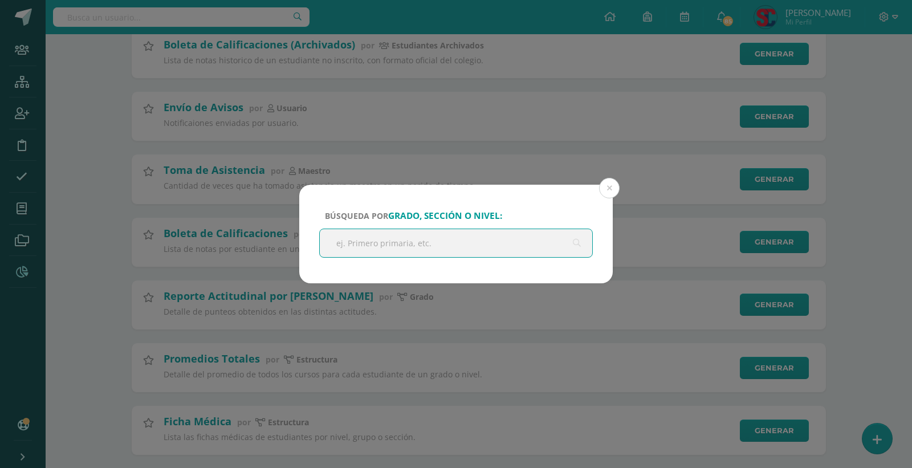
click at [457, 245] on input "text" at bounding box center [456, 243] width 273 height 28
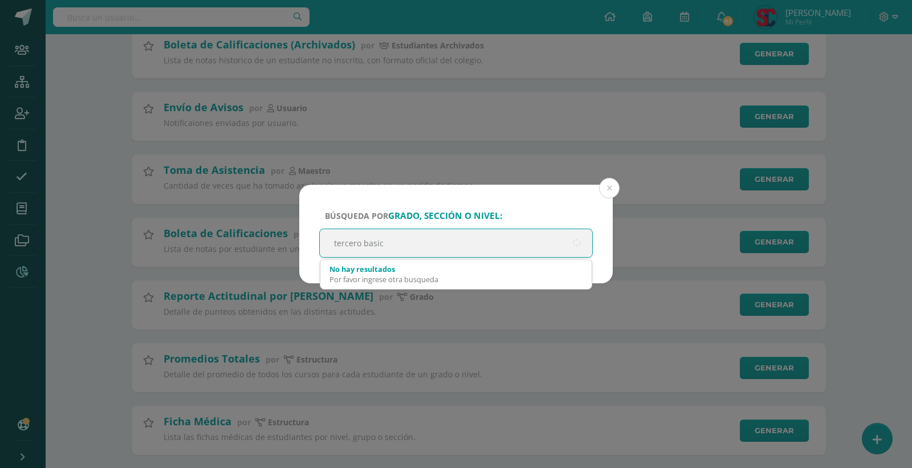
type input "tercero basico"
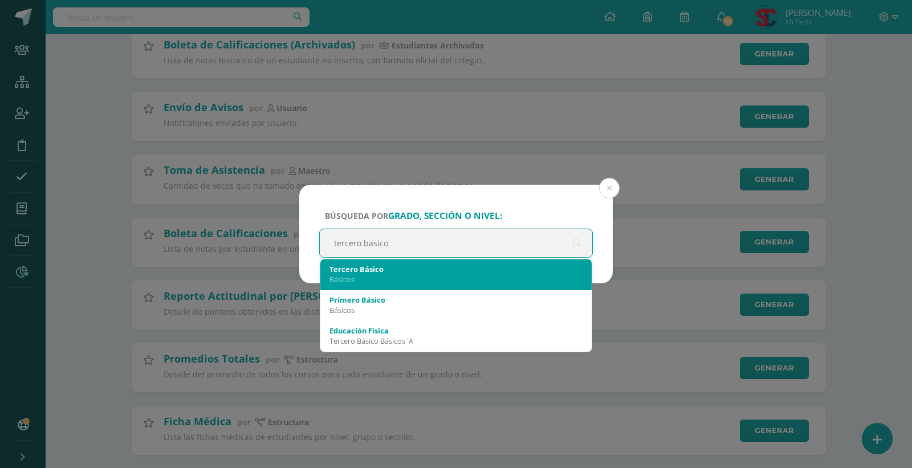
click at [403, 273] on div "Tercero Básico Básicos" at bounding box center [456, 274] width 253 height 30
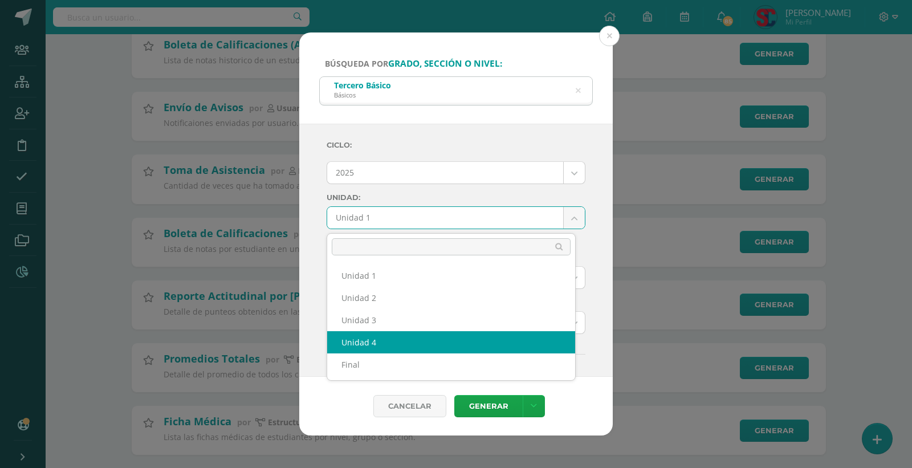
select select "Unidad 4"
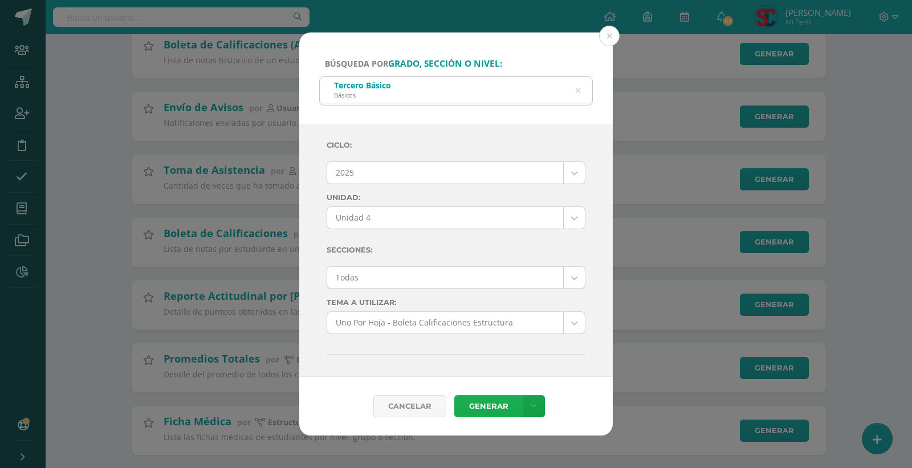
click at [493, 405] on link "Generar" at bounding box center [489, 406] width 68 height 22
click at [609, 38] on button at bounding box center [609, 36] width 21 height 21
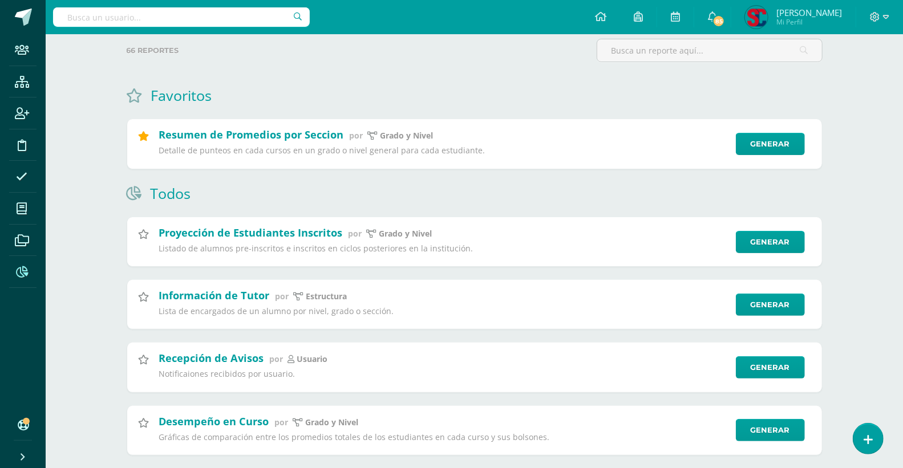
scroll to position [0, 0]
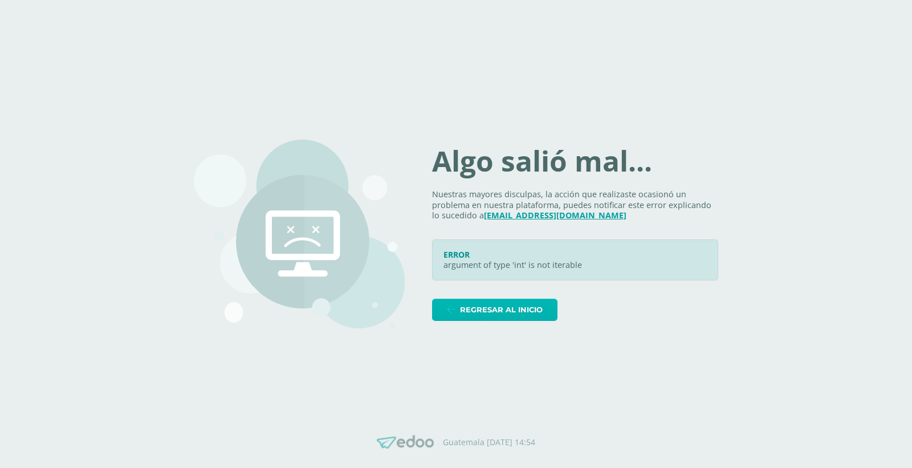
click at [509, 311] on span "Regresar al inicio" at bounding box center [501, 309] width 83 height 21
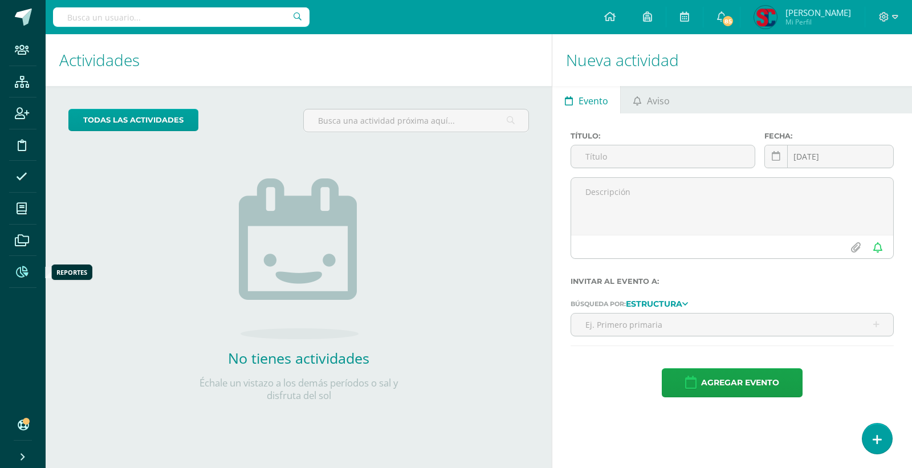
click at [16, 270] on icon at bounding box center [22, 271] width 12 height 11
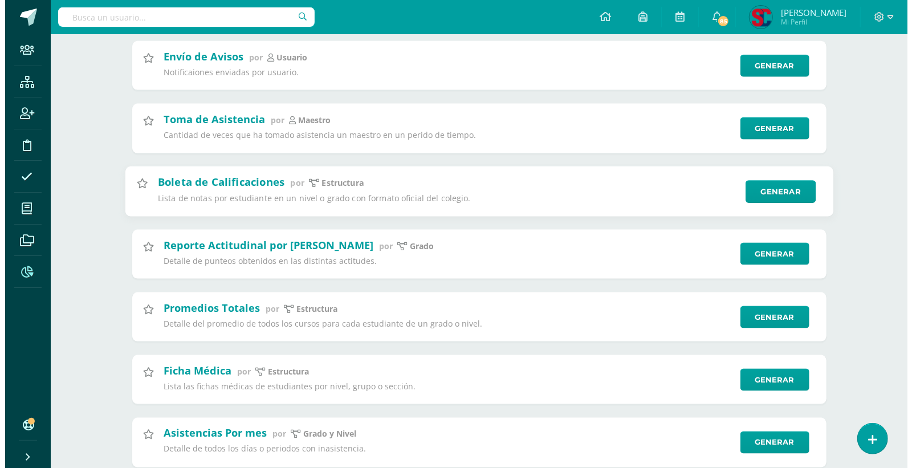
scroll to position [950, 0]
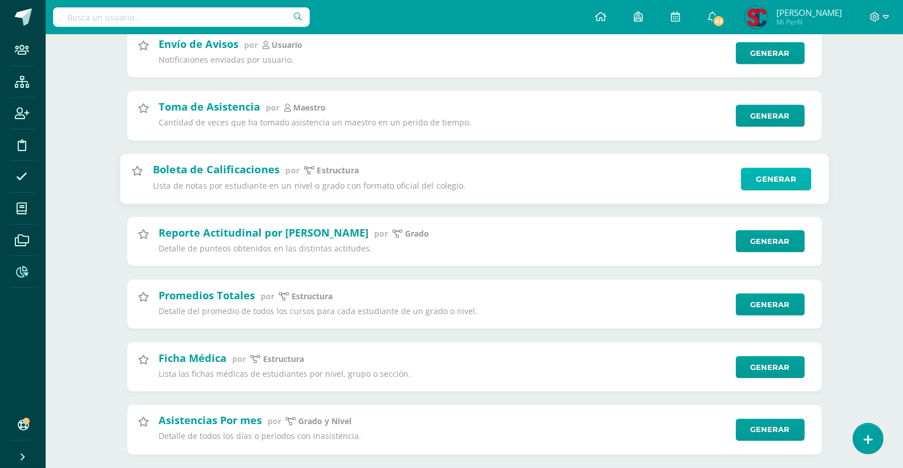
click at [768, 188] on link "Generar" at bounding box center [776, 179] width 70 height 23
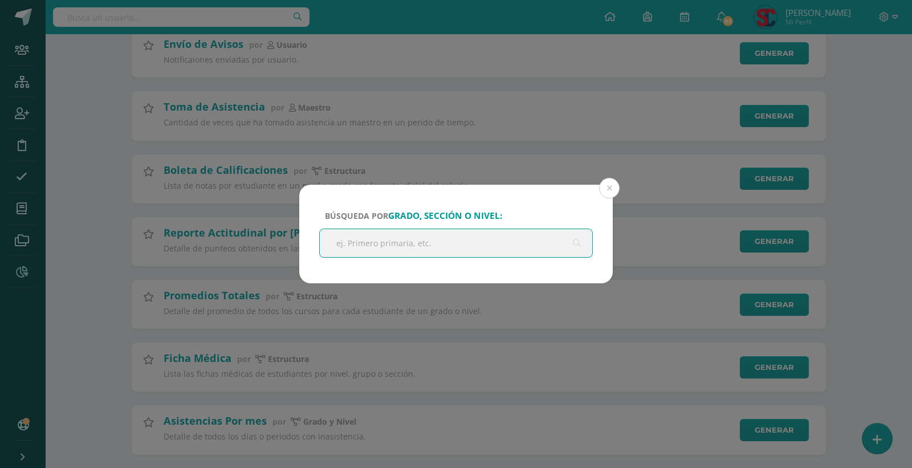
click at [540, 240] on input "text" at bounding box center [456, 243] width 273 height 28
type input "tercero basico"
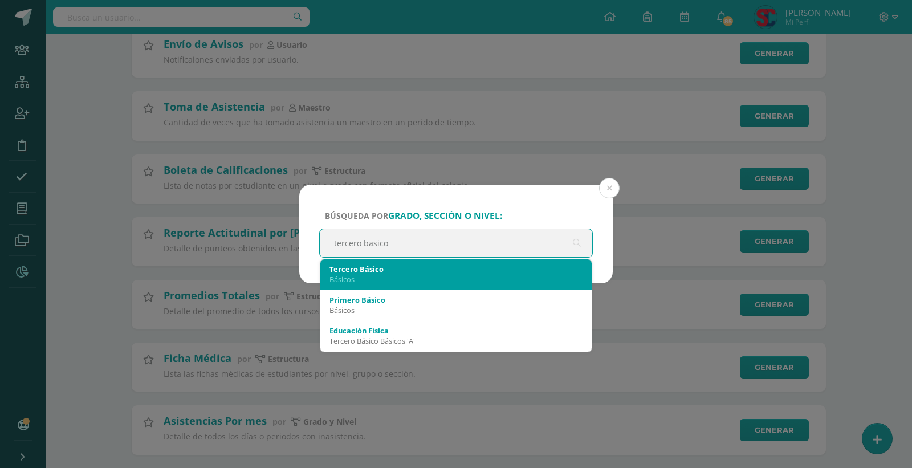
click at [469, 270] on div "Tercero Básico" at bounding box center [456, 269] width 253 height 10
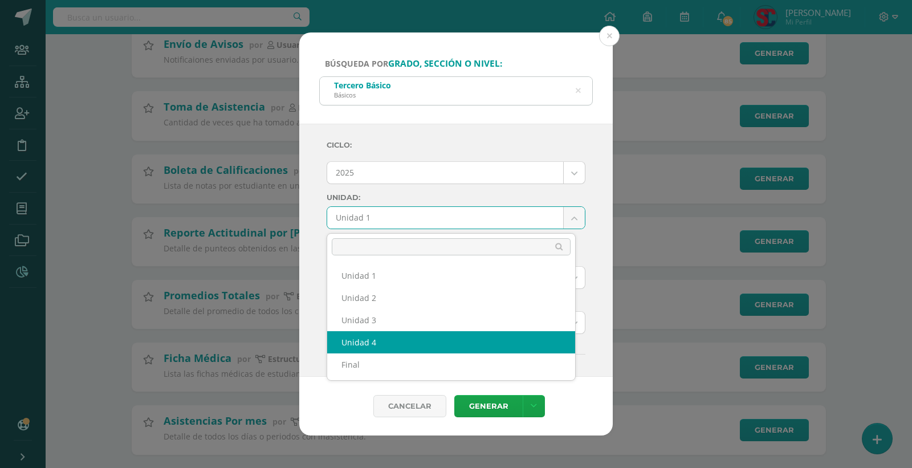
select select "Unidad 4"
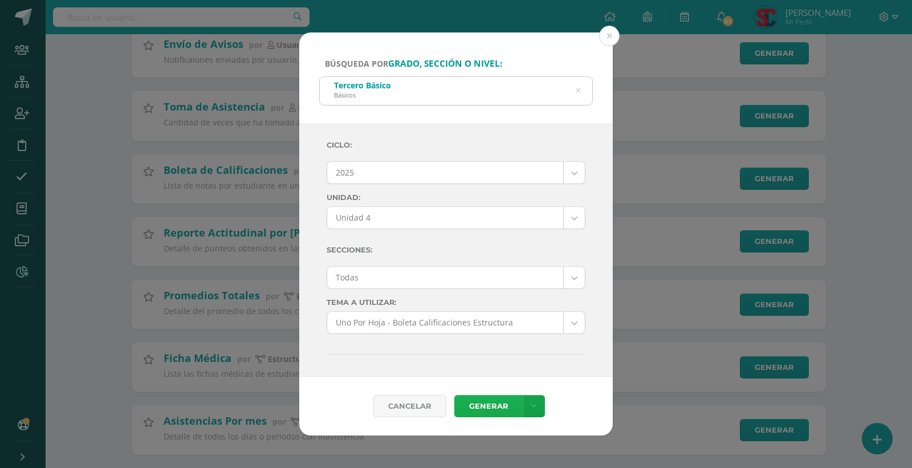
click at [502, 407] on link "Generar" at bounding box center [489, 406] width 68 height 22
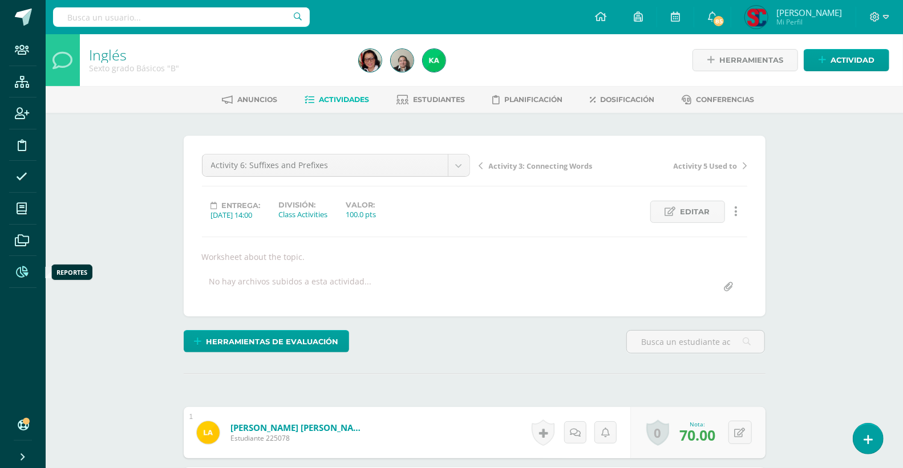
click at [23, 269] on icon at bounding box center [22, 271] width 12 height 11
